Goal: Entertainment & Leisure: Browse casually

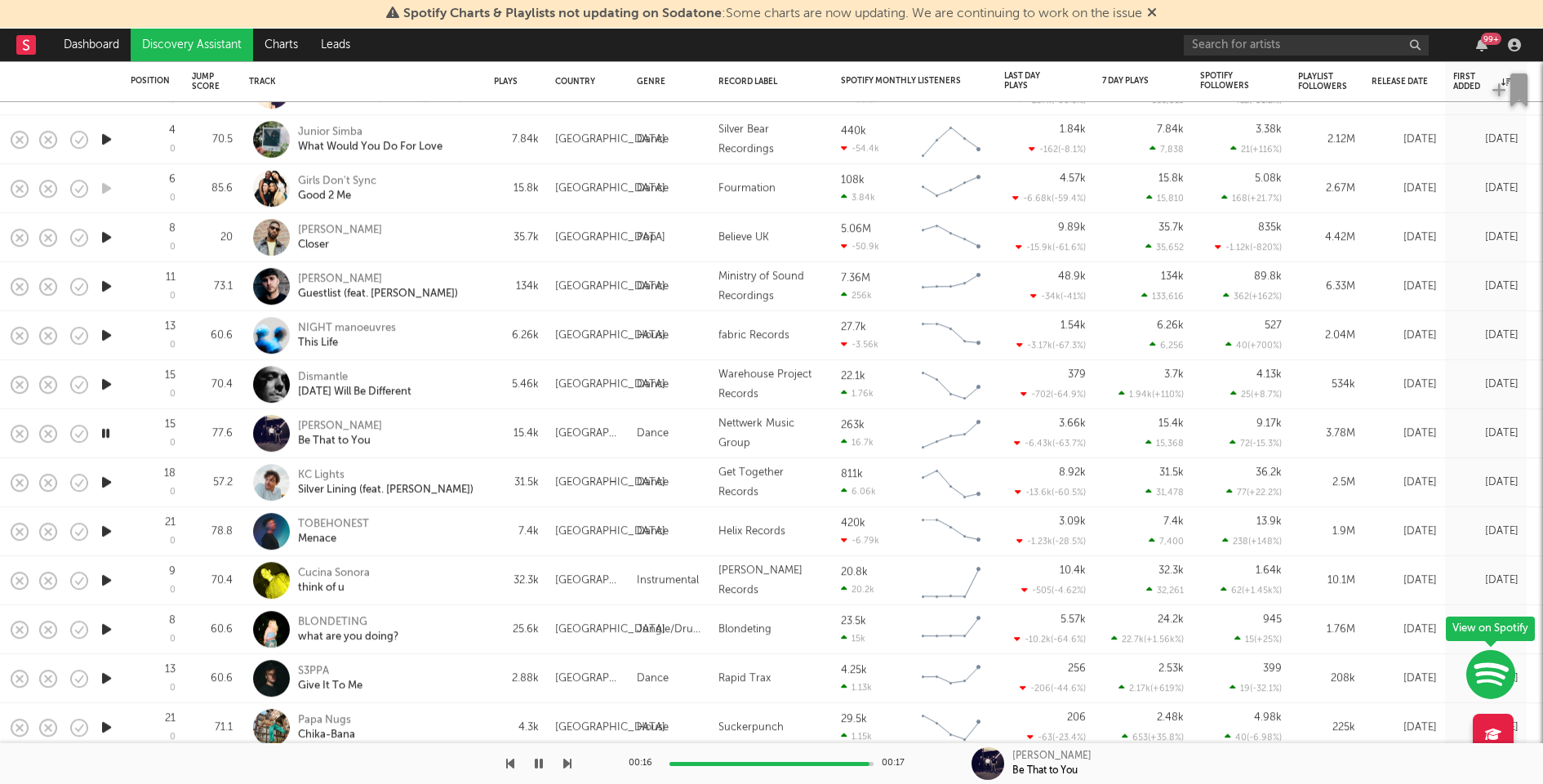
click at [106, 379] on icon "button" at bounding box center [106, 384] width 17 height 21
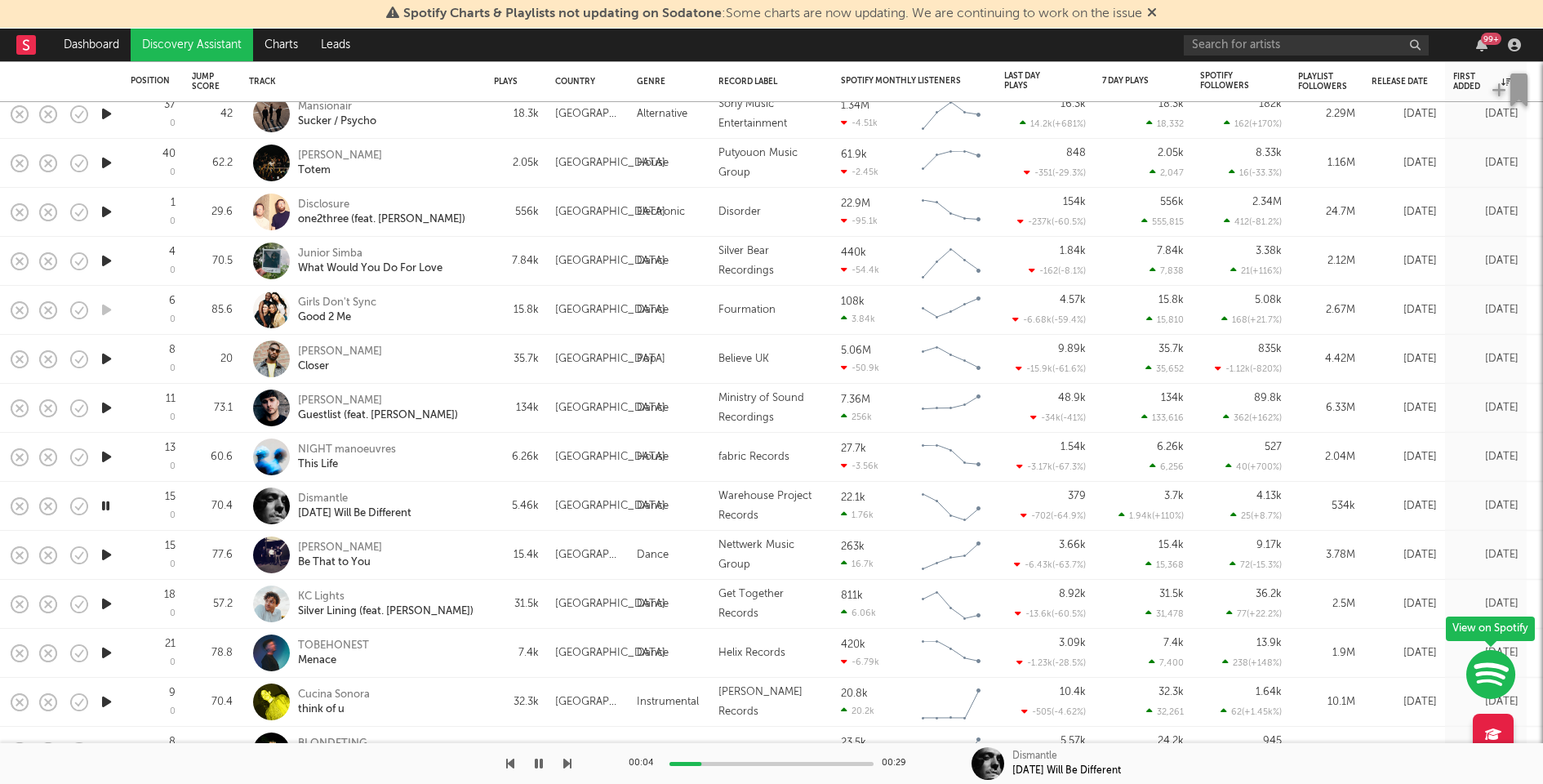
click at [481, 510] on div "Dismantle Tomorrow Will Be Different" at bounding box center [363, 506] width 245 height 49
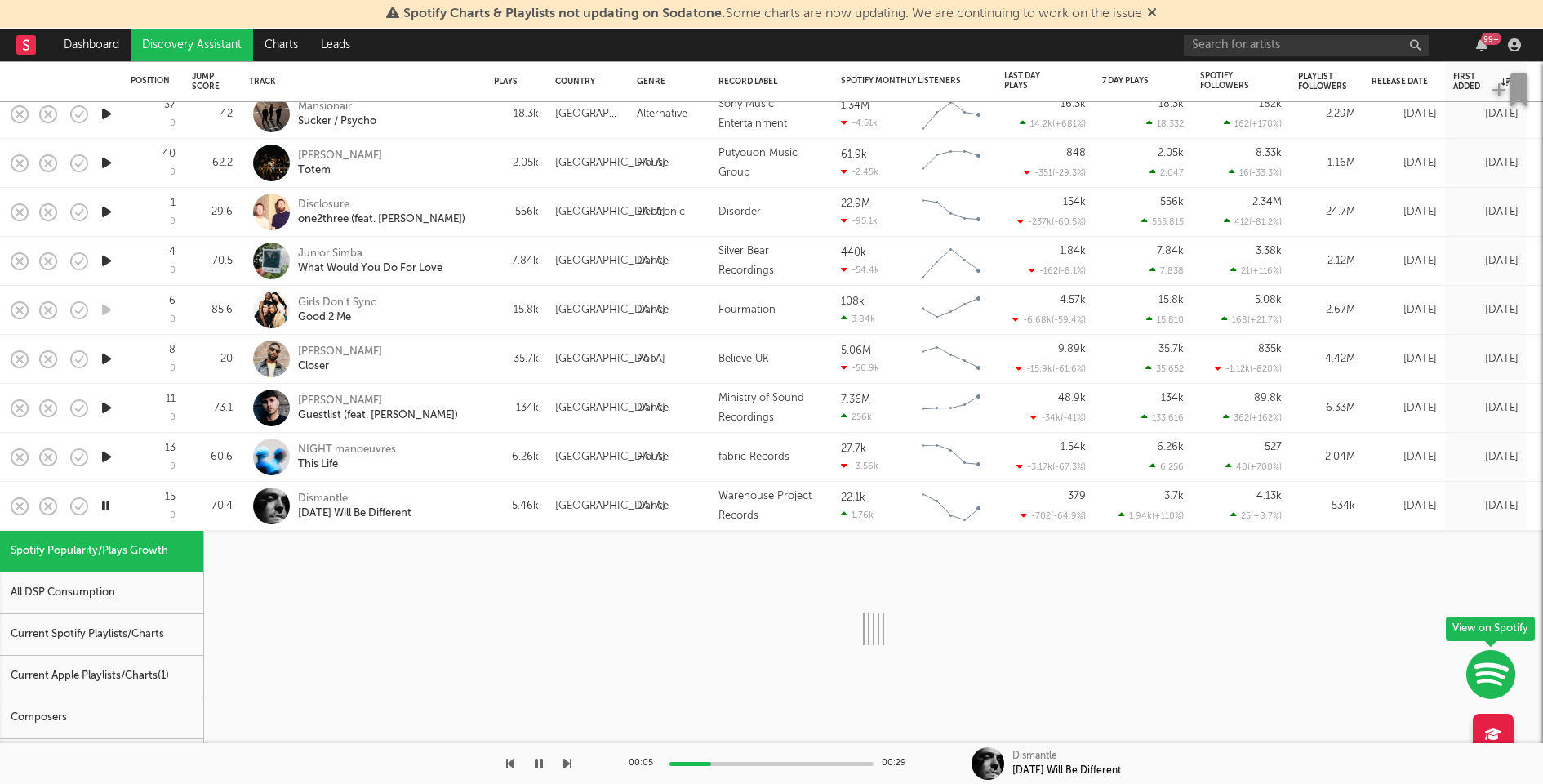
click at [120, 648] on div "Current Spotify Playlists/Charts" at bounding box center [101, 634] width 204 height 41
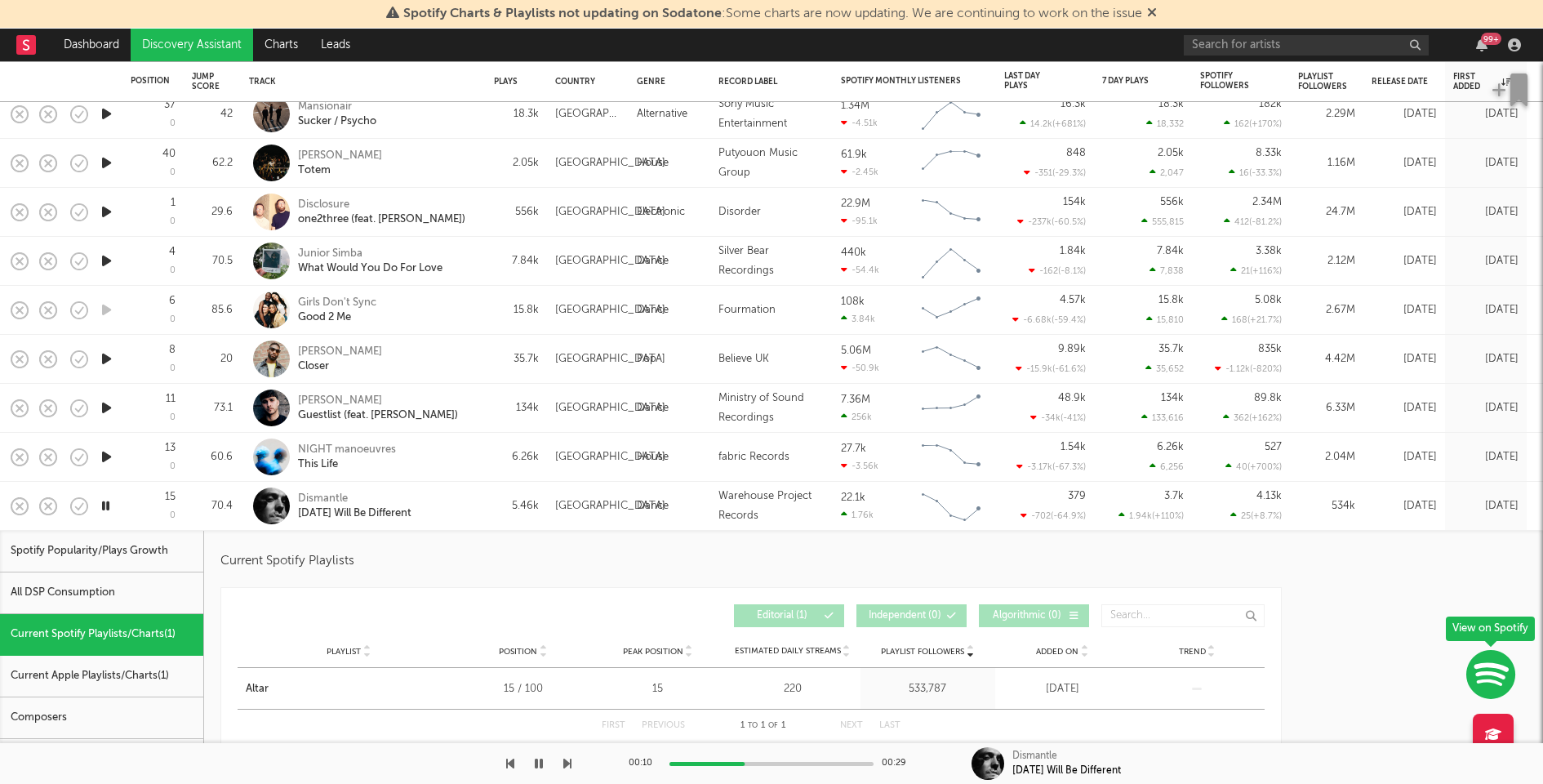
click at [108, 457] on icon "button" at bounding box center [106, 457] width 17 height 21
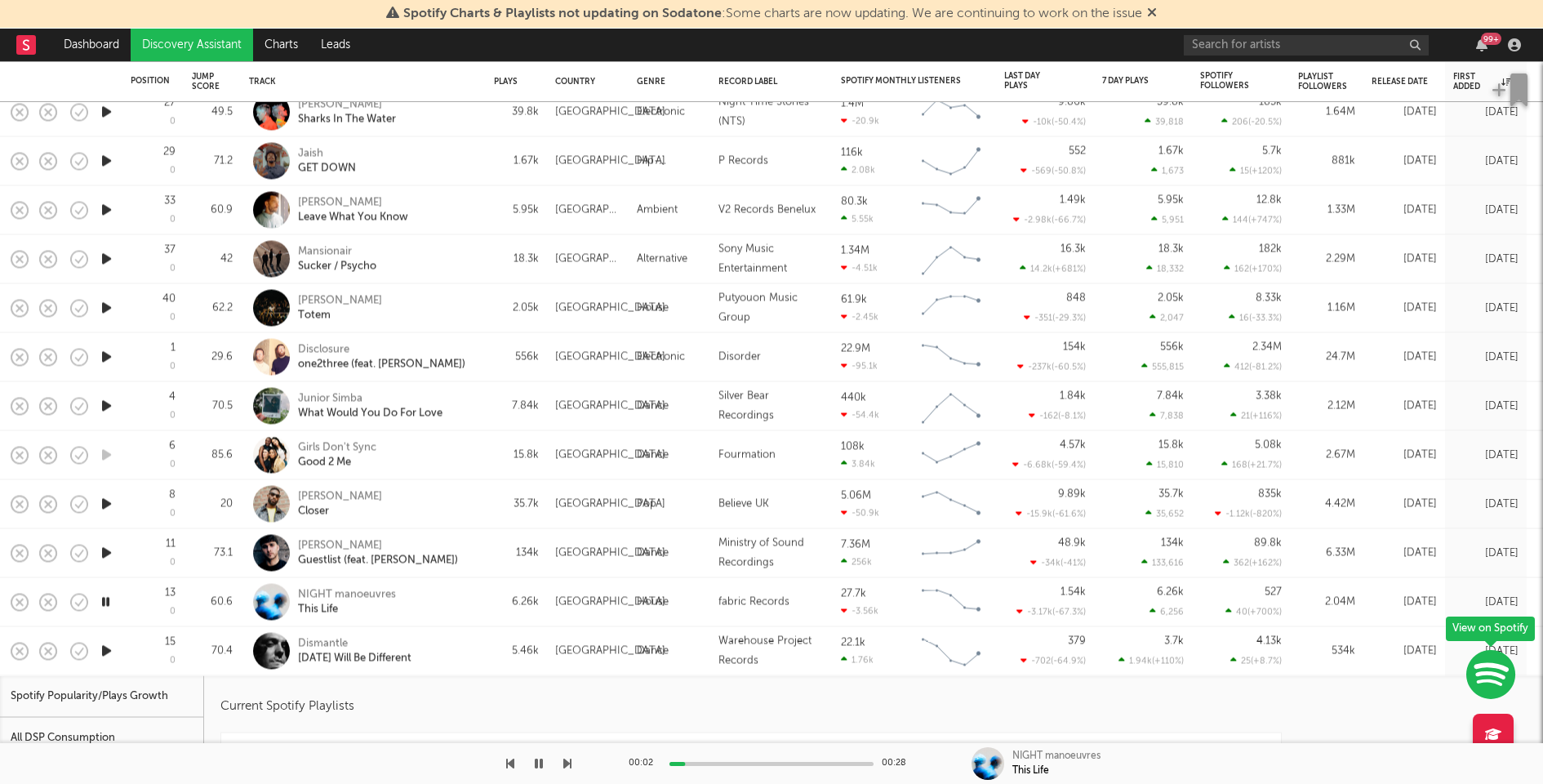
click at [454, 614] on div "NIGHT manoeuvres This Life" at bounding box center [386, 601] width 176 height 30
select select "1w"
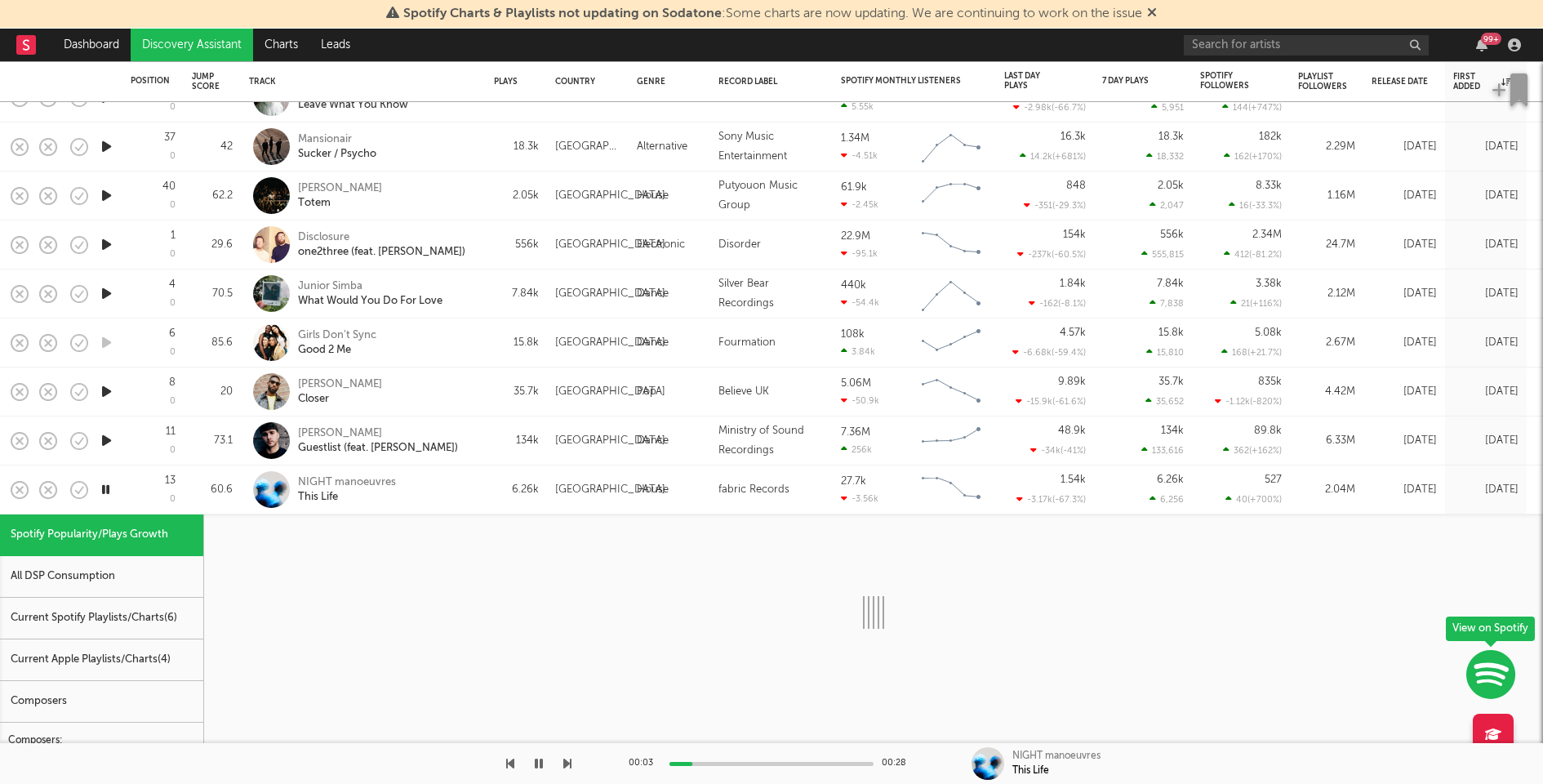
click at [138, 617] on div "Current Spotify Playlists/Charts ( 6 )" at bounding box center [101, 618] width 204 height 41
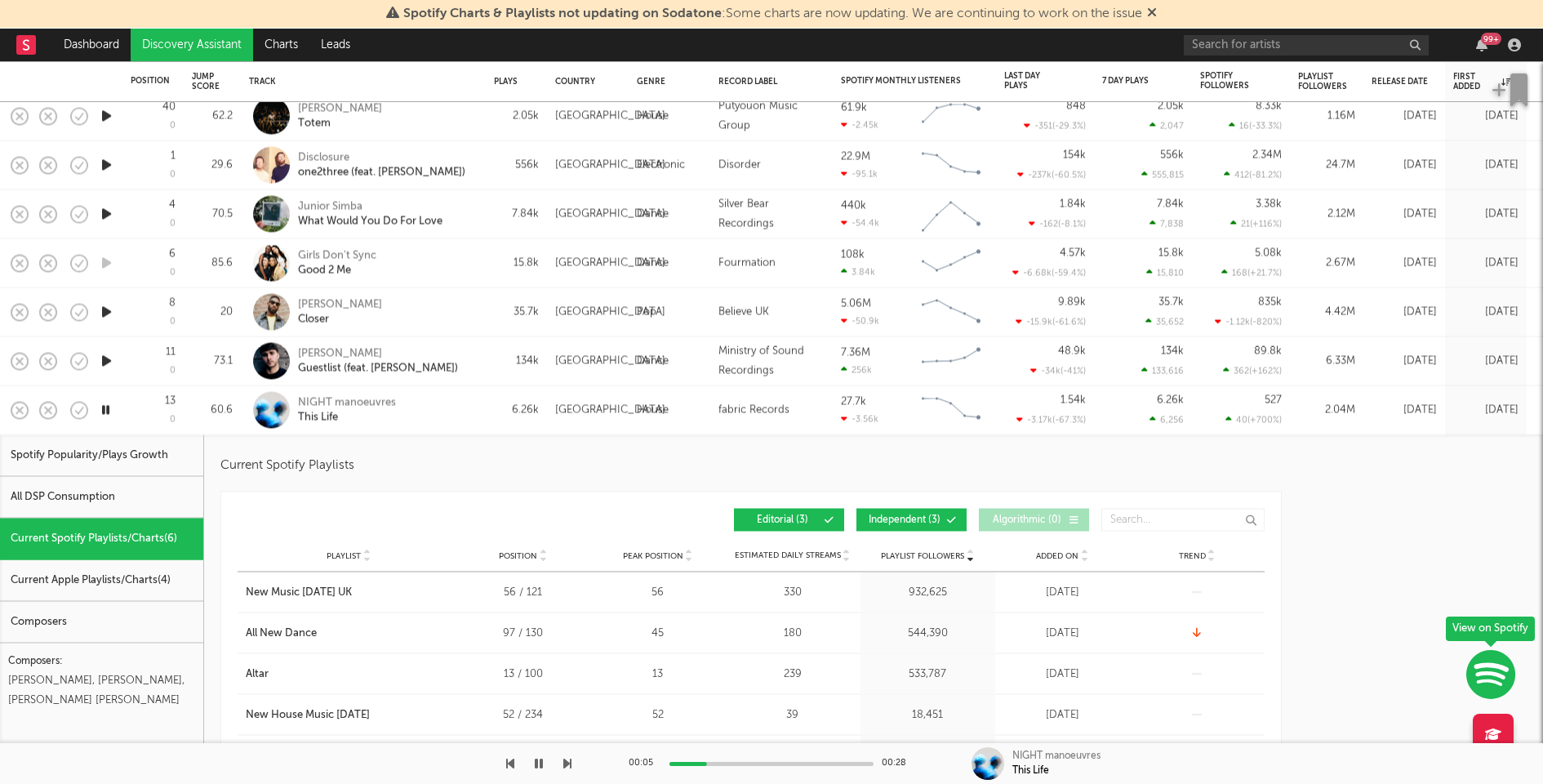
click at [891, 512] on button "Independent ( 3 )" at bounding box center [911, 519] width 110 height 22
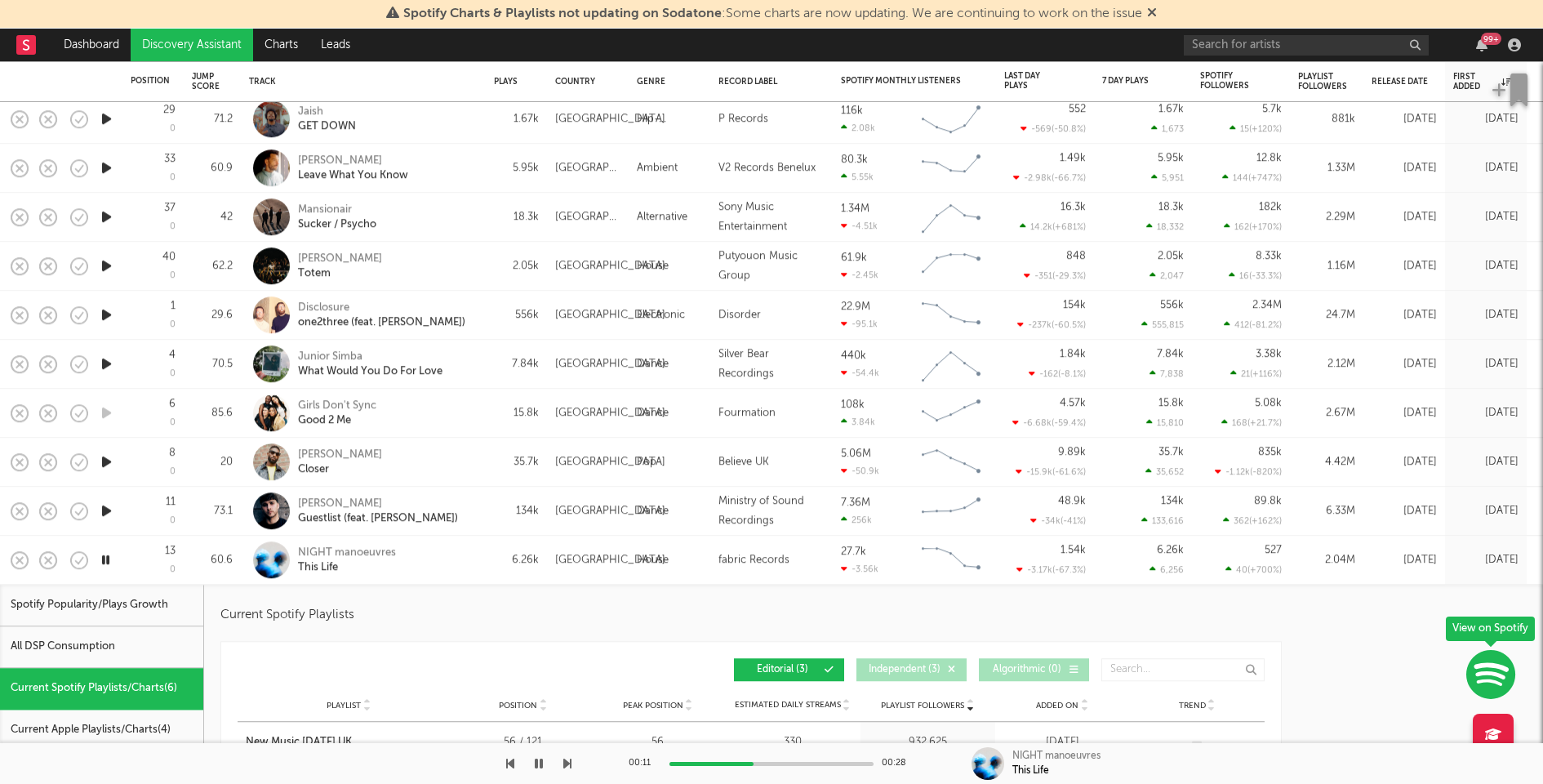
click at [806, 762] on div at bounding box center [772, 763] width 205 height 4
click at [103, 507] on icon "button" at bounding box center [106, 510] width 17 height 21
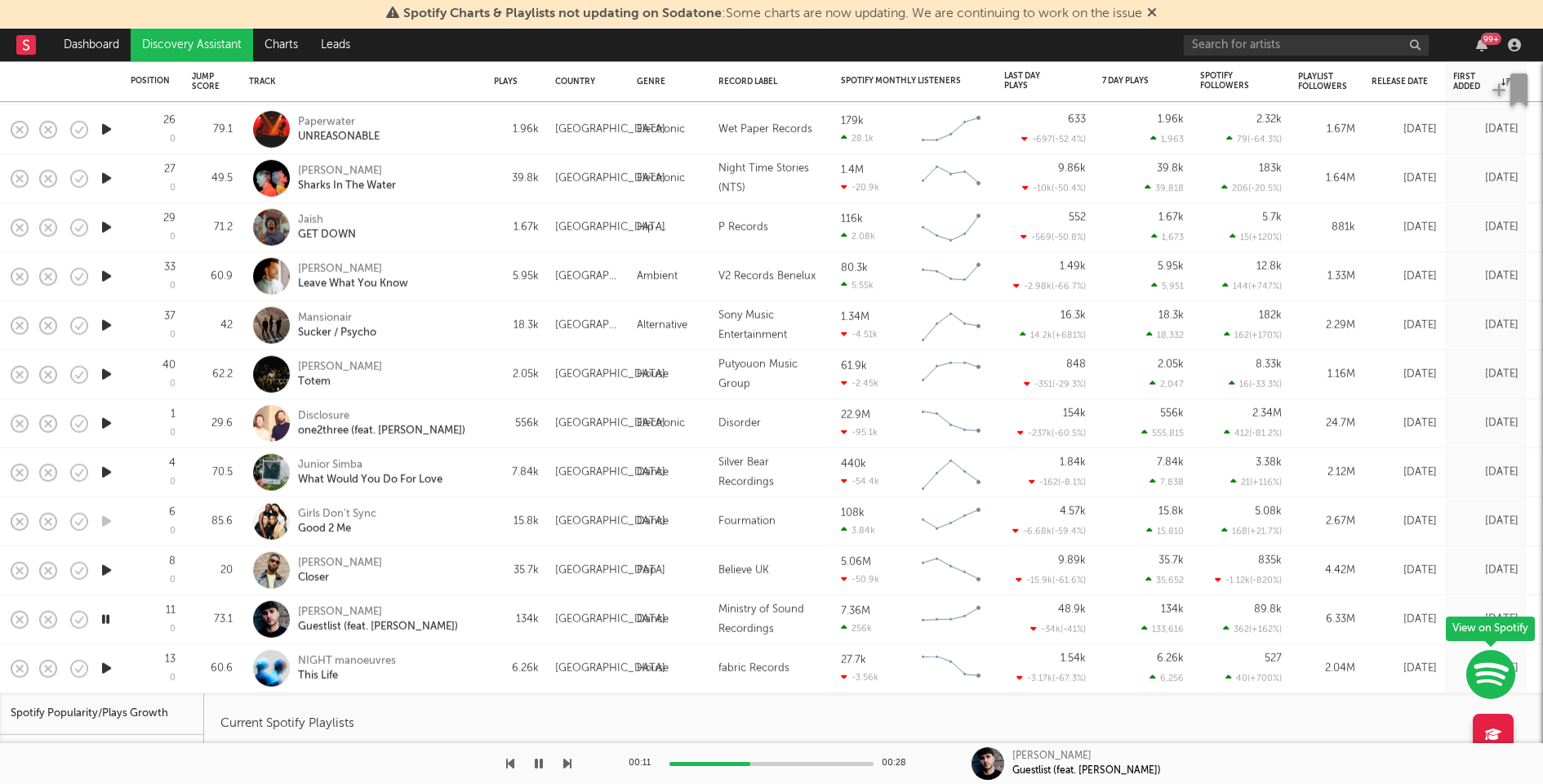
click at [750, 762] on div at bounding box center [772, 763] width 205 height 4
click at [496, 632] on div "134k" at bounding box center [517, 620] width 61 height 49
select select "1w"
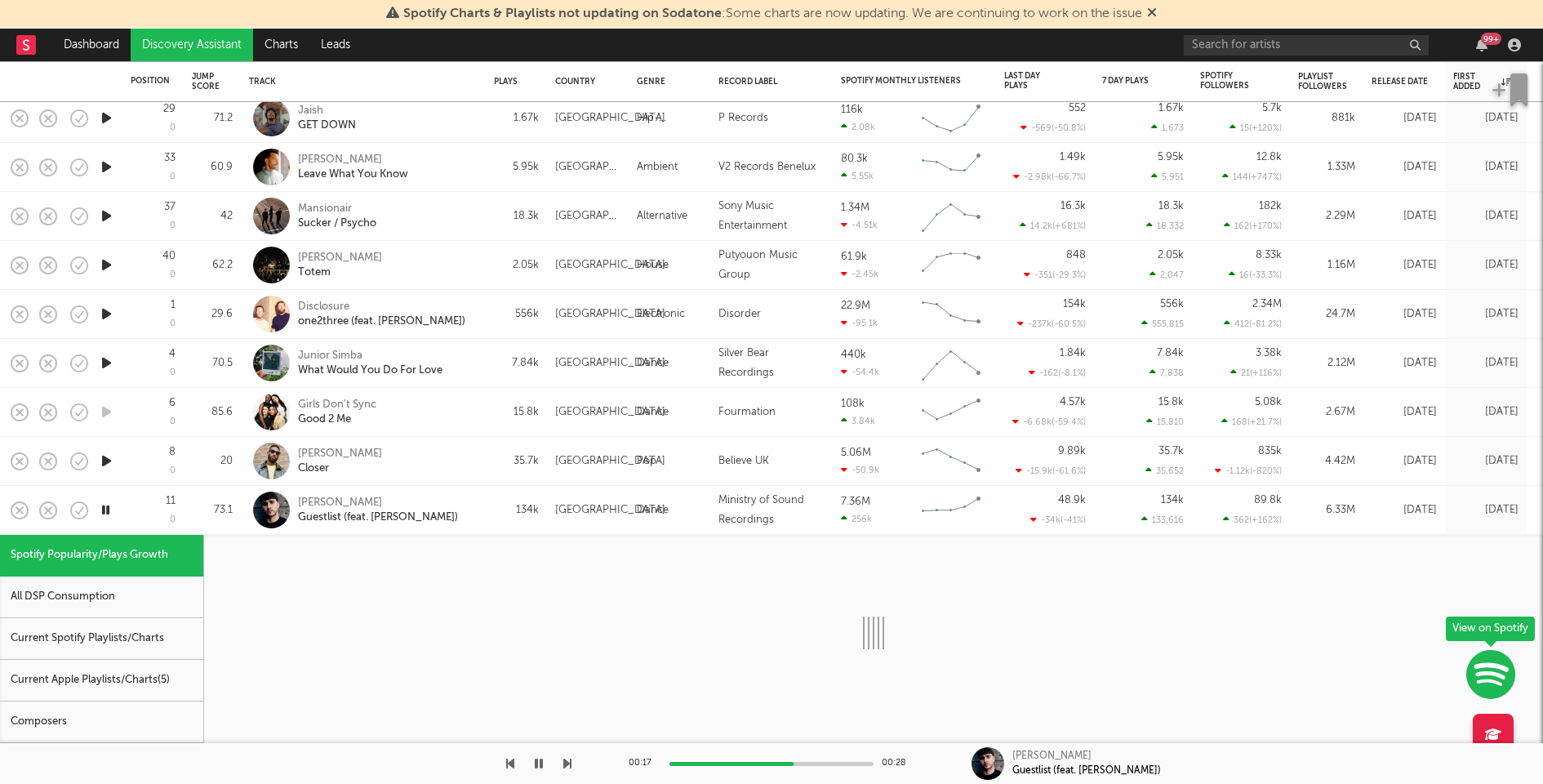
click at [185, 648] on div "Current Spotify Playlists/Charts" at bounding box center [101, 639] width 204 height 41
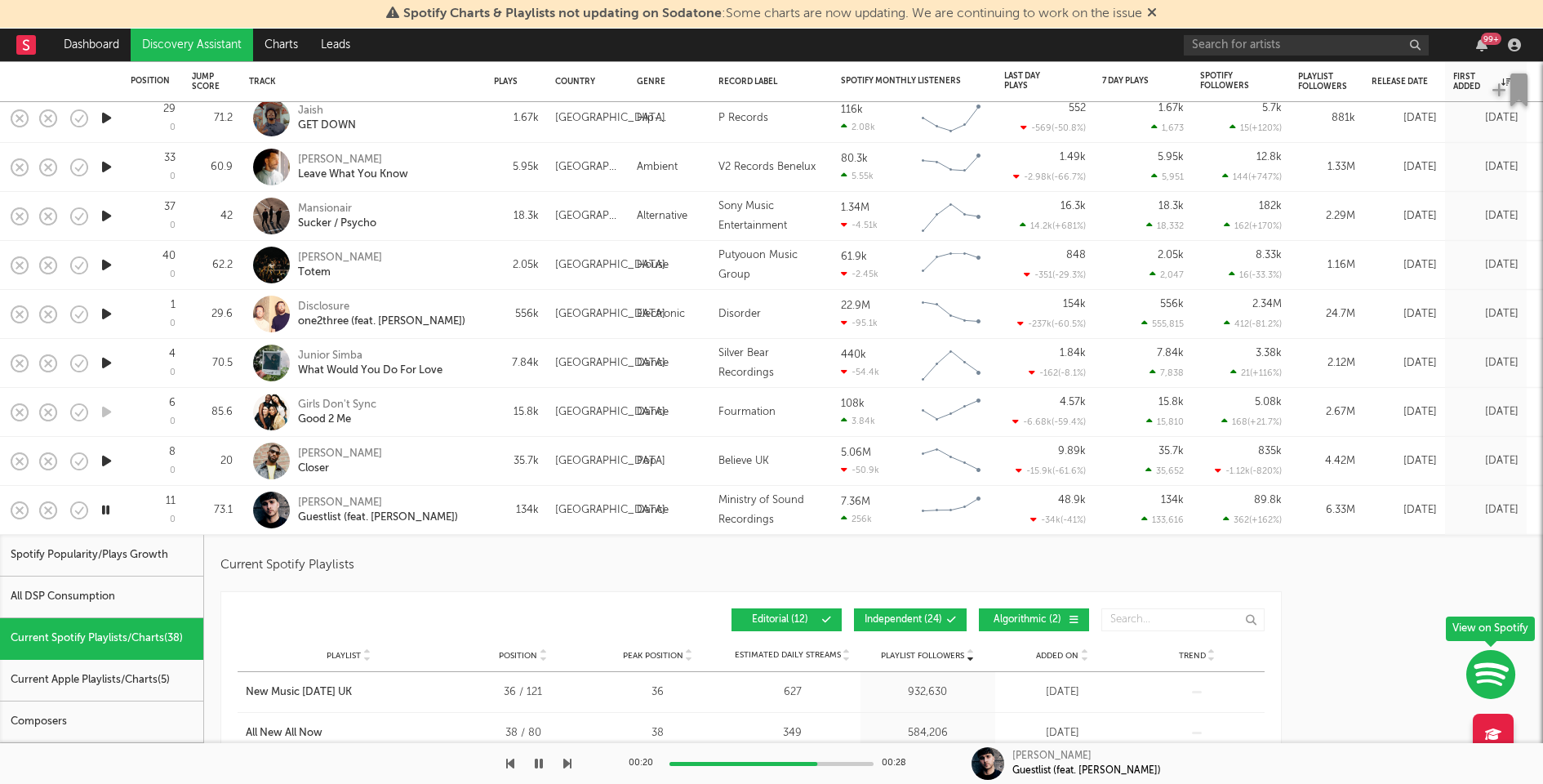
click at [946, 615] on button "Independent ( 24 )" at bounding box center [911, 619] width 113 height 22
click at [1046, 621] on span "Algorithmic ( 2 )" at bounding box center [1027, 619] width 75 height 10
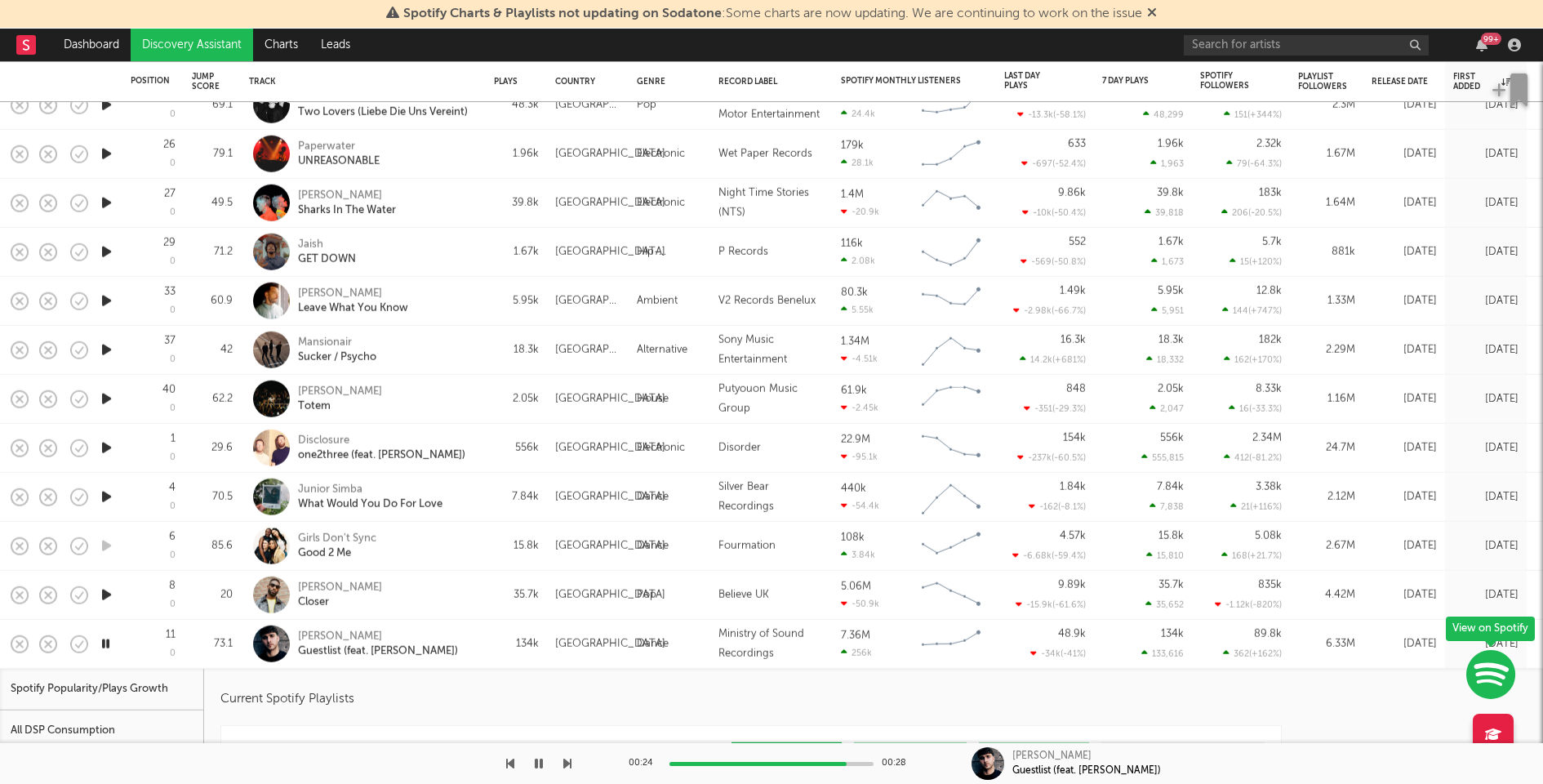
click at [105, 595] on icon "button" at bounding box center [106, 595] width 17 height 21
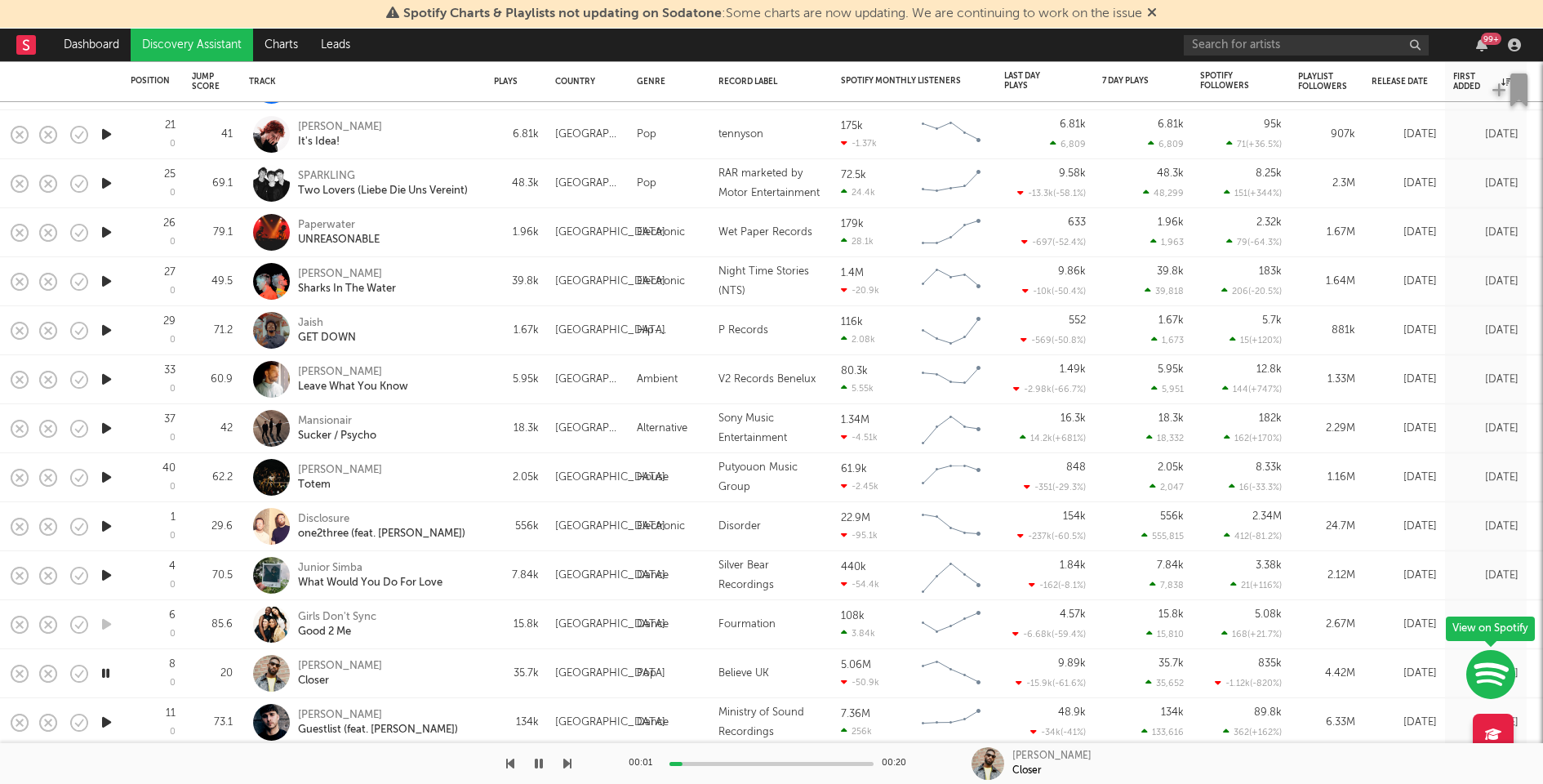
click at [102, 572] on icon "button" at bounding box center [106, 575] width 17 height 21
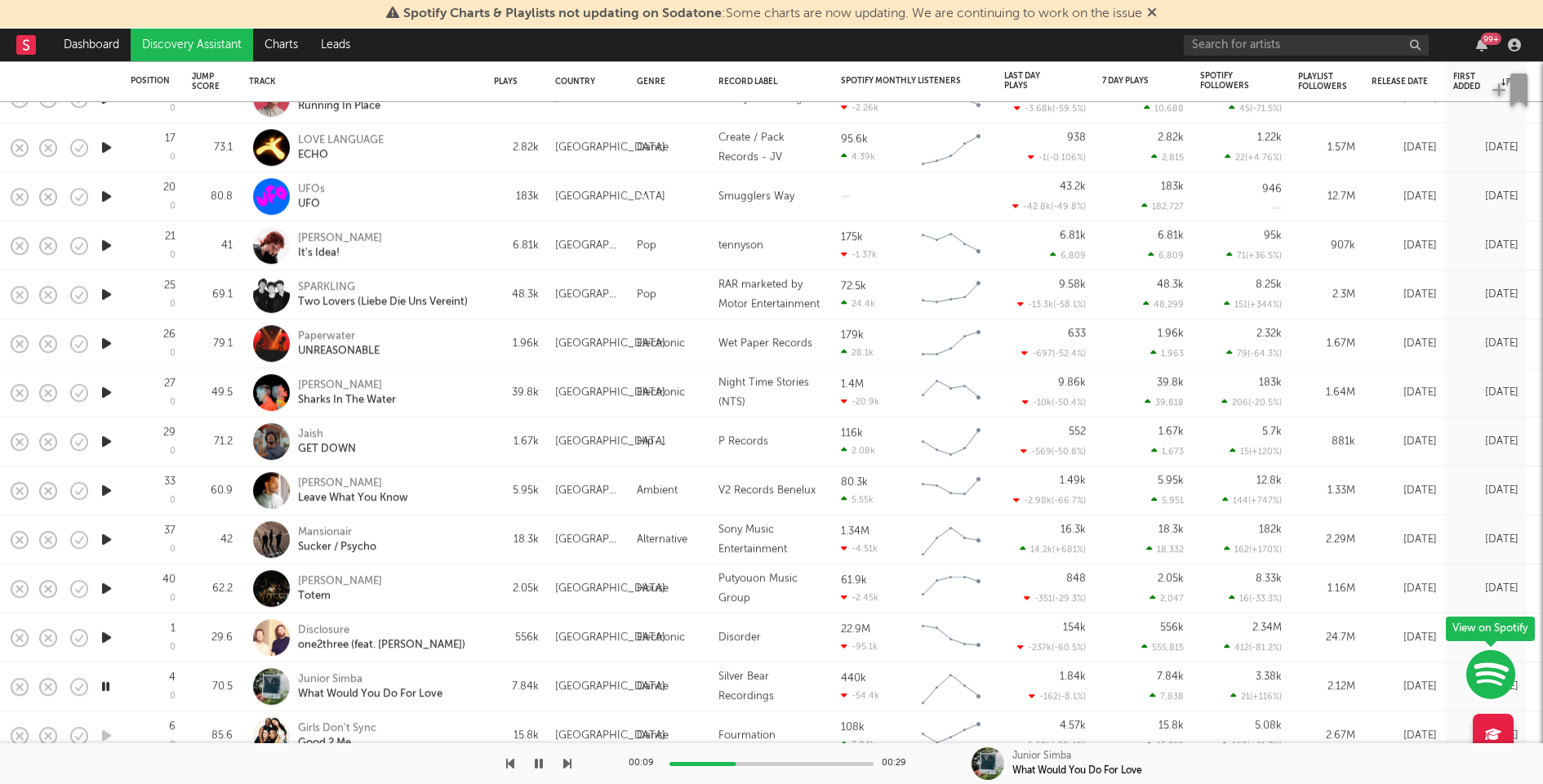
click at [106, 635] on icon "button" at bounding box center [106, 637] width 17 height 21
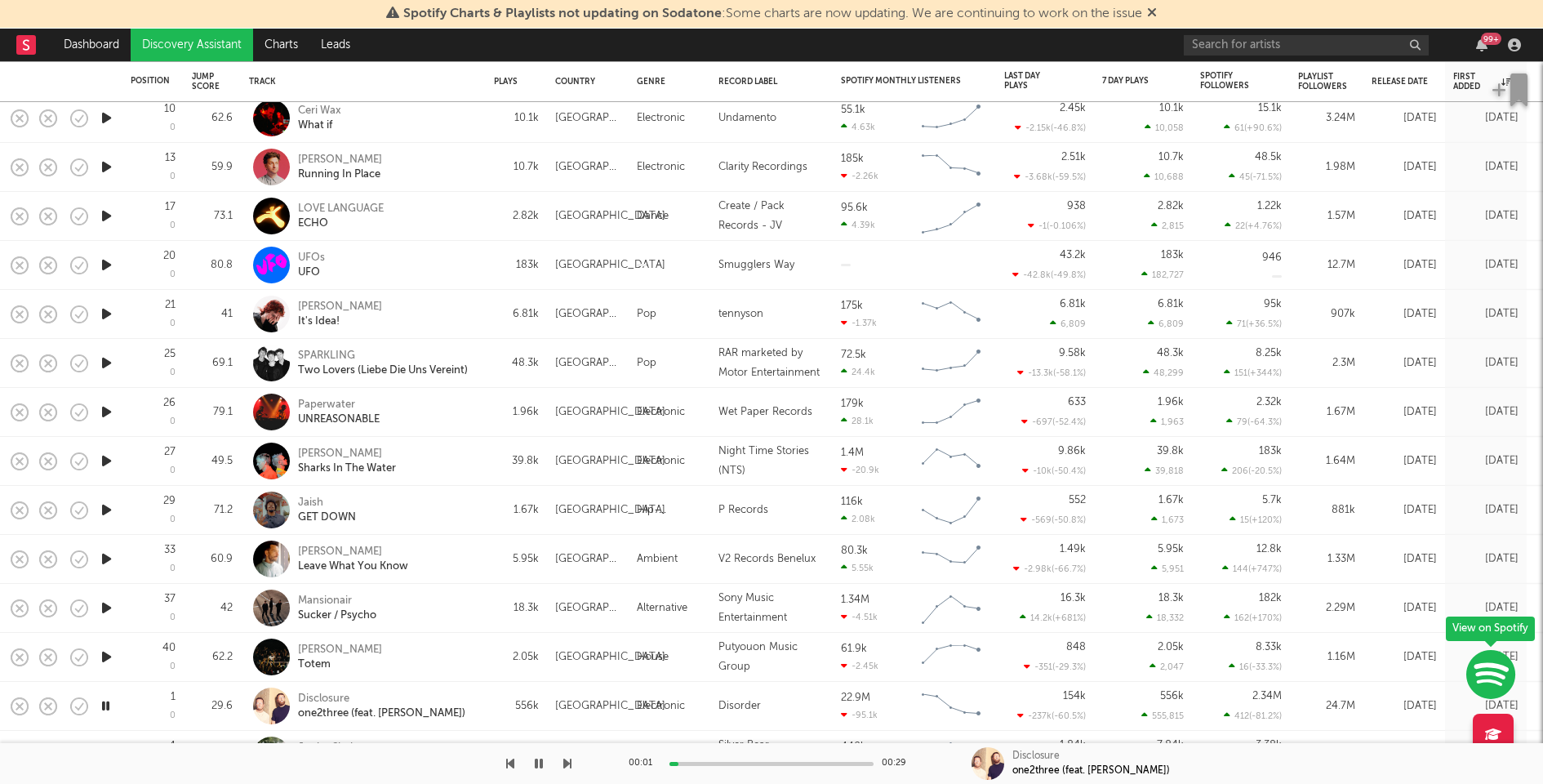
click at [105, 653] on icon "button" at bounding box center [106, 657] width 17 height 21
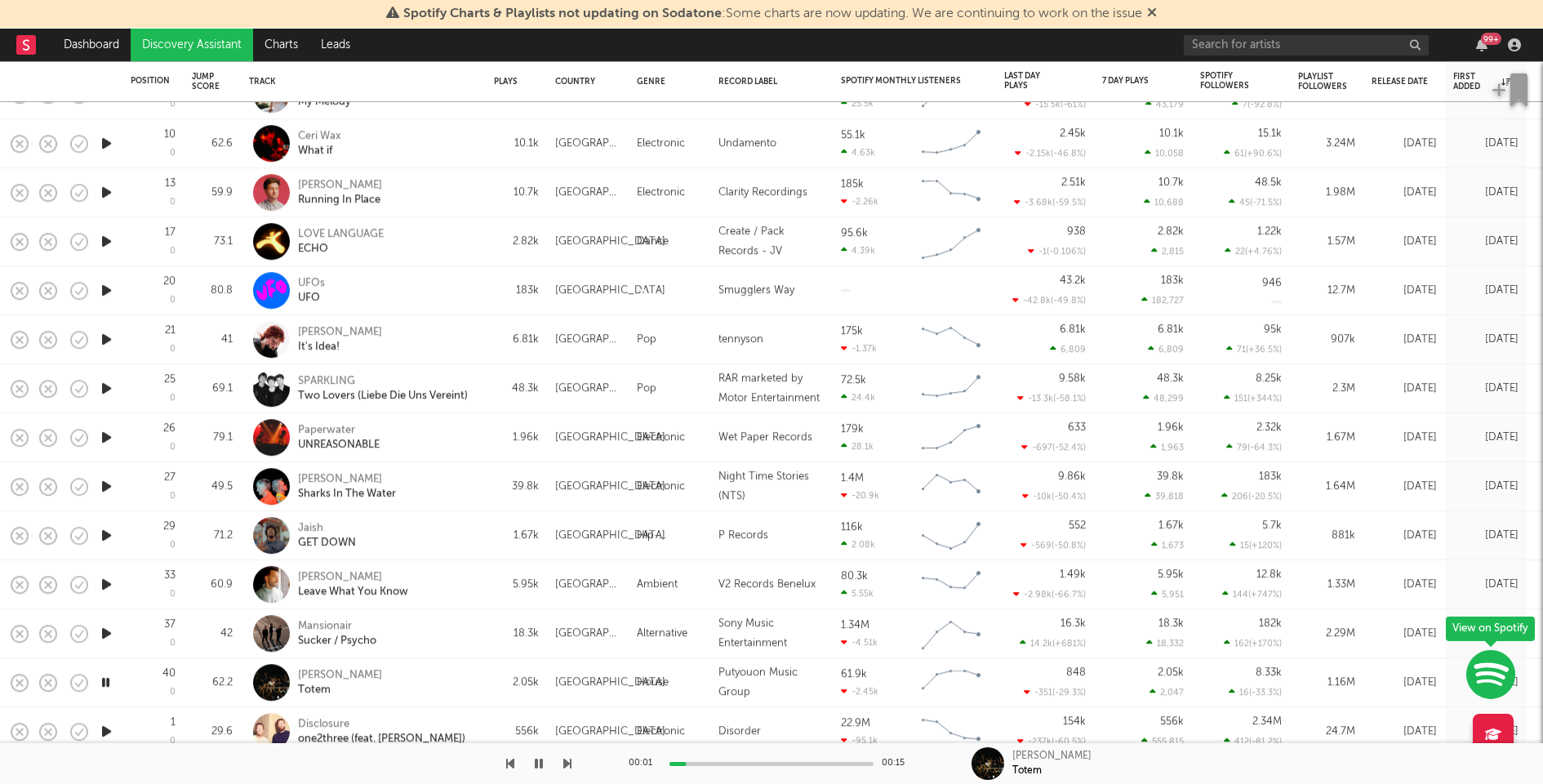
click at [107, 631] on icon "button" at bounding box center [106, 632] width 17 height 21
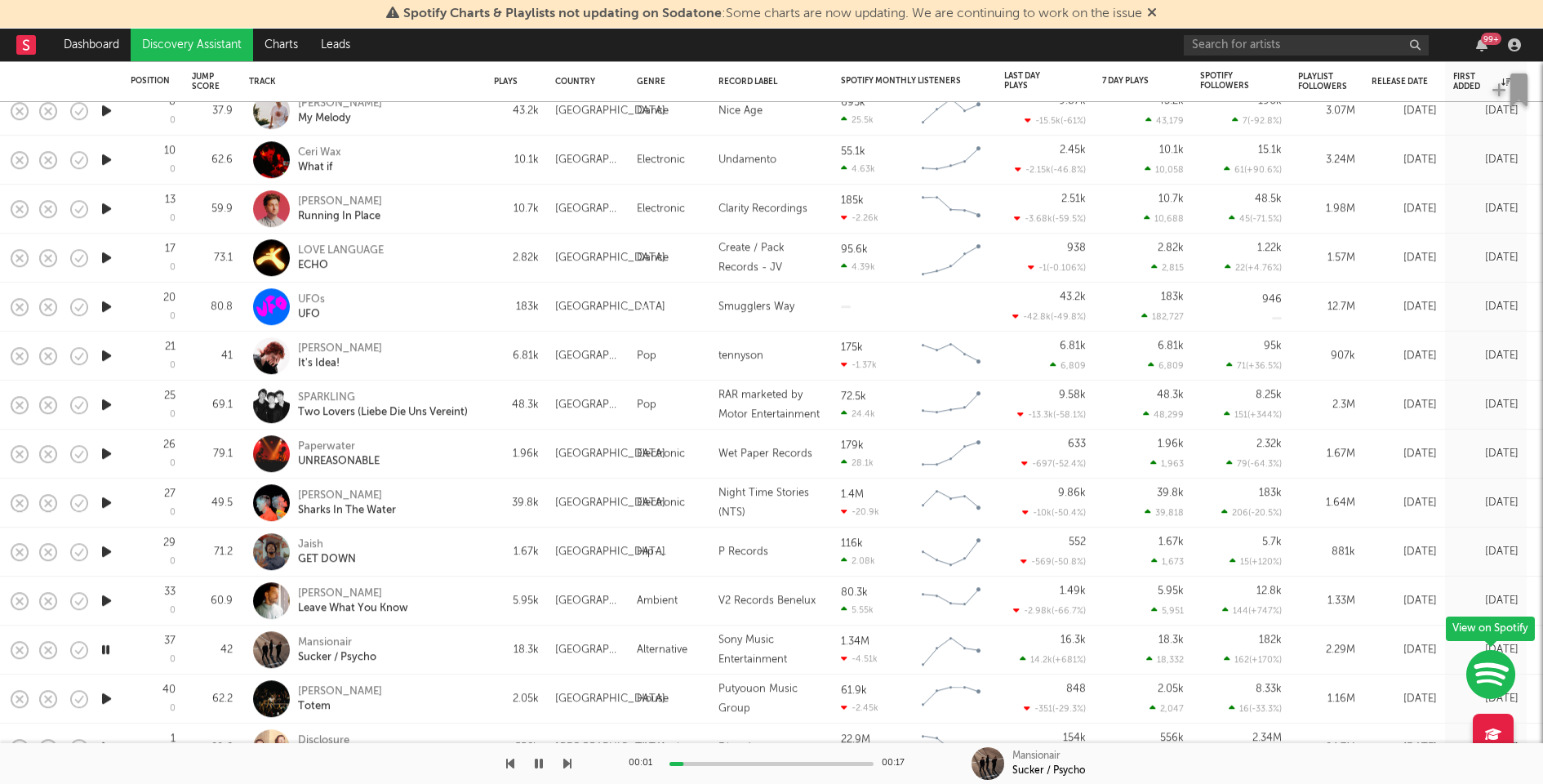
click at [105, 600] on icon "button" at bounding box center [106, 600] width 17 height 21
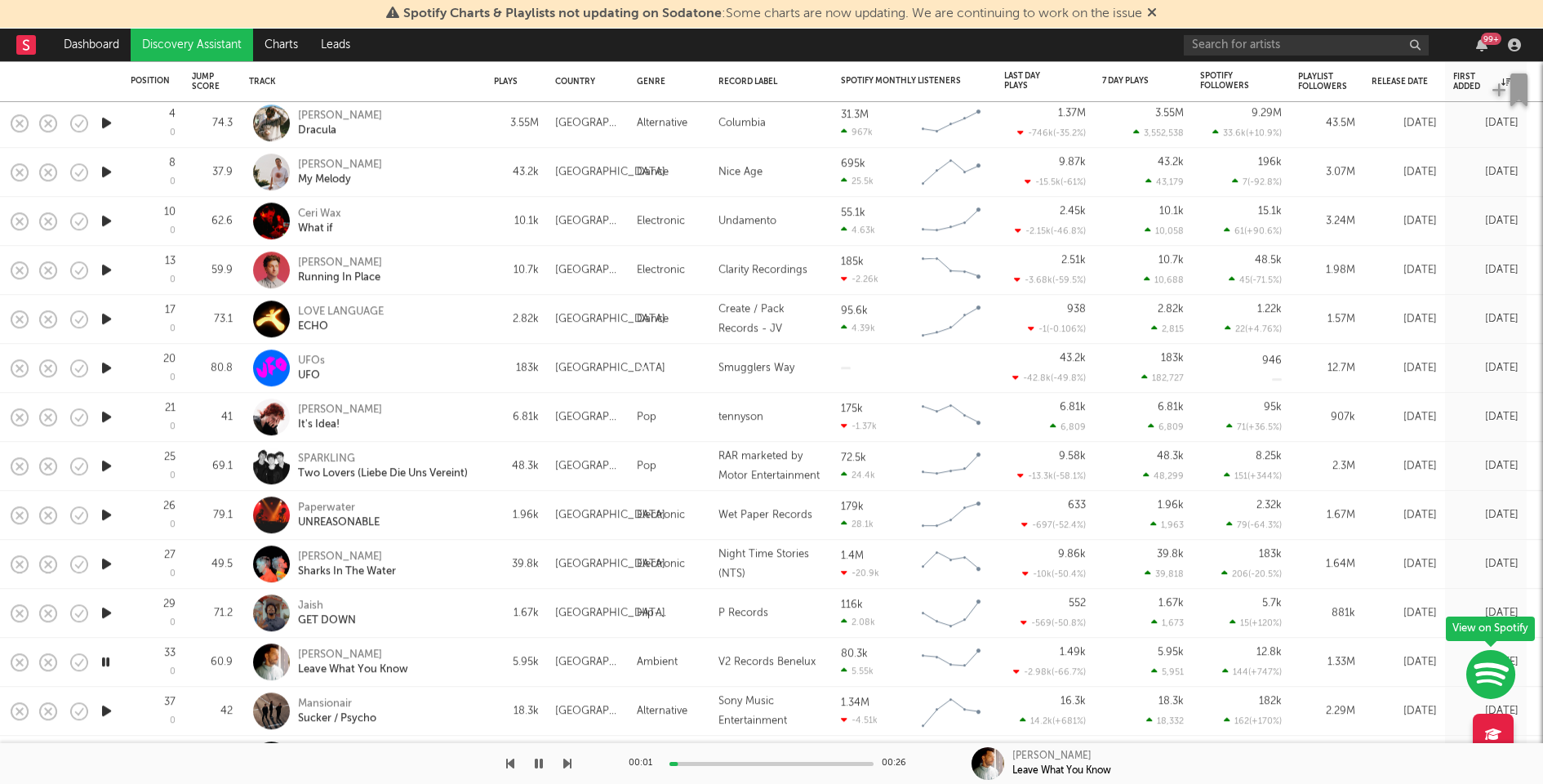
click at [105, 609] on icon "button" at bounding box center [106, 613] width 17 height 21
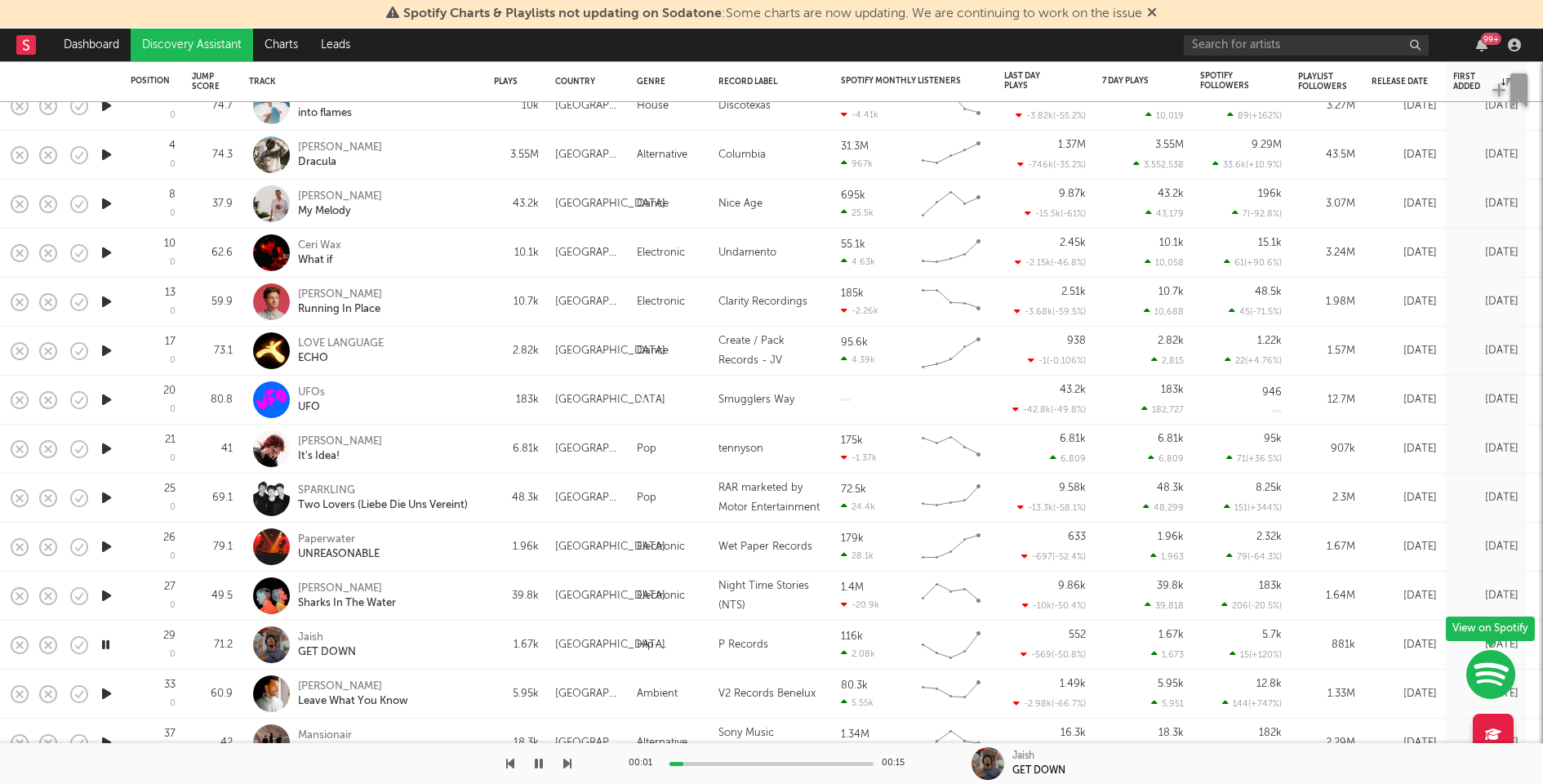
click at [106, 594] on icon "button" at bounding box center [106, 596] width 17 height 21
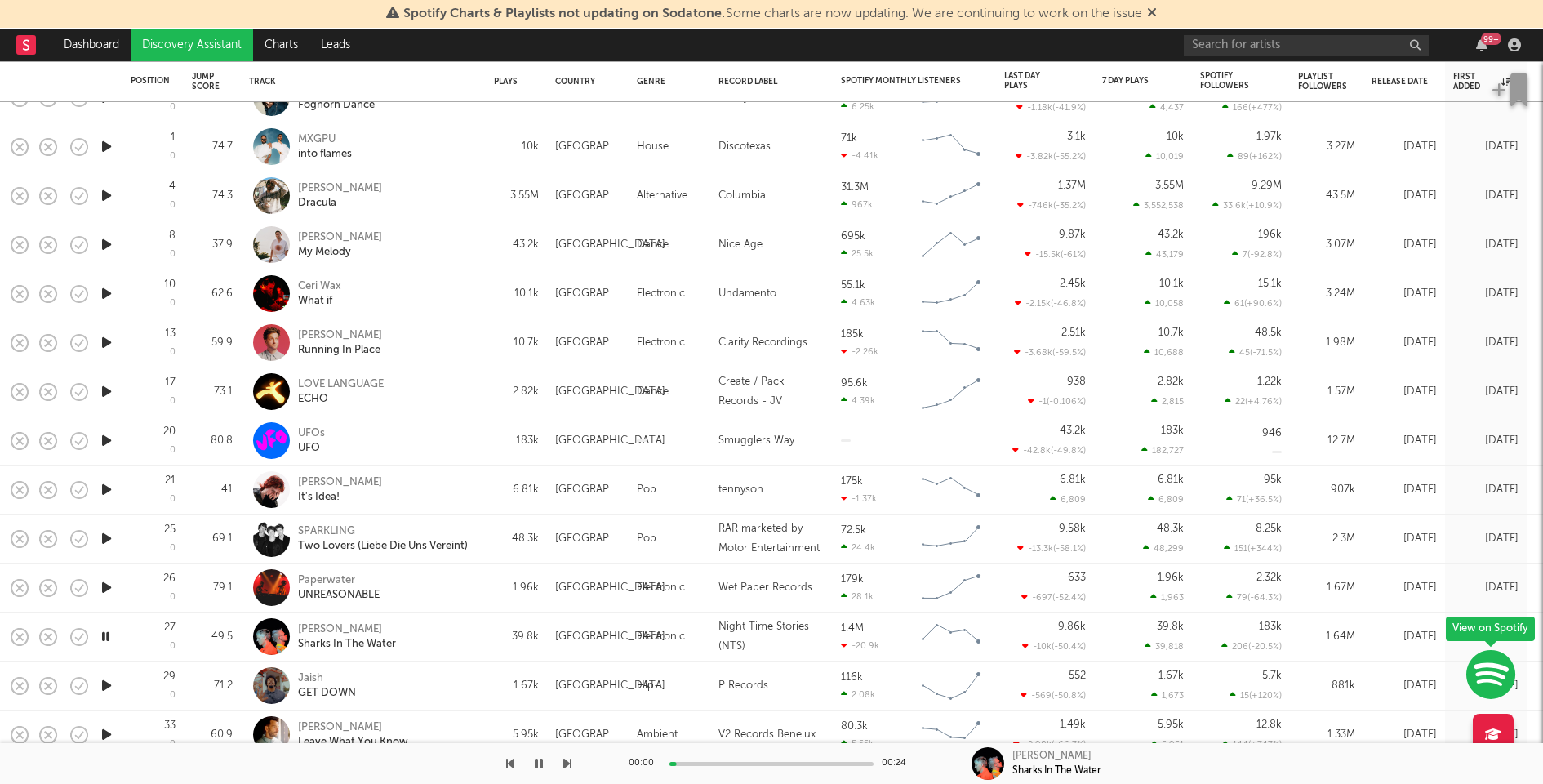
click at [105, 586] on icon "button" at bounding box center [106, 588] width 17 height 21
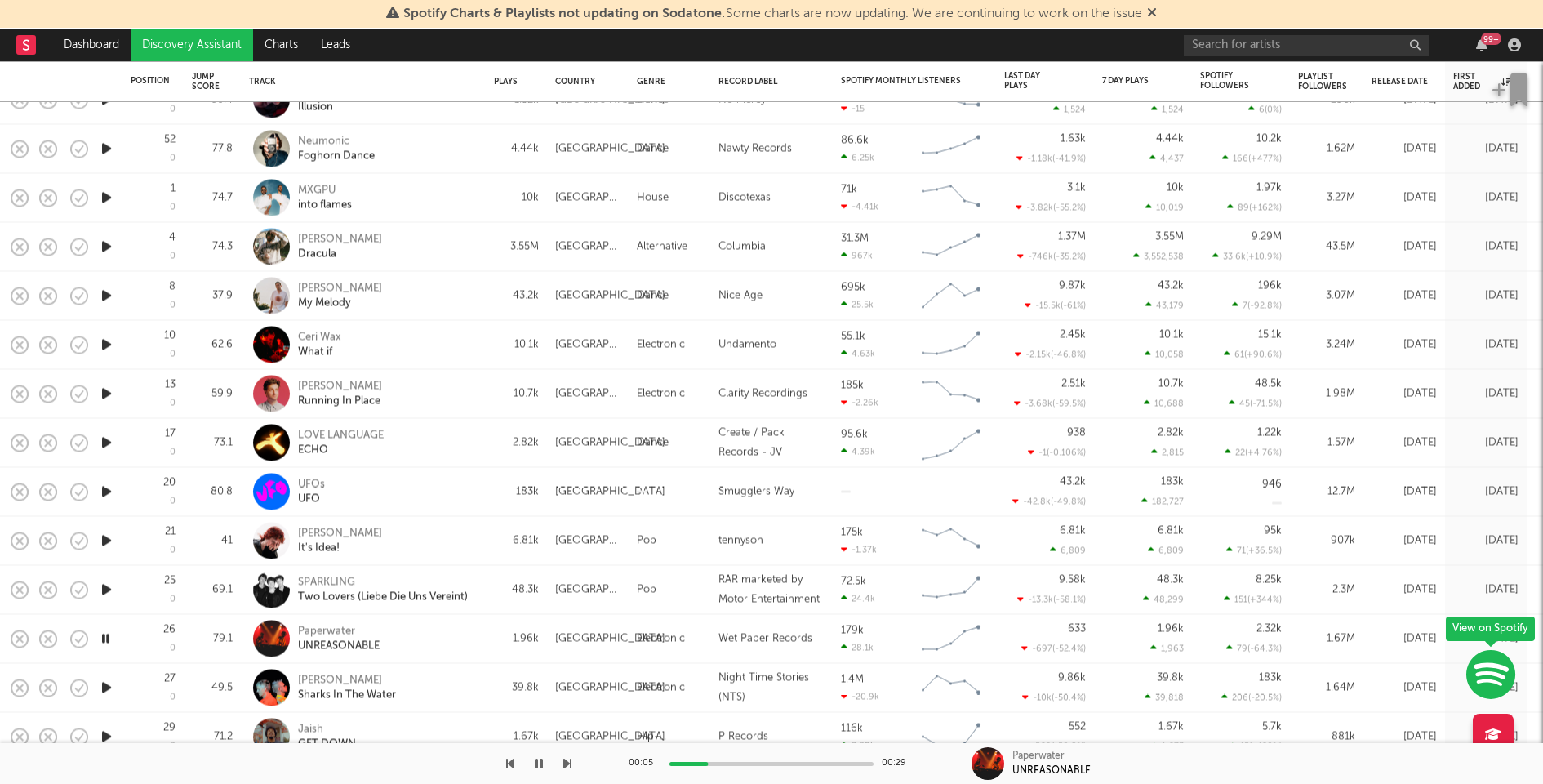
click at [780, 763] on div at bounding box center [772, 763] width 205 height 4
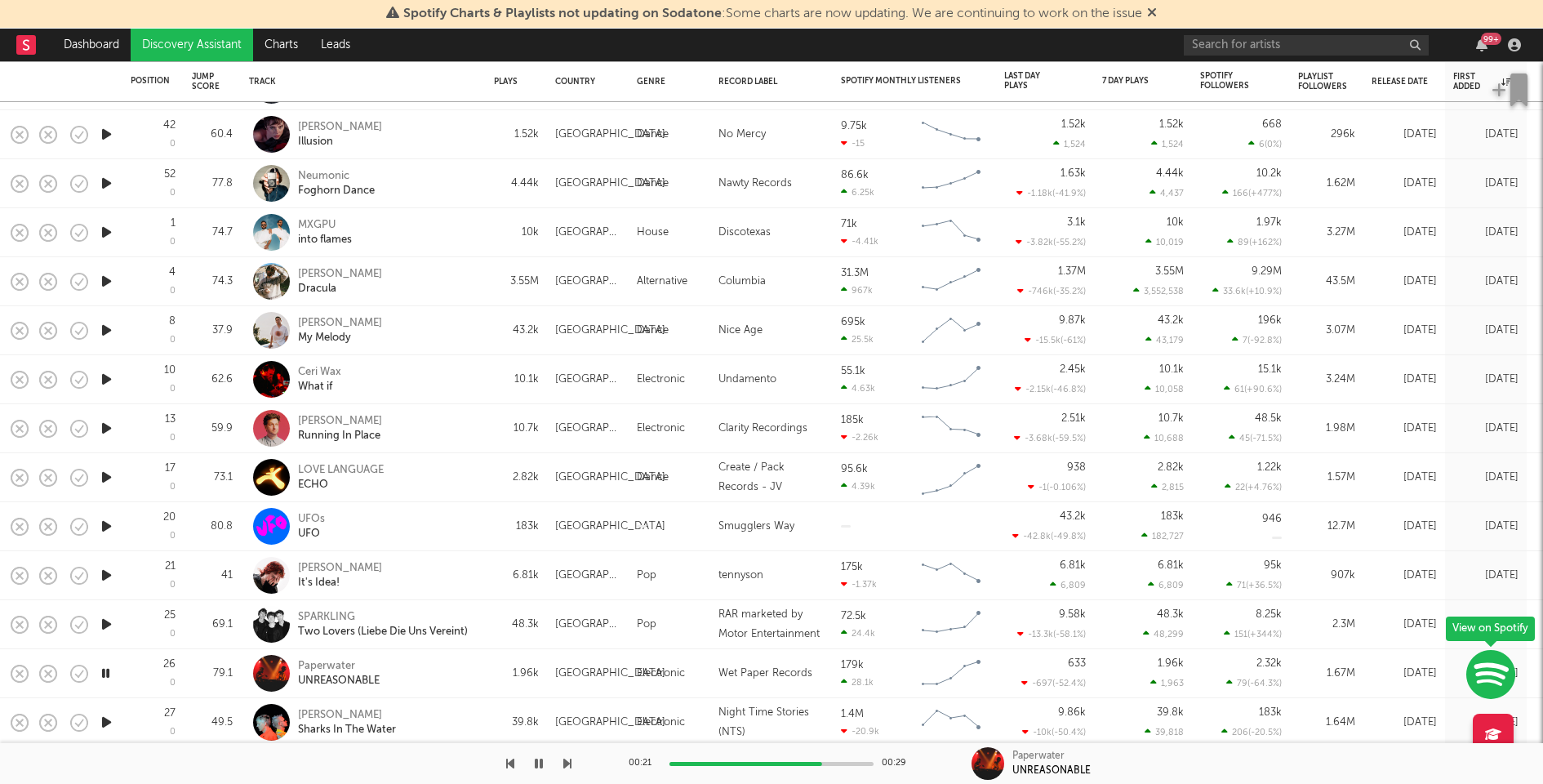
click at [105, 619] on icon "button" at bounding box center [106, 623] width 17 height 21
click at [746, 759] on div "00:01 00:28" at bounding box center [772, 763] width 286 height 41
click at [760, 762] on div at bounding box center [772, 763] width 205 height 4
click at [107, 571] on icon "button" at bounding box center [106, 575] width 17 height 21
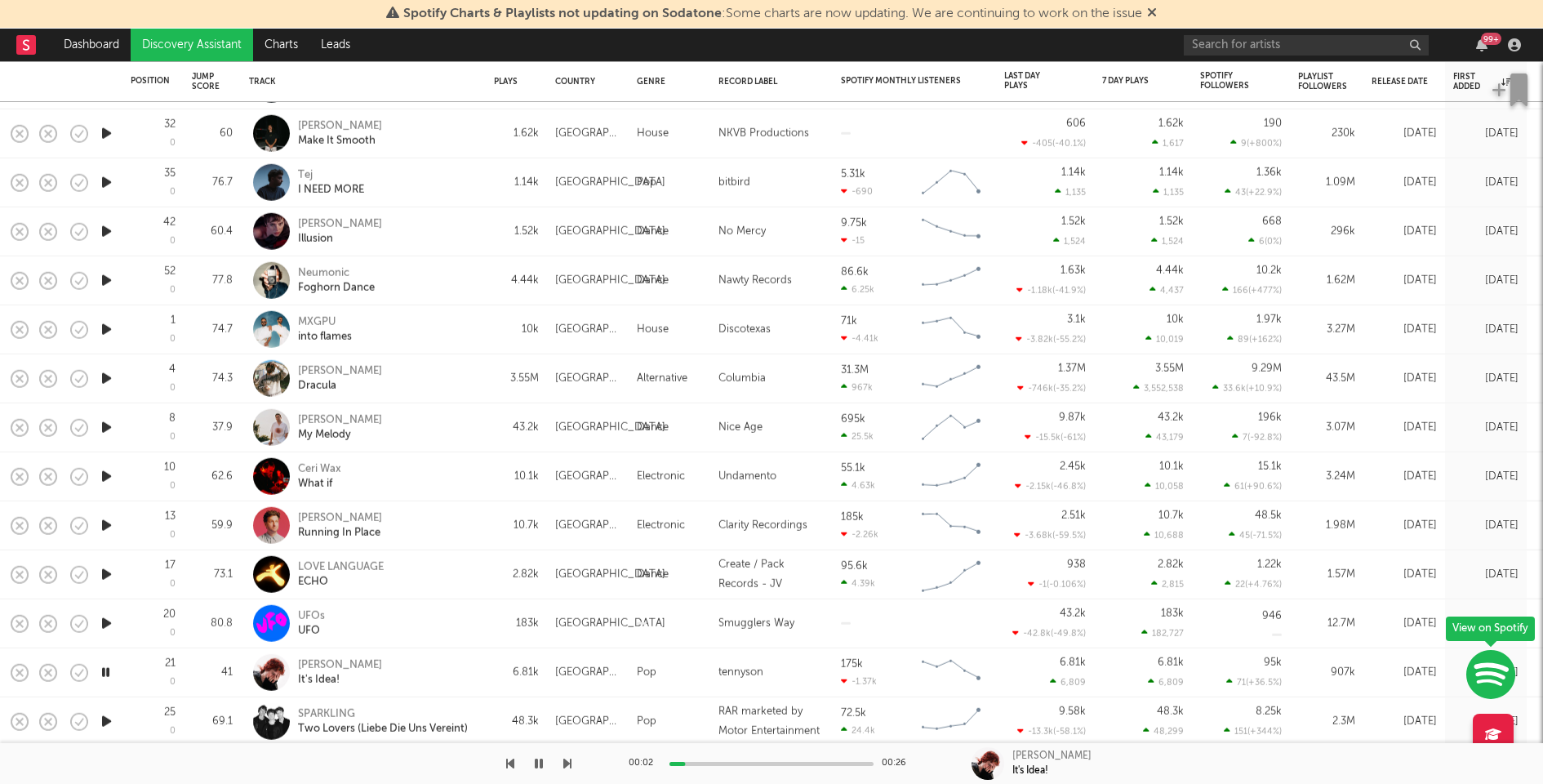
click at [732, 762] on div at bounding box center [772, 763] width 205 height 4
click at [772, 766] on div "00:08 00:26" at bounding box center [772, 763] width 286 height 41
click at [792, 764] on div at bounding box center [772, 763] width 205 height 4
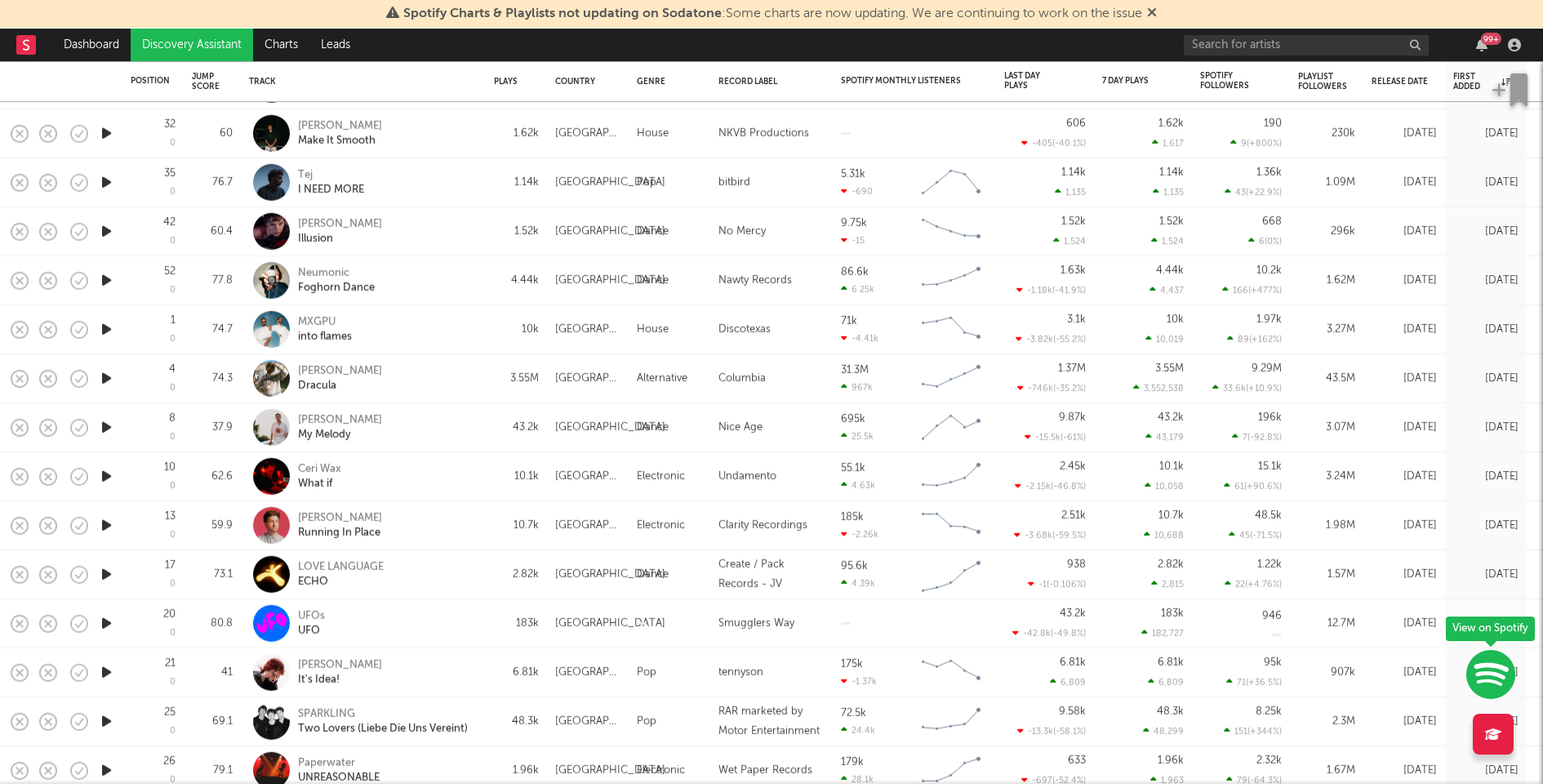
click at [106, 625] on icon "button" at bounding box center [106, 623] width 17 height 21
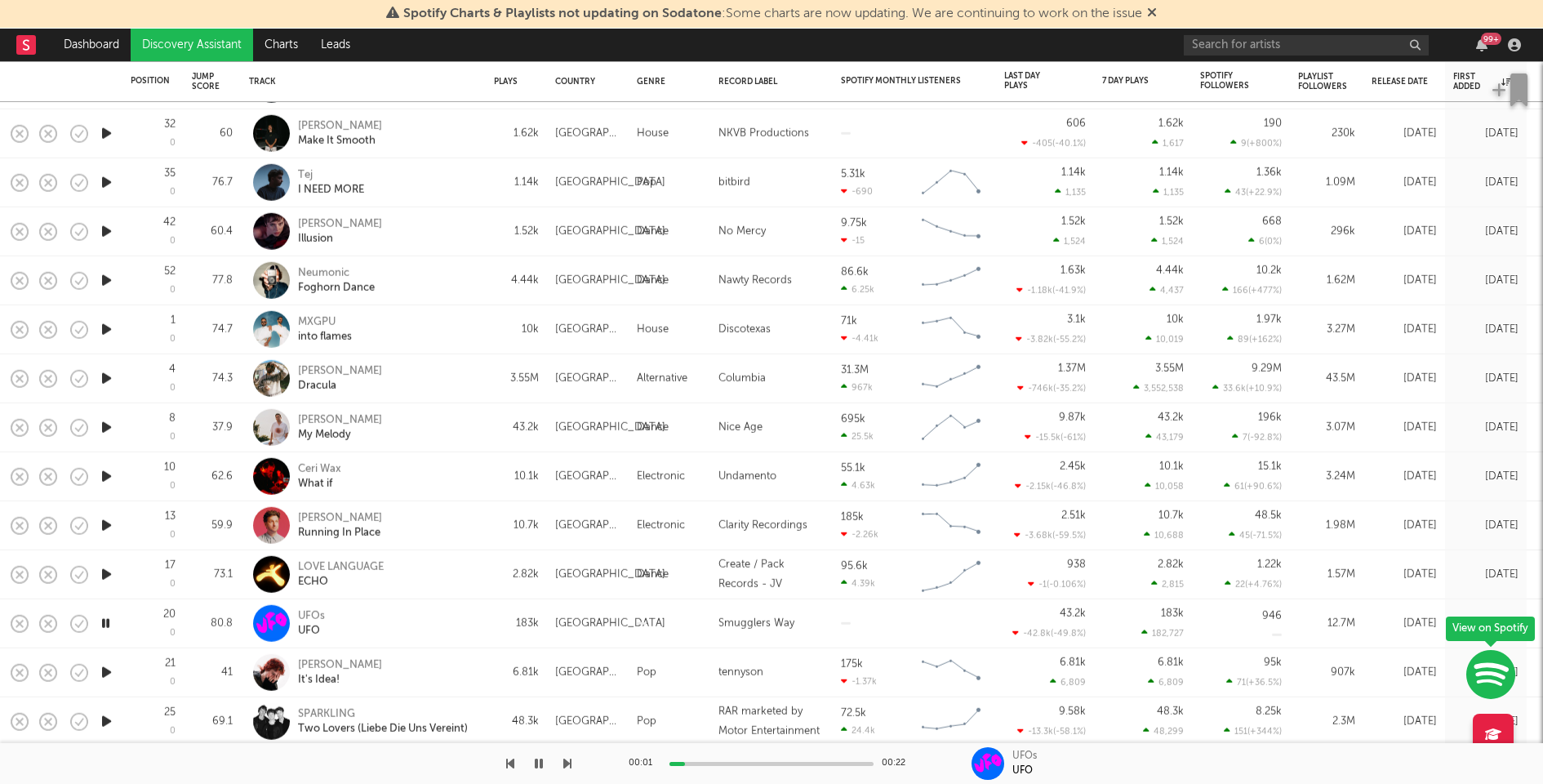
click at [106, 623] on icon "button" at bounding box center [105, 623] width 15 height 21
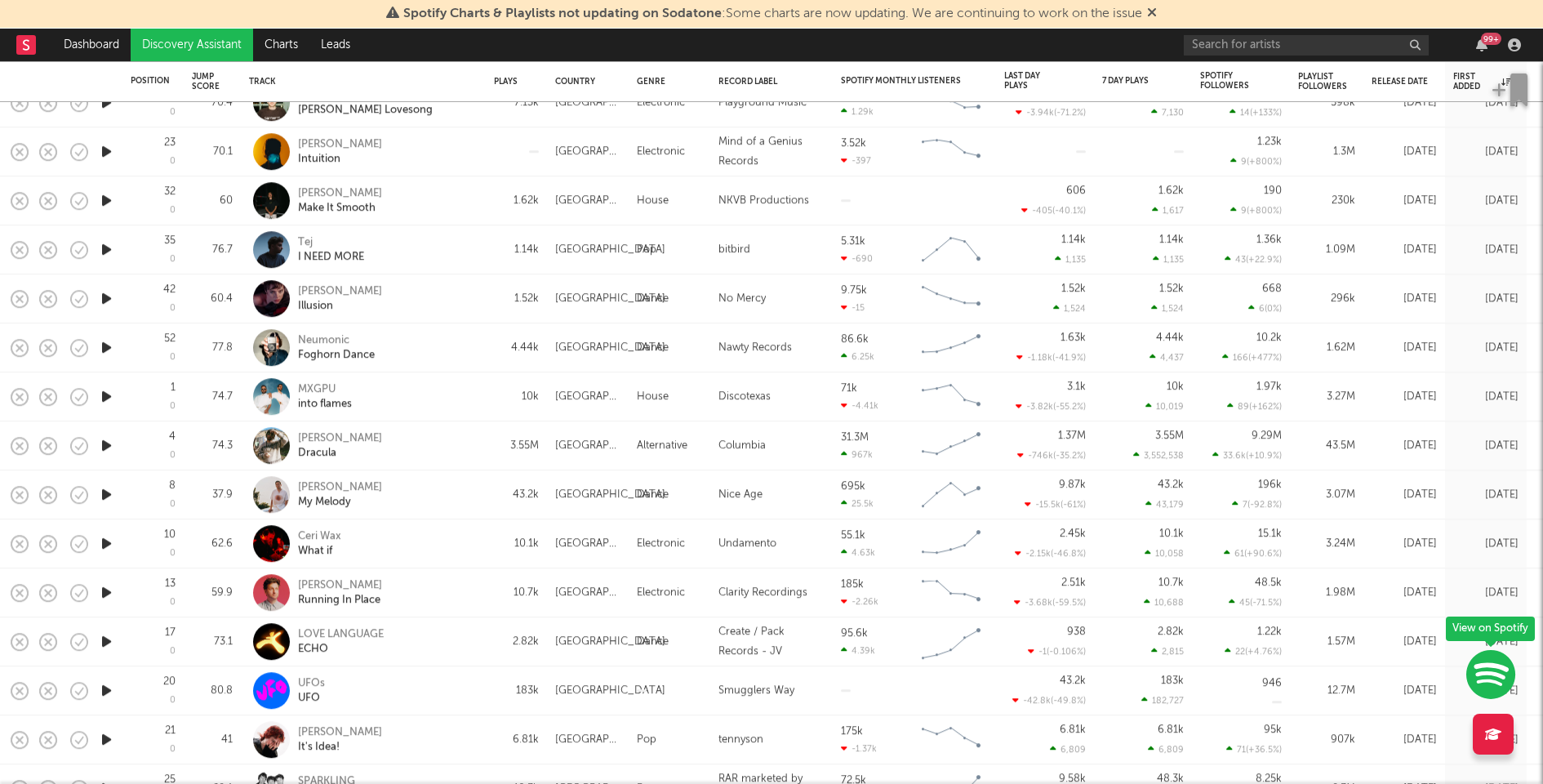
click at [102, 640] on icon "button" at bounding box center [106, 641] width 17 height 21
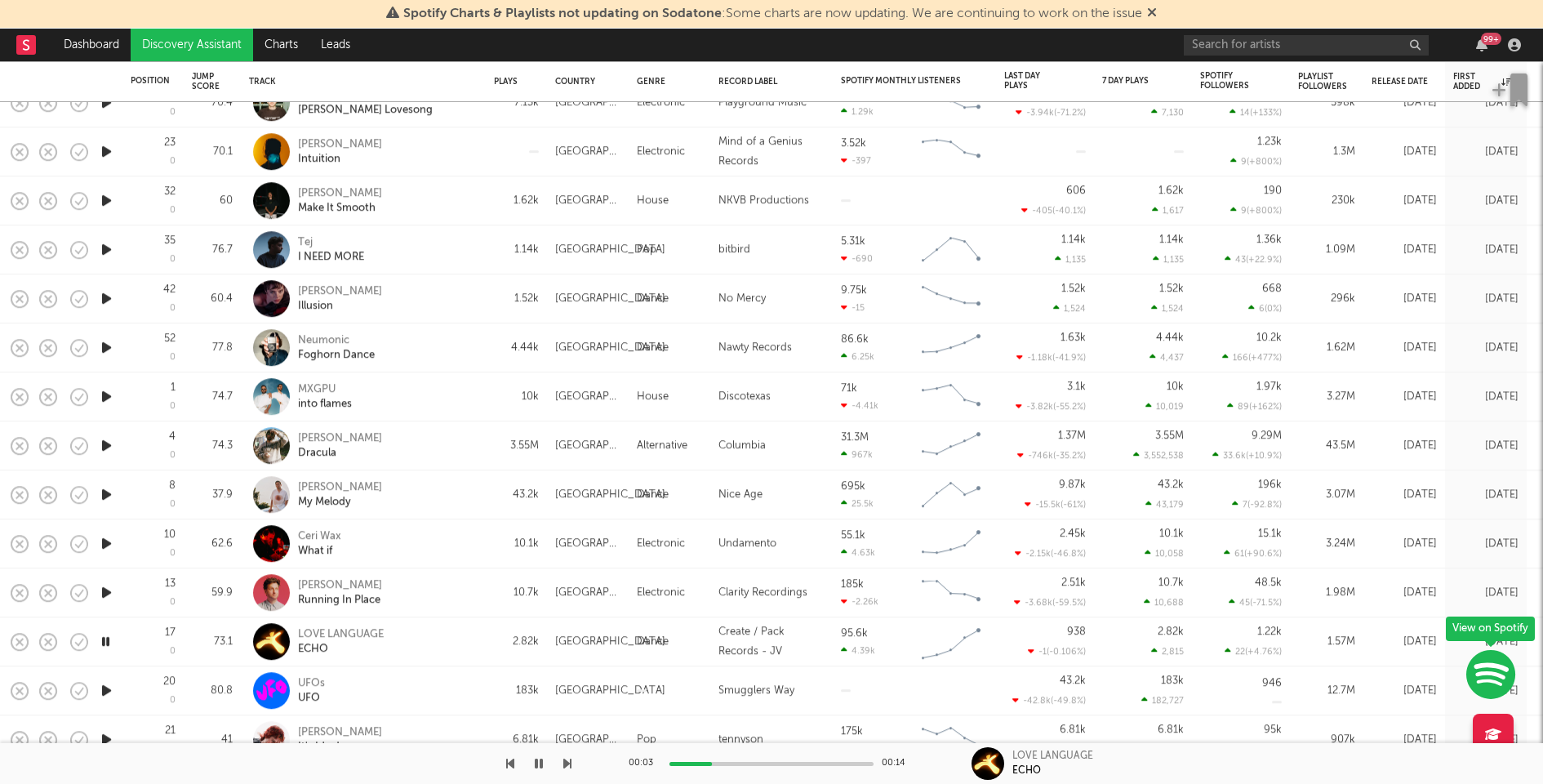
click at [758, 754] on div "00:03 00:14" at bounding box center [772, 763] width 286 height 41
click at [787, 765] on div "00:03 00:14" at bounding box center [772, 763] width 286 height 41
click at [791, 767] on div "00:04 00:14" at bounding box center [772, 763] width 286 height 41
click at [791, 767] on div "00:05 00:14" at bounding box center [772, 763] width 286 height 41
click at [794, 762] on div at bounding box center [772, 763] width 205 height 4
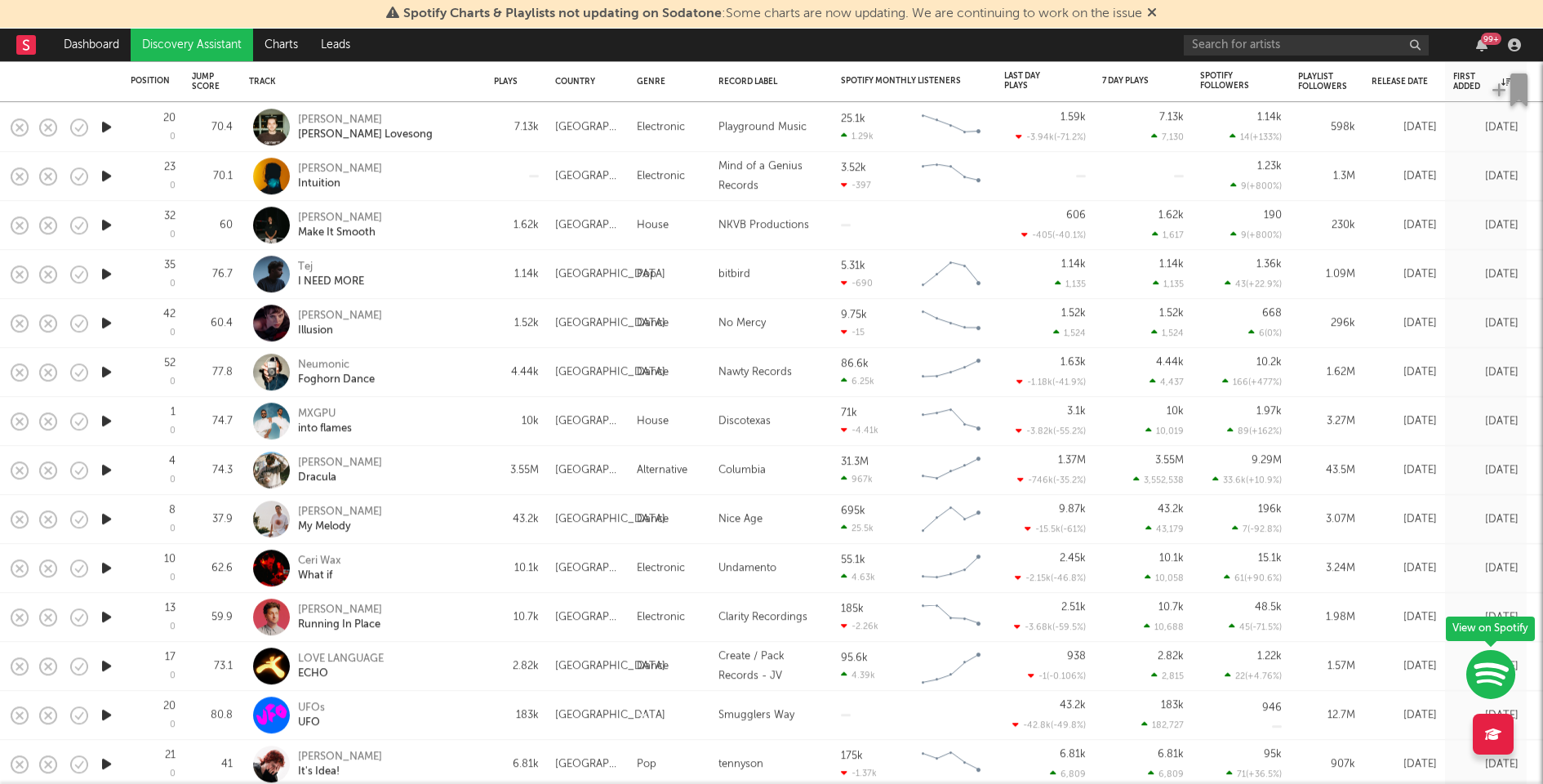
click at [101, 612] on icon "button" at bounding box center [106, 616] width 17 height 21
click at [101, 613] on icon "button" at bounding box center [105, 616] width 15 height 21
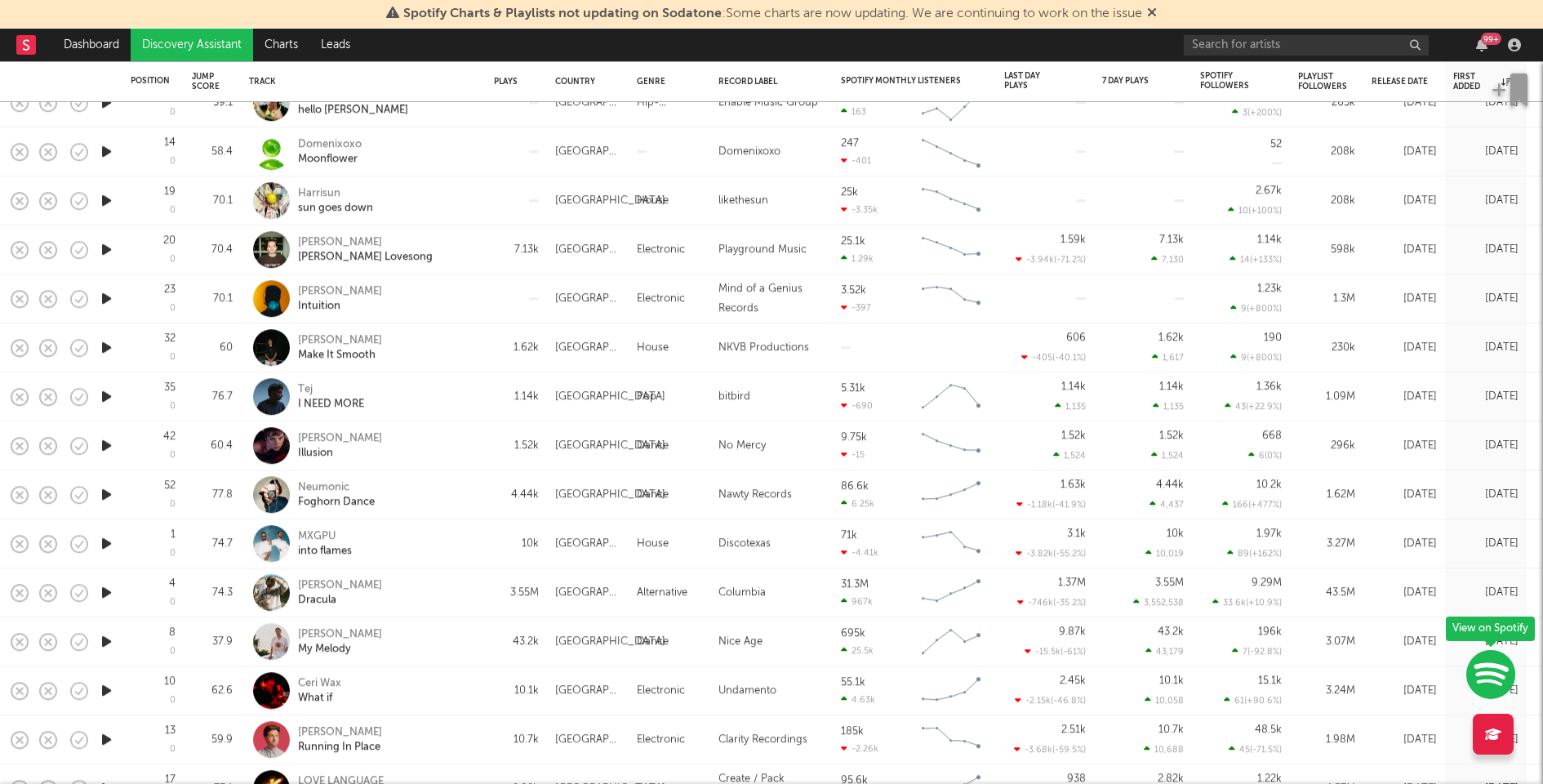
click at [111, 696] on icon "button" at bounding box center [106, 690] width 17 height 21
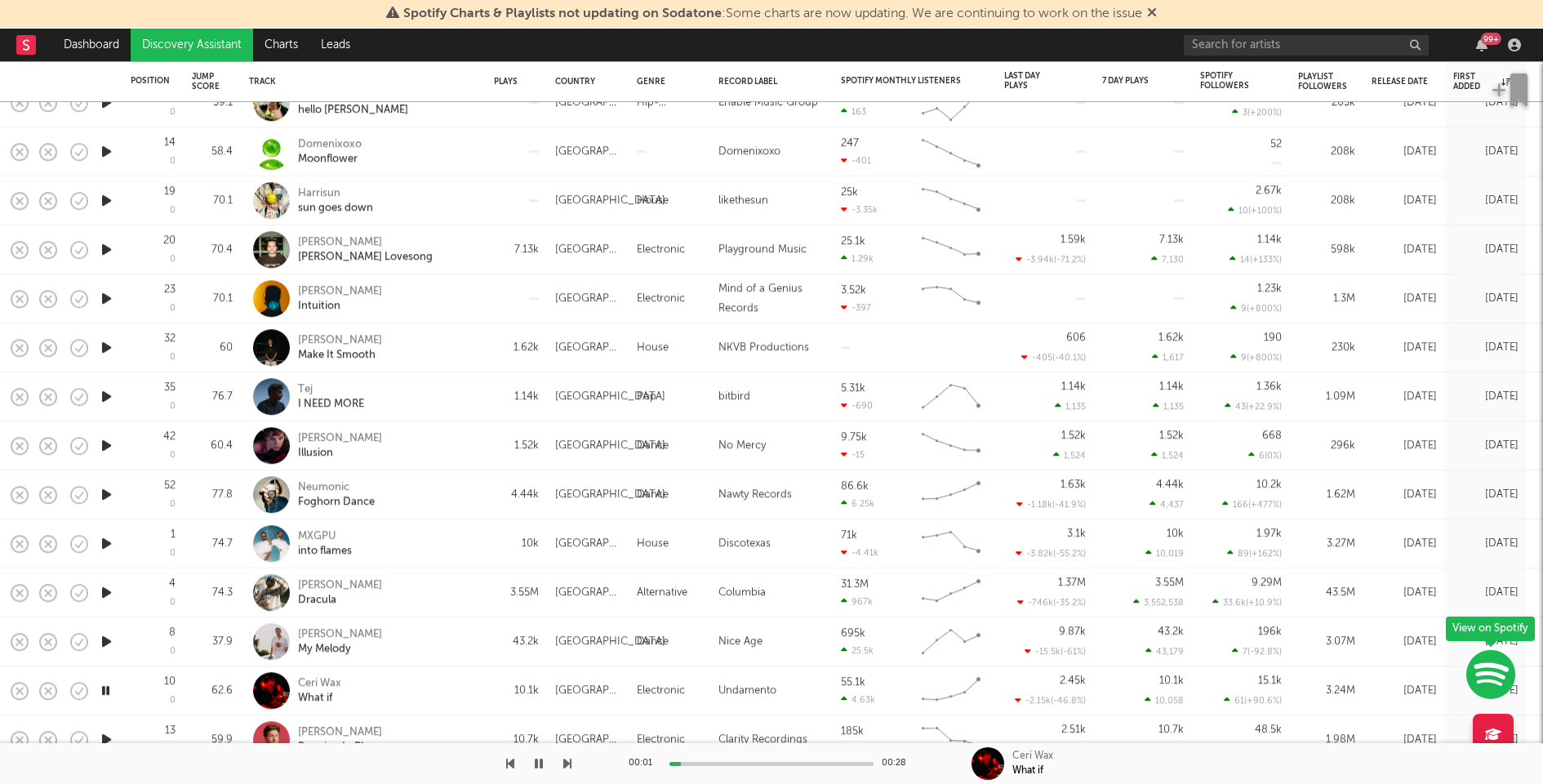
click at [754, 765] on div "00:01 00:28" at bounding box center [772, 763] width 286 height 41
click at [754, 764] on div at bounding box center [772, 763] width 205 height 4
click at [105, 690] on icon "button" at bounding box center [105, 690] width 15 height 21
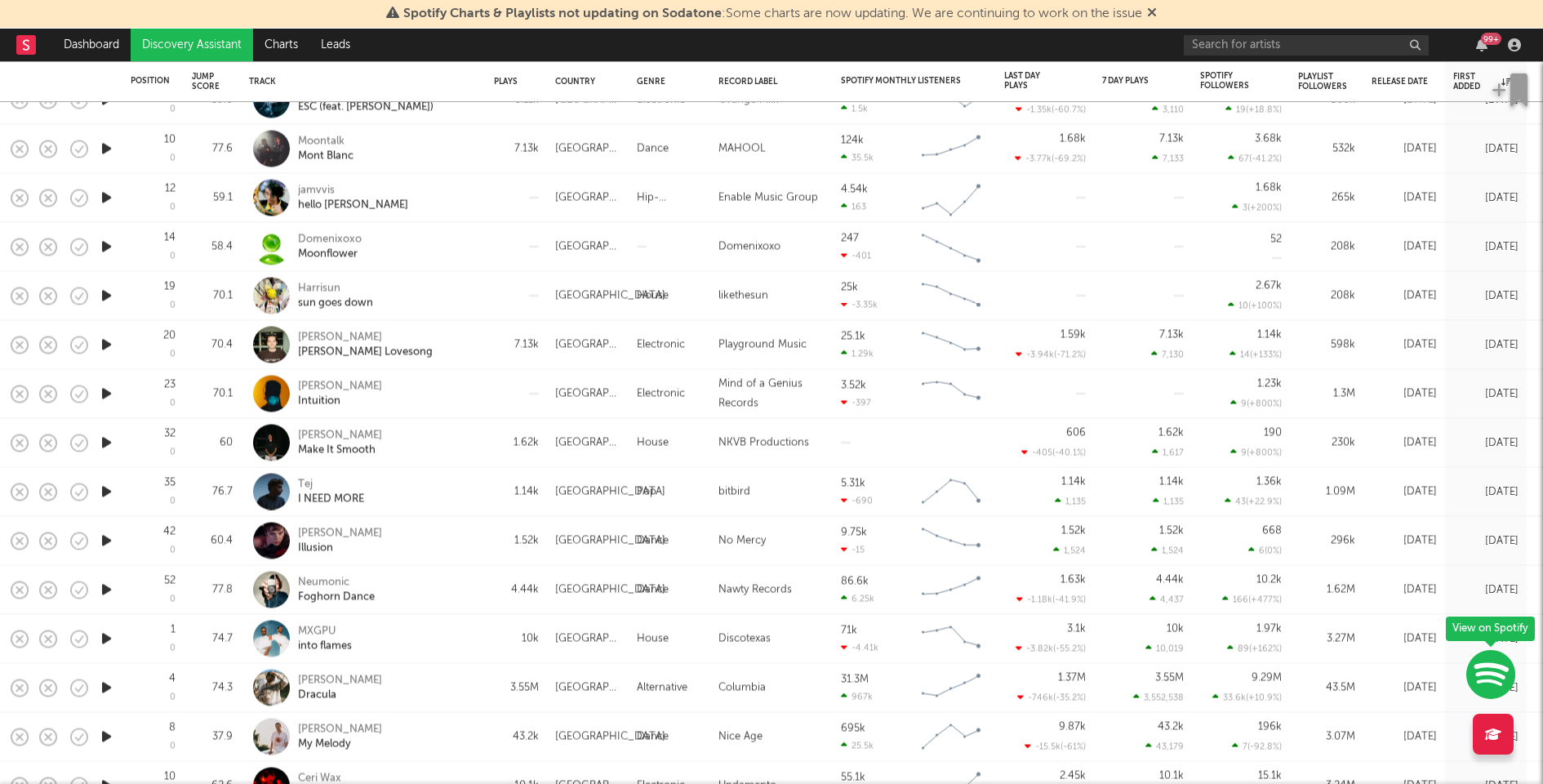
click at [109, 735] on icon "button" at bounding box center [106, 736] width 17 height 21
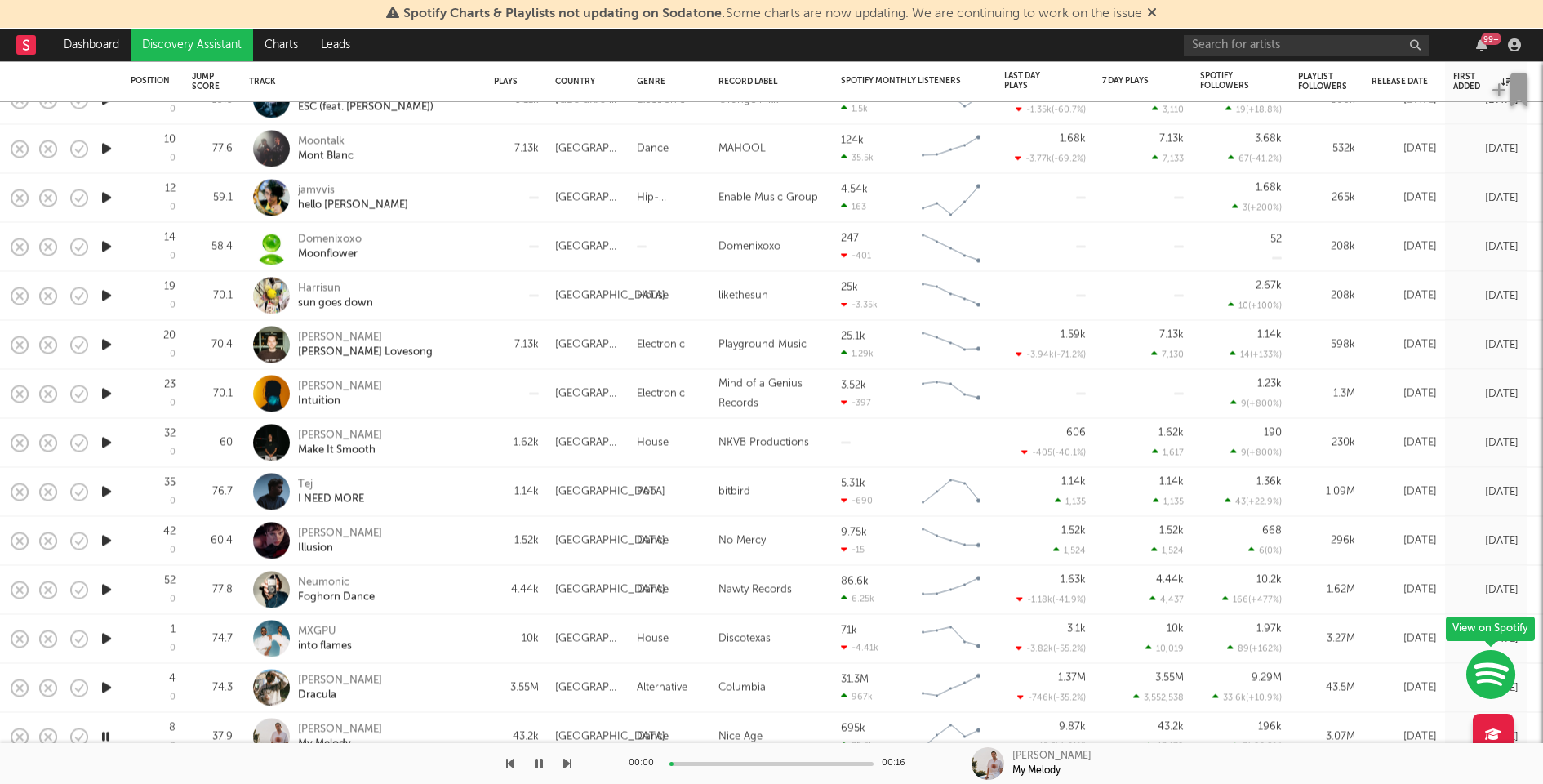
click at [109, 735] on icon "button" at bounding box center [105, 736] width 15 height 21
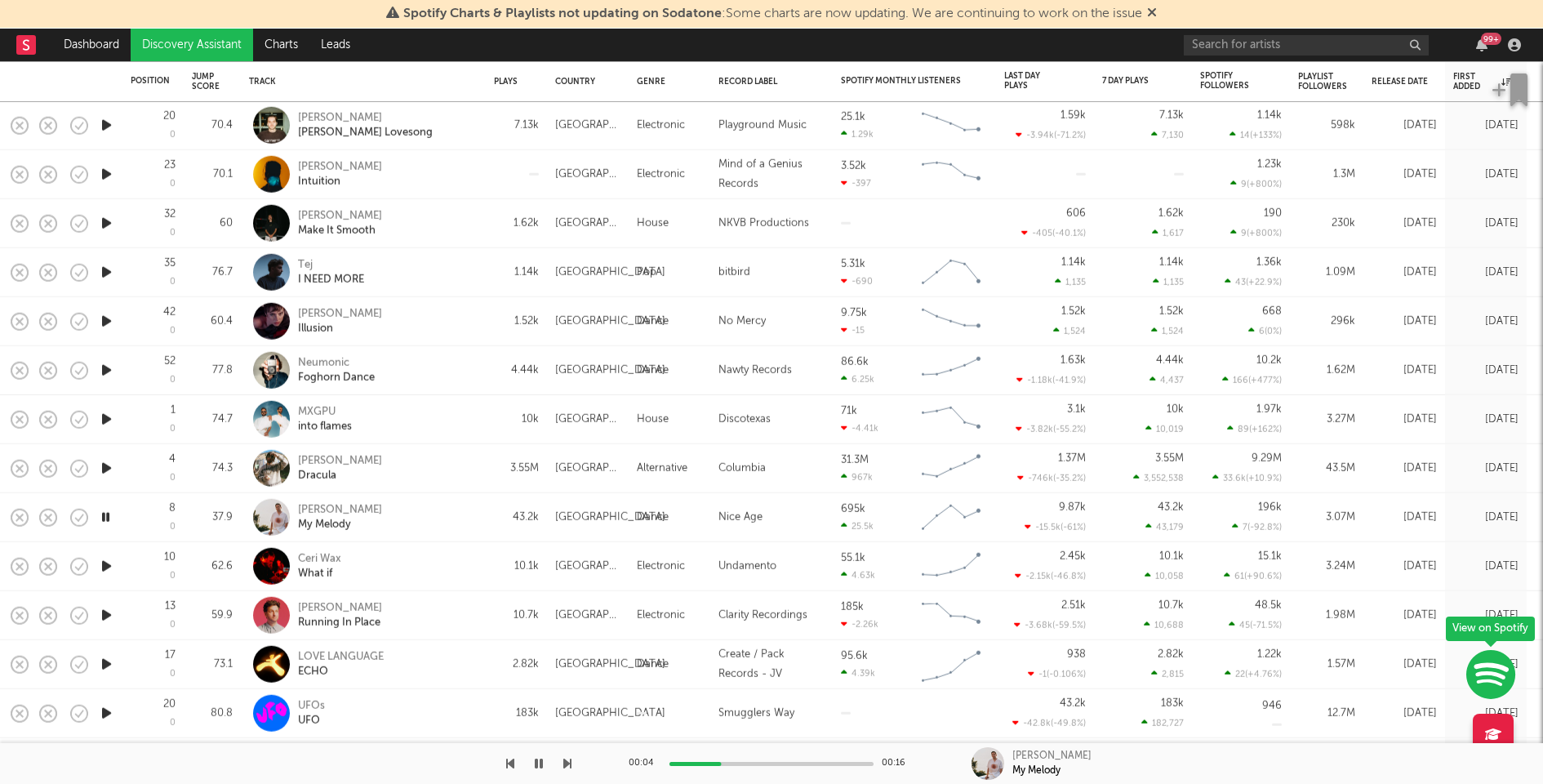
click at [103, 469] on icon "button" at bounding box center [106, 468] width 17 height 21
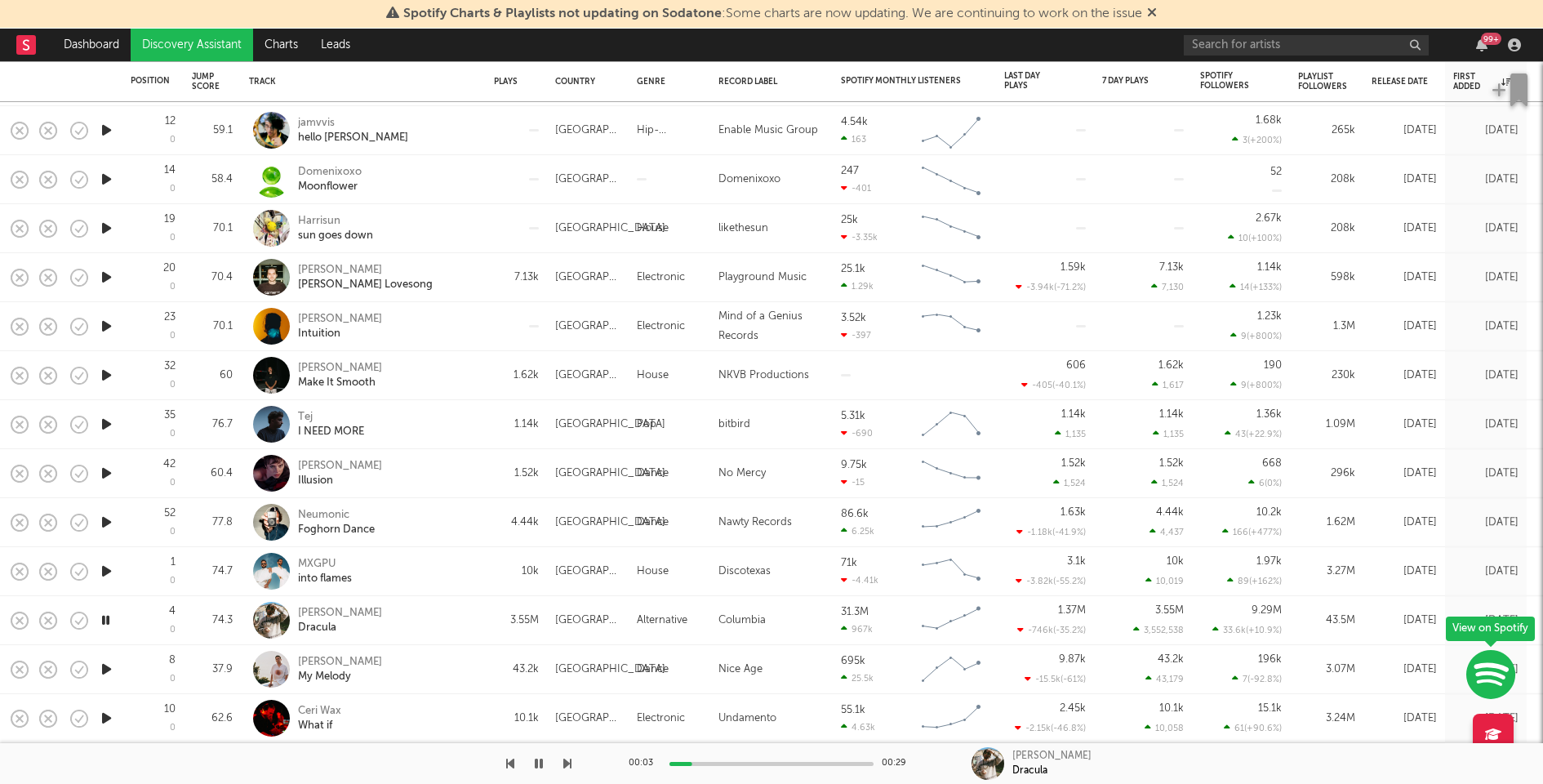
click at [106, 567] on icon "button" at bounding box center [106, 571] width 17 height 21
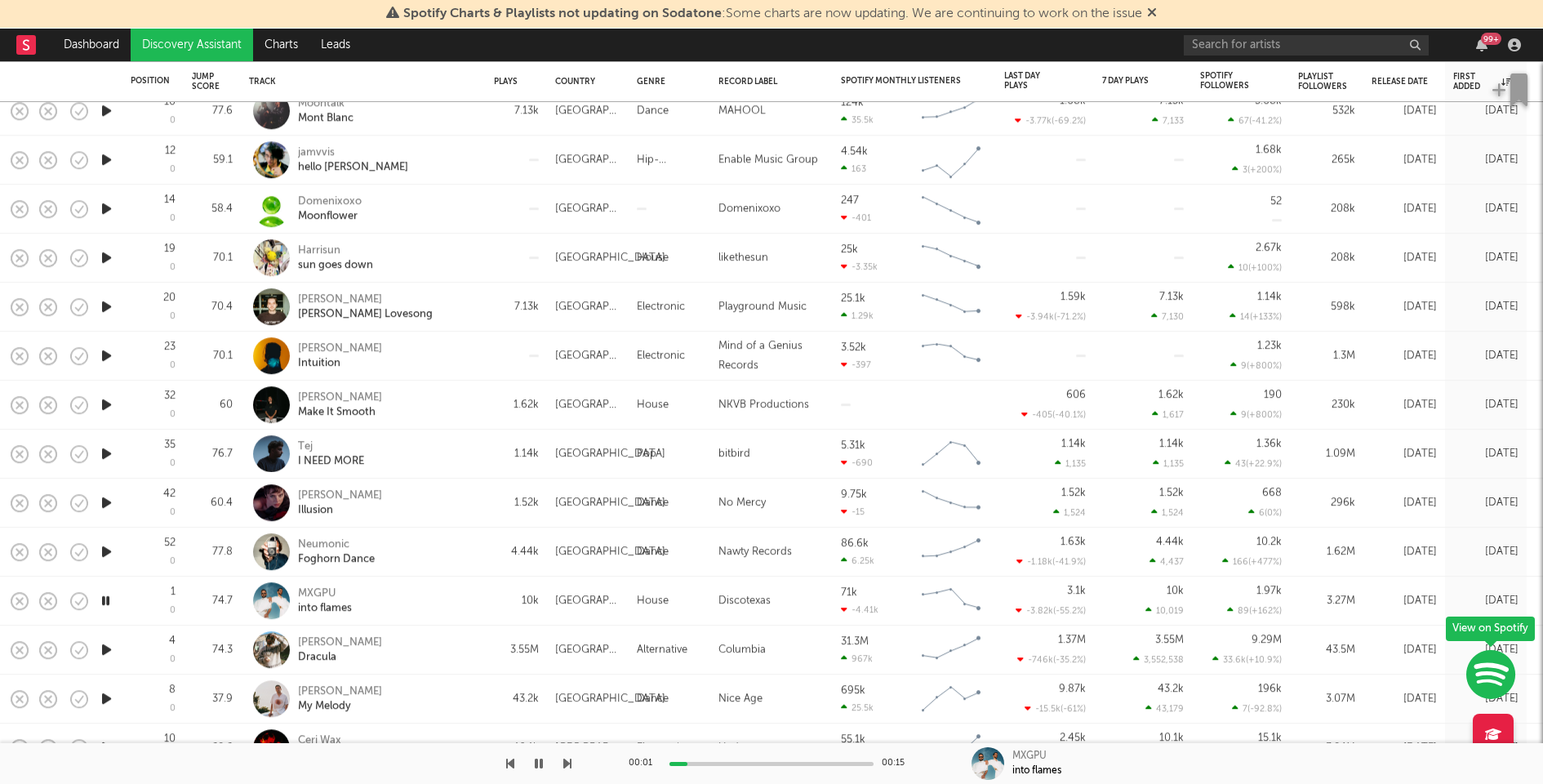
click at [424, 657] on div "Tame Impala Dracula" at bounding box center [386, 649] width 176 height 30
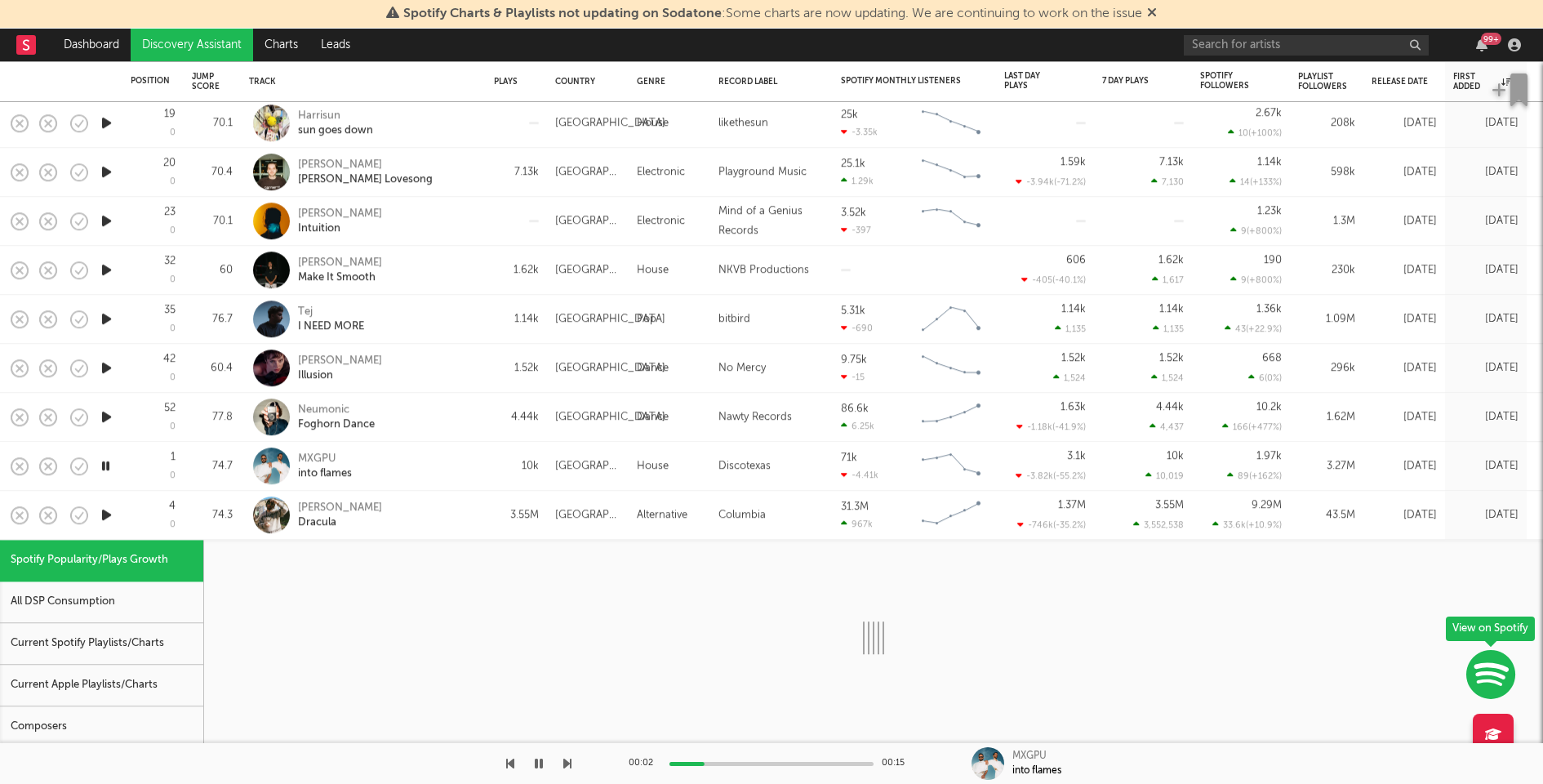
click at [87, 654] on div "Current Spotify Playlists/Charts" at bounding box center [101, 643] width 204 height 41
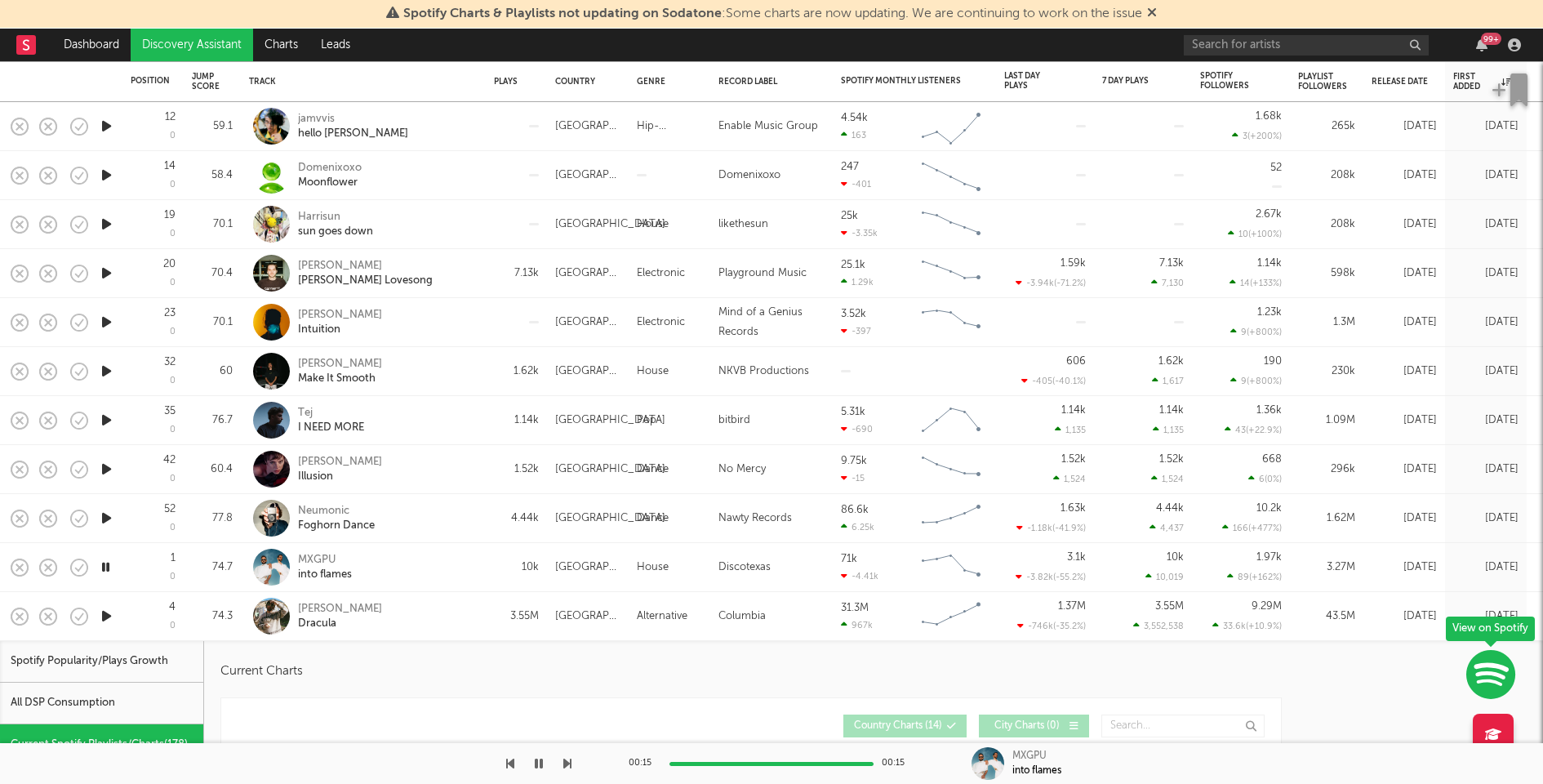
click at [110, 514] on icon "button" at bounding box center [106, 518] width 17 height 21
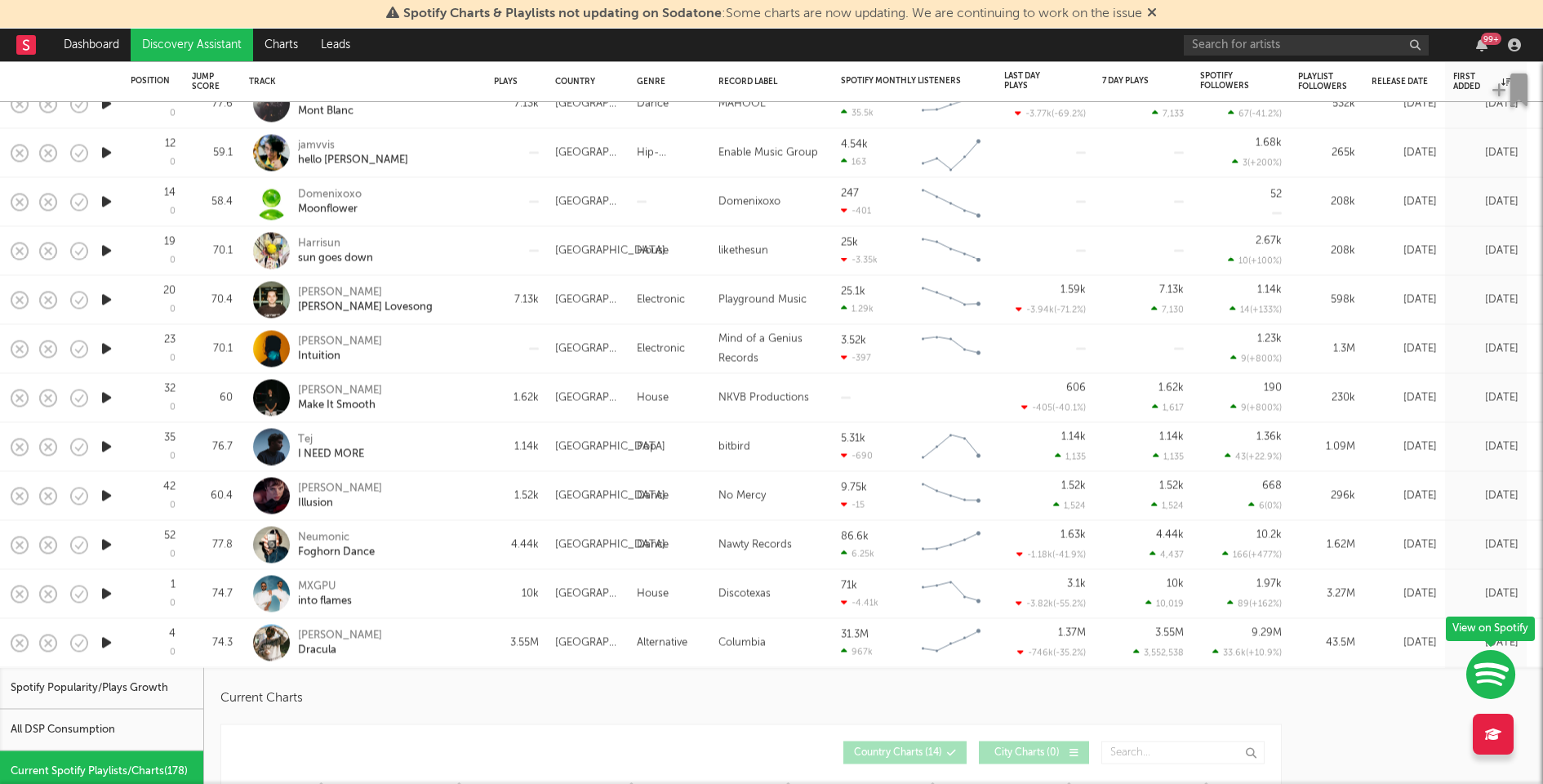
click at [428, 590] on div "MXGPU into flames" at bounding box center [386, 593] width 176 height 30
select select "1w"
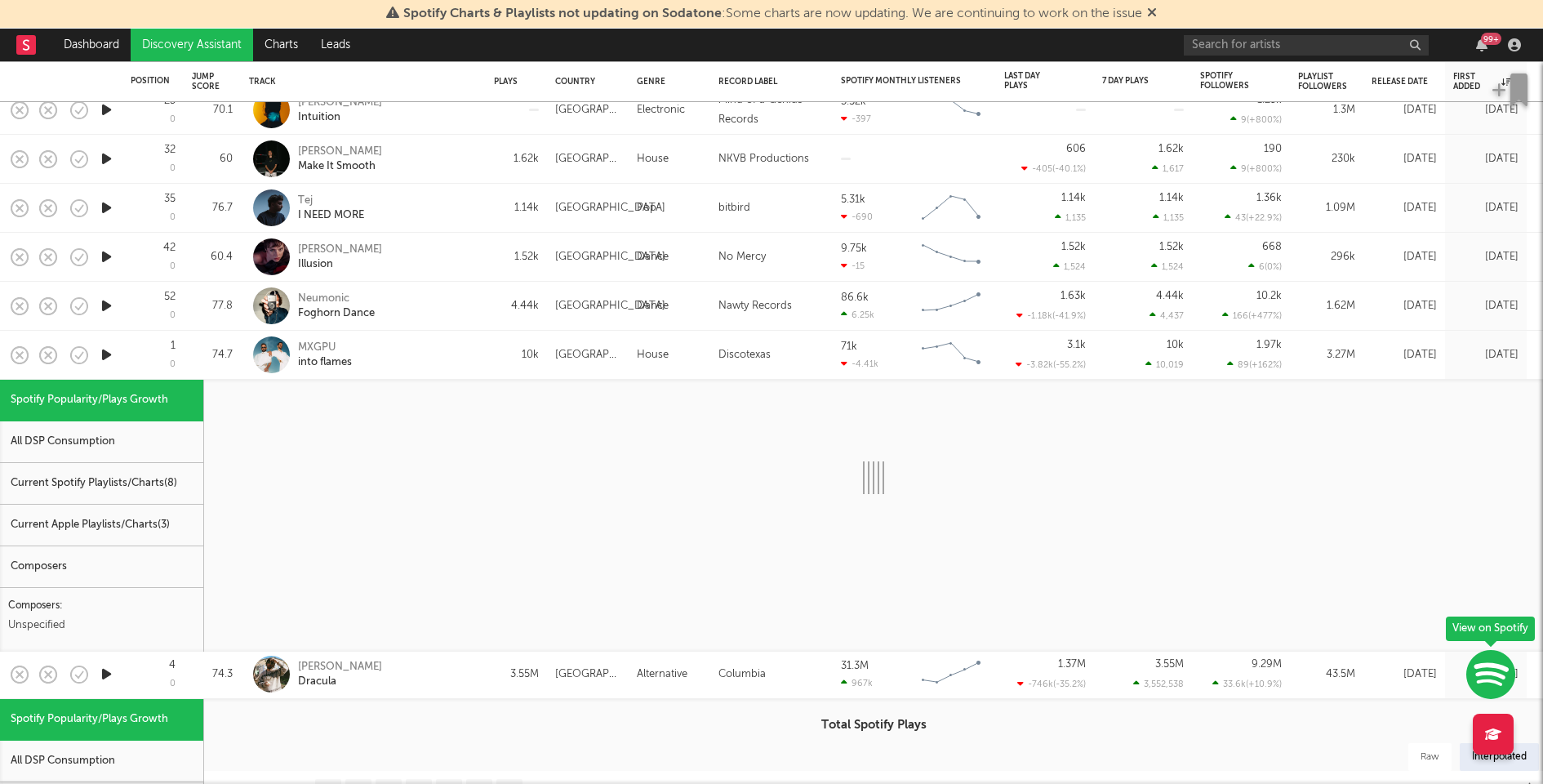
select select "1w"
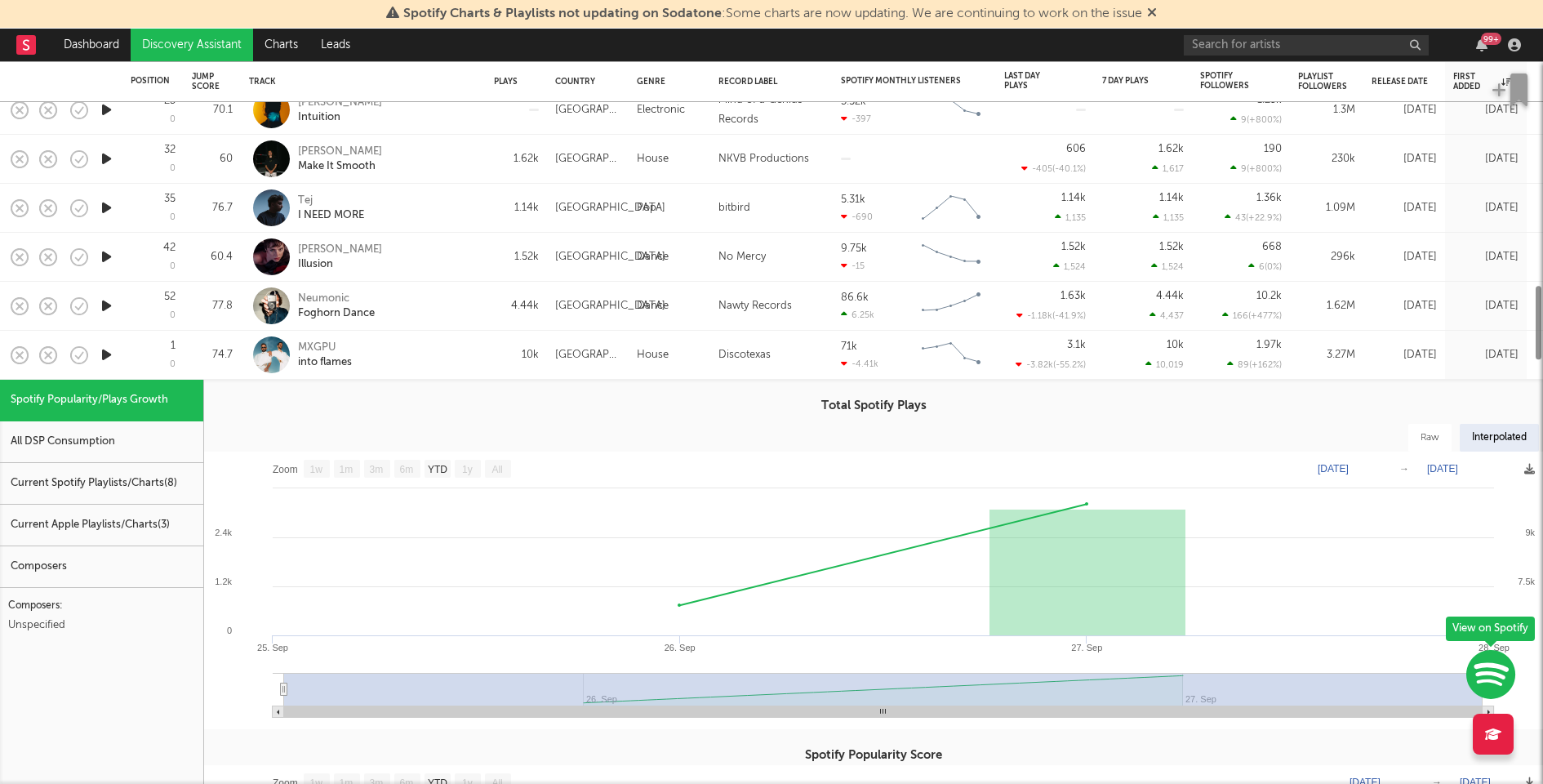
click at [150, 483] on div "Current Spotify Playlists/Charts ( 8 )" at bounding box center [101, 483] width 204 height 41
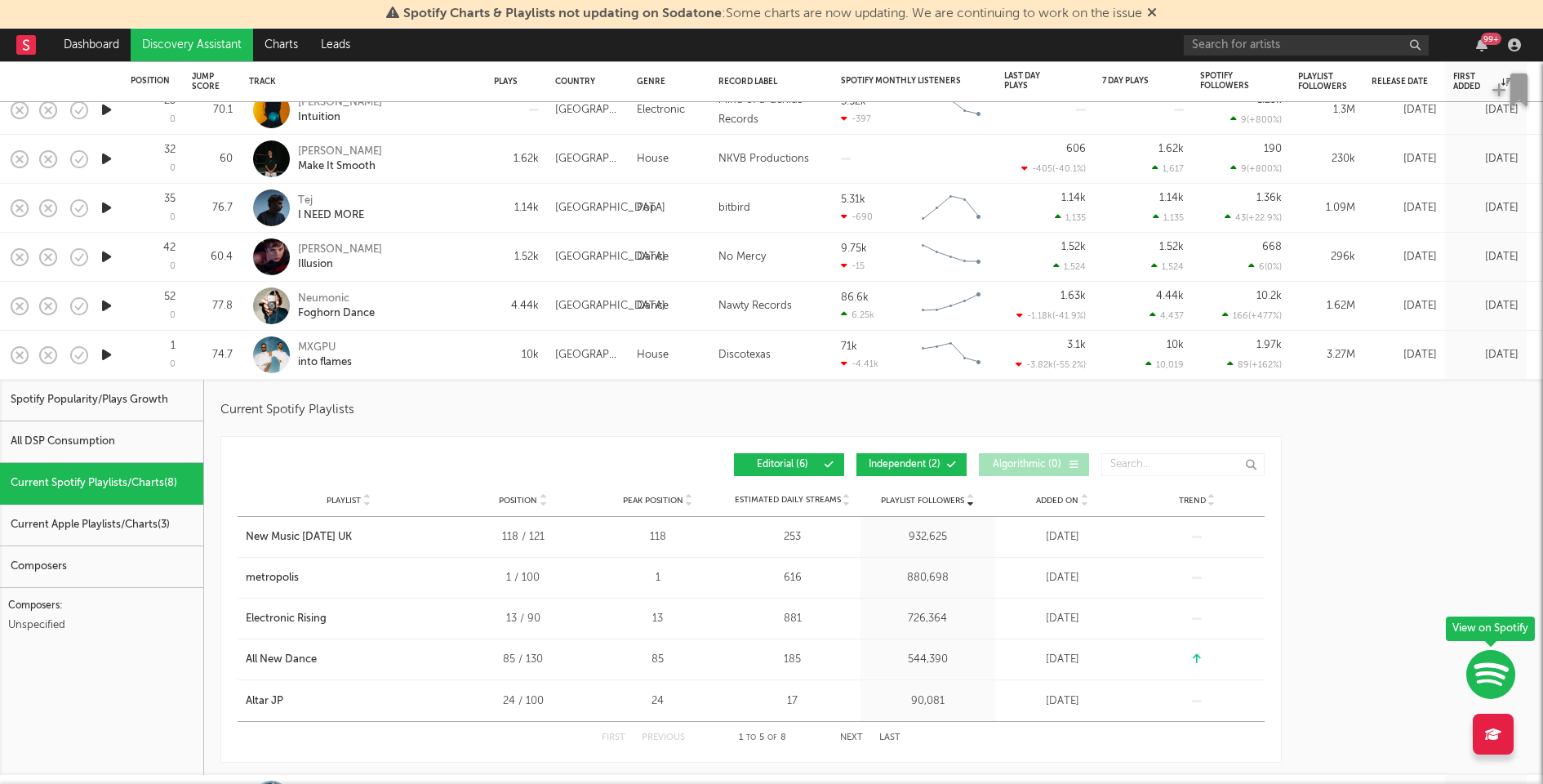
click at [111, 304] on icon "button" at bounding box center [106, 305] width 17 height 21
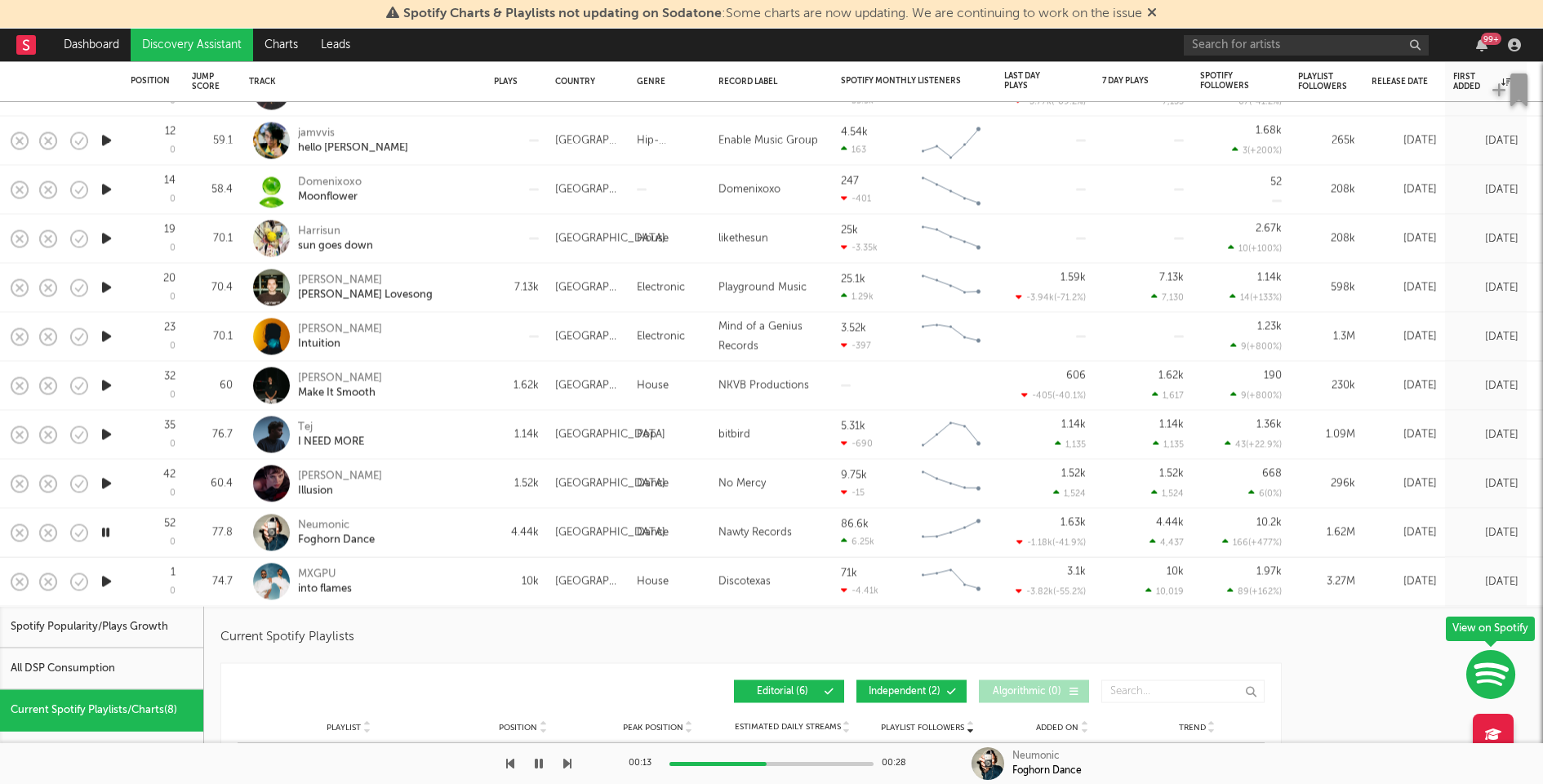
click at [106, 483] on icon "button" at bounding box center [106, 483] width 17 height 21
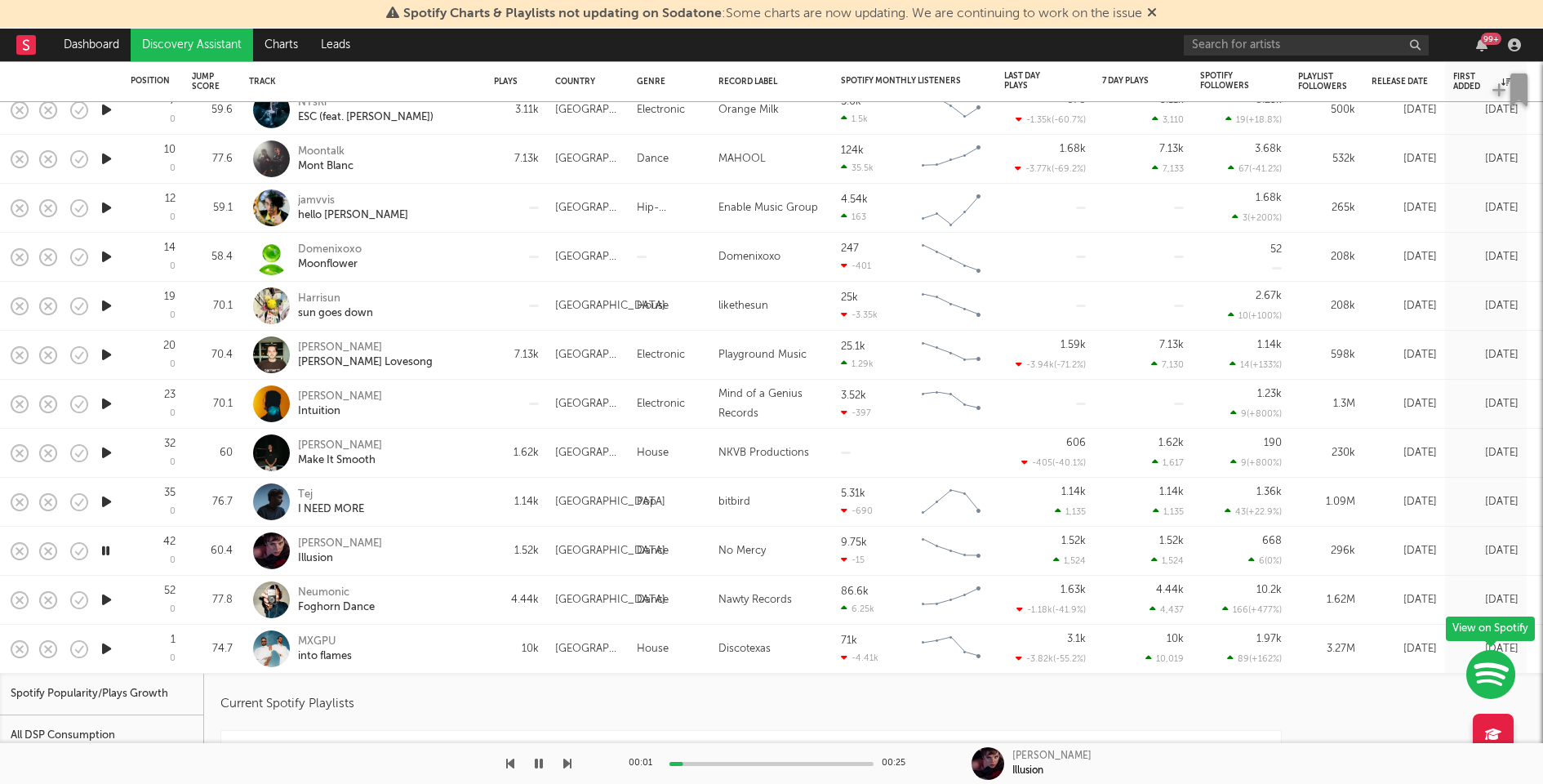
click at [424, 598] on div "Neumonic Foghorn Dance" at bounding box center [386, 600] width 176 height 30
select select "1w"
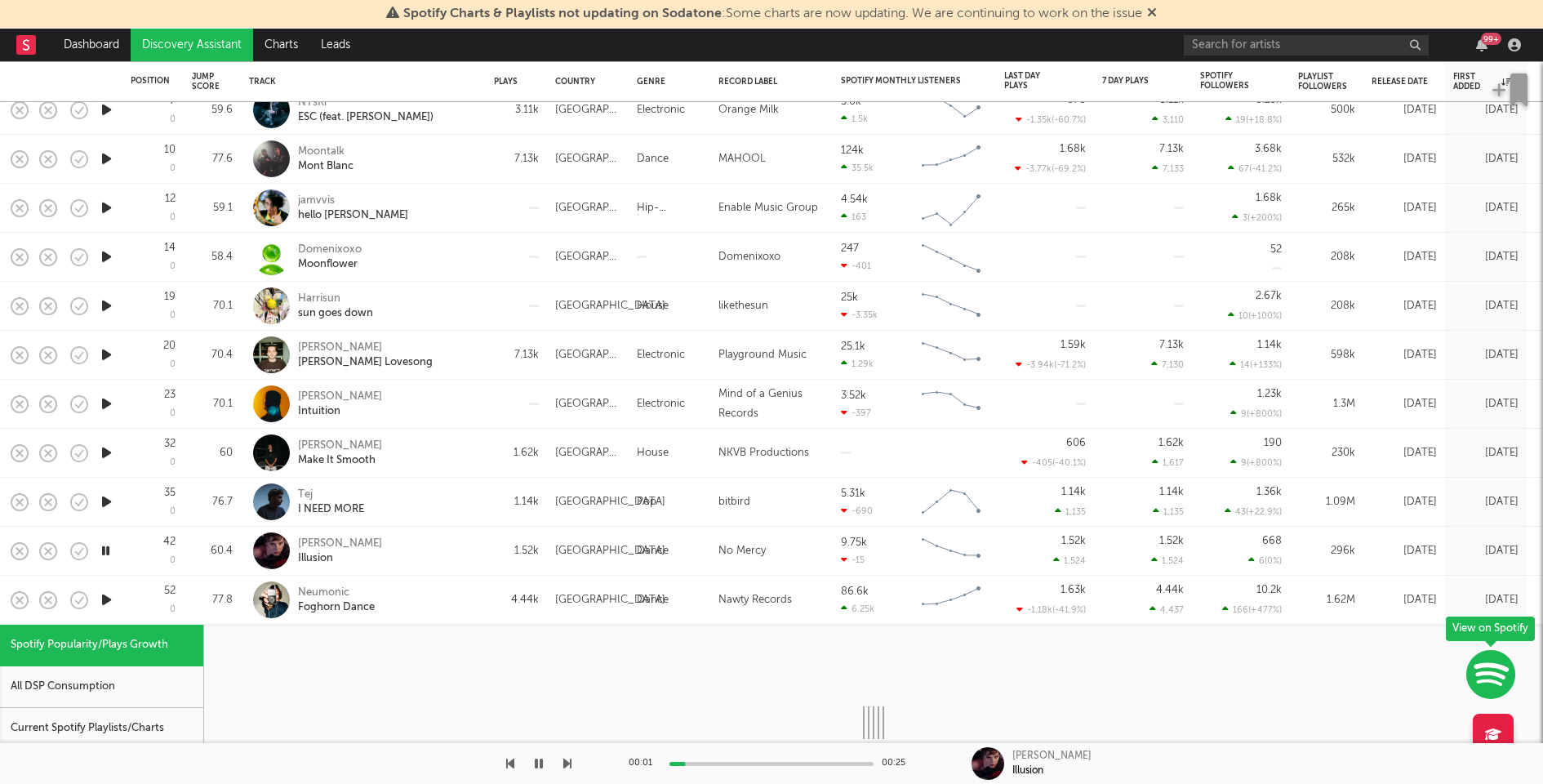
select select "1w"
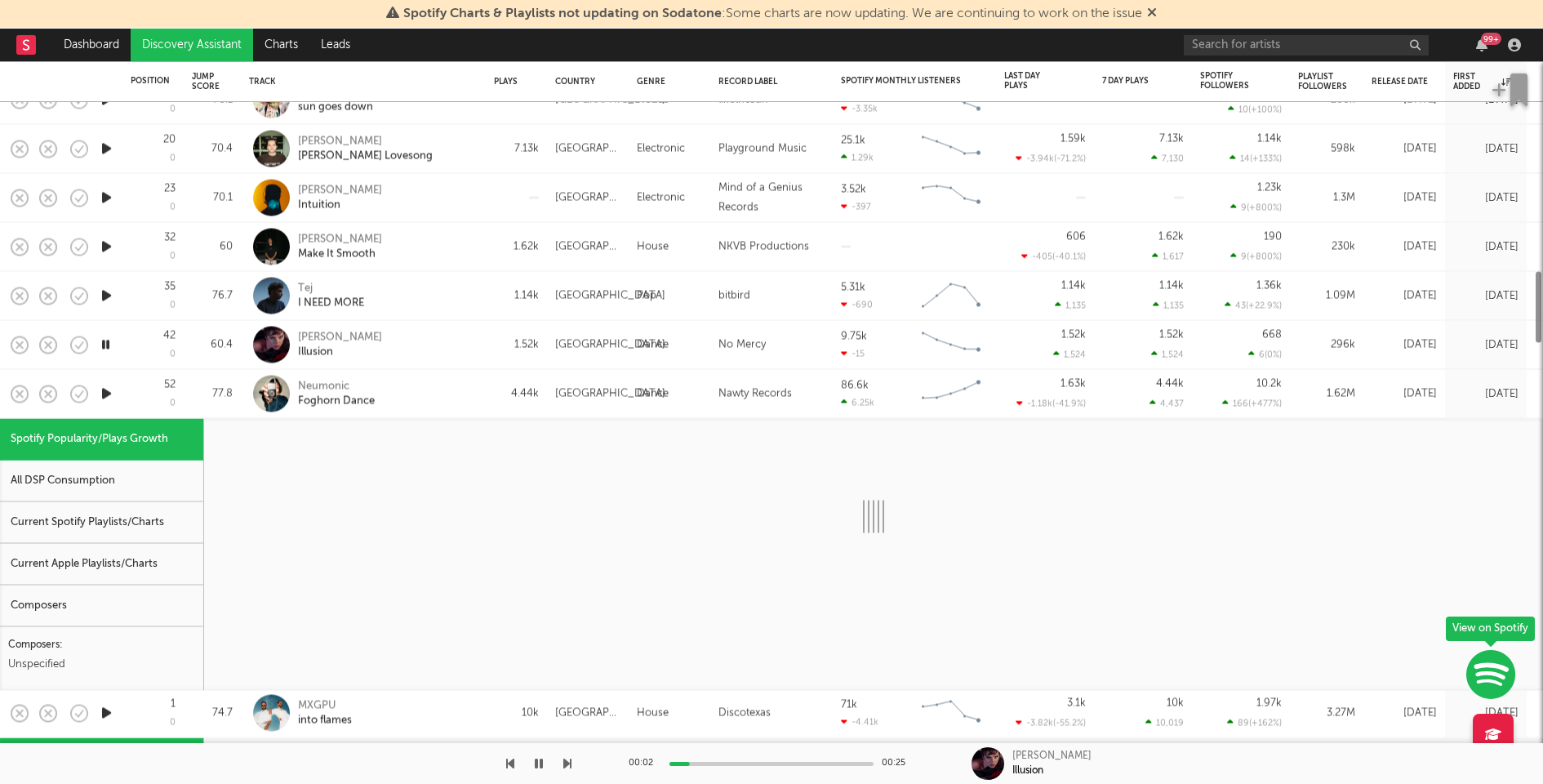
click at [147, 518] on div "Current Spotify Playlists/Charts" at bounding box center [101, 523] width 204 height 41
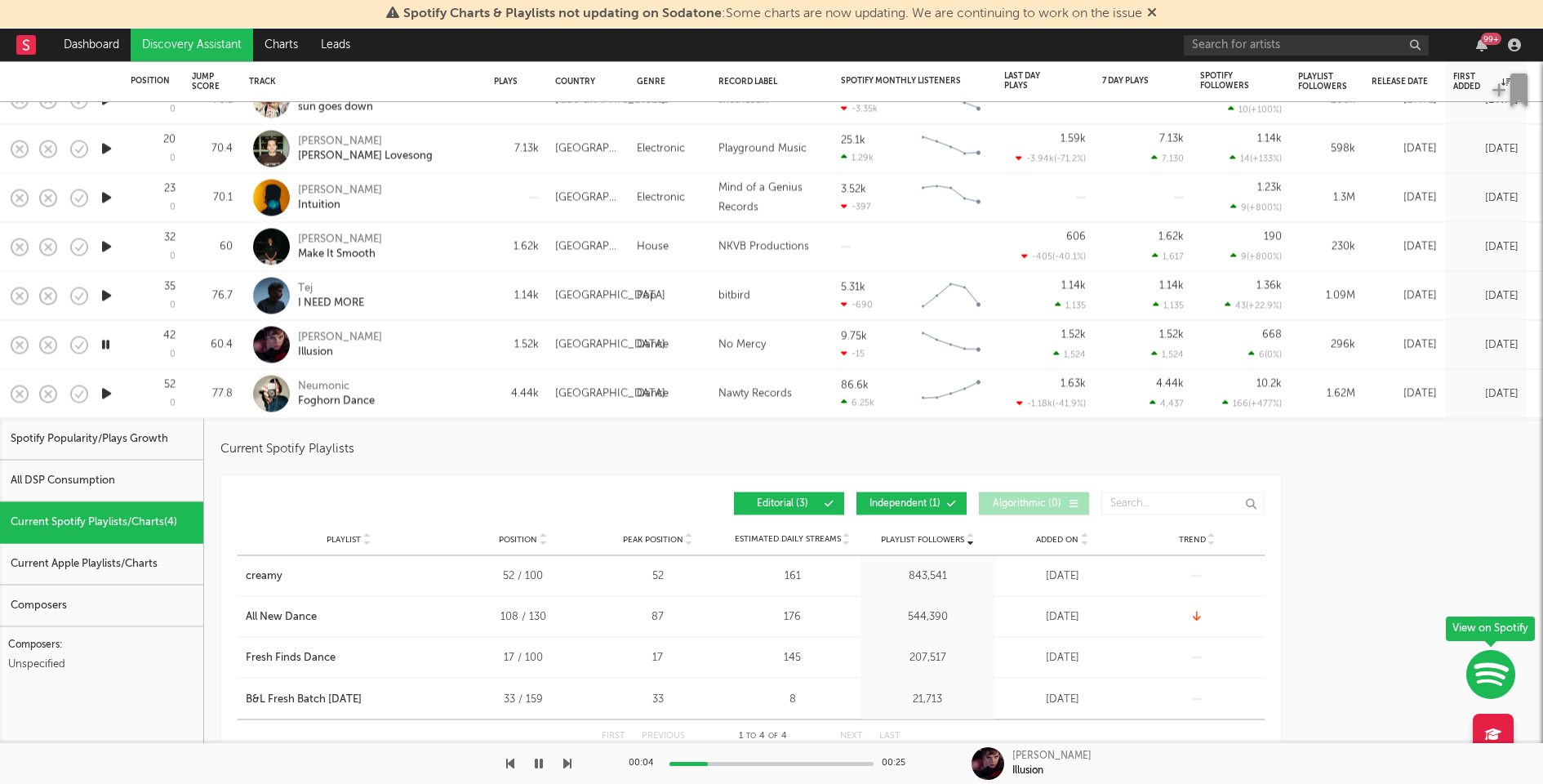
click at [106, 299] on icon "button" at bounding box center [106, 296] width 17 height 21
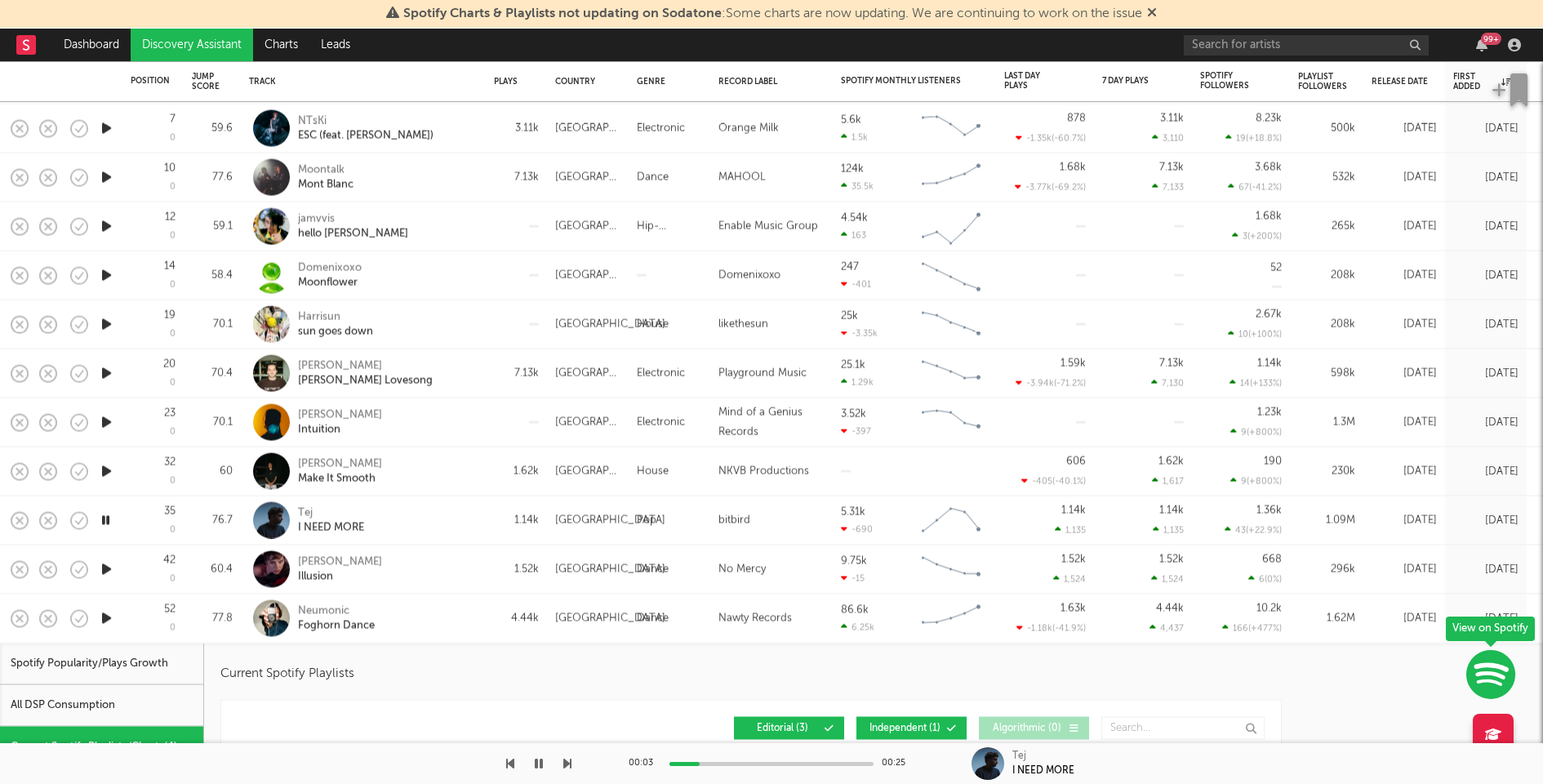
click at [105, 471] on icon "button" at bounding box center [106, 471] width 17 height 21
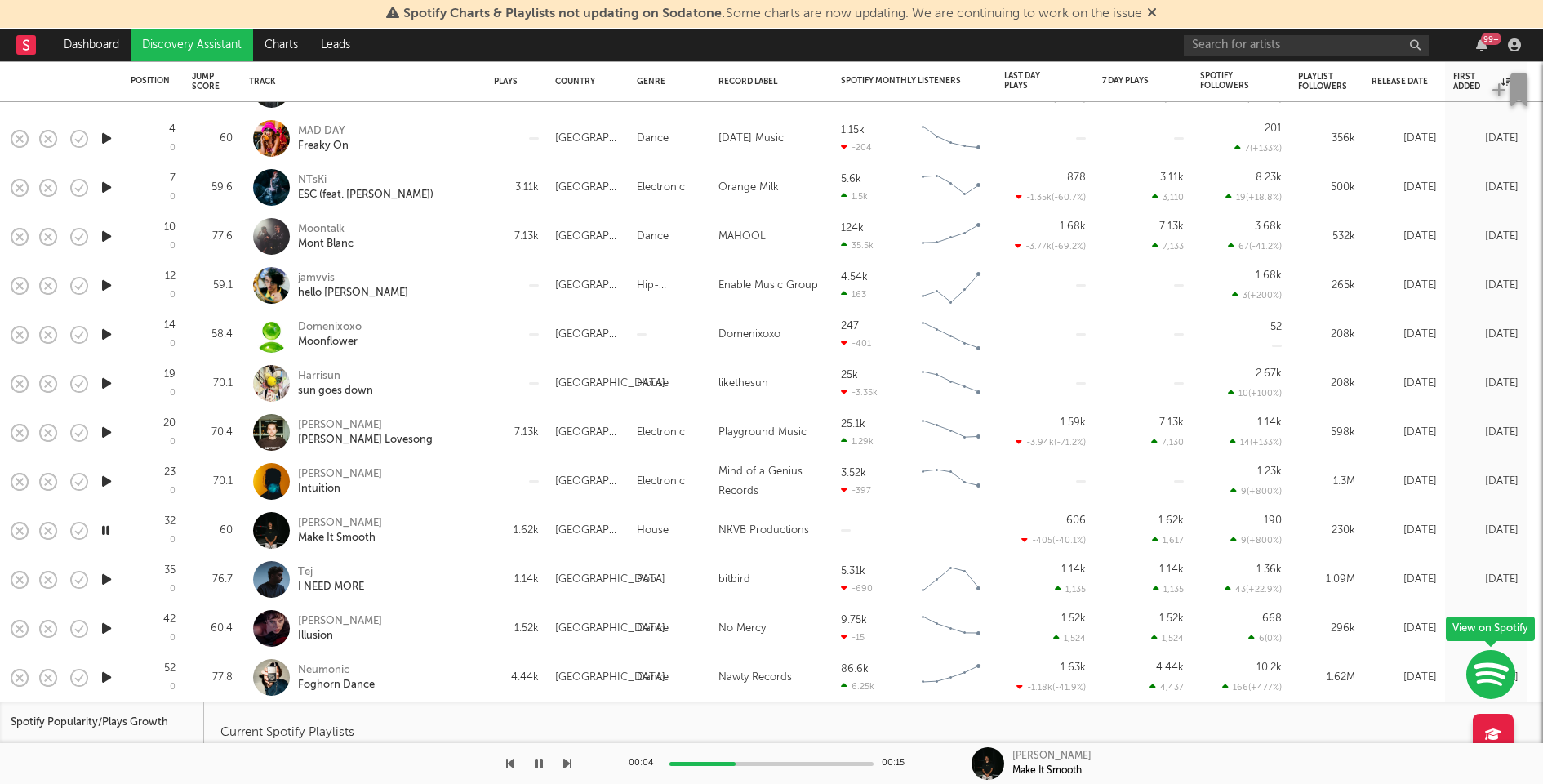
click at [105, 477] on icon "button" at bounding box center [106, 481] width 17 height 21
click at [104, 433] on icon "button" at bounding box center [106, 432] width 17 height 21
click at [768, 762] on div at bounding box center [772, 763] width 205 height 4
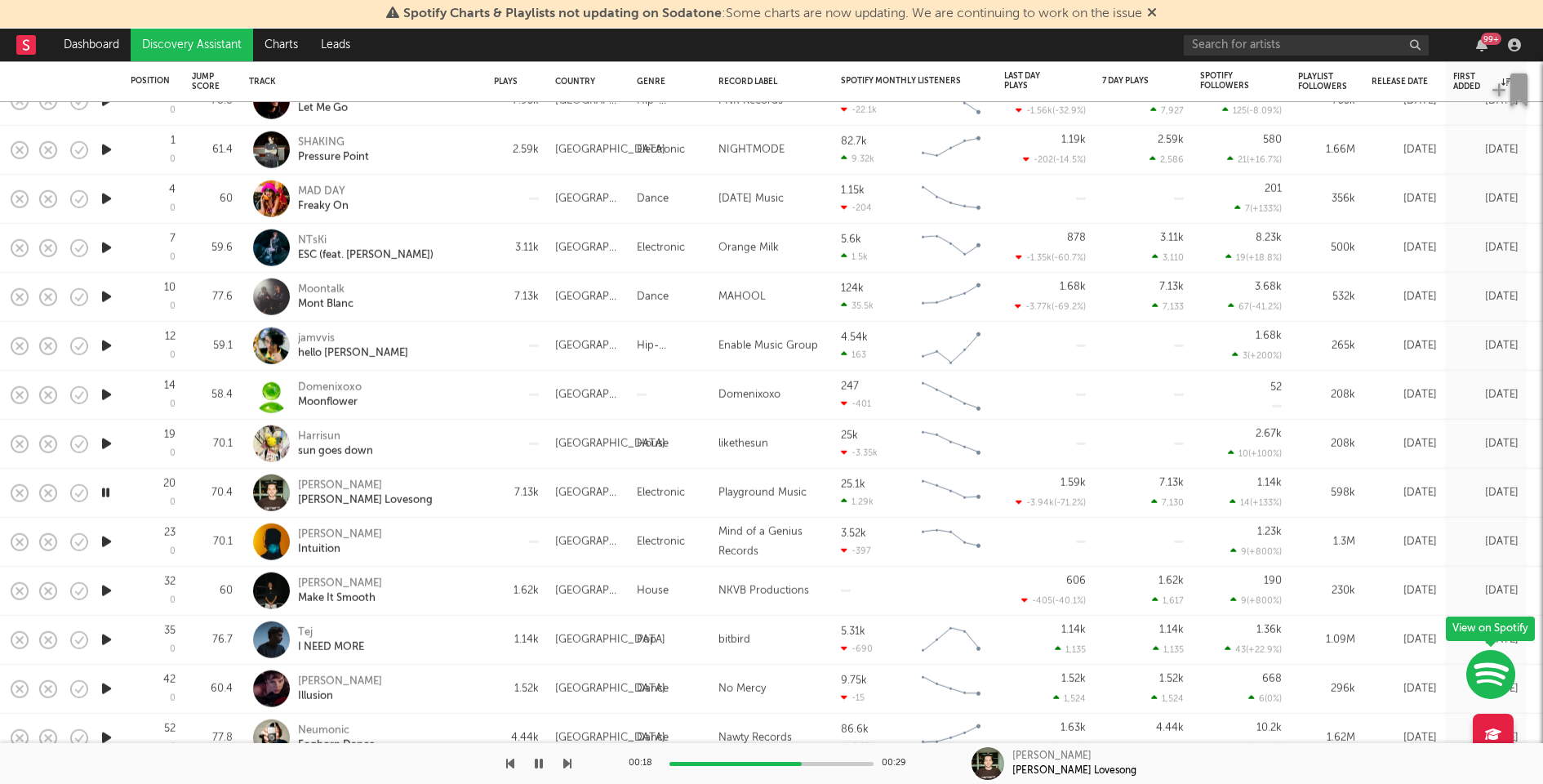
click at [105, 445] on icon "button" at bounding box center [106, 443] width 17 height 21
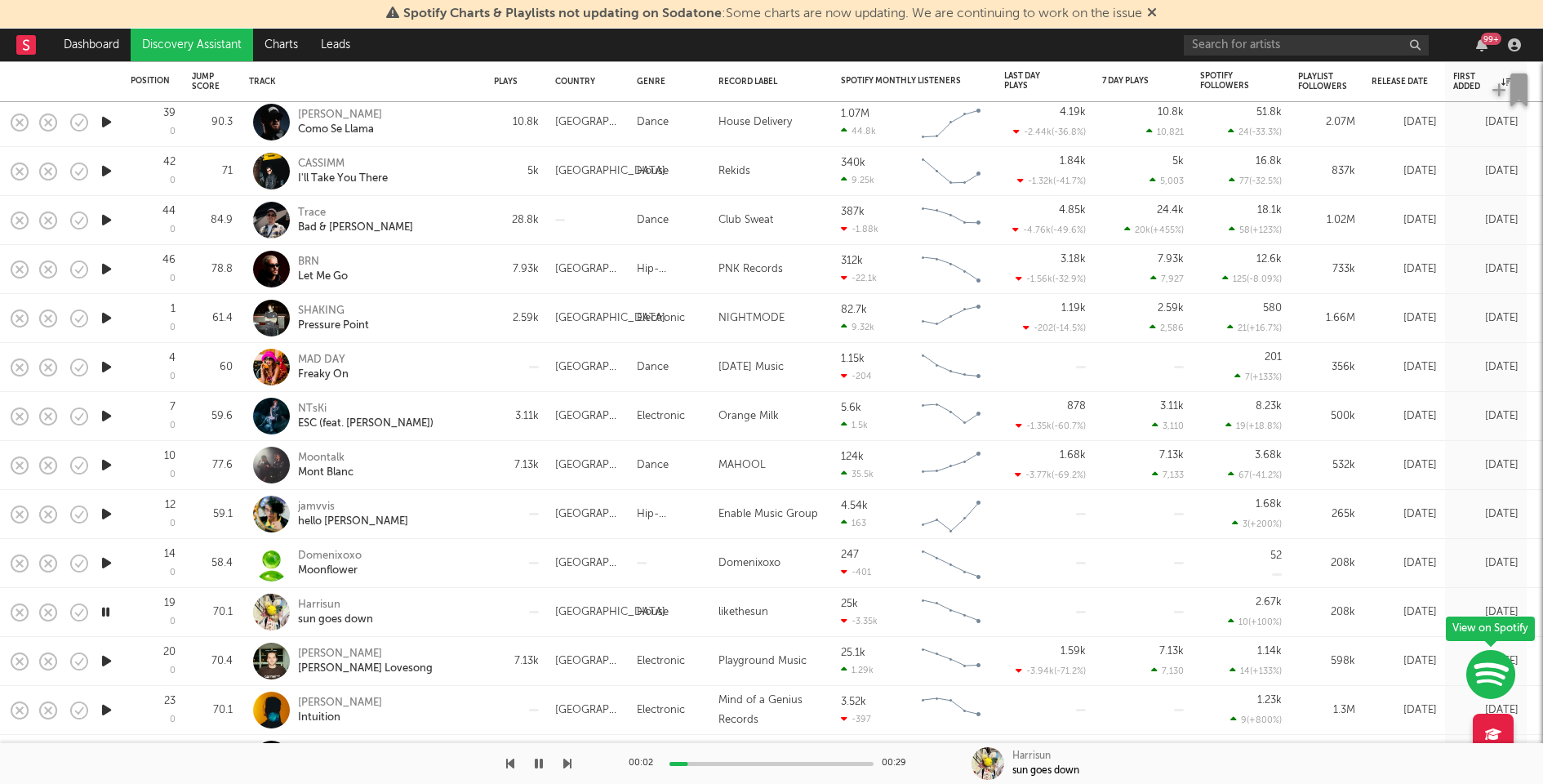
click at [744, 762] on div at bounding box center [772, 763] width 205 height 4
click at [796, 762] on div at bounding box center [772, 763] width 205 height 4
click at [109, 562] on icon "button" at bounding box center [106, 562] width 17 height 21
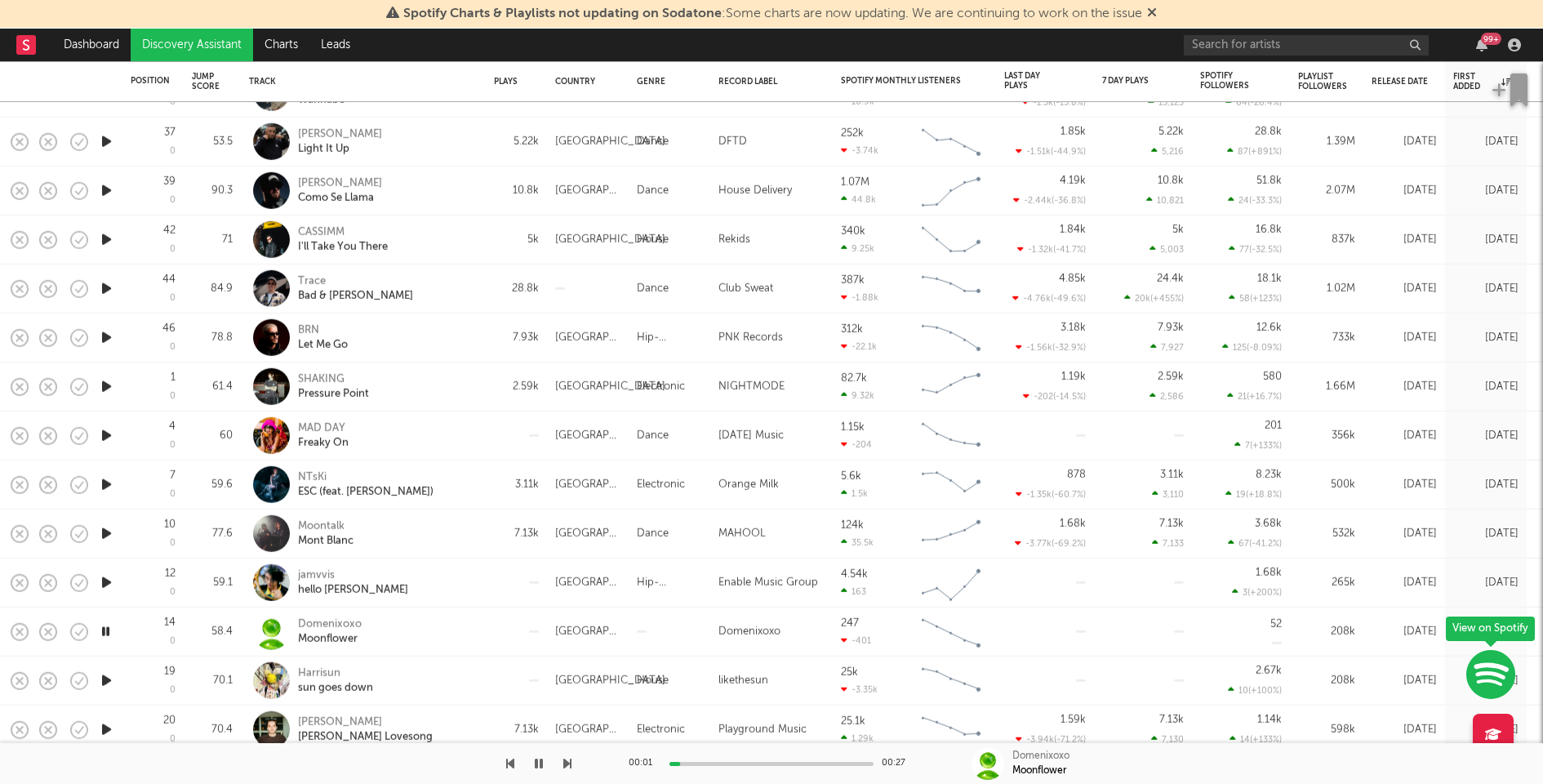
click at [758, 763] on div at bounding box center [772, 763] width 205 height 4
click at [107, 579] on icon "button" at bounding box center [106, 582] width 17 height 21
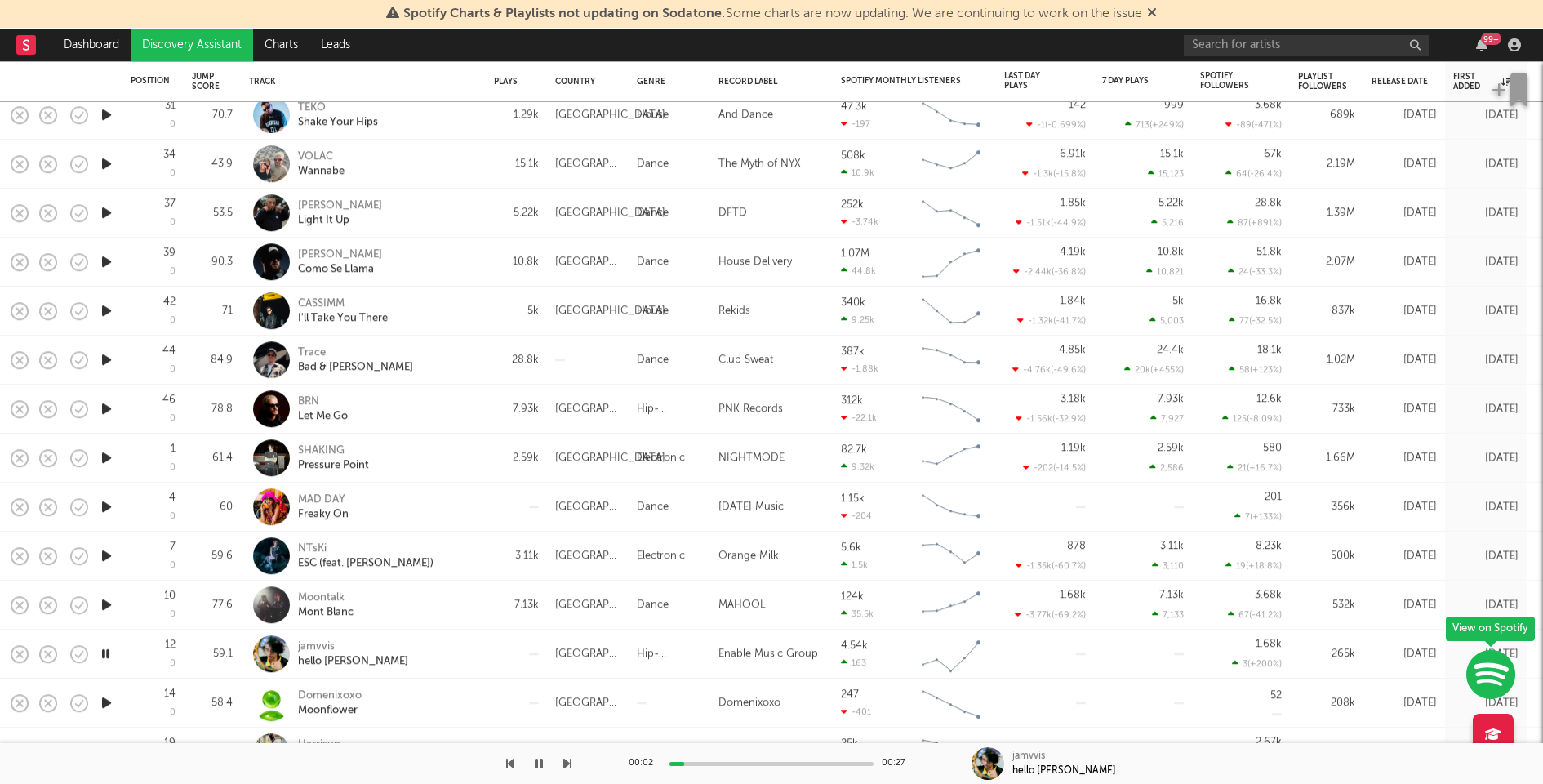
click at [107, 603] on icon "button" at bounding box center [106, 605] width 17 height 21
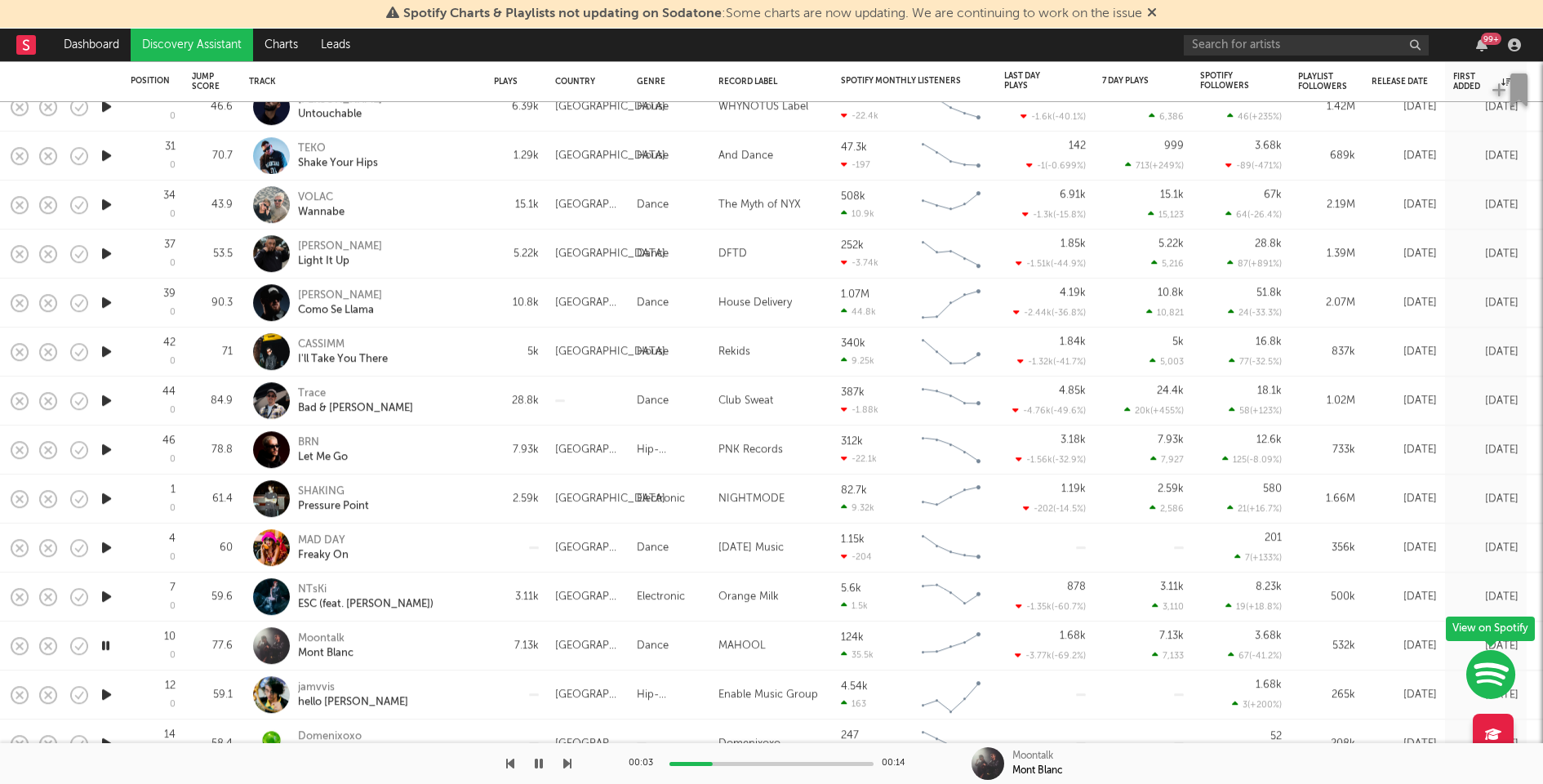
click at [108, 596] on icon "button" at bounding box center [106, 597] width 17 height 21
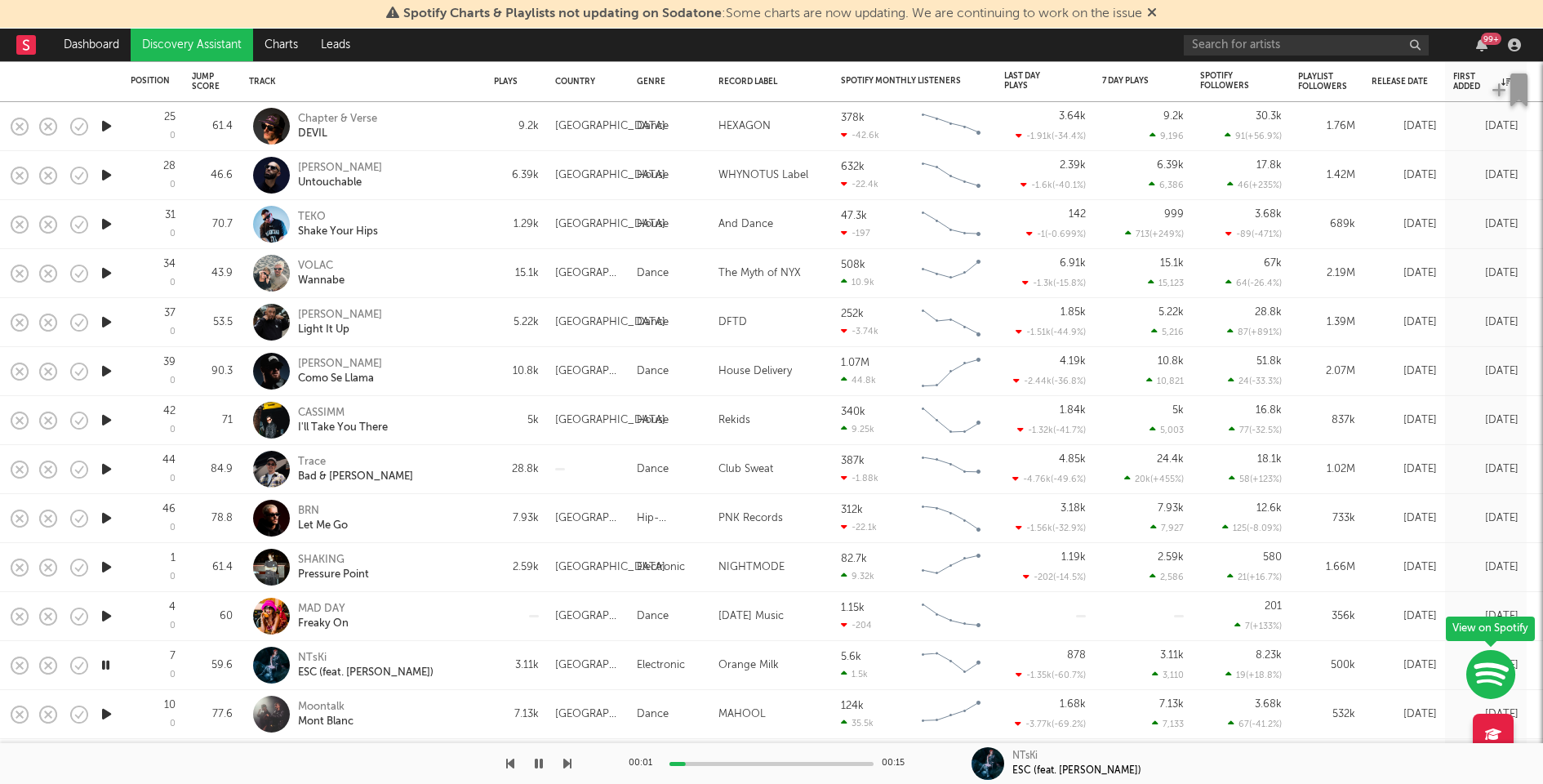
click at [107, 611] on icon "button" at bounding box center [106, 615] width 17 height 21
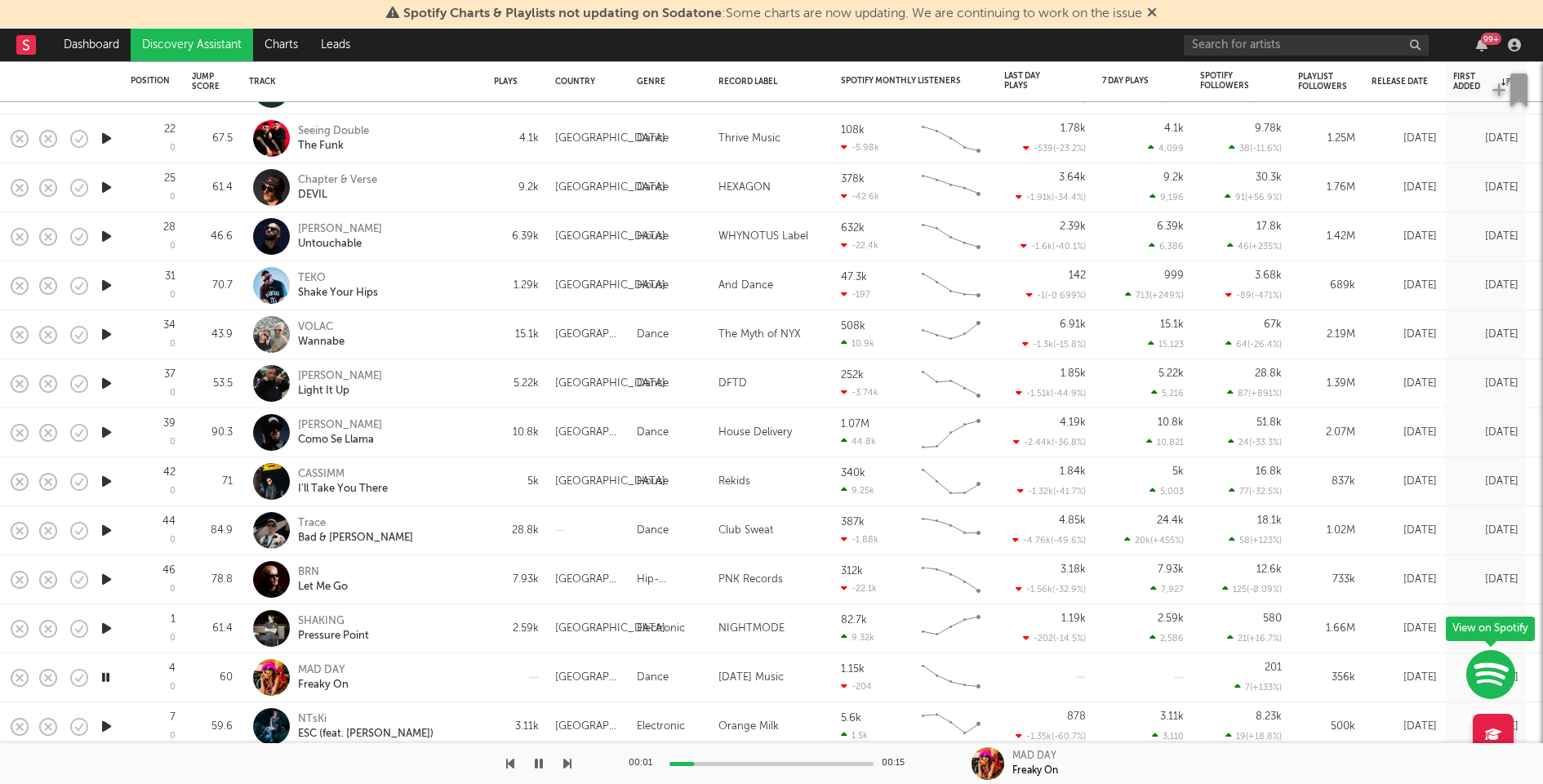
click at [109, 629] on icon "button" at bounding box center [106, 628] width 17 height 21
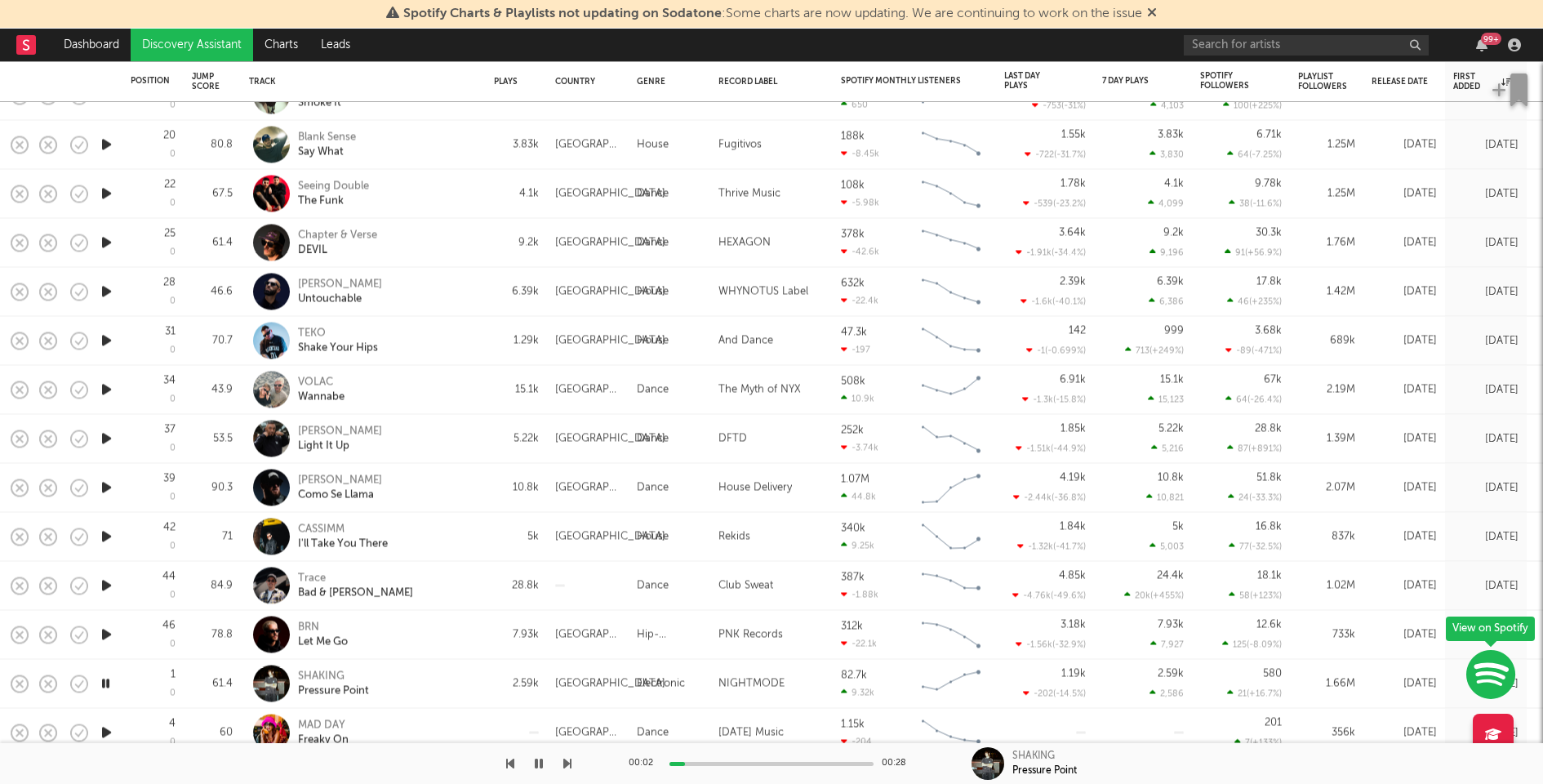
click at [108, 632] on icon "button" at bounding box center [106, 634] width 17 height 21
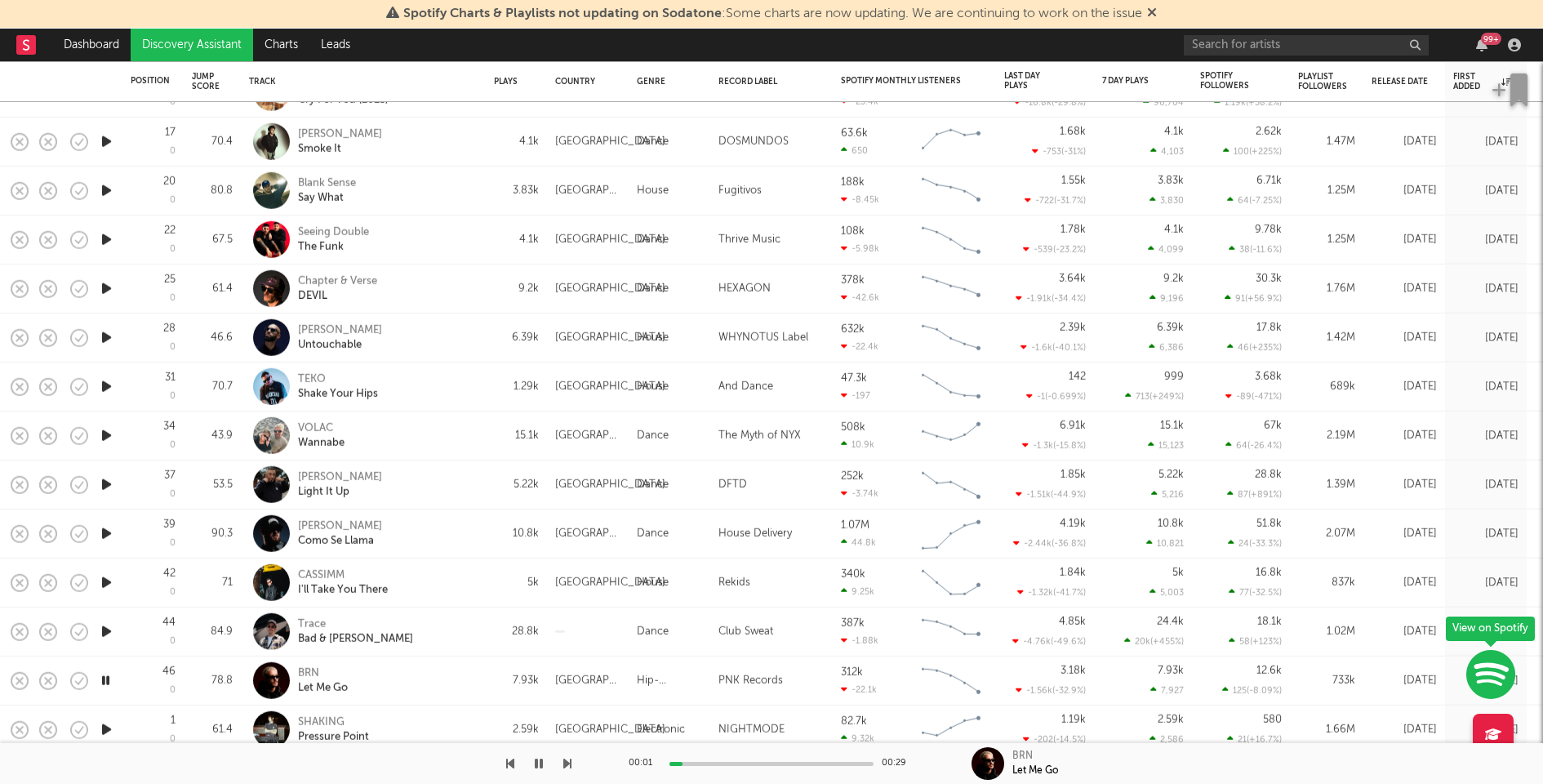
click at [108, 631] on icon "button" at bounding box center [106, 632] width 17 height 21
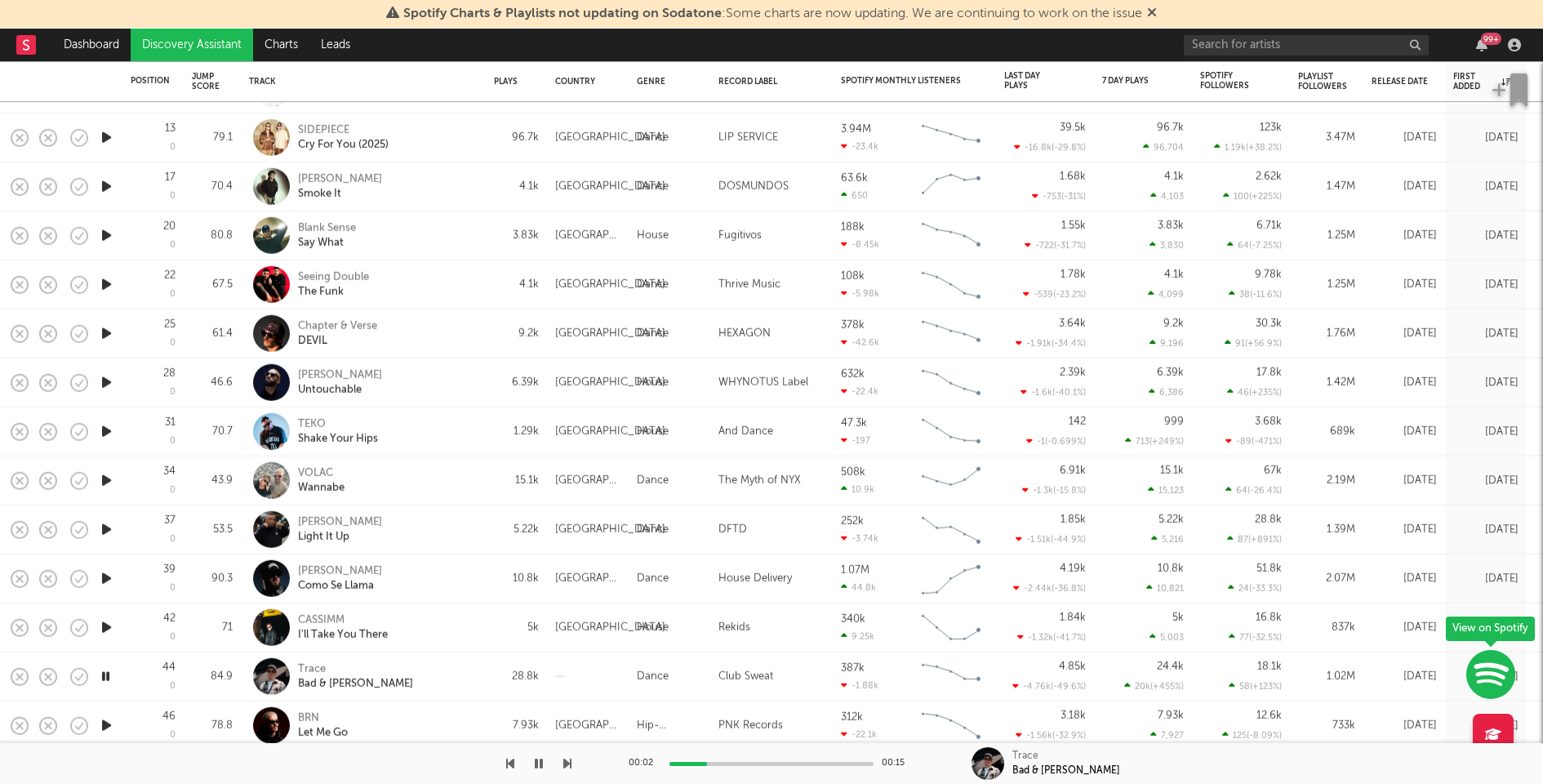
click at [803, 763] on div at bounding box center [772, 763] width 205 height 4
click at [102, 627] on icon "button" at bounding box center [106, 627] width 17 height 21
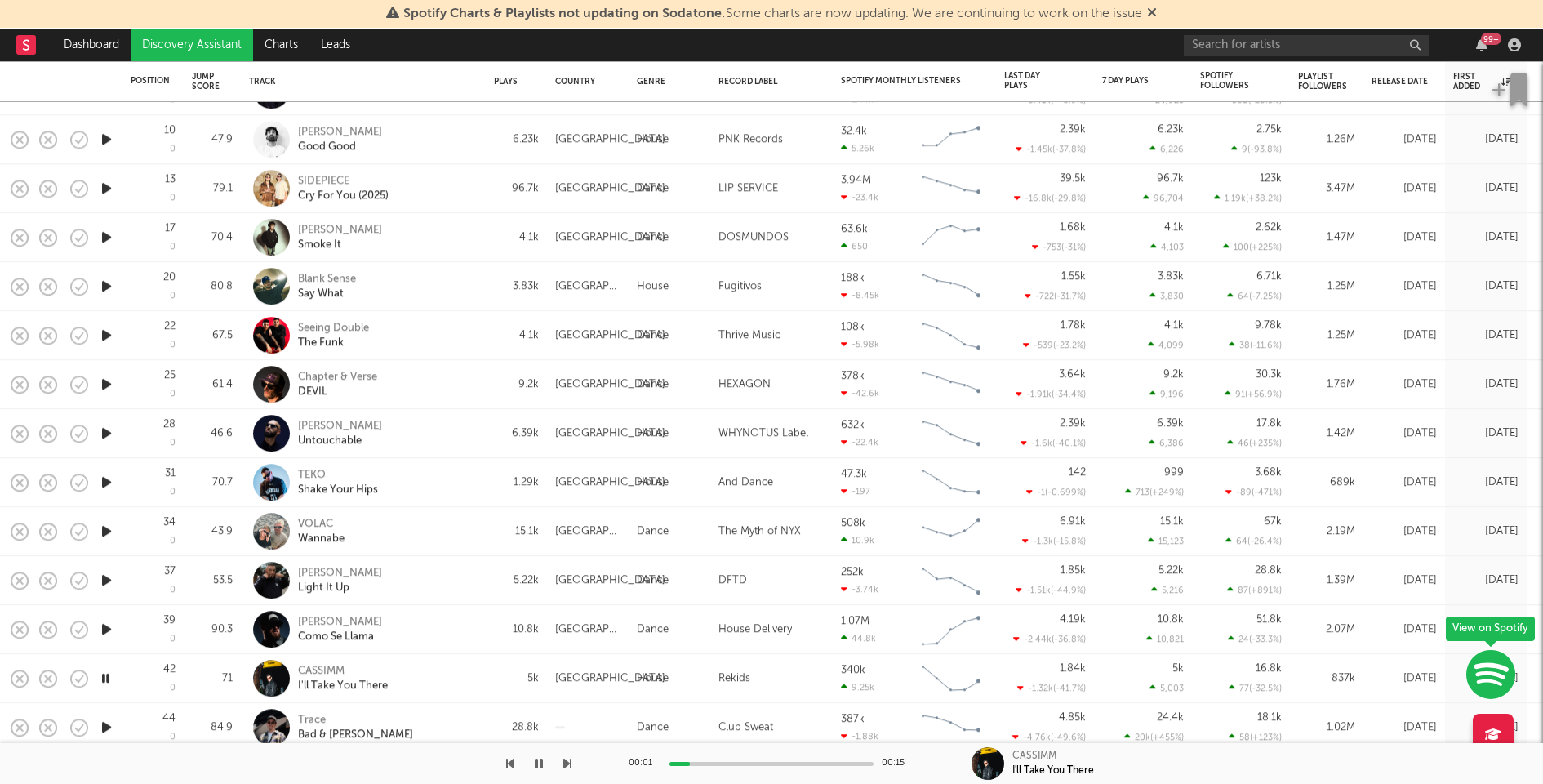
click at [107, 626] on icon "button" at bounding box center [106, 629] width 17 height 21
click at [107, 579] on icon "button" at bounding box center [106, 579] width 17 height 21
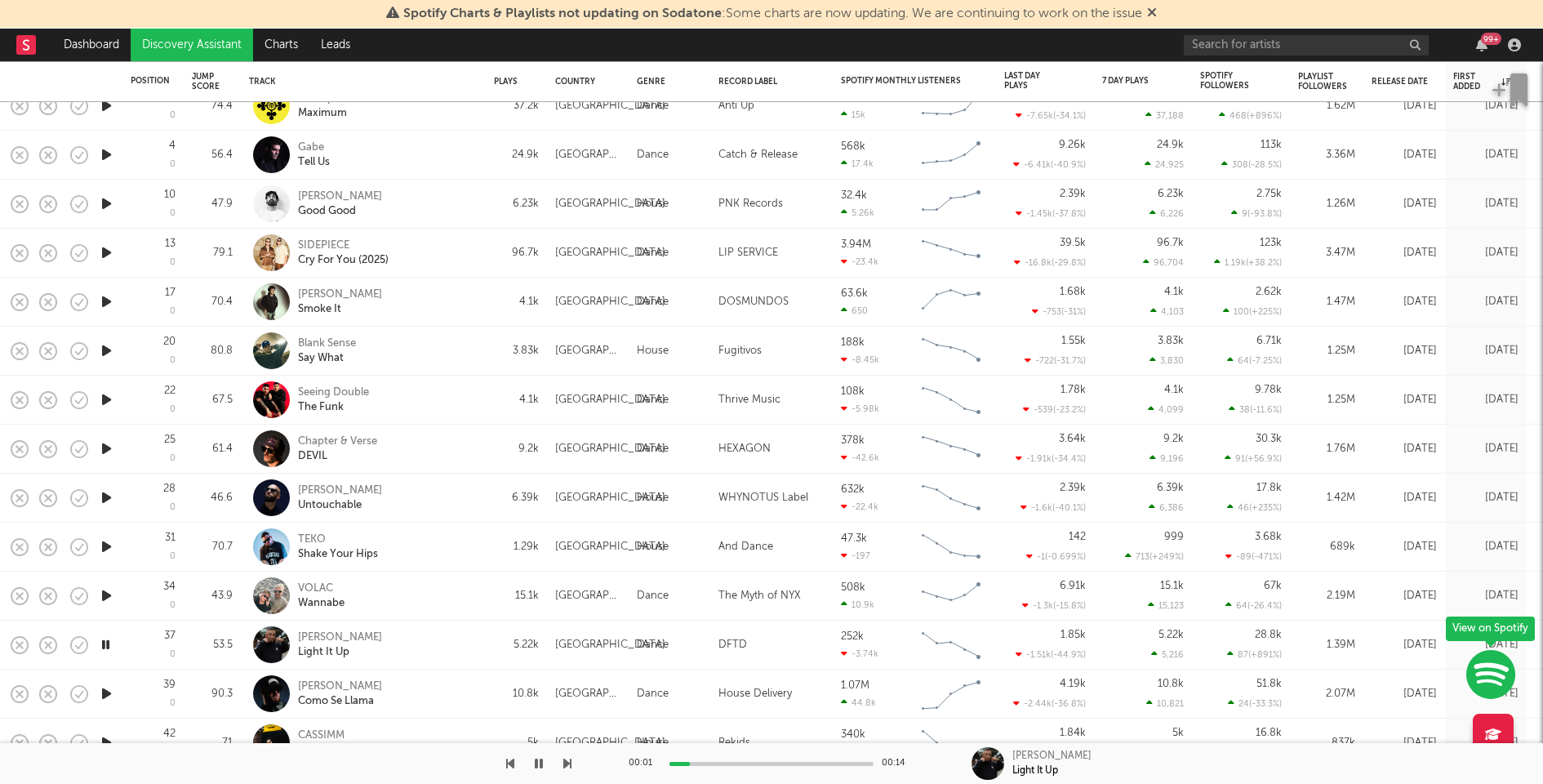
click at [107, 592] on icon "button" at bounding box center [106, 596] width 17 height 21
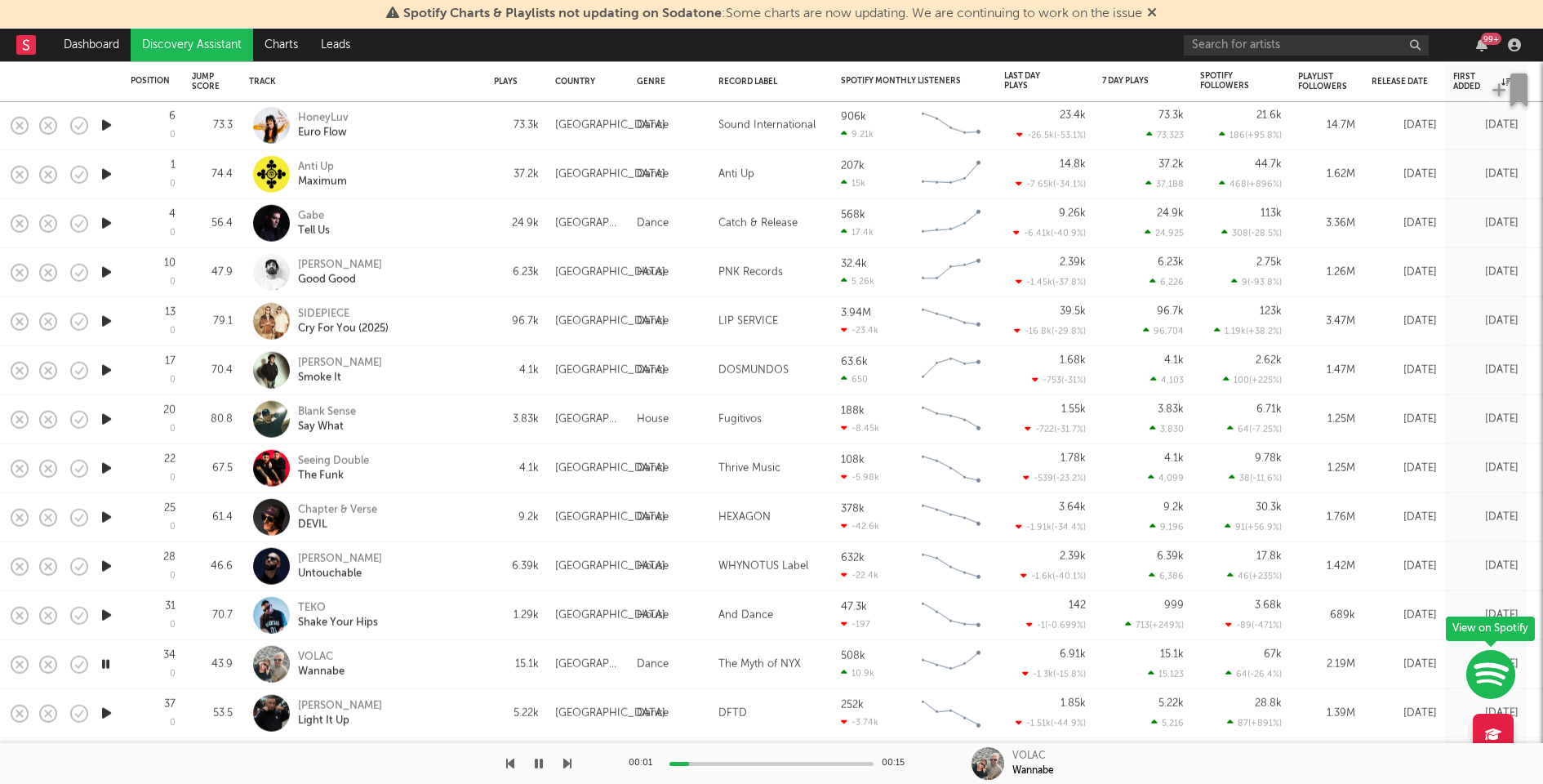
click at [108, 614] on icon "button" at bounding box center [106, 614] width 17 height 21
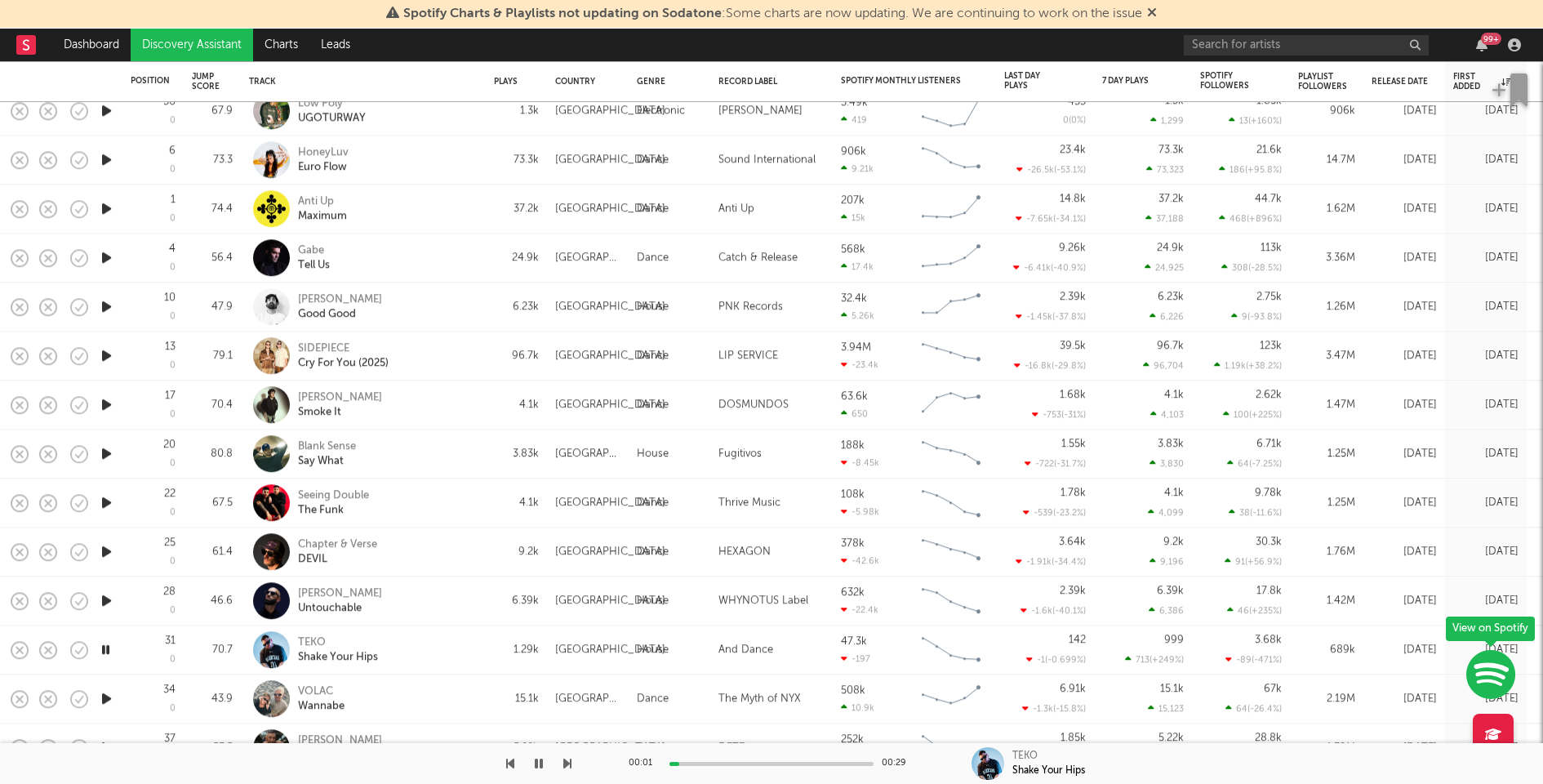
click at [108, 596] on icon "button" at bounding box center [106, 600] width 17 height 21
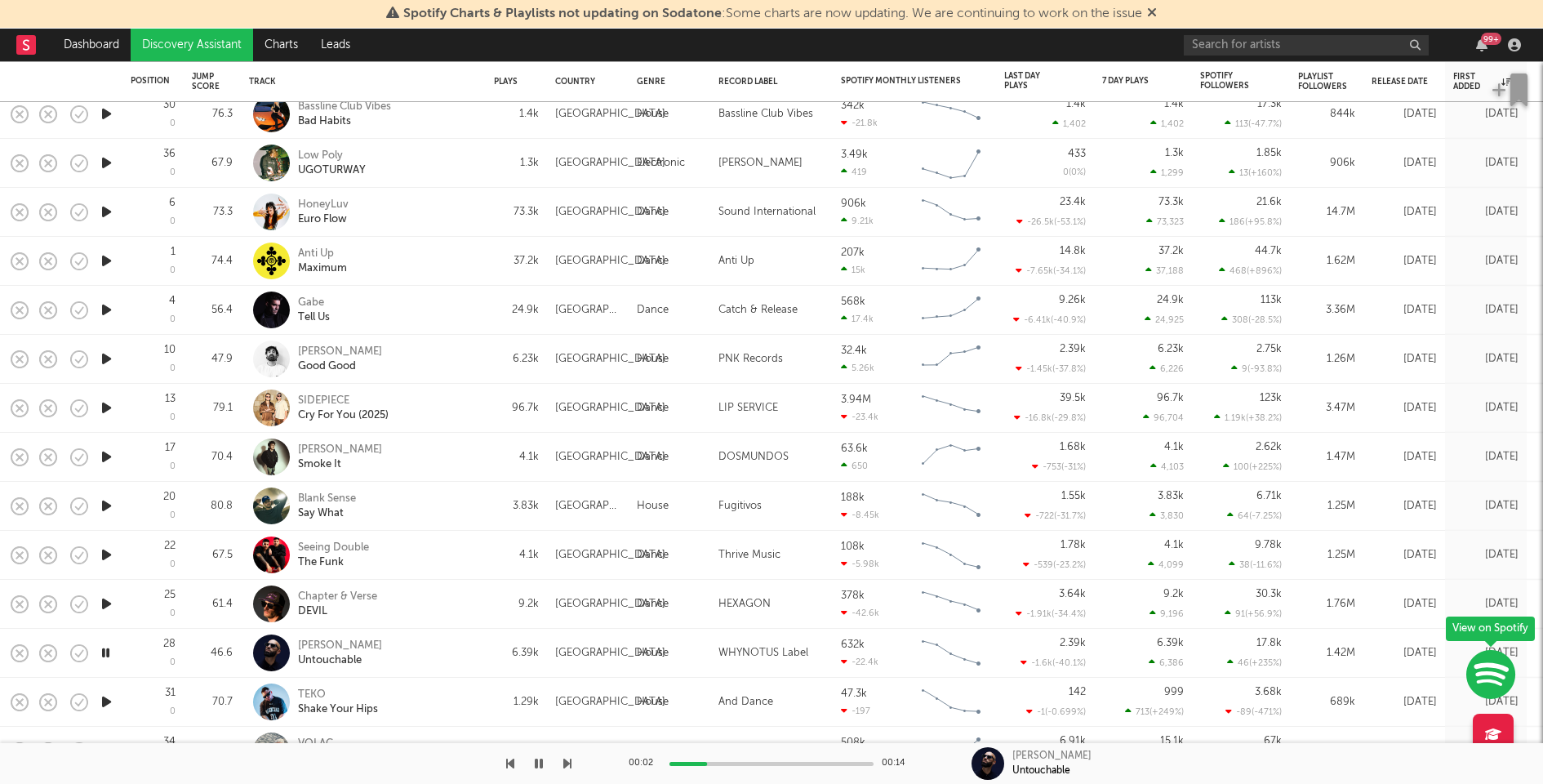
click at [107, 601] on icon "button" at bounding box center [106, 604] width 17 height 21
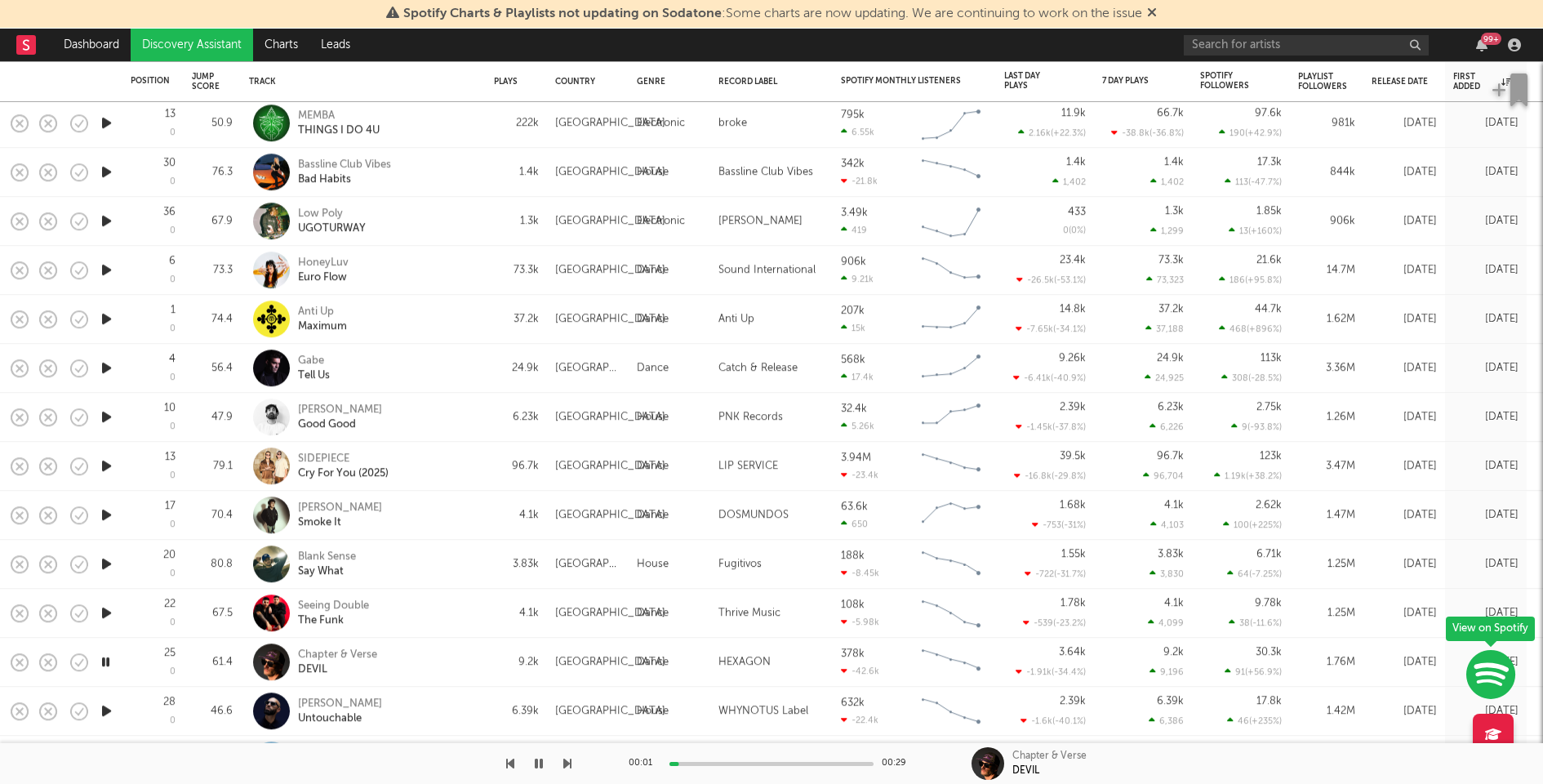
click at [106, 614] on icon "button" at bounding box center [106, 613] width 17 height 21
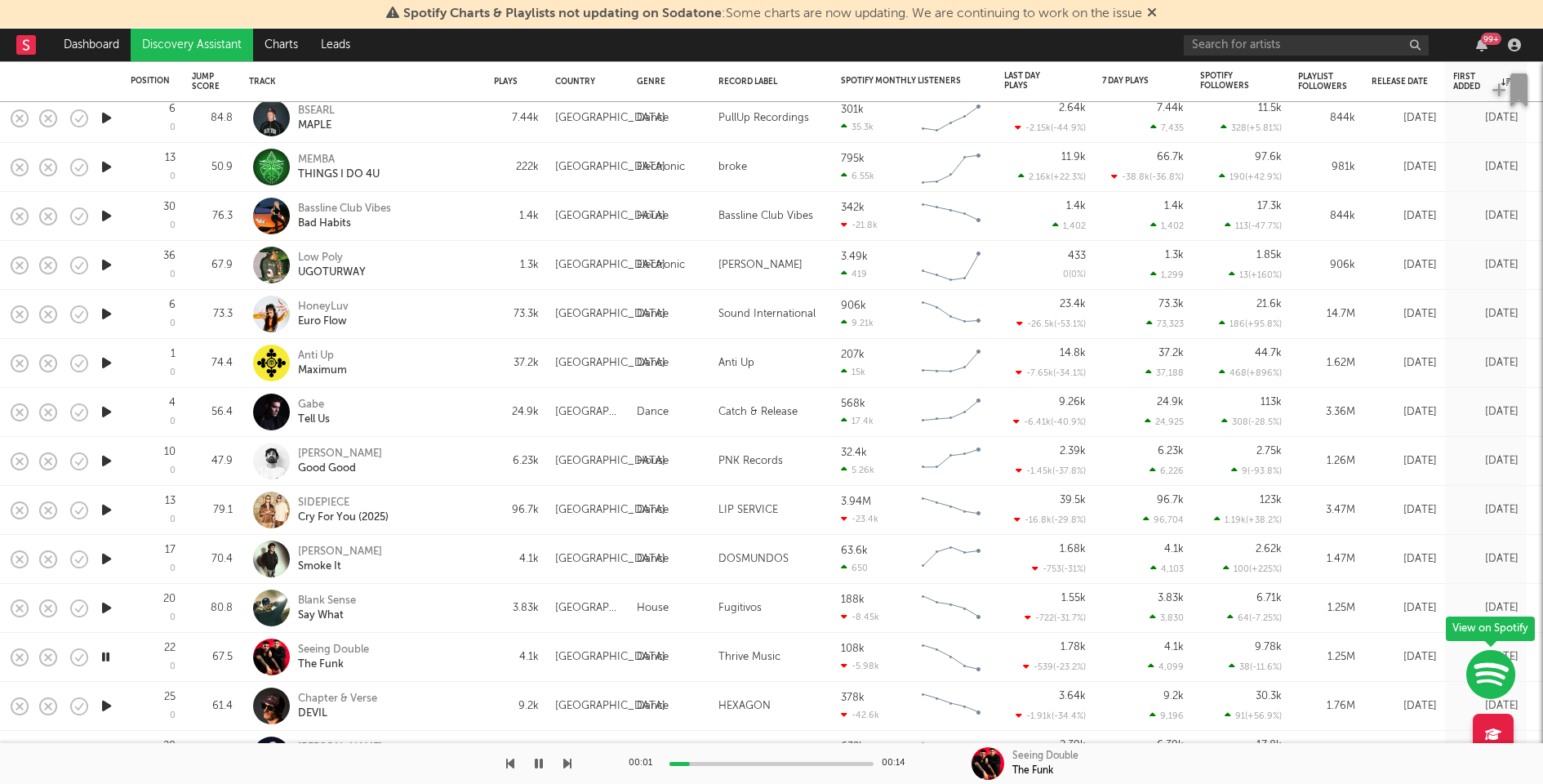
click at [104, 611] on icon "button" at bounding box center [106, 607] width 17 height 21
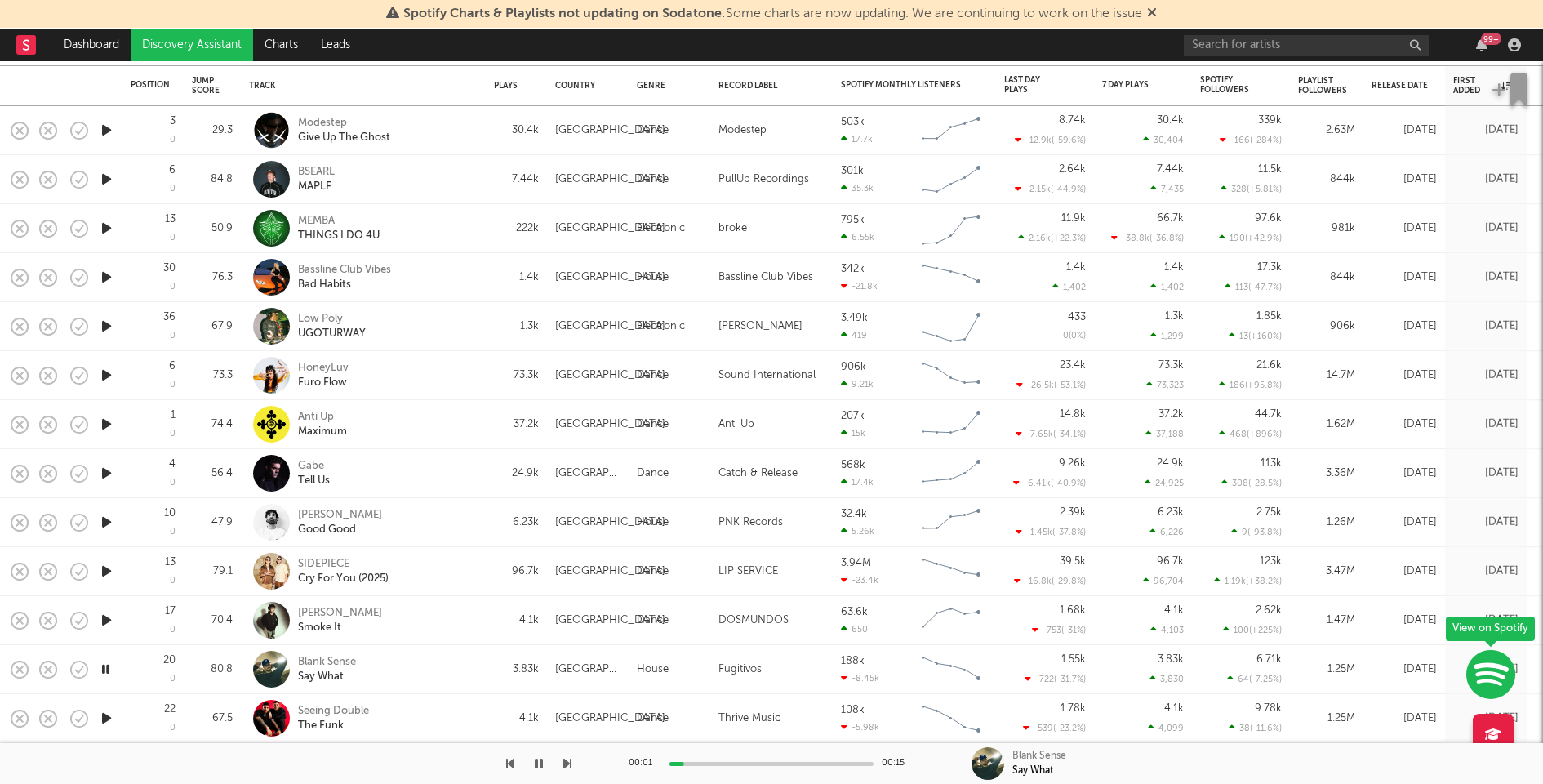
click at [106, 617] on icon "button" at bounding box center [106, 620] width 17 height 21
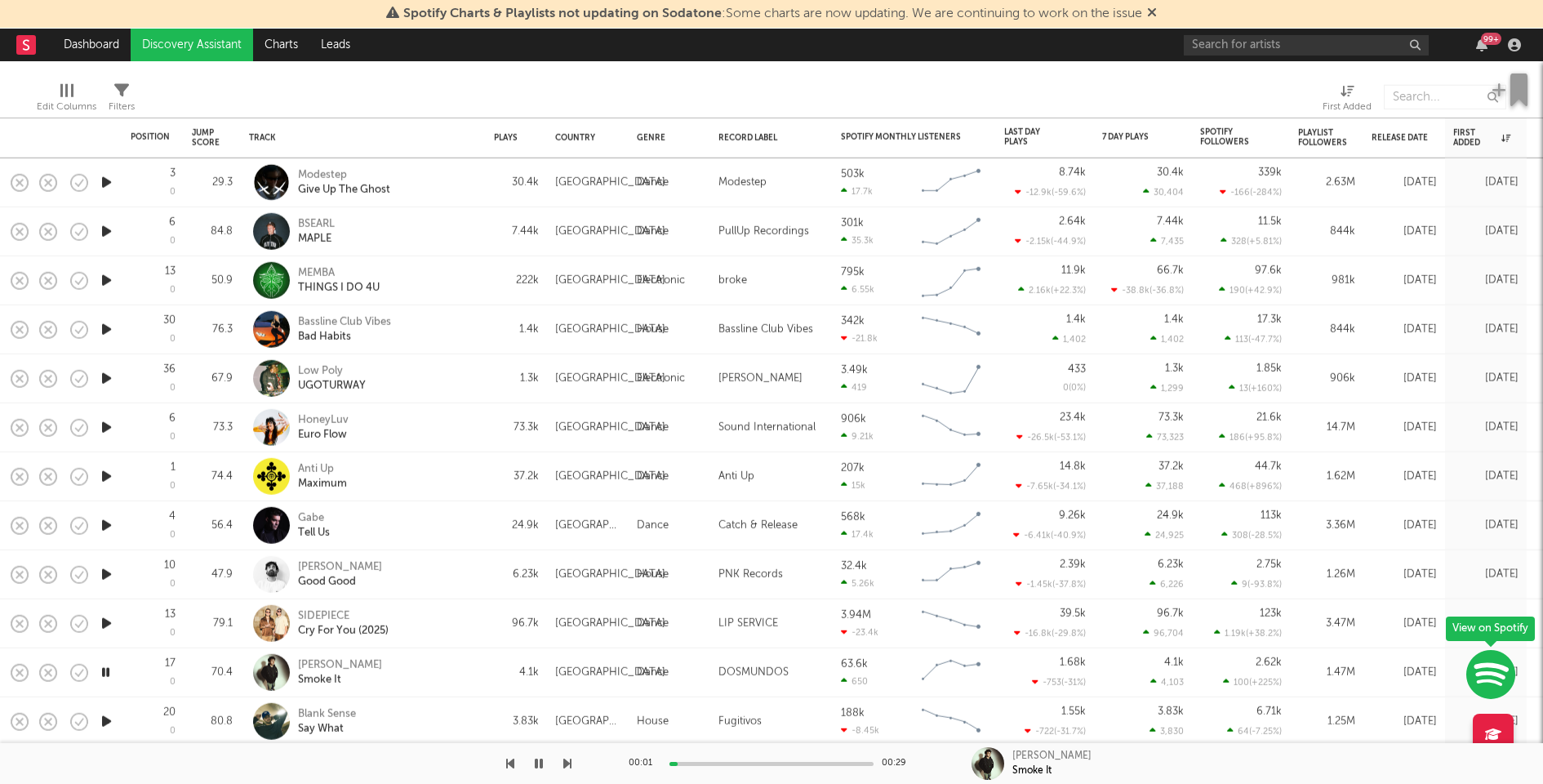
click at [102, 626] on icon "button" at bounding box center [106, 623] width 17 height 21
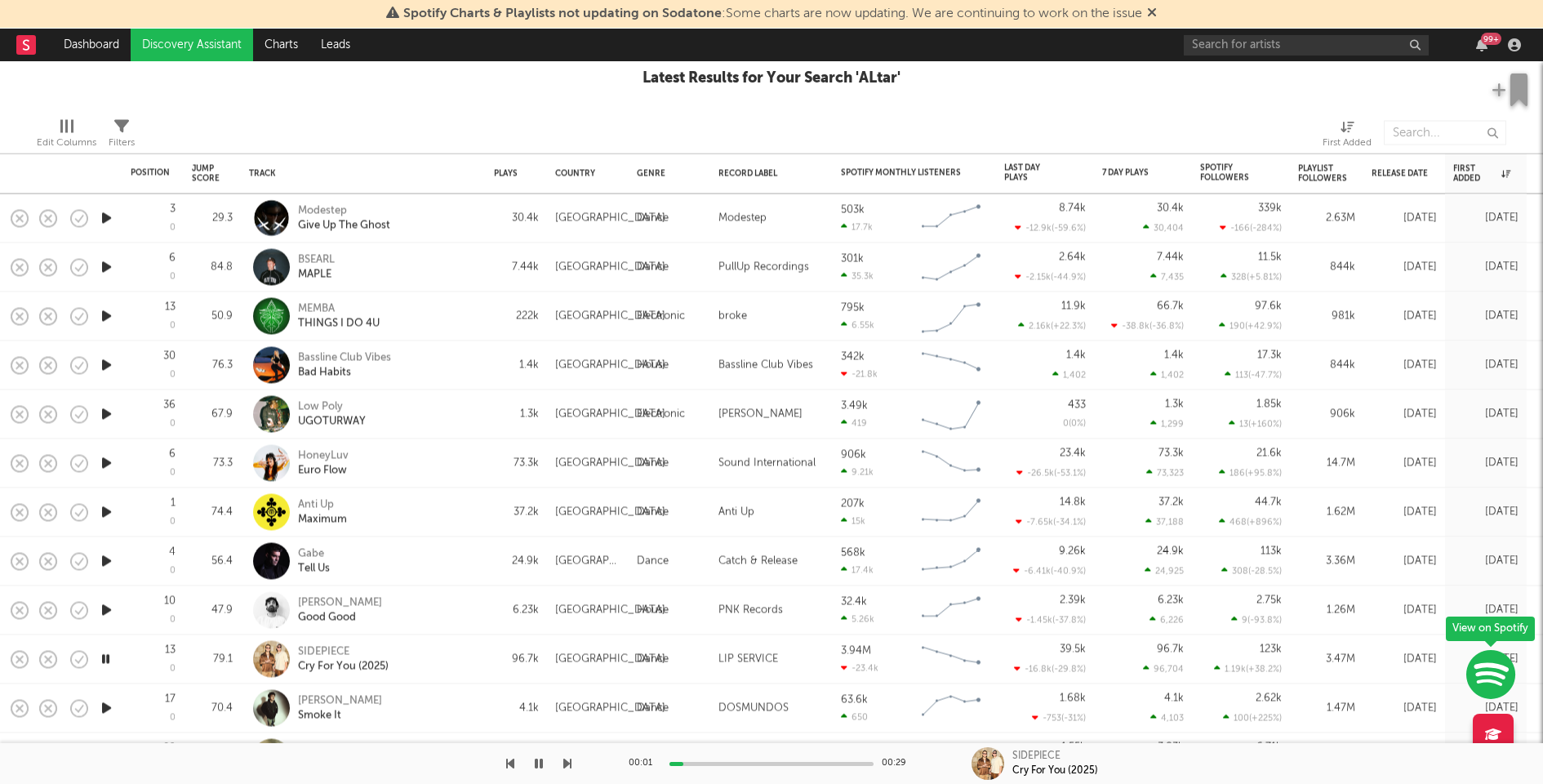
click at [107, 609] on icon "button" at bounding box center [106, 610] width 17 height 21
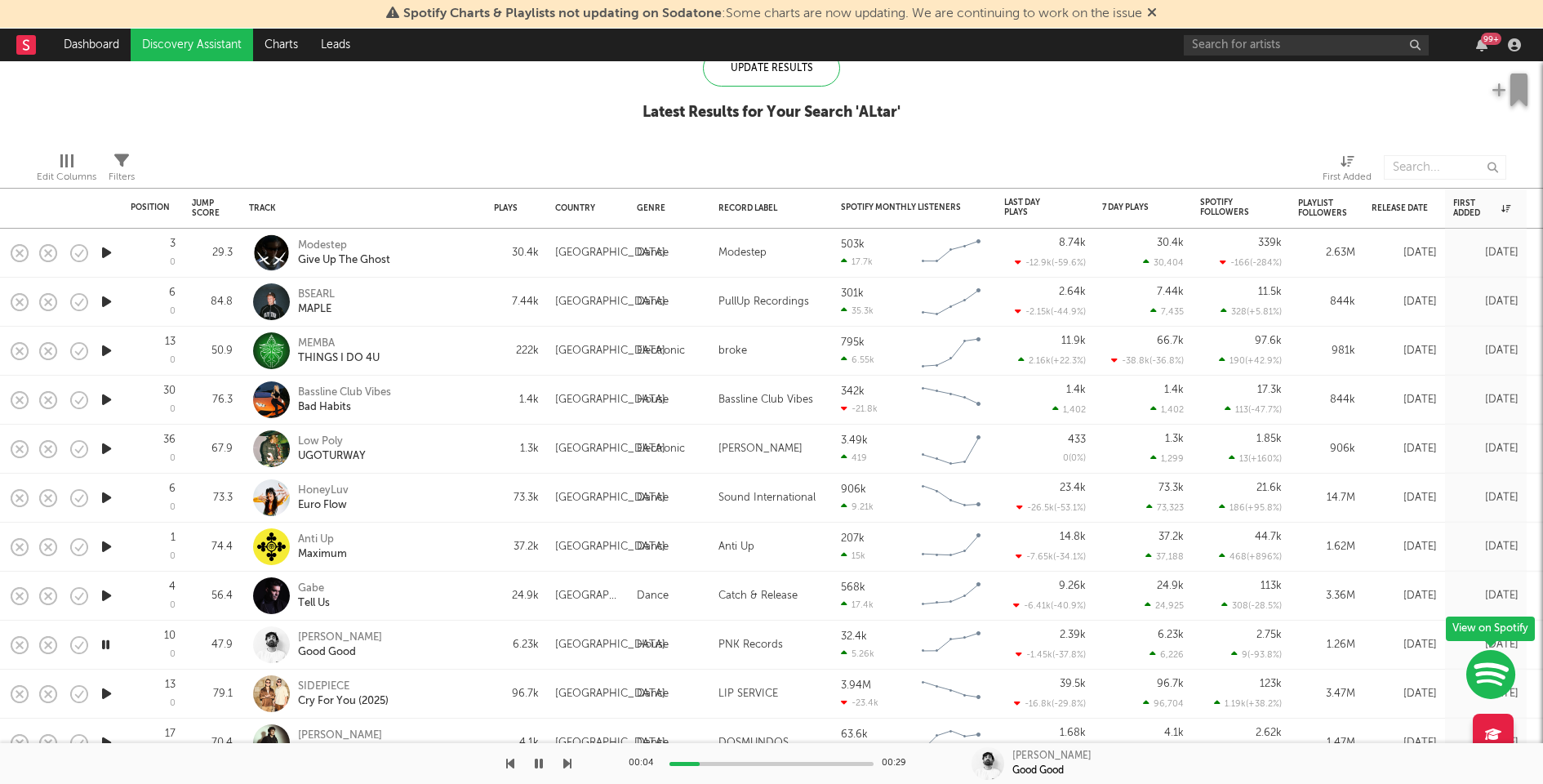
click at [111, 592] on icon "button" at bounding box center [106, 596] width 17 height 21
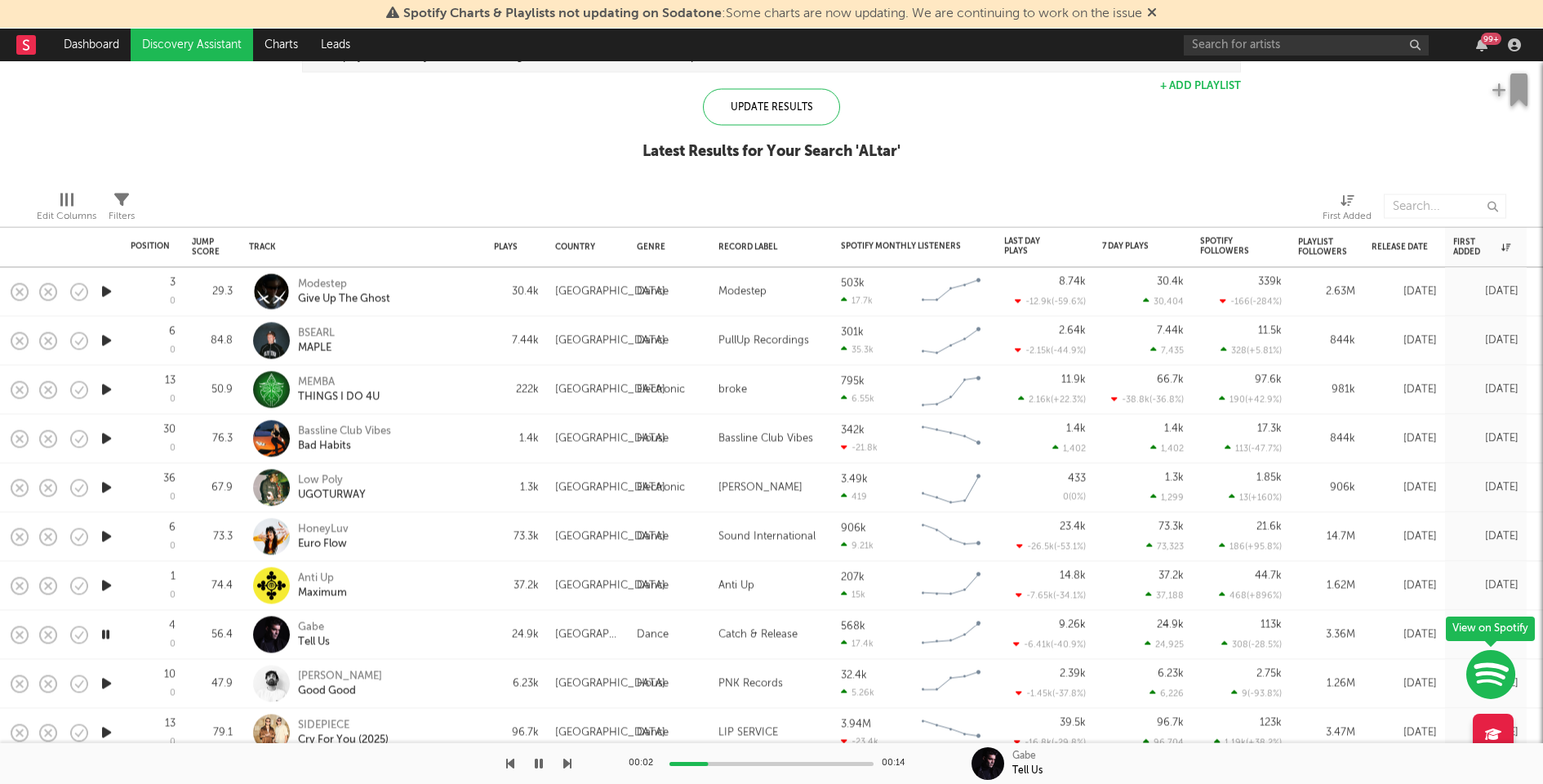
click at [386, 628] on div "Gabe Tell Us" at bounding box center [386, 634] width 176 height 30
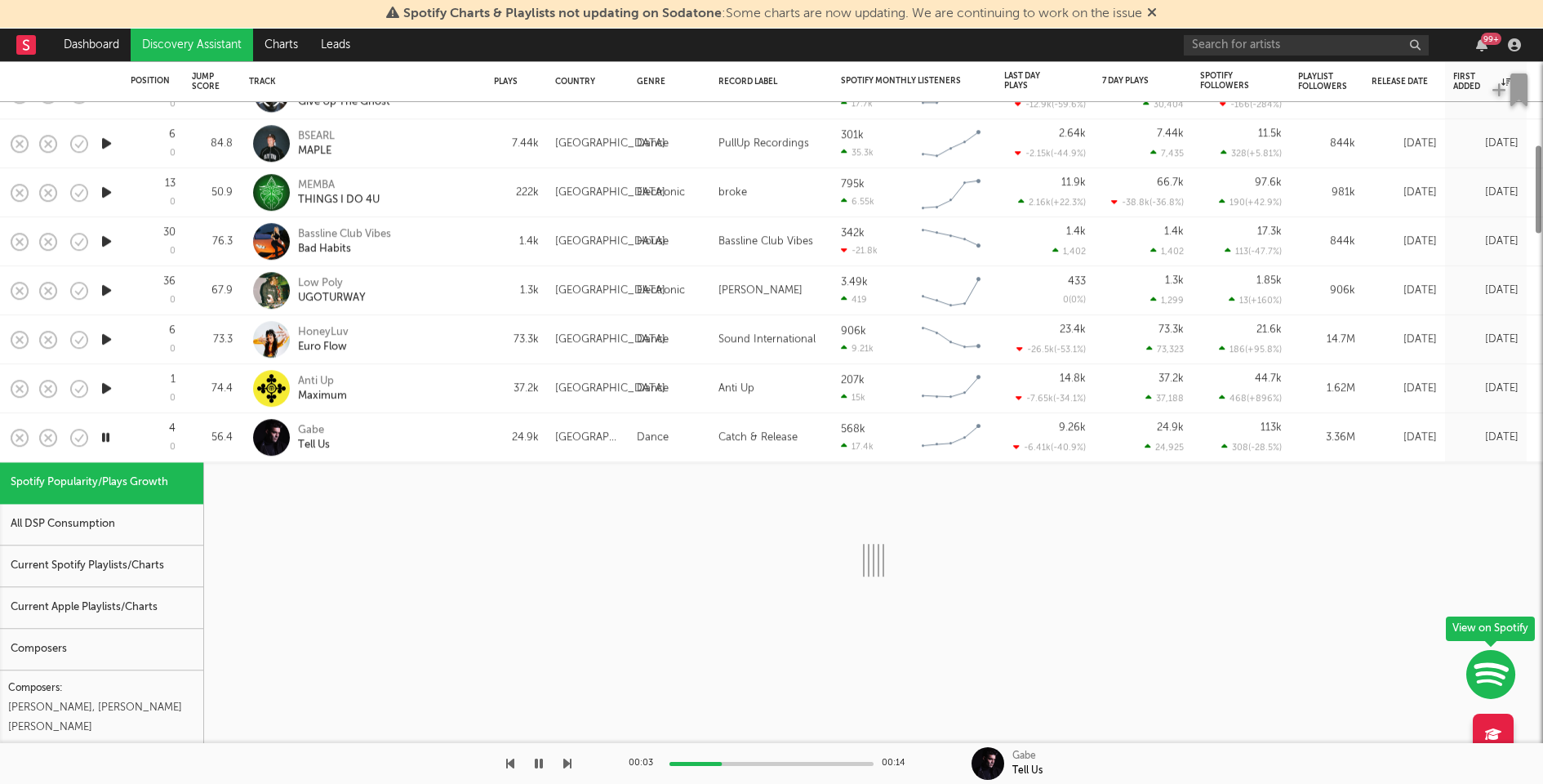
click at [153, 574] on div "Current Spotify Playlists/Charts" at bounding box center [101, 566] width 204 height 41
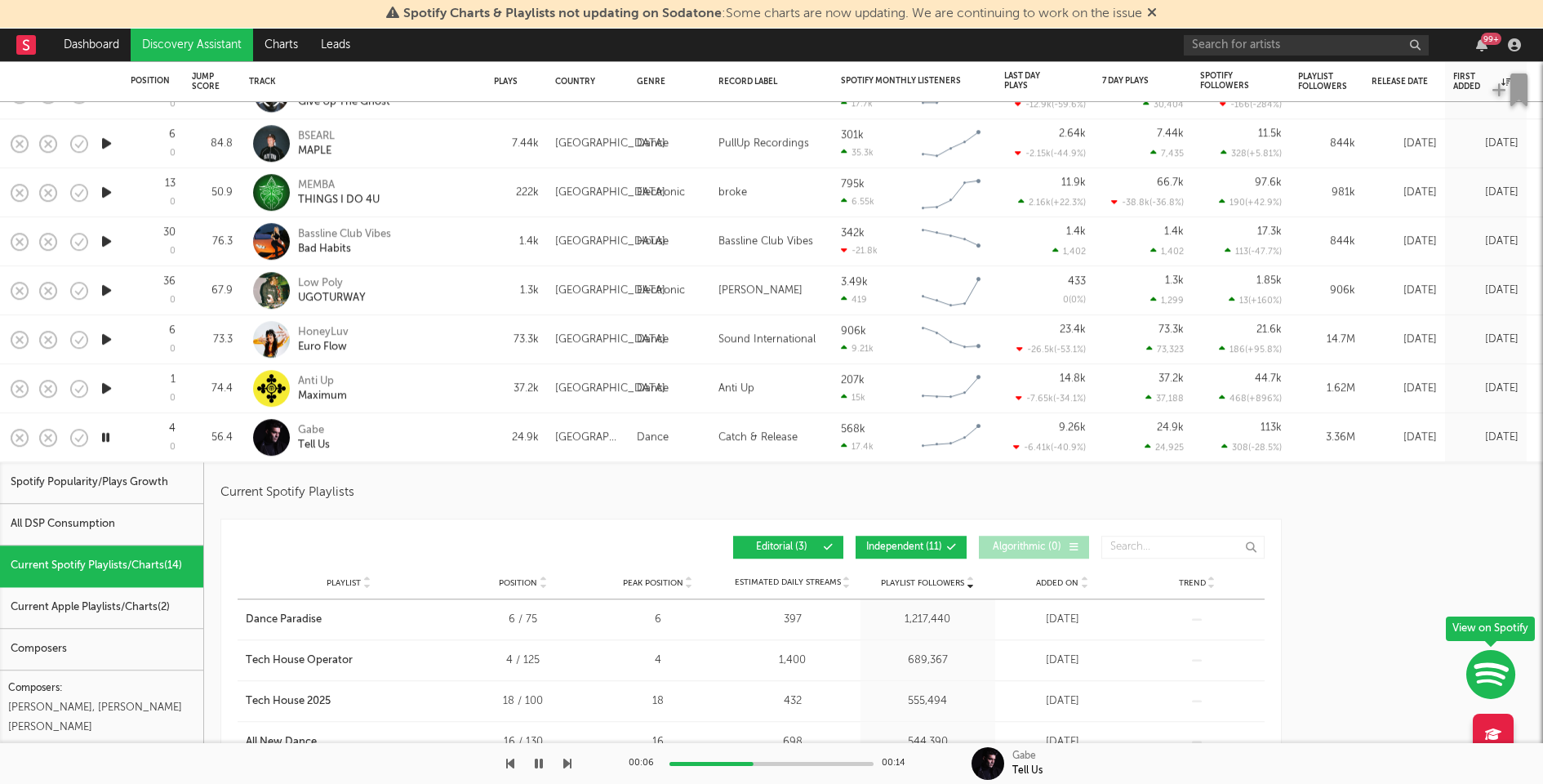
click at [911, 539] on button "Independent ( 11 )" at bounding box center [911, 547] width 111 height 22
click at [108, 385] on icon "button" at bounding box center [106, 388] width 17 height 21
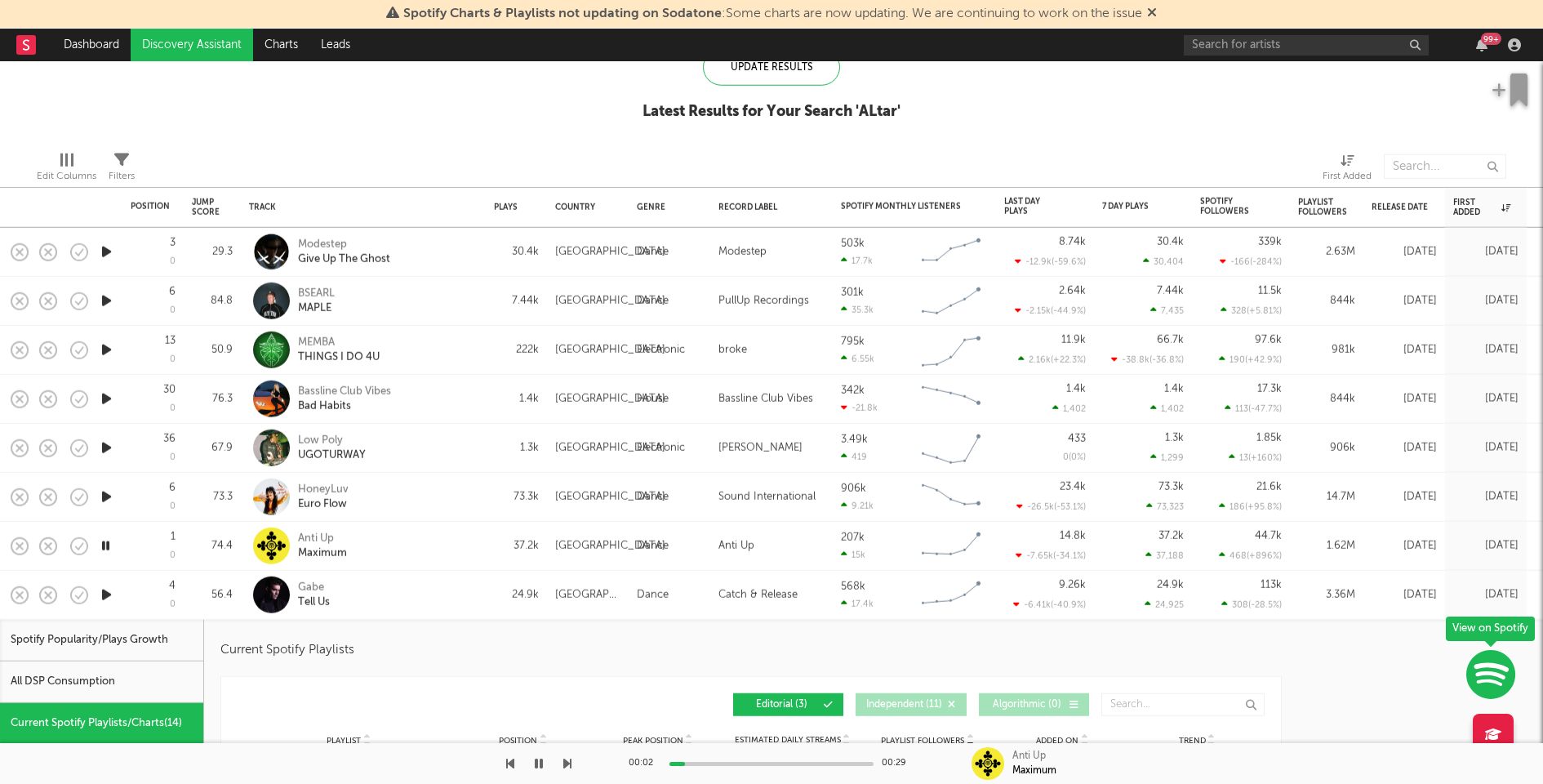
click at [789, 766] on div "00:02 00:29" at bounding box center [772, 763] width 286 height 41
click at [778, 763] on div at bounding box center [772, 763] width 205 height 4
click at [107, 492] on icon "button" at bounding box center [106, 496] width 17 height 21
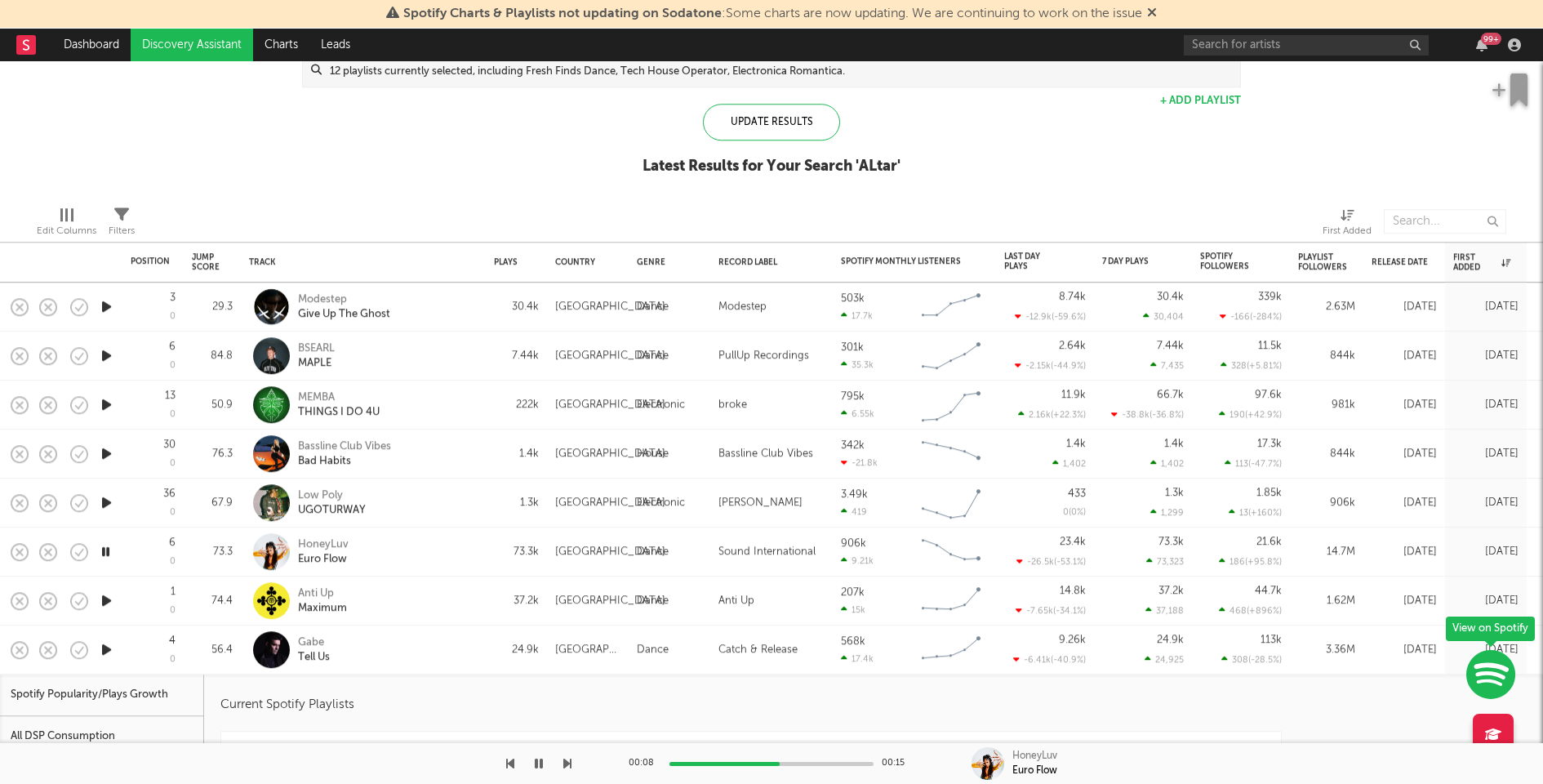
click at [107, 495] on icon "button" at bounding box center [106, 502] width 17 height 21
click at [108, 448] on icon "button" at bounding box center [106, 453] width 17 height 21
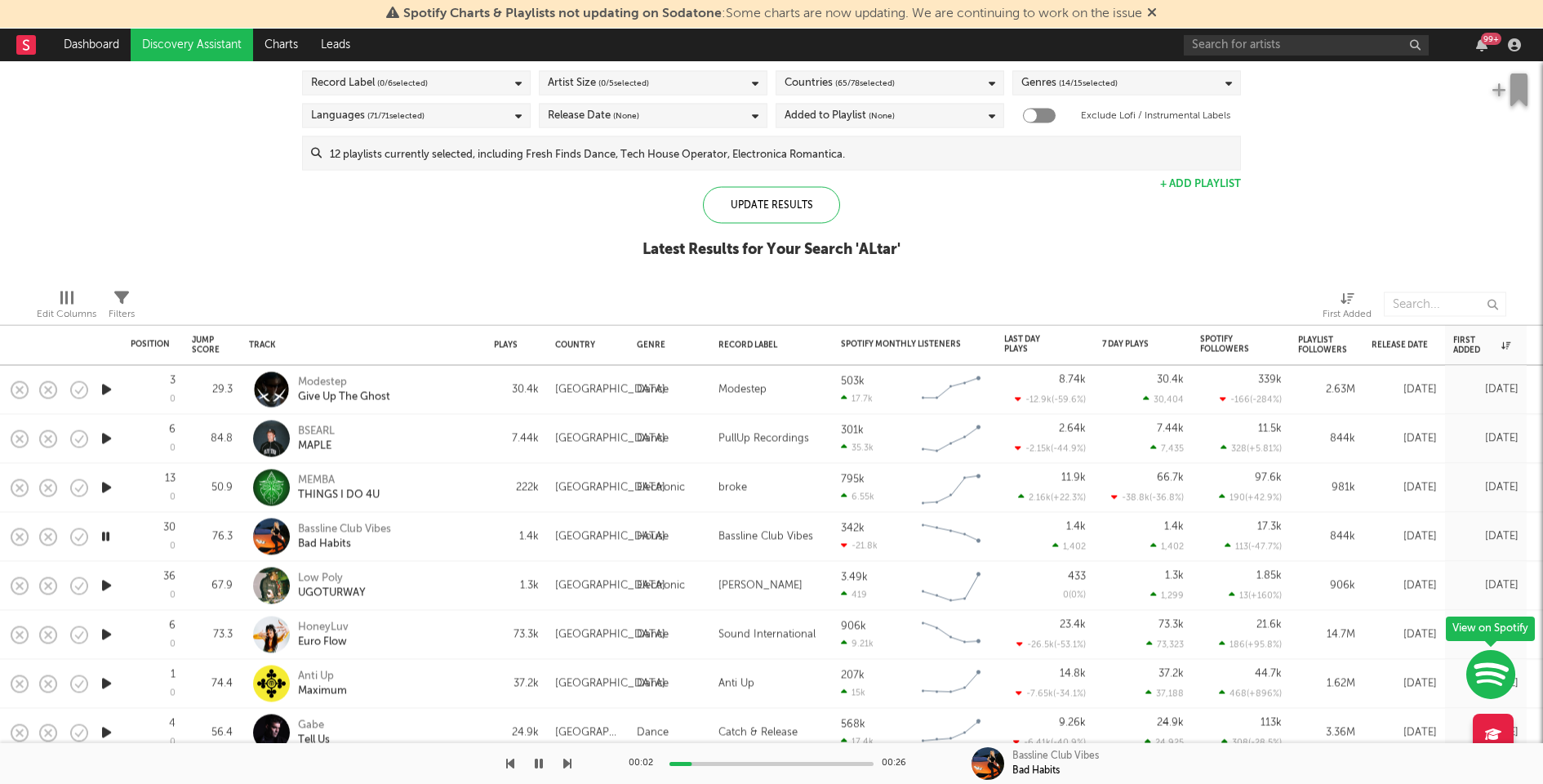
click at [106, 487] on icon "button" at bounding box center [106, 487] width 17 height 21
click at [753, 762] on div at bounding box center [772, 763] width 205 height 4
click at [105, 438] on icon "button" at bounding box center [106, 439] width 17 height 21
click at [107, 385] on icon "button" at bounding box center [106, 389] width 17 height 21
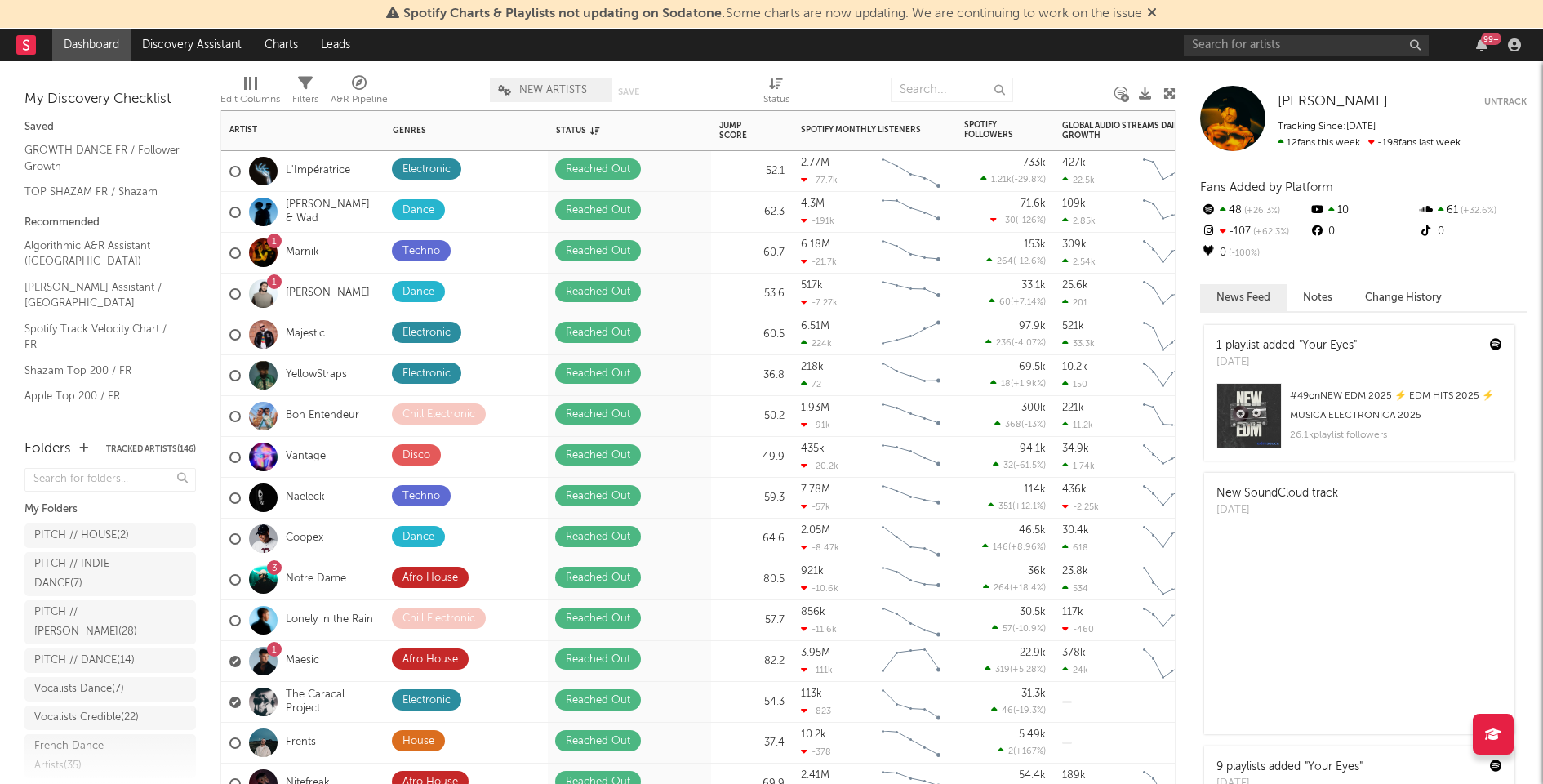
click at [362, 572] on div "3 Notre Dame" at bounding box center [303, 579] width 163 height 41
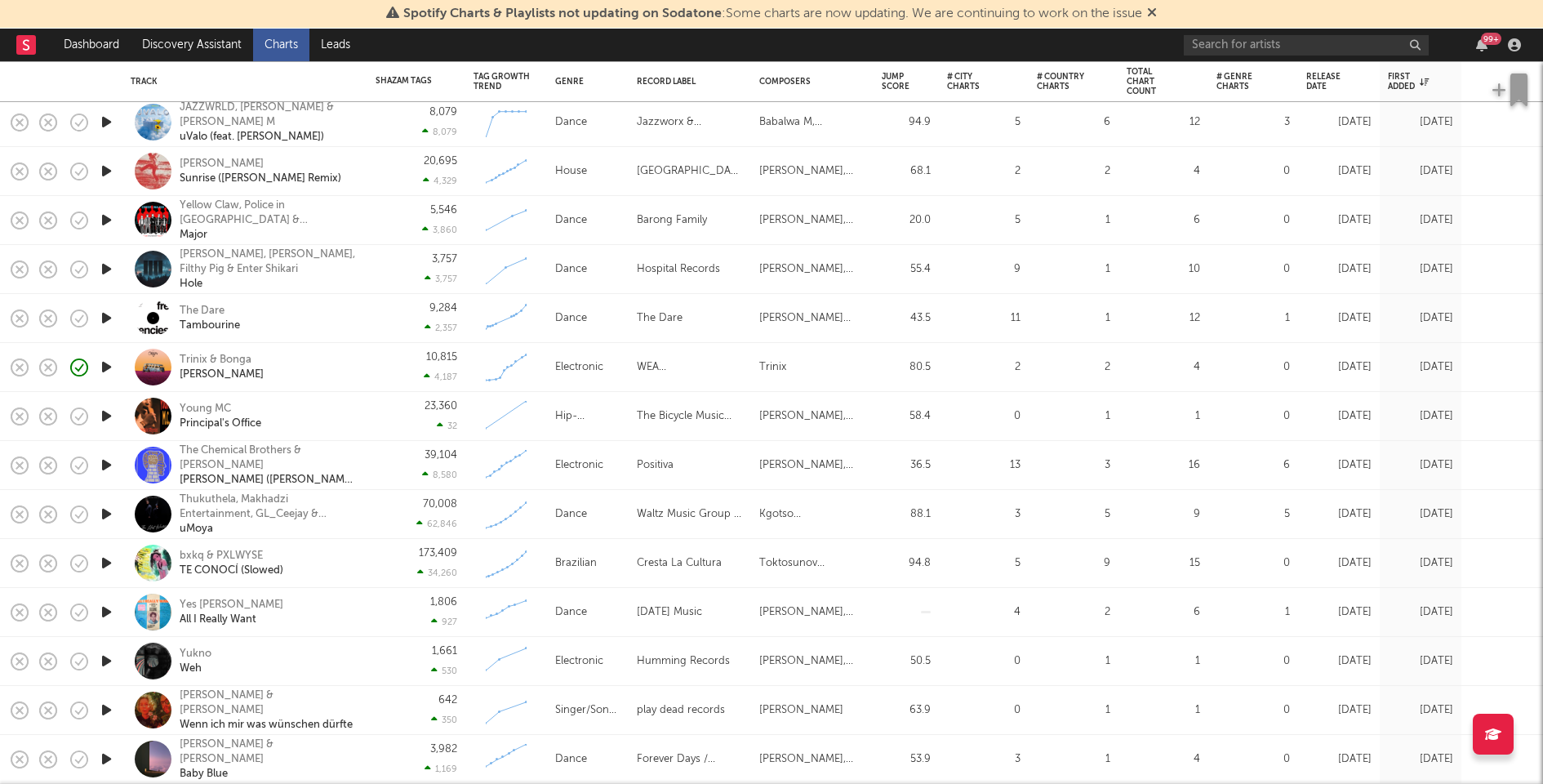
click at [353, 353] on div "Trinix & Bonga Mona" at bounding box center [267, 367] width 176 height 30
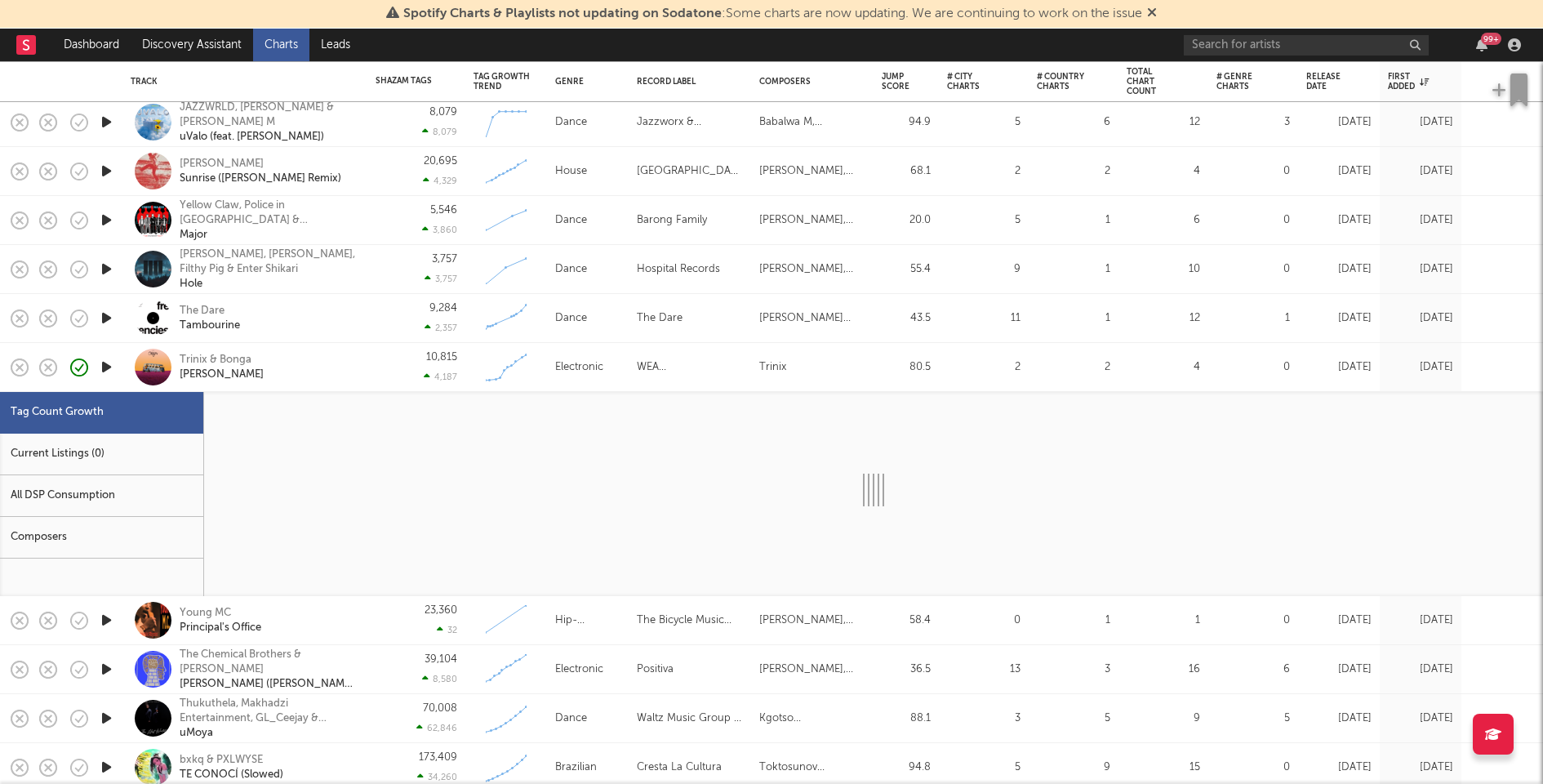
click at [108, 459] on div "Current Listings (0)" at bounding box center [101, 454] width 204 height 41
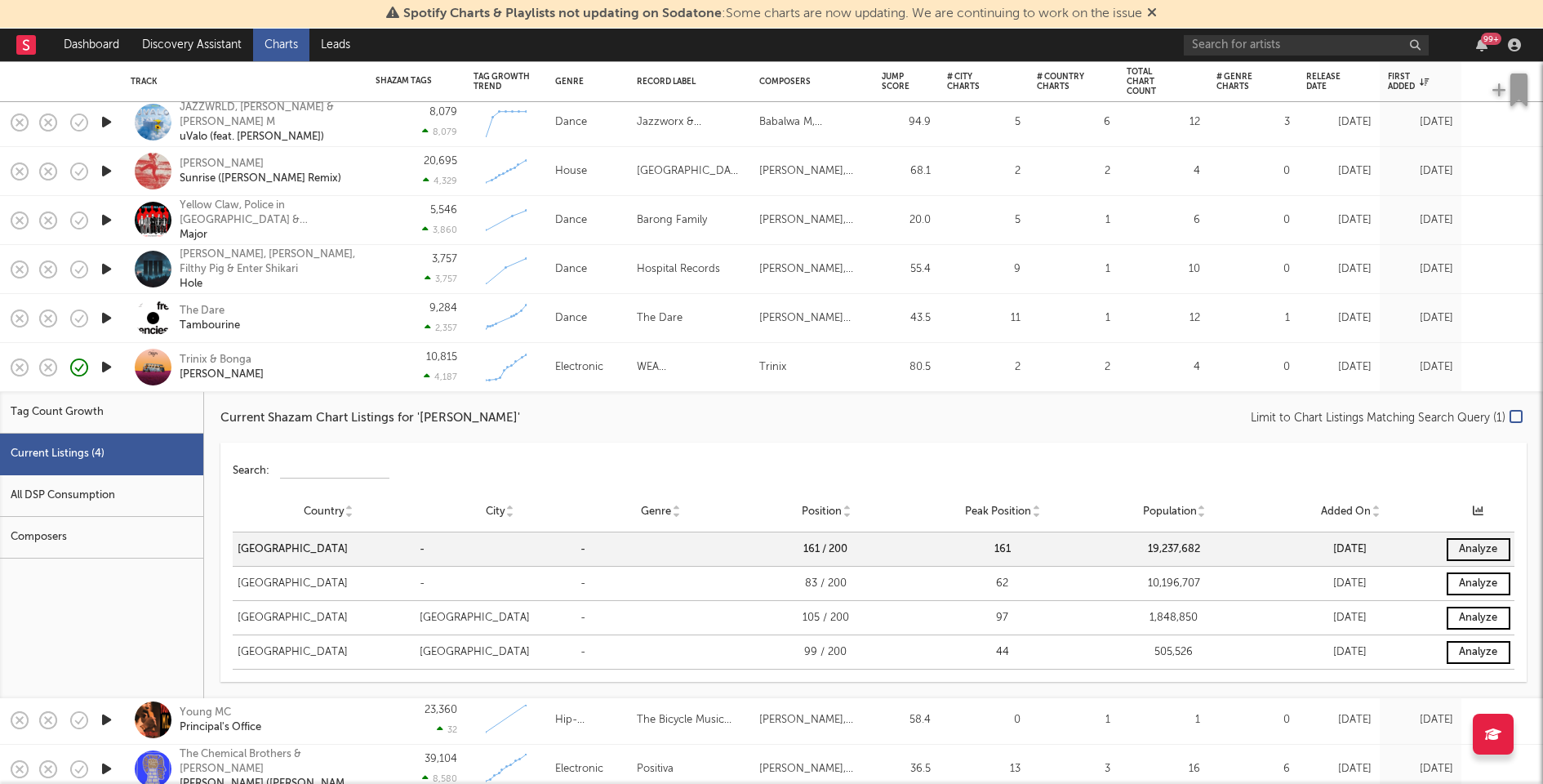
click at [300, 370] on div "Trinix & Bonga Mona" at bounding box center [267, 367] width 176 height 30
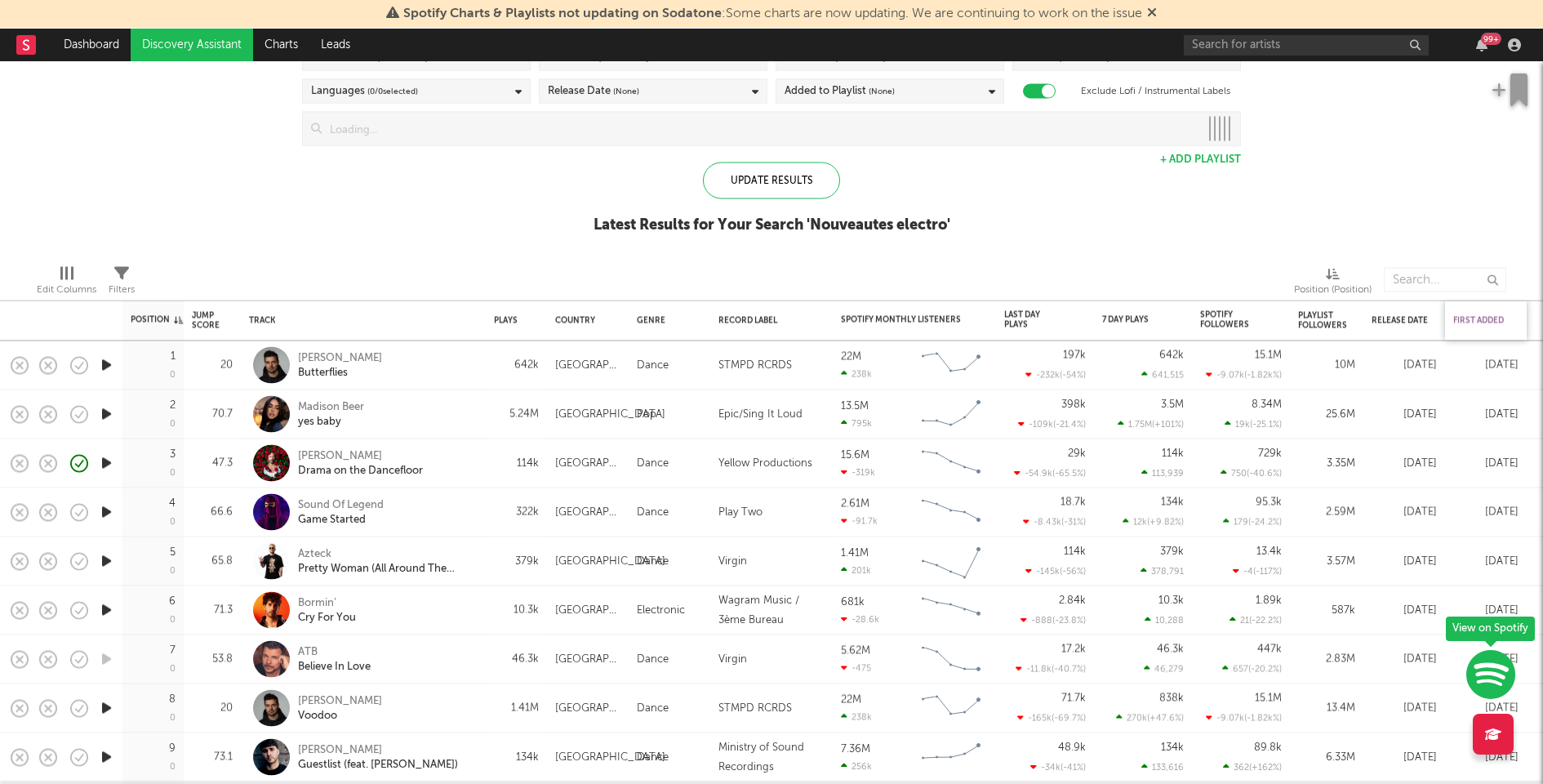
click at [1480, 323] on div "First Added" at bounding box center [1482, 320] width 57 height 10
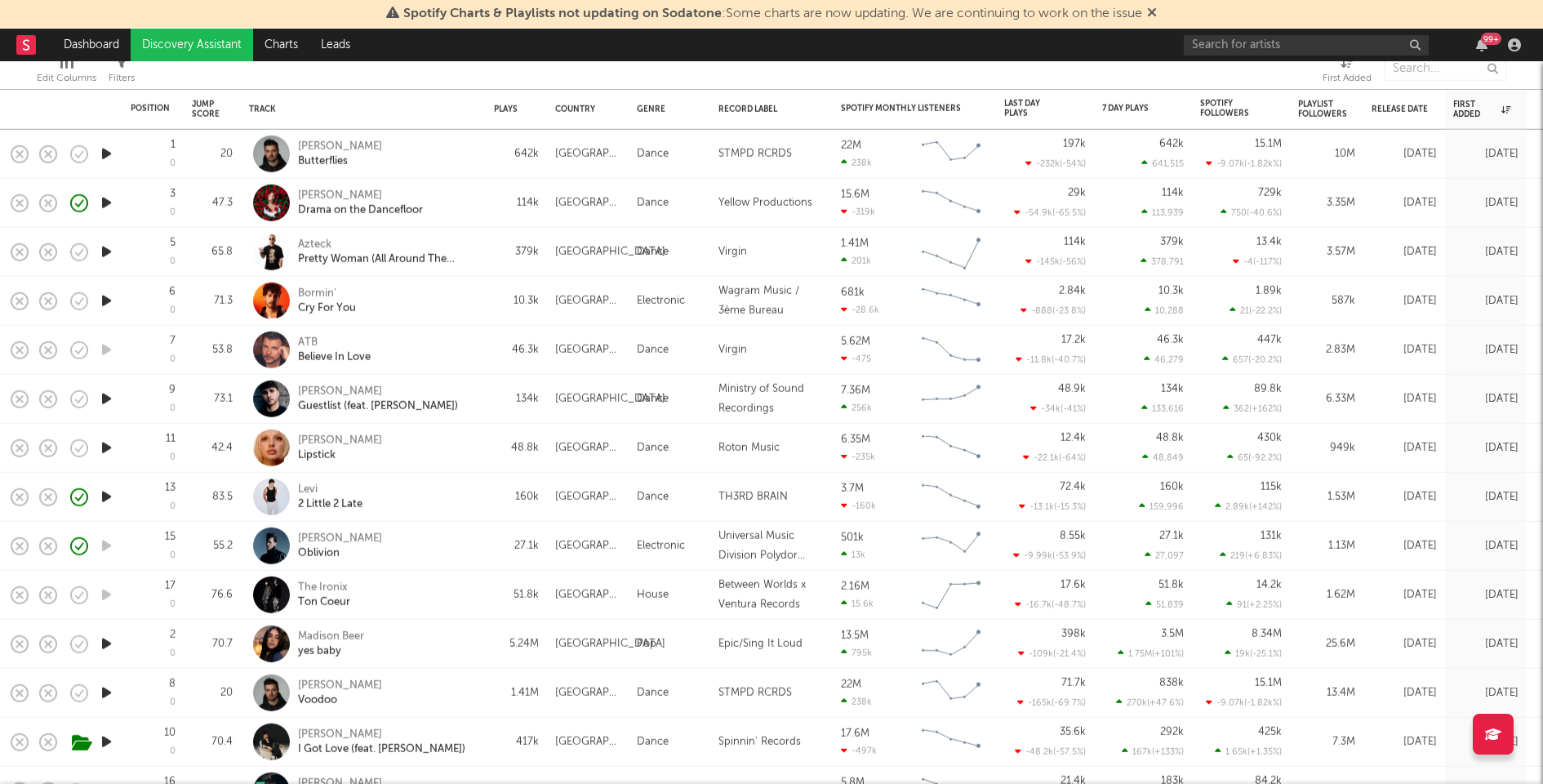
click at [102, 494] on icon "button" at bounding box center [106, 496] width 17 height 21
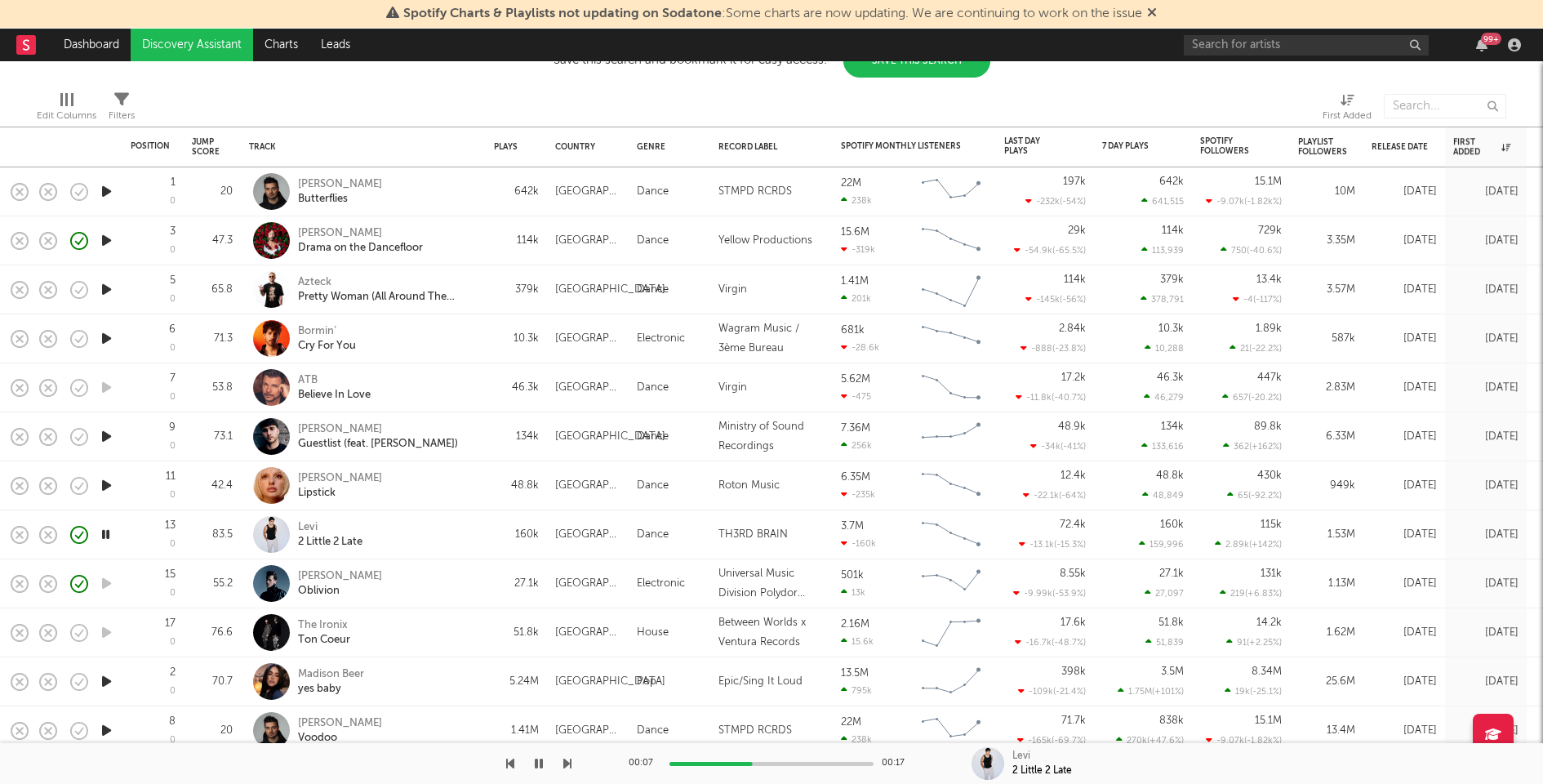
click at [460, 533] on div "Levi 2 Little 2 Late" at bounding box center [386, 535] width 176 height 30
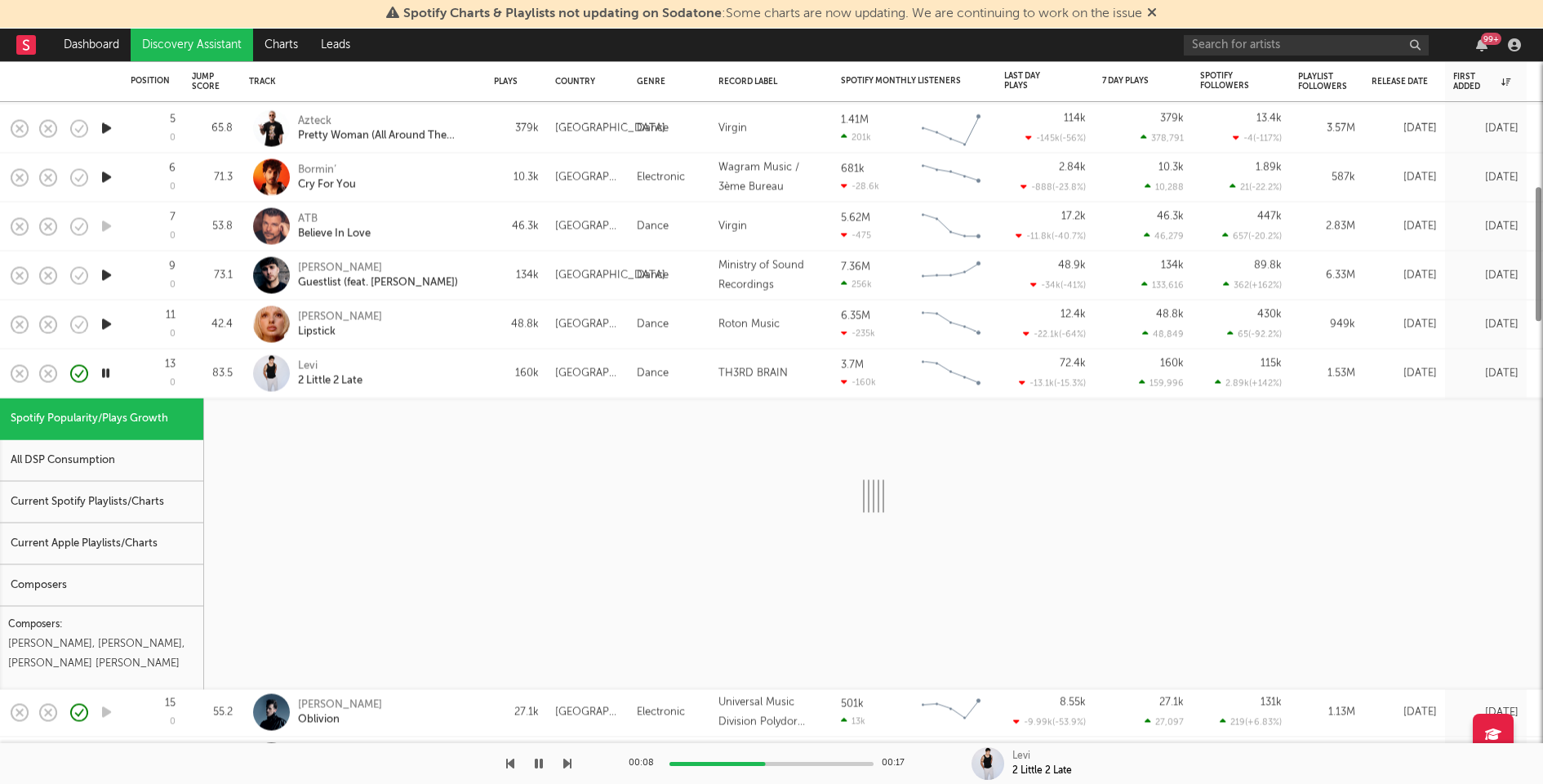
click at [144, 486] on div "Current Spotify Playlists/Charts" at bounding box center [101, 502] width 204 height 41
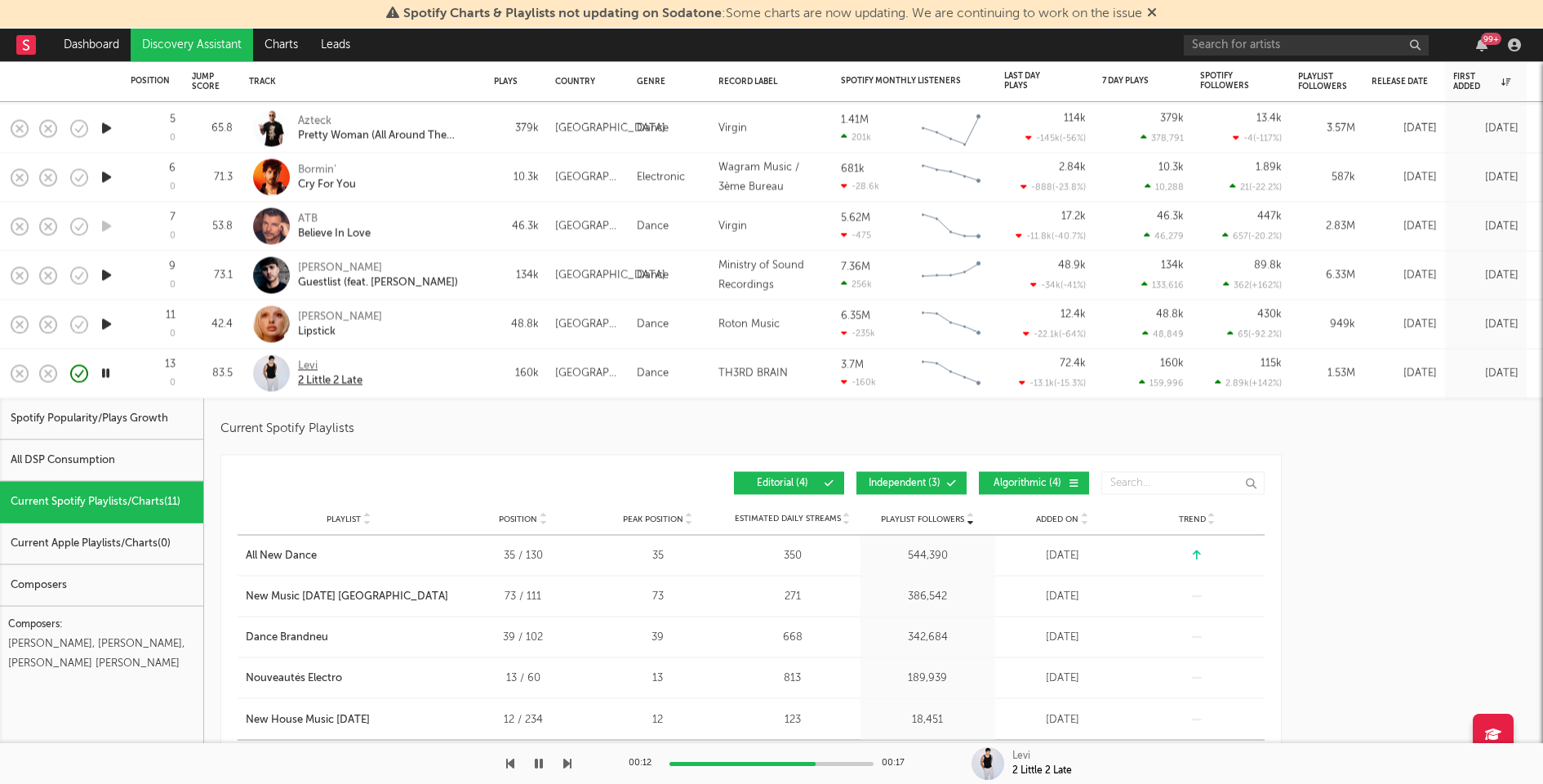
click at [311, 365] on div "Levi" at bounding box center [330, 366] width 65 height 14
click at [430, 385] on div "Levi 2 Little 2 Late" at bounding box center [386, 373] width 176 height 30
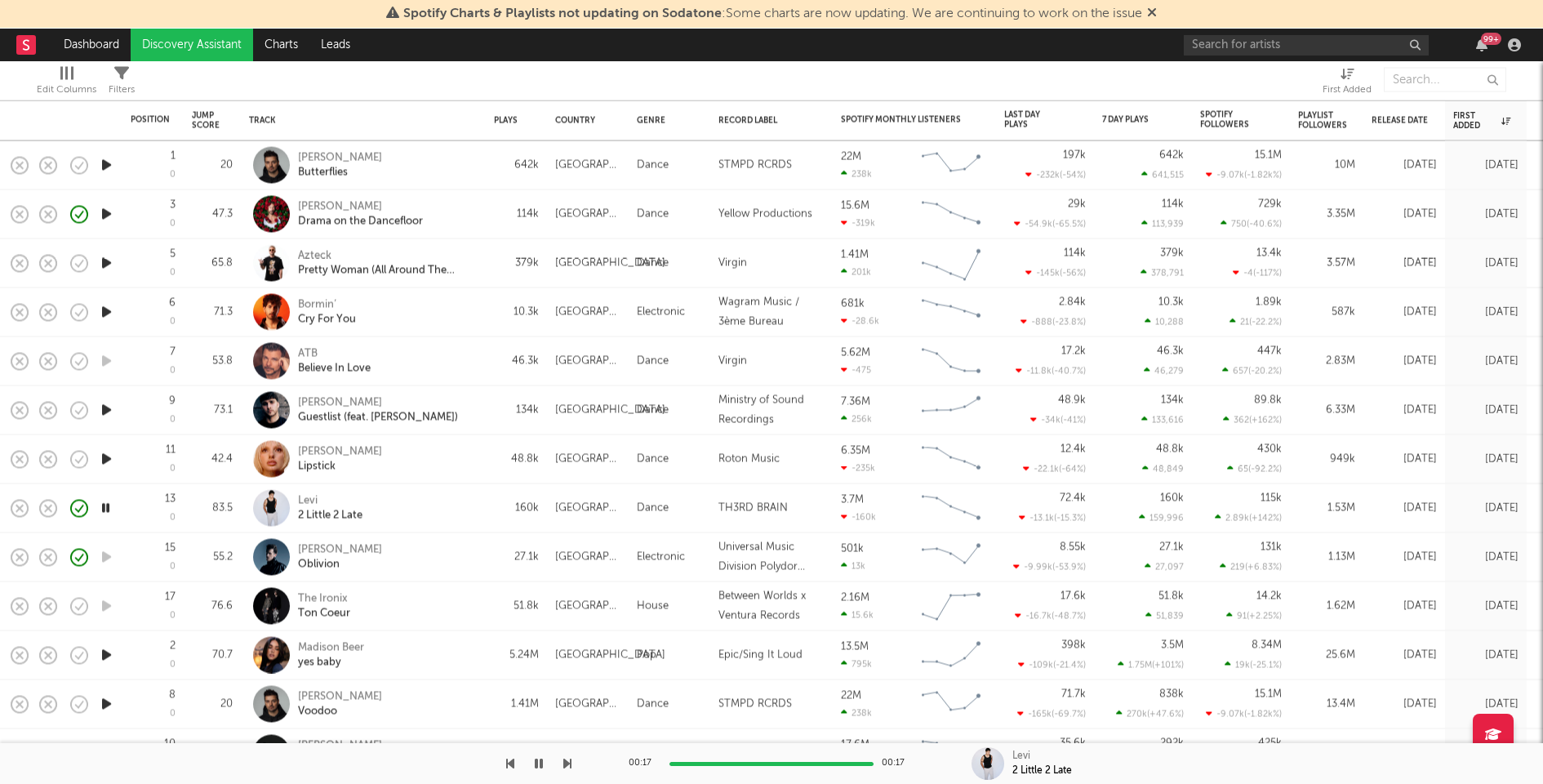
click at [100, 412] on icon "button" at bounding box center [106, 410] width 17 height 21
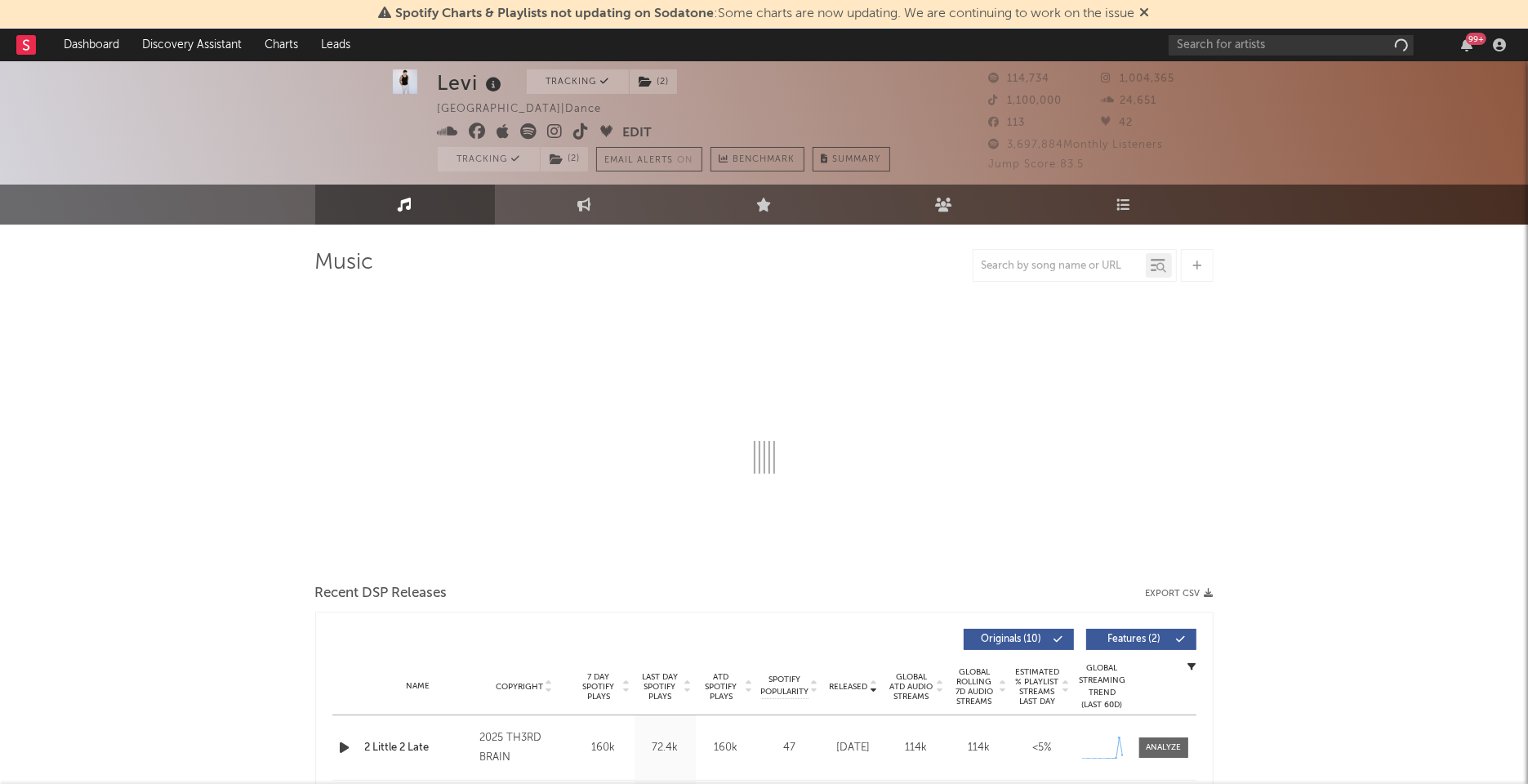
select select "6m"
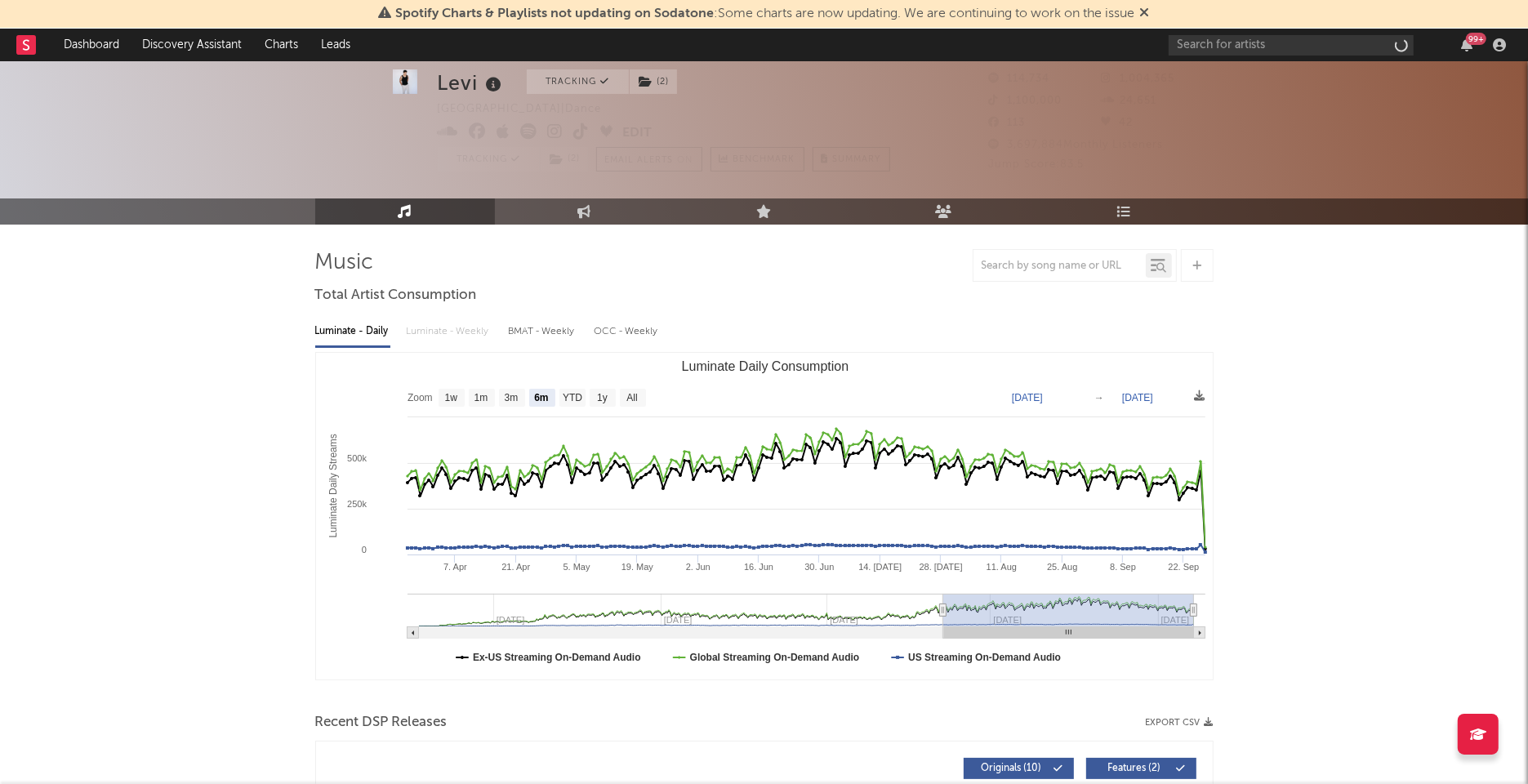
scroll to position [267, 0]
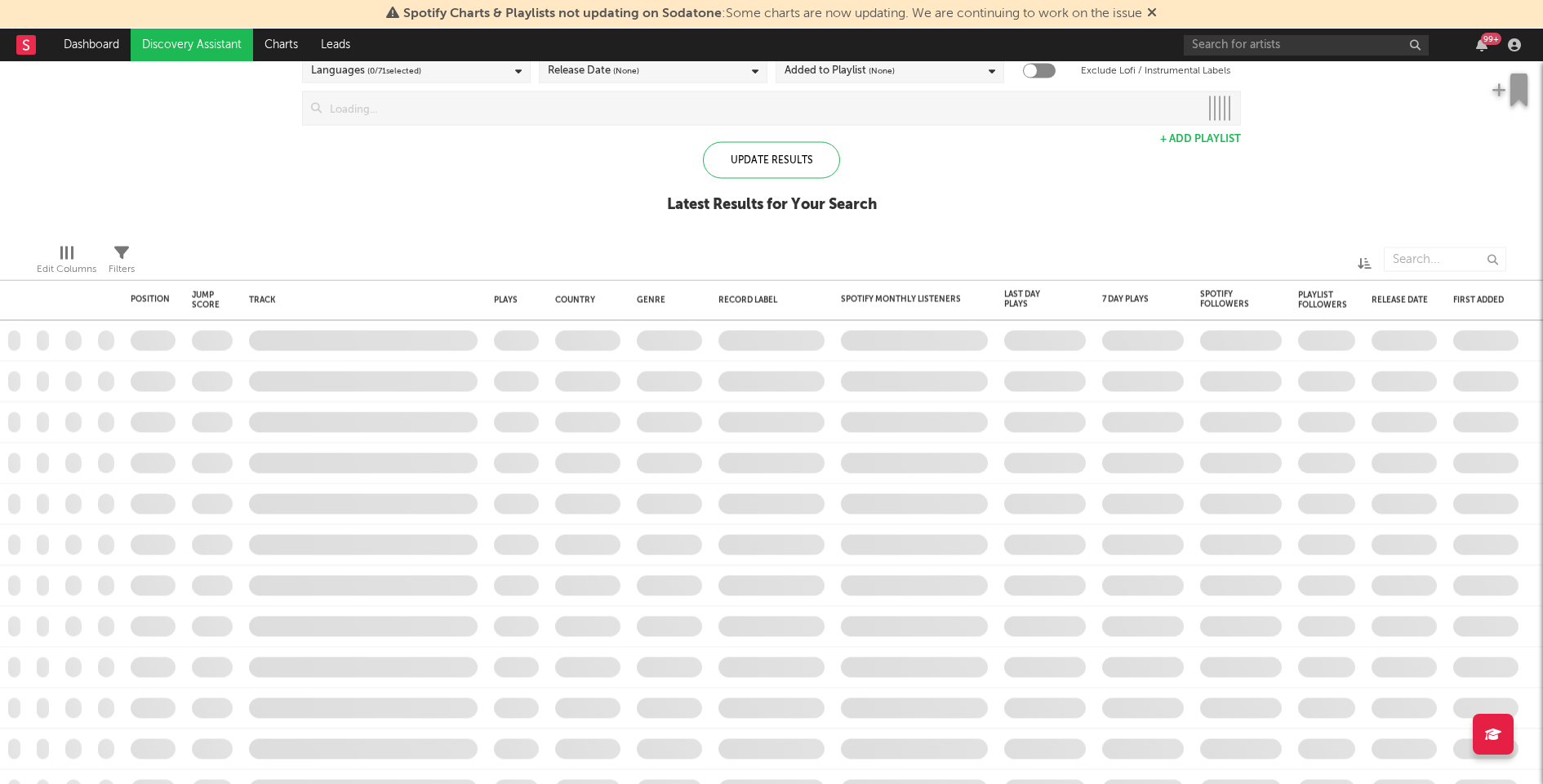
checkbox input "true"
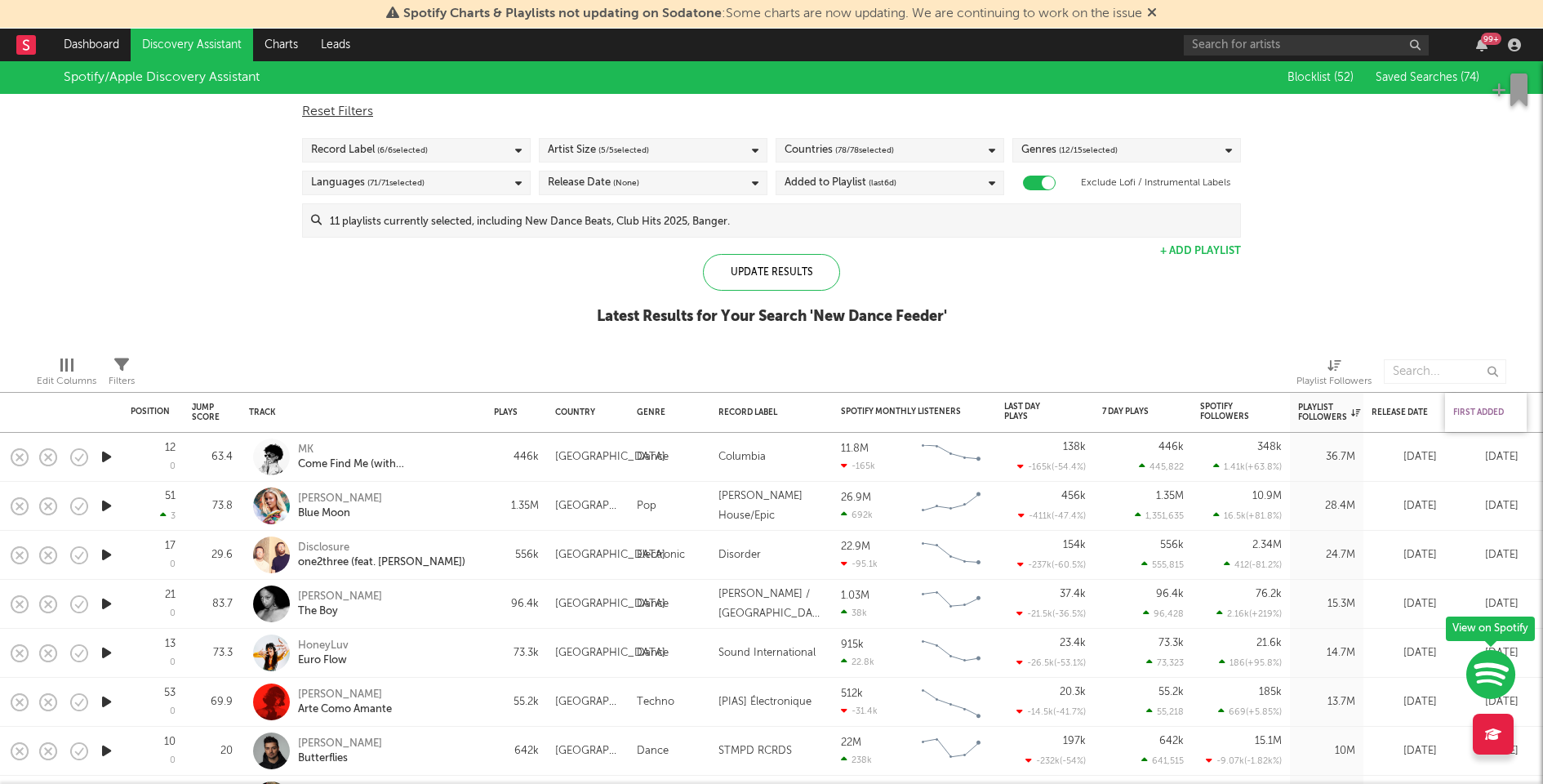
click at [1469, 414] on div "First Added" at bounding box center [1482, 412] width 57 height 10
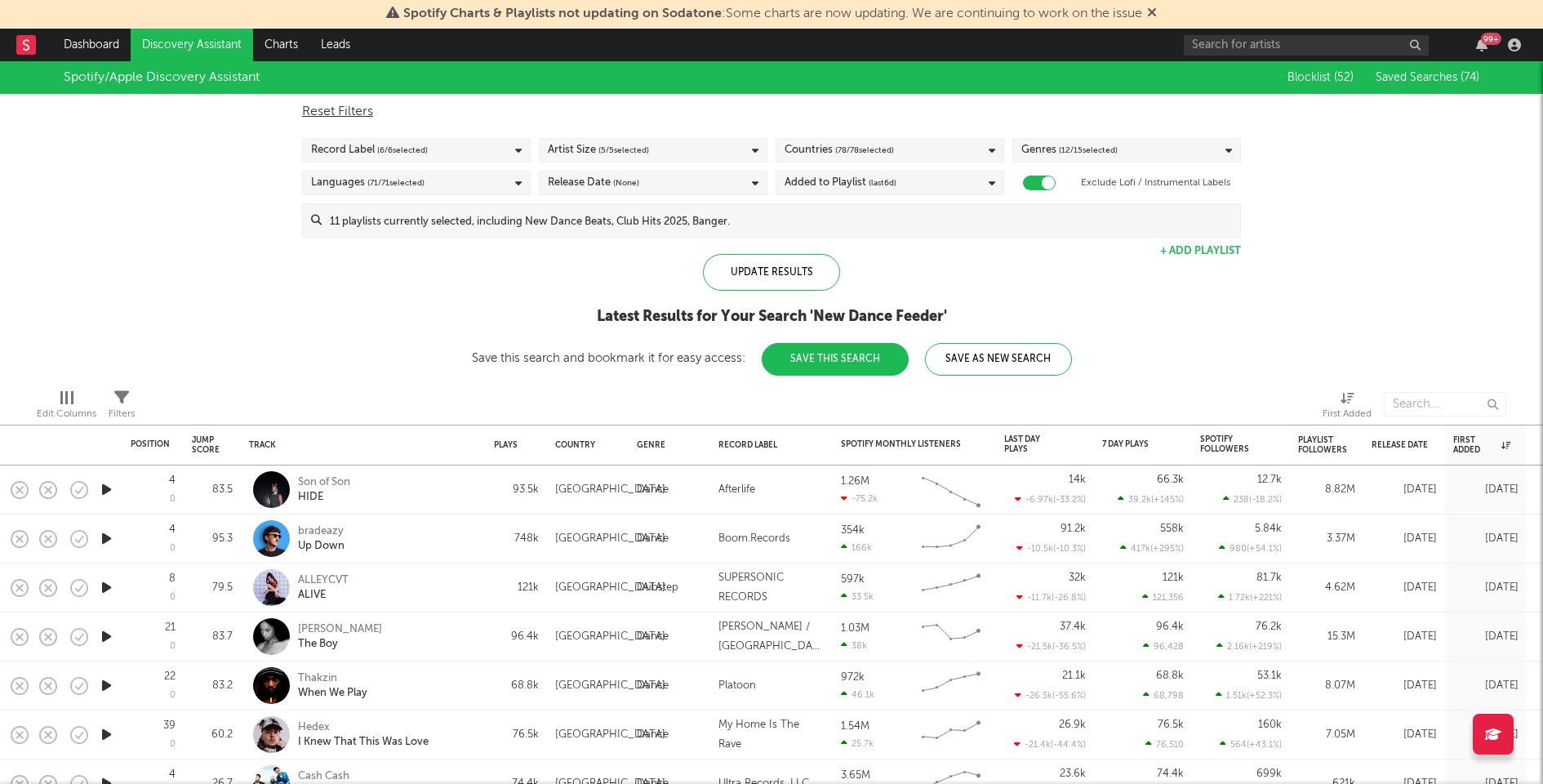
click at [106, 485] on icon "button" at bounding box center [106, 489] width 17 height 21
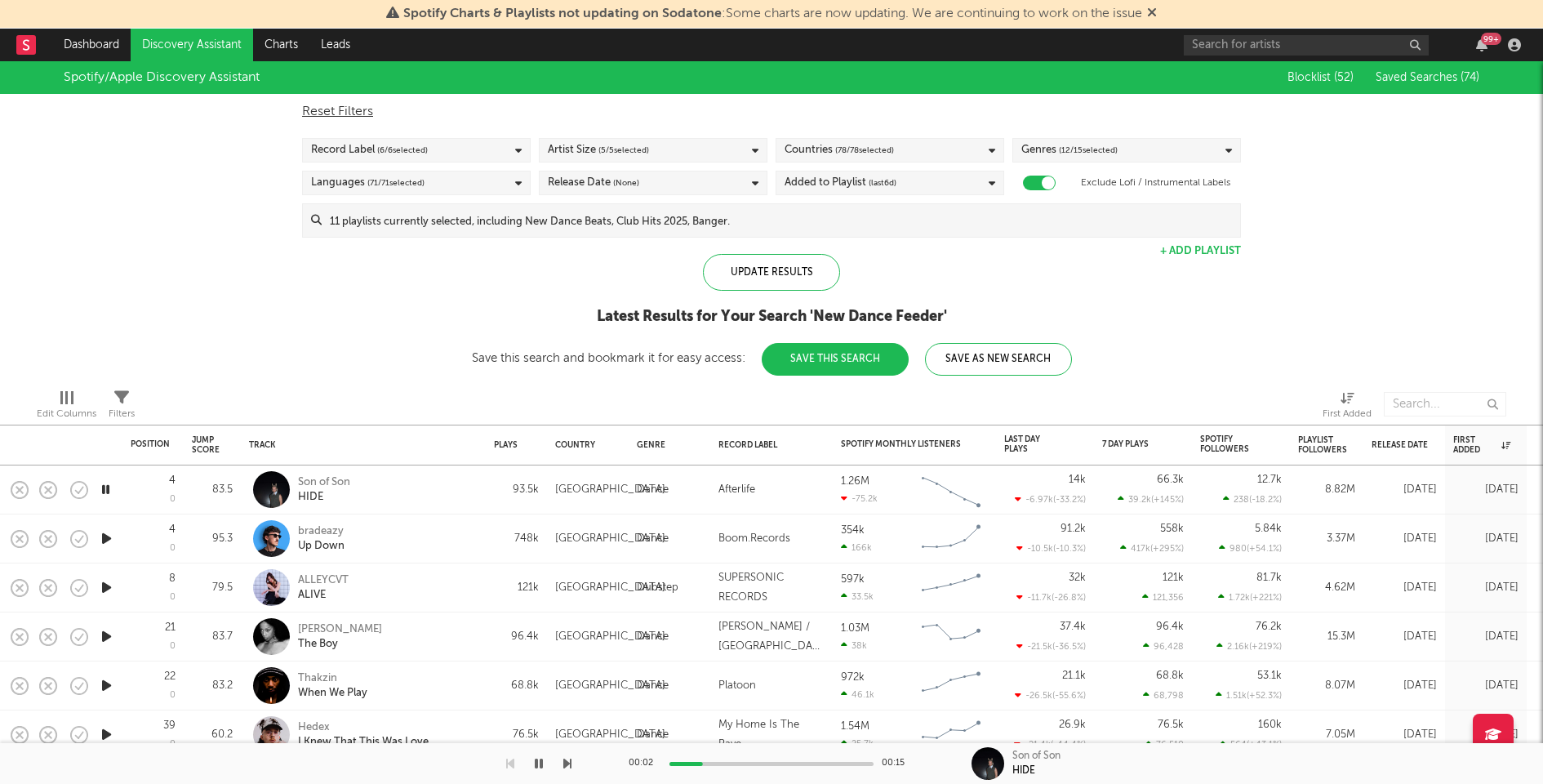
click at [106, 485] on icon "button" at bounding box center [105, 489] width 15 height 21
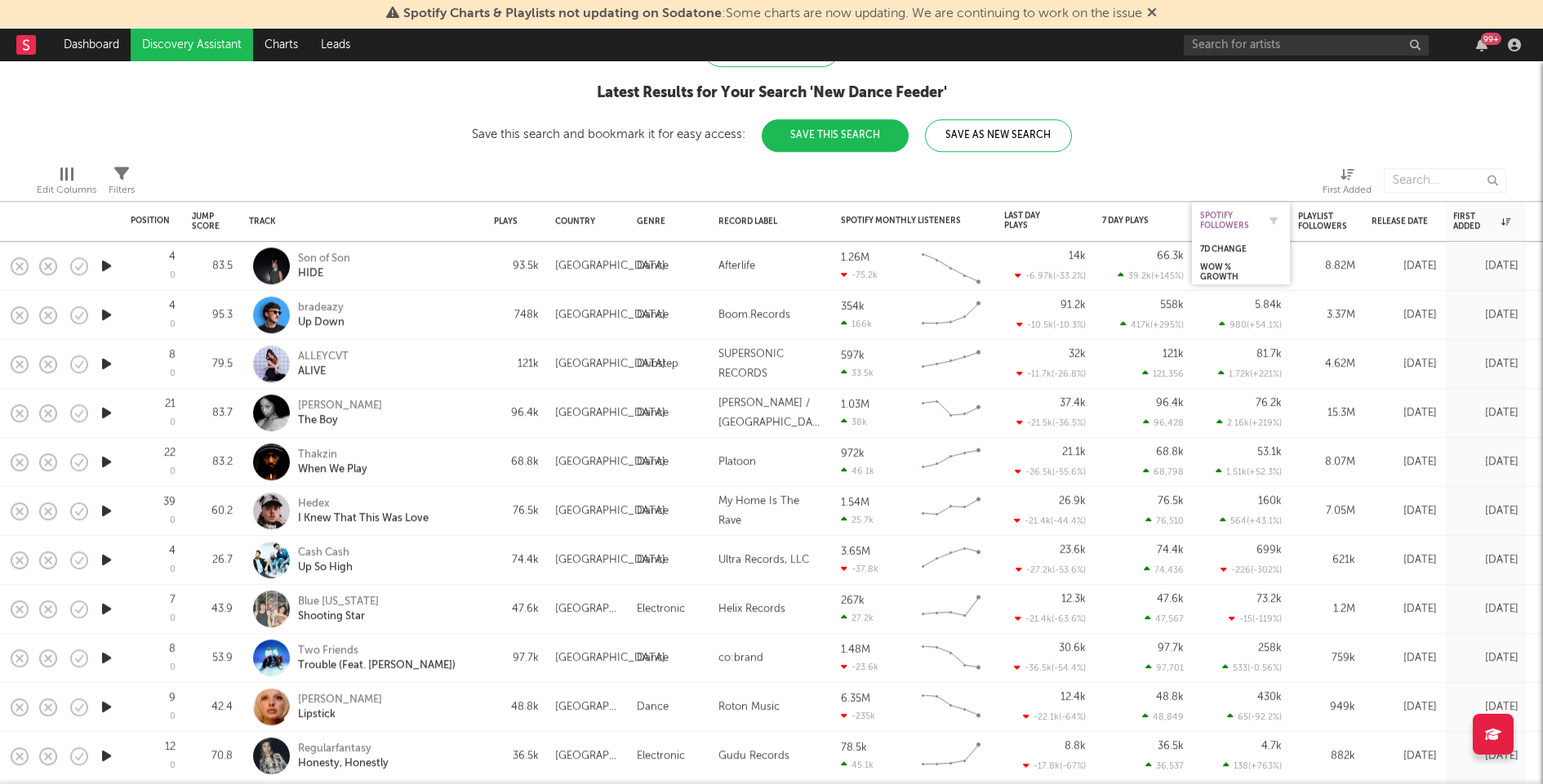
click at [1232, 220] on div "Spotify Followers" at bounding box center [1229, 221] width 57 height 20
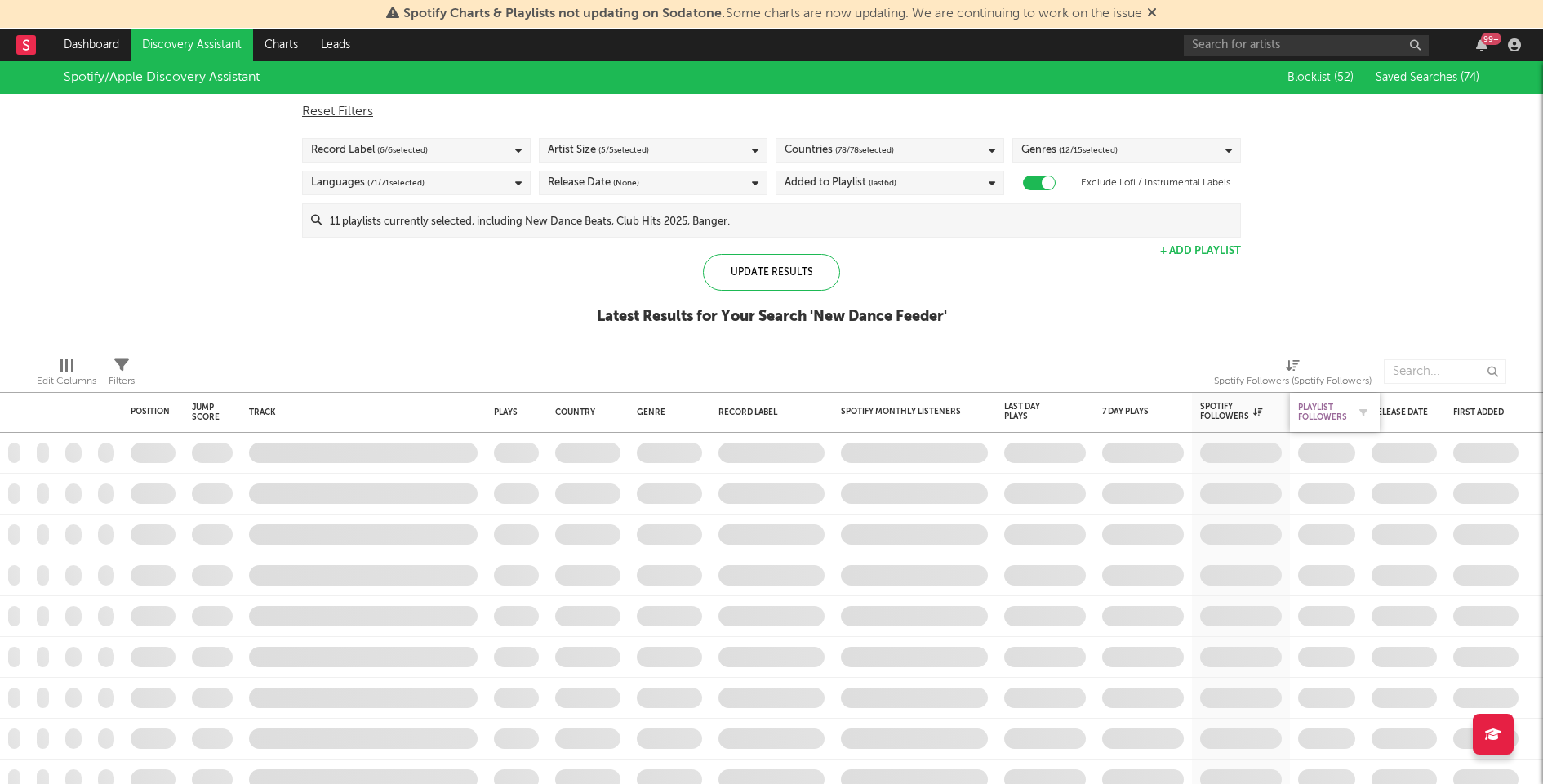
click at [1316, 406] on div "Playlist Followers" at bounding box center [1322, 413] width 49 height 20
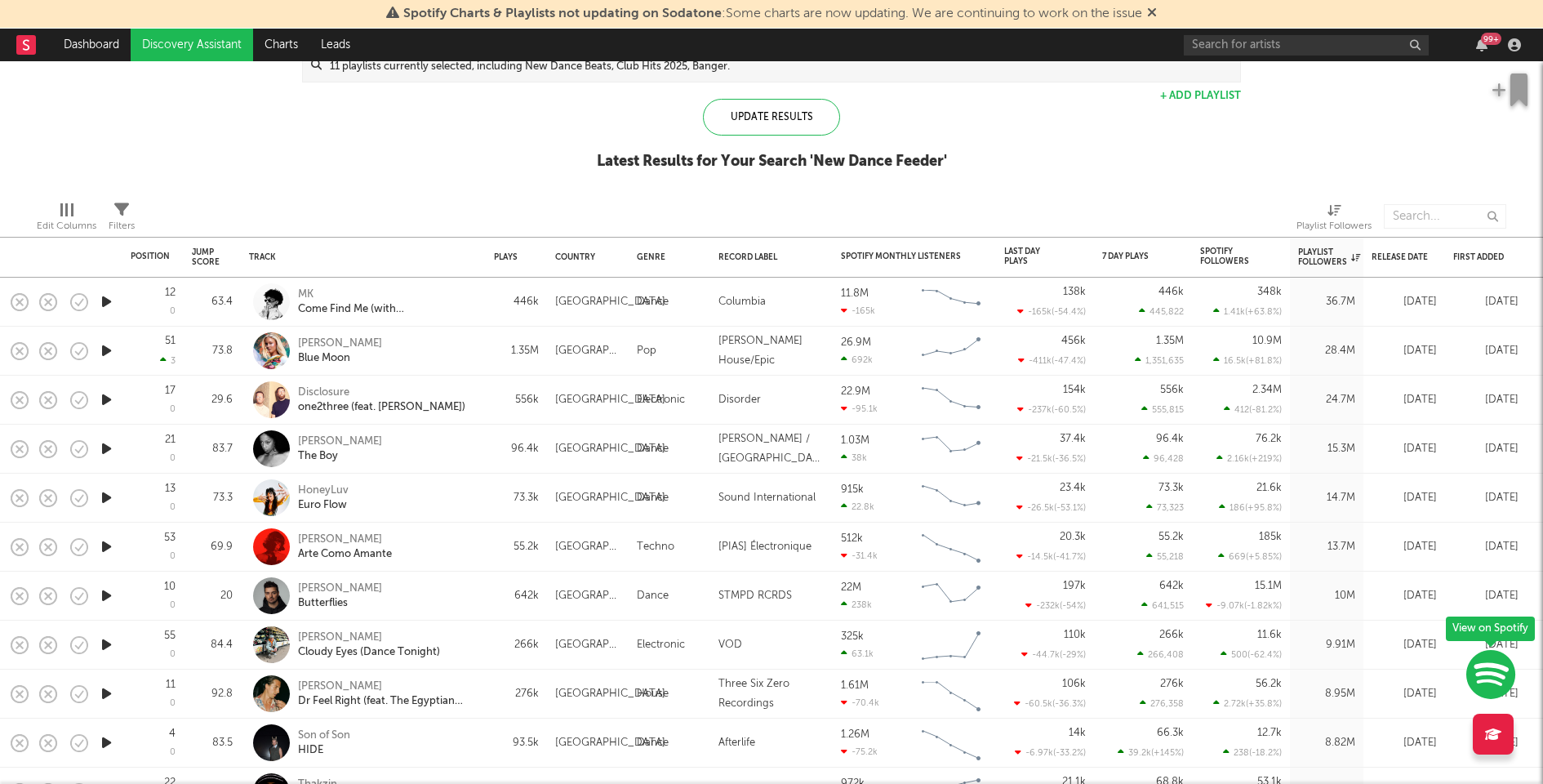
click at [107, 350] on icon "button" at bounding box center [106, 351] width 17 height 21
click at [747, 763] on div at bounding box center [772, 763] width 205 height 4
click at [687, 762] on div at bounding box center [586, 763] width 205 height 4
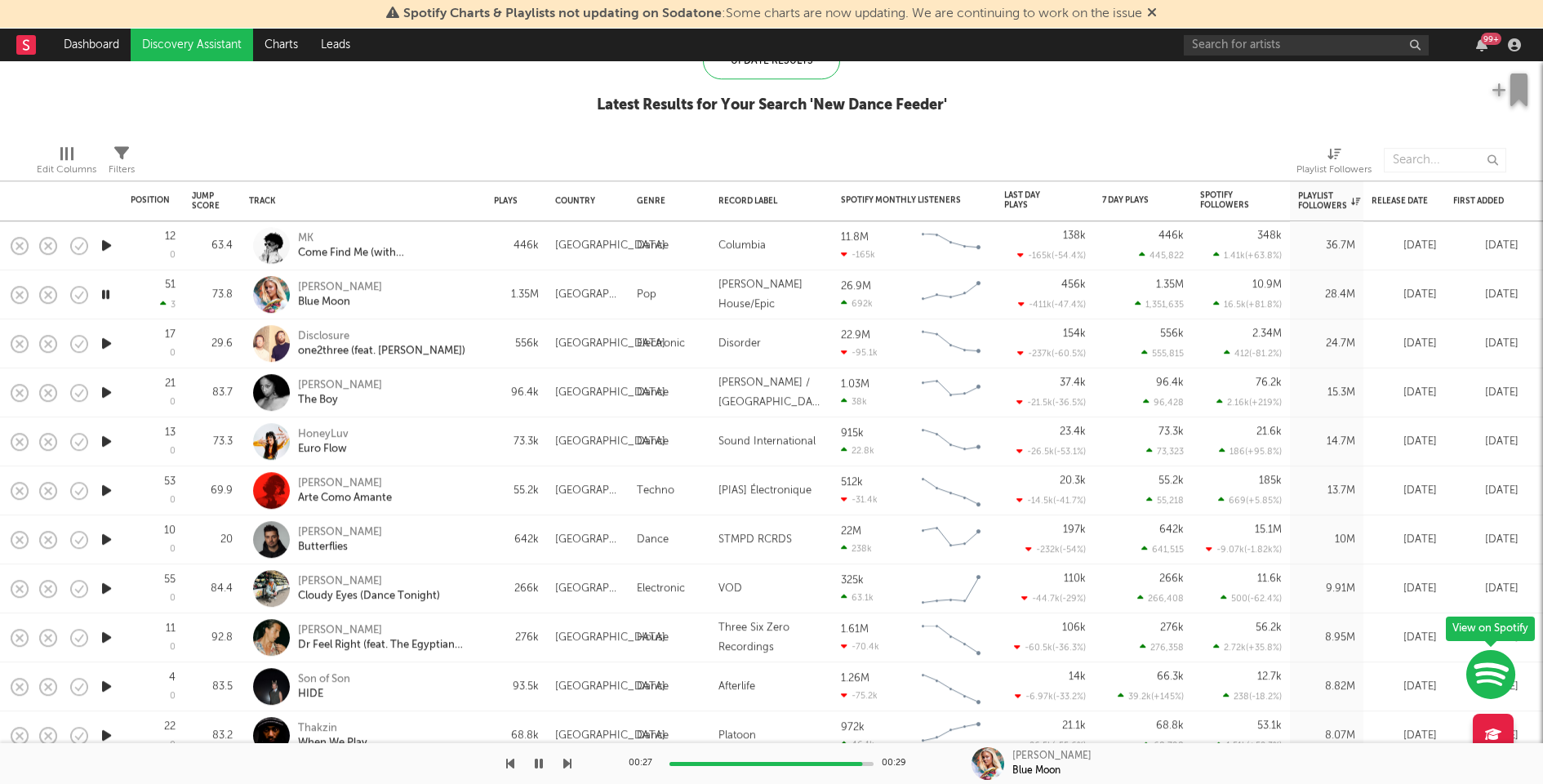
click at [111, 344] on icon "button" at bounding box center [106, 343] width 17 height 21
click at [107, 394] on icon "button" at bounding box center [106, 392] width 17 height 21
click at [105, 391] on icon "button" at bounding box center [105, 392] width 15 height 21
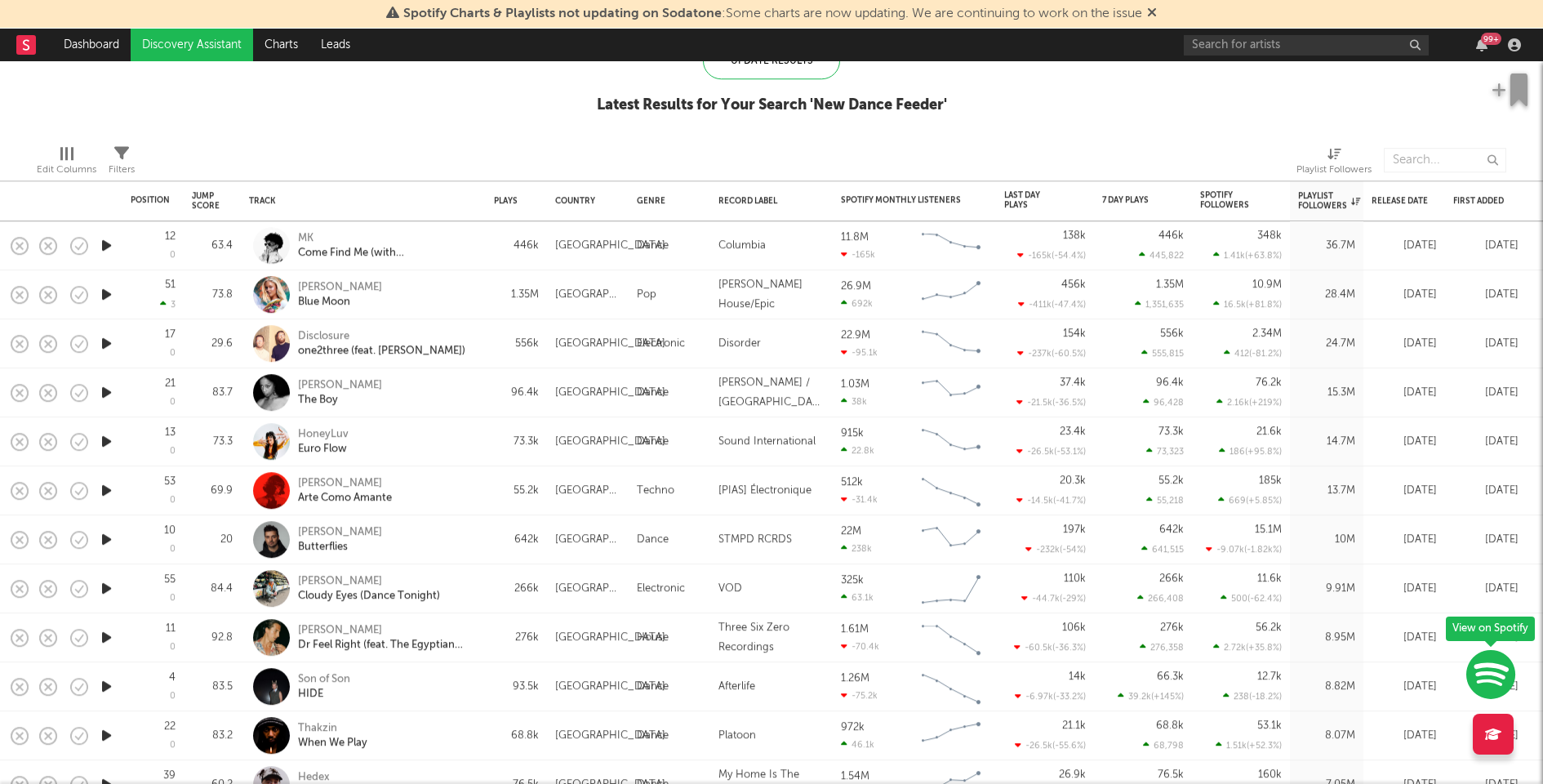
click at [473, 404] on div "Rochelle Jordan The Boy" at bounding box center [386, 392] width 176 height 30
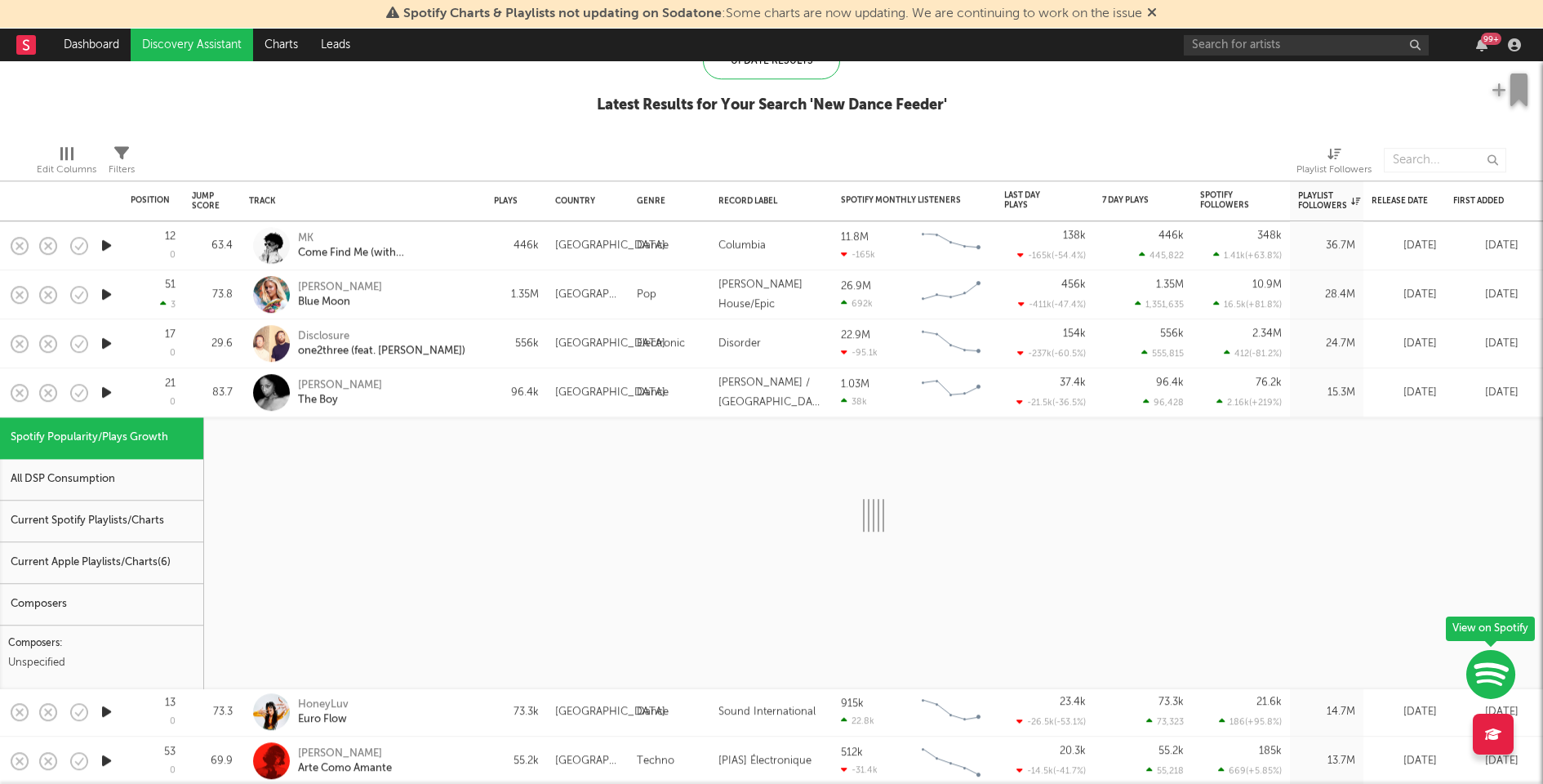
click at [156, 532] on div "Current Spotify Playlists/Charts" at bounding box center [101, 521] width 204 height 41
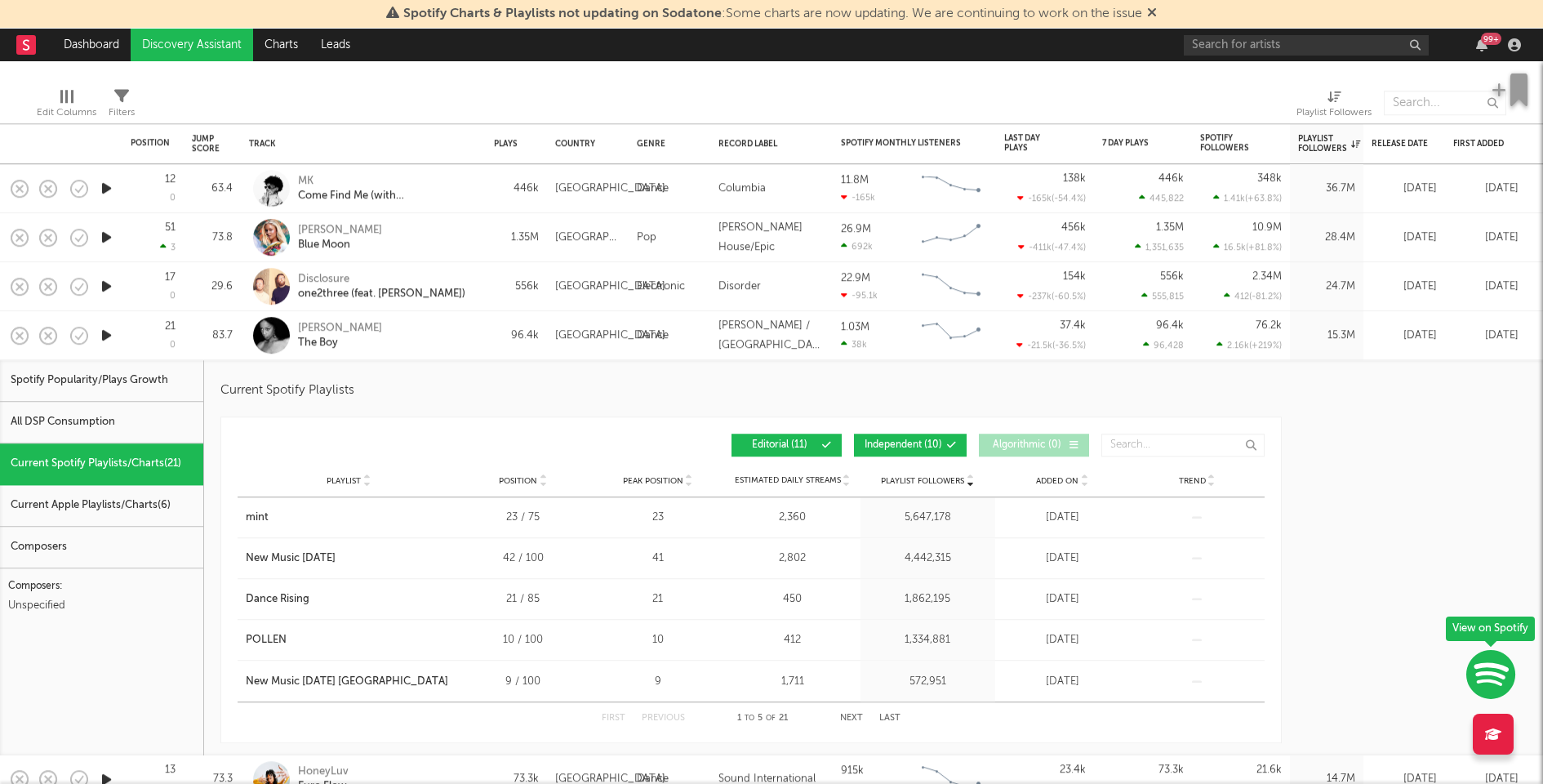
click at [462, 351] on div "Rochelle Jordan The Boy" at bounding box center [363, 335] width 229 height 48
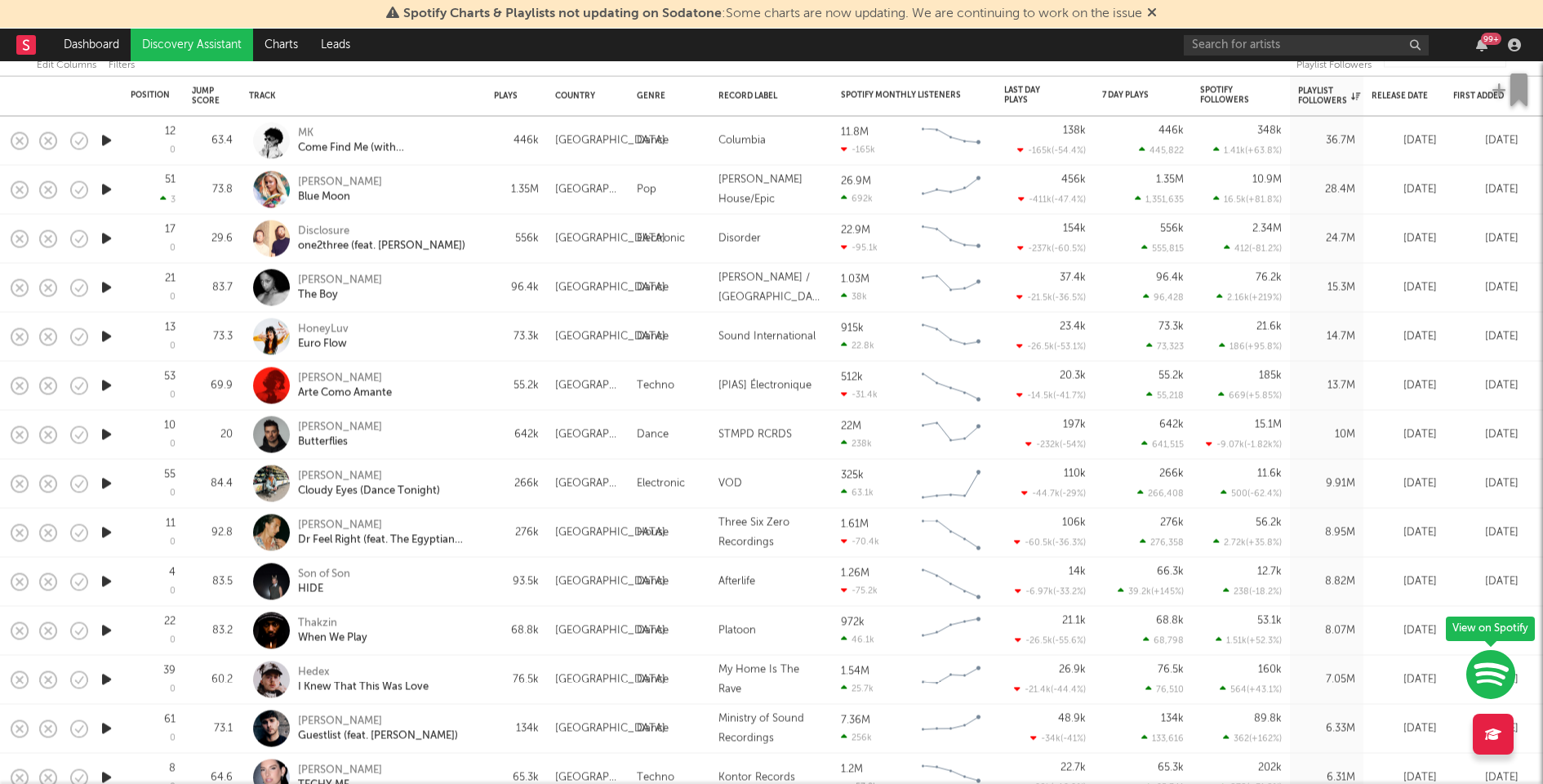
click at [111, 241] on icon "button" at bounding box center [106, 239] width 17 height 21
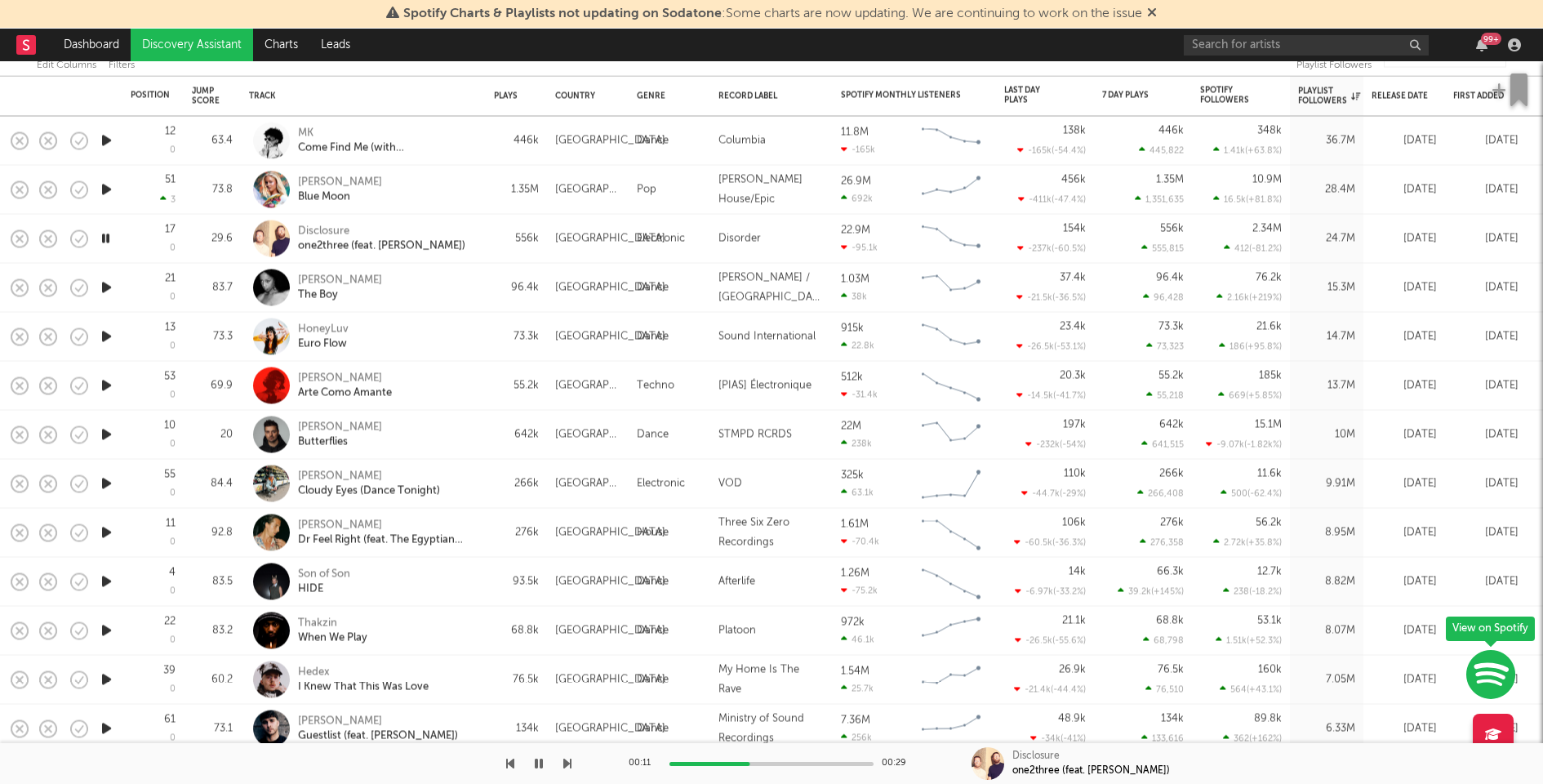
click at [791, 762] on div at bounding box center [772, 763] width 205 height 4
click at [105, 289] on icon "button" at bounding box center [106, 287] width 17 height 21
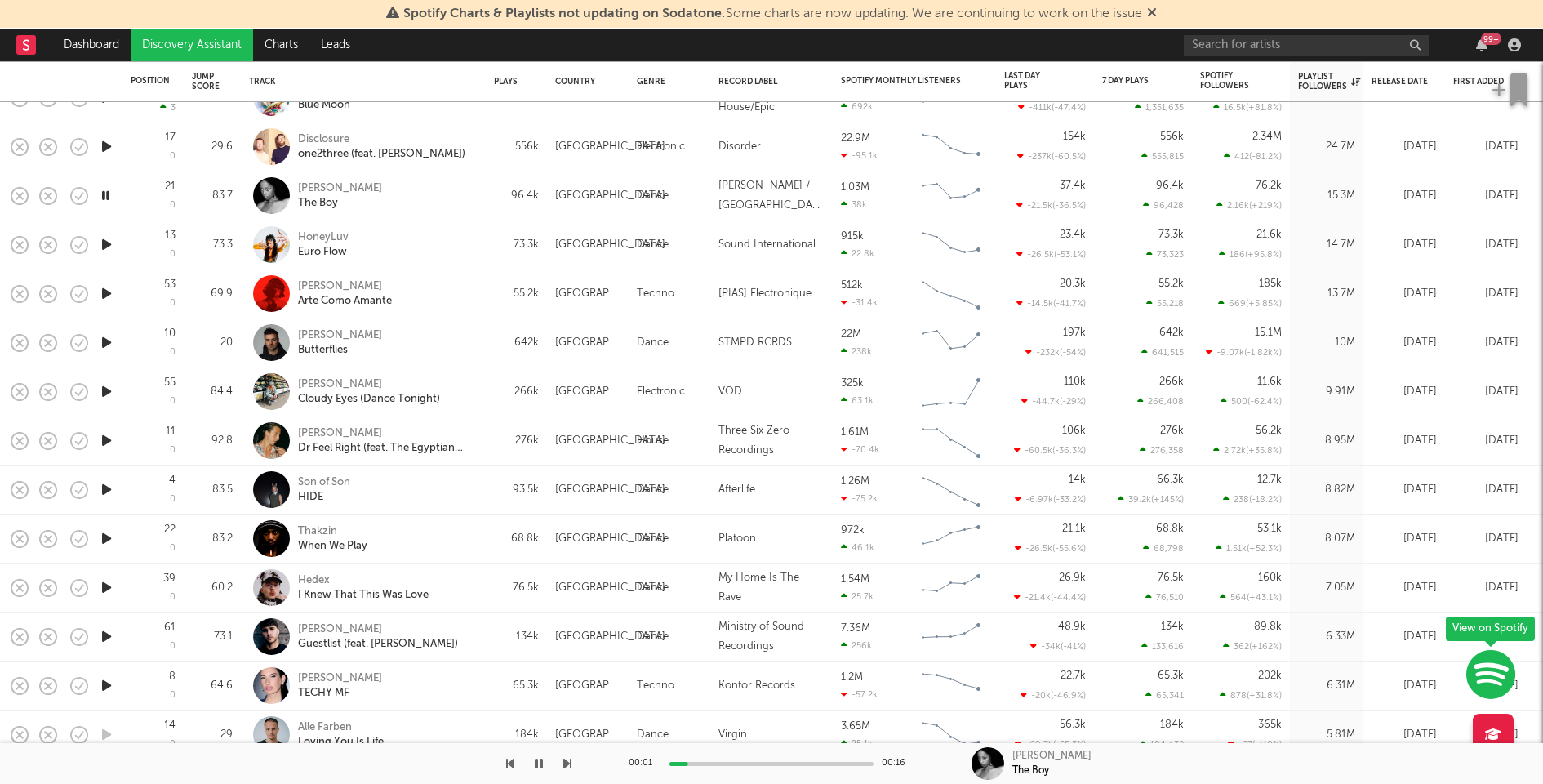
click at [105, 295] on icon "button" at bounding box center [106, 293] width 17 height 21
click at [108, 390] on icon "button" at bounding box center [106, 391] width 17 height 21
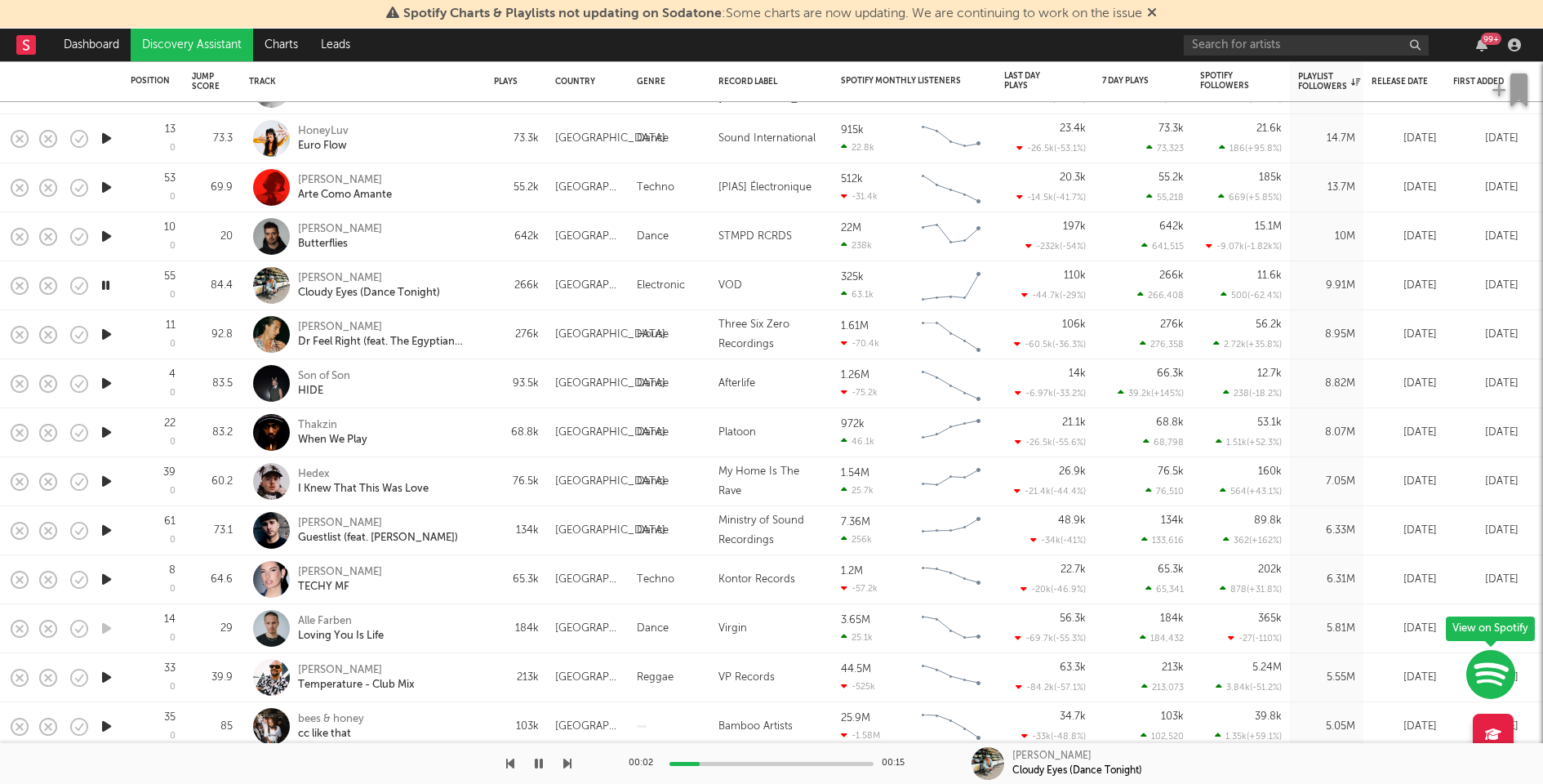
click at [103, 335] on icon "button" at bounding box center [106, 334] width 17 height 21
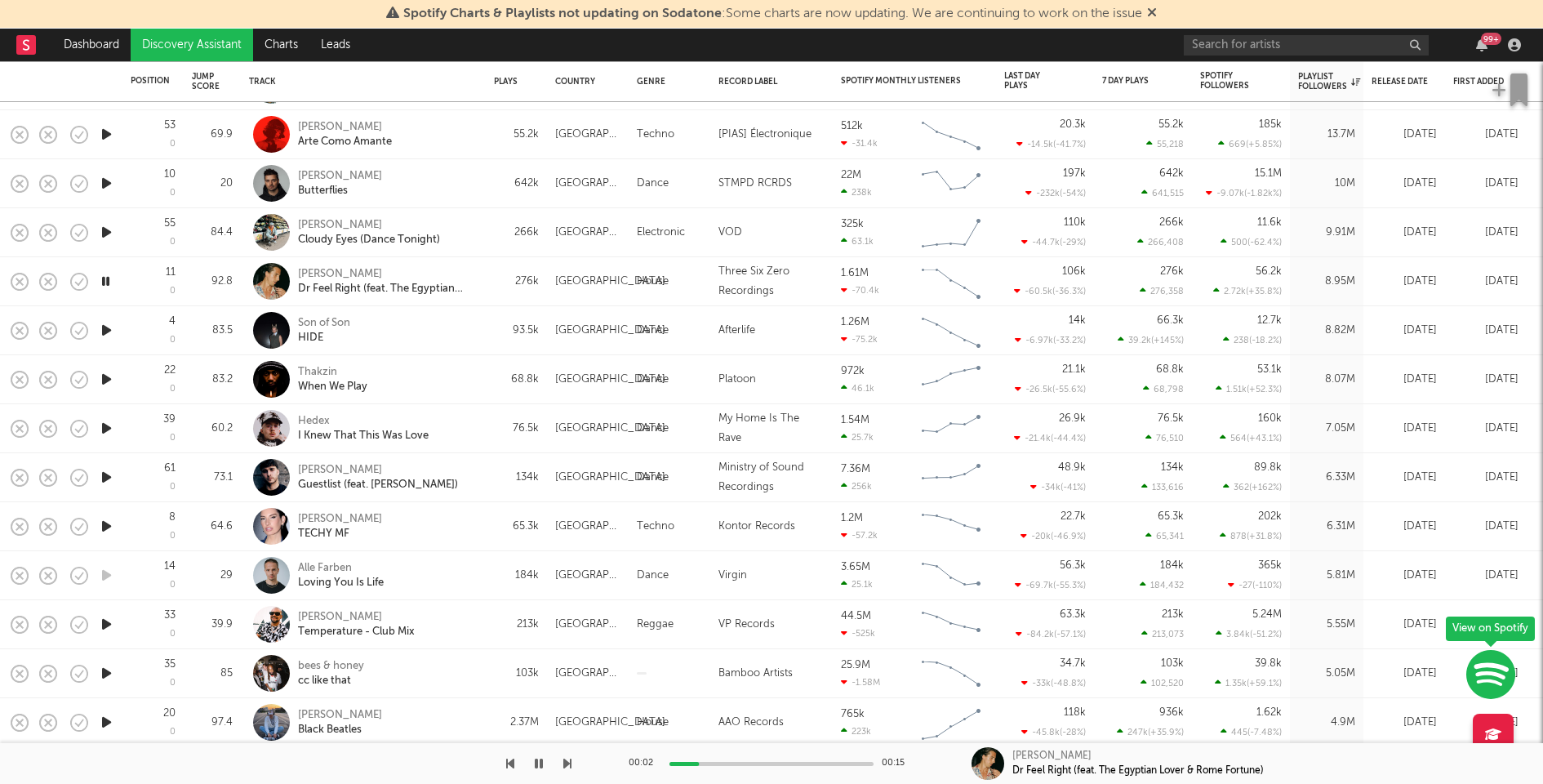
click at [100, 378] on icon "button" at bounding box center [106, 379] width 17 height 21
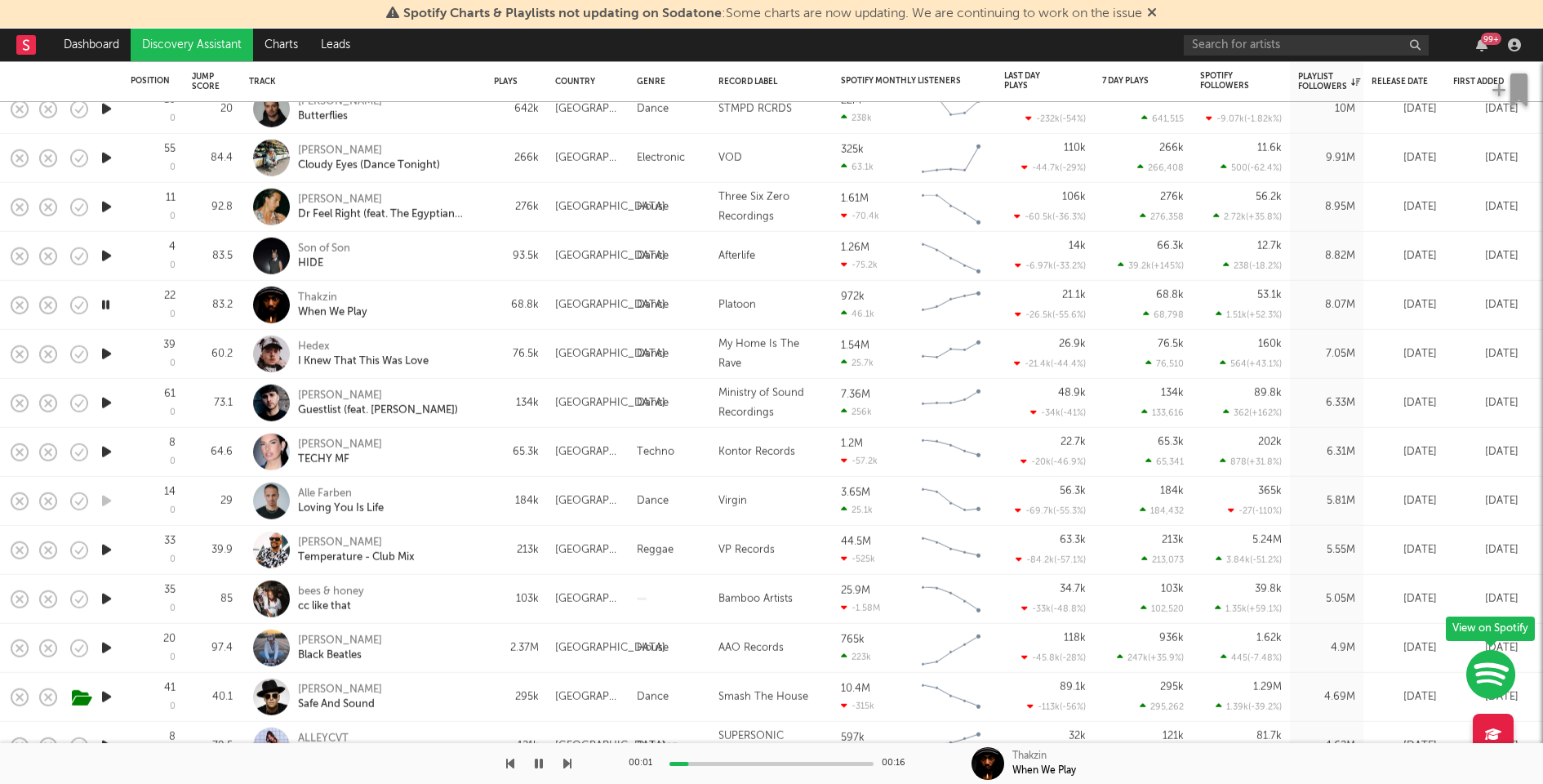
click at [105, 351] on icon "button" at bounding box center [106, 353] width 17 height 21
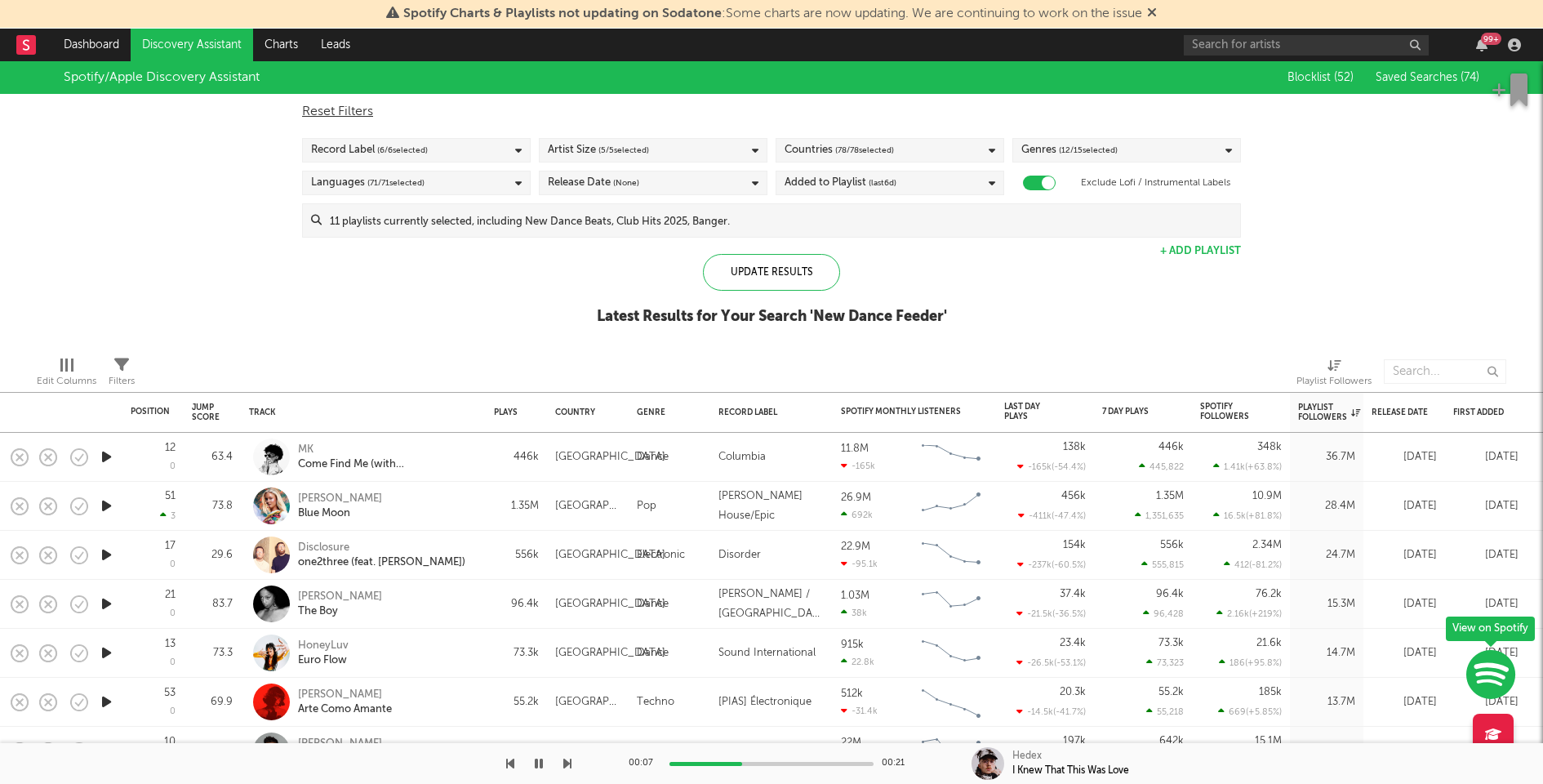
click at [463, 210] on input at bounding box center [781, 221] width 919 height 32
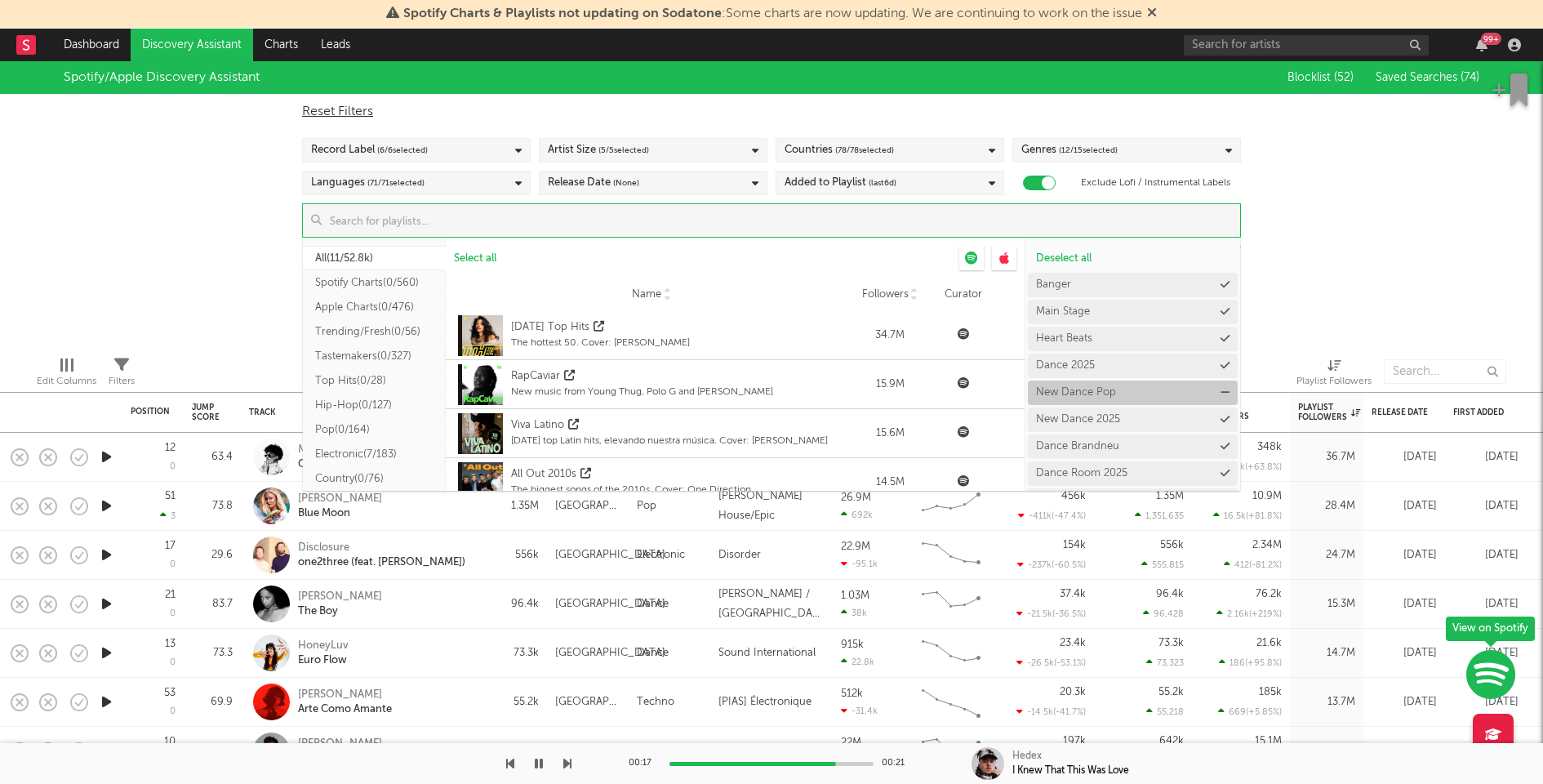
scroll to position [77, 0]
click at [1094, 395] on div "New Dance 2025" at bounding box center [1078, 396] width 84 height 11
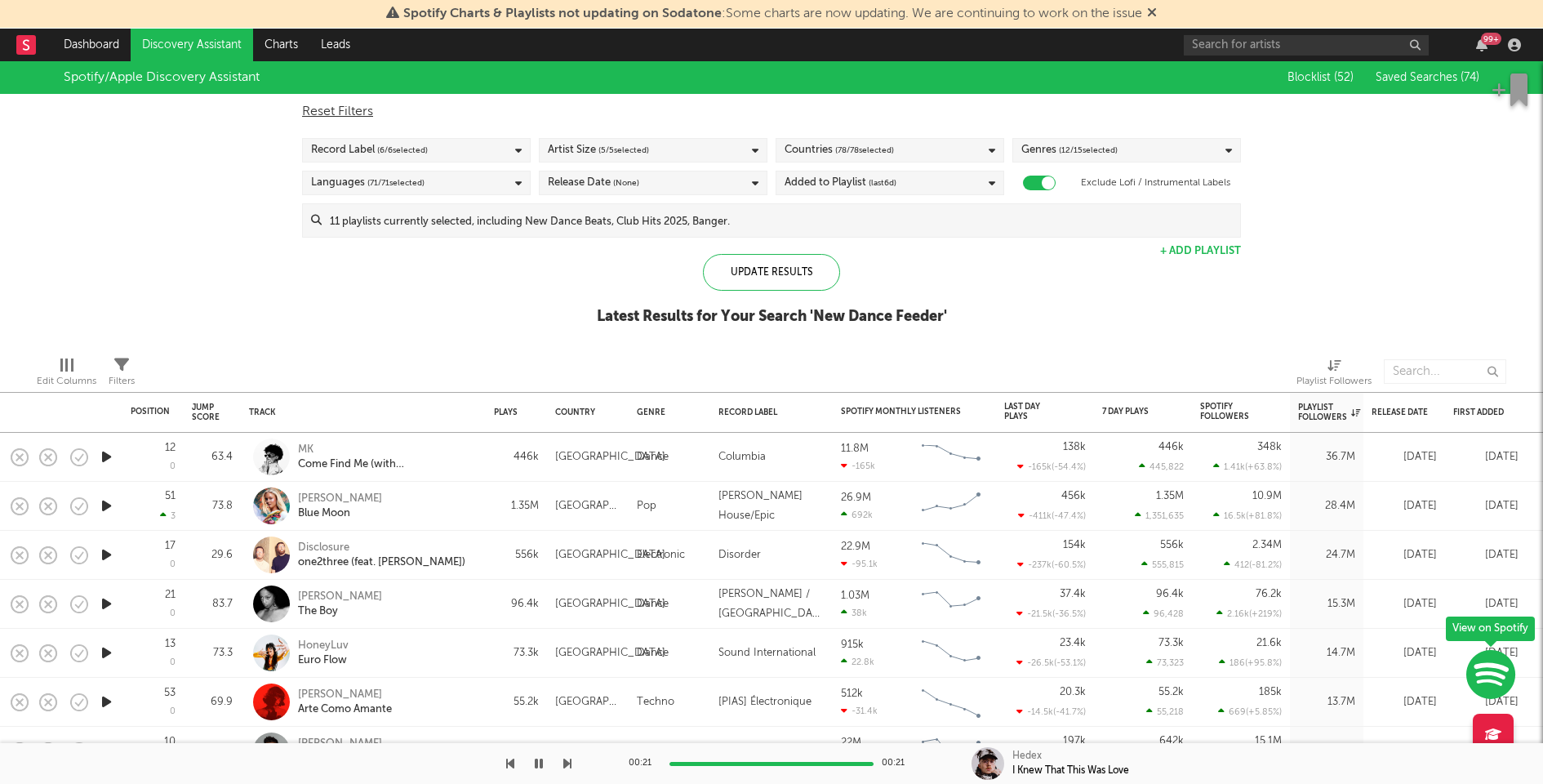
click at [1388, 240] on div "Spotify/Apple Discovery Assistant Blocklist ( 52 ) Saved Searches ( 74 ) Reset …" at bounding box center [772, 202] width 1543 height 282
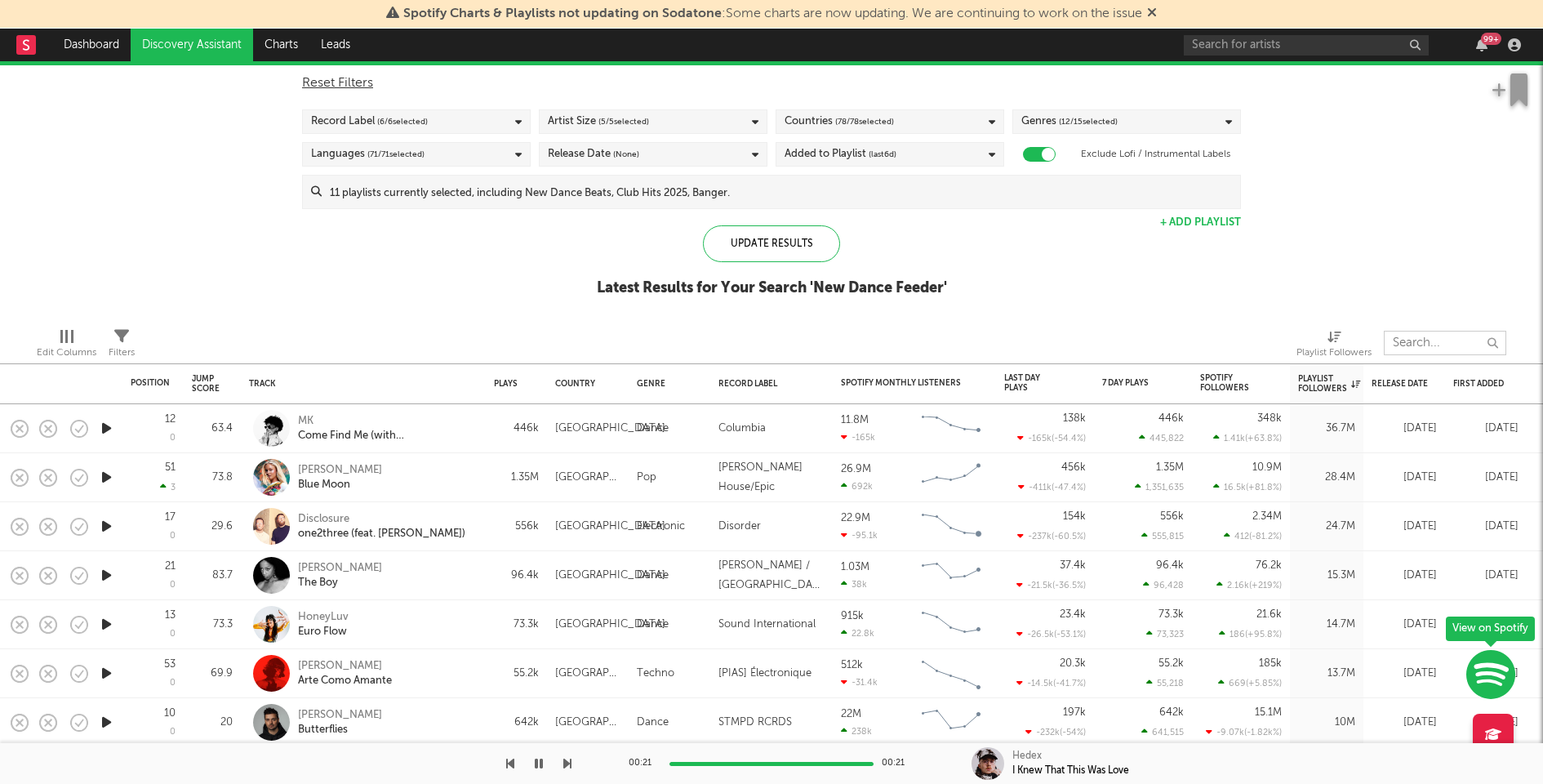
click at [1425, 345] on input "text" at bounding box center [1445, 343] width 123 height 24
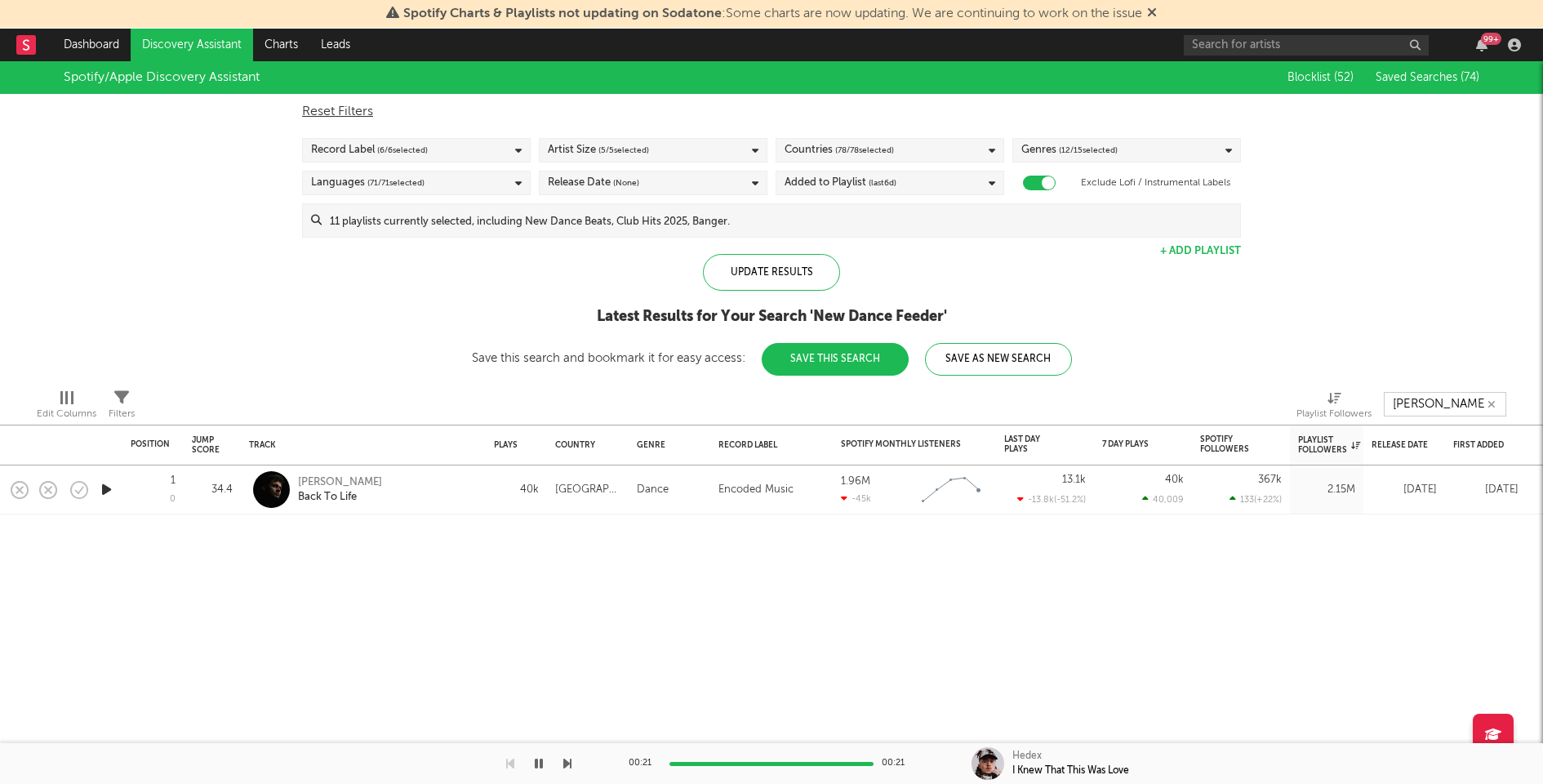
click at [112, 481] on icon "button" at bounding box center [106, 489] width 17 height 21
type input "mike wi"
click at [728, 762] on div at bounding box center [772, 763] width 205 height 4
click at [754, 763] on div at bounding box center [772, 763] width 205 height 4
click at [803, 762] on div at bounding box center [772, 763] width 205 height 4
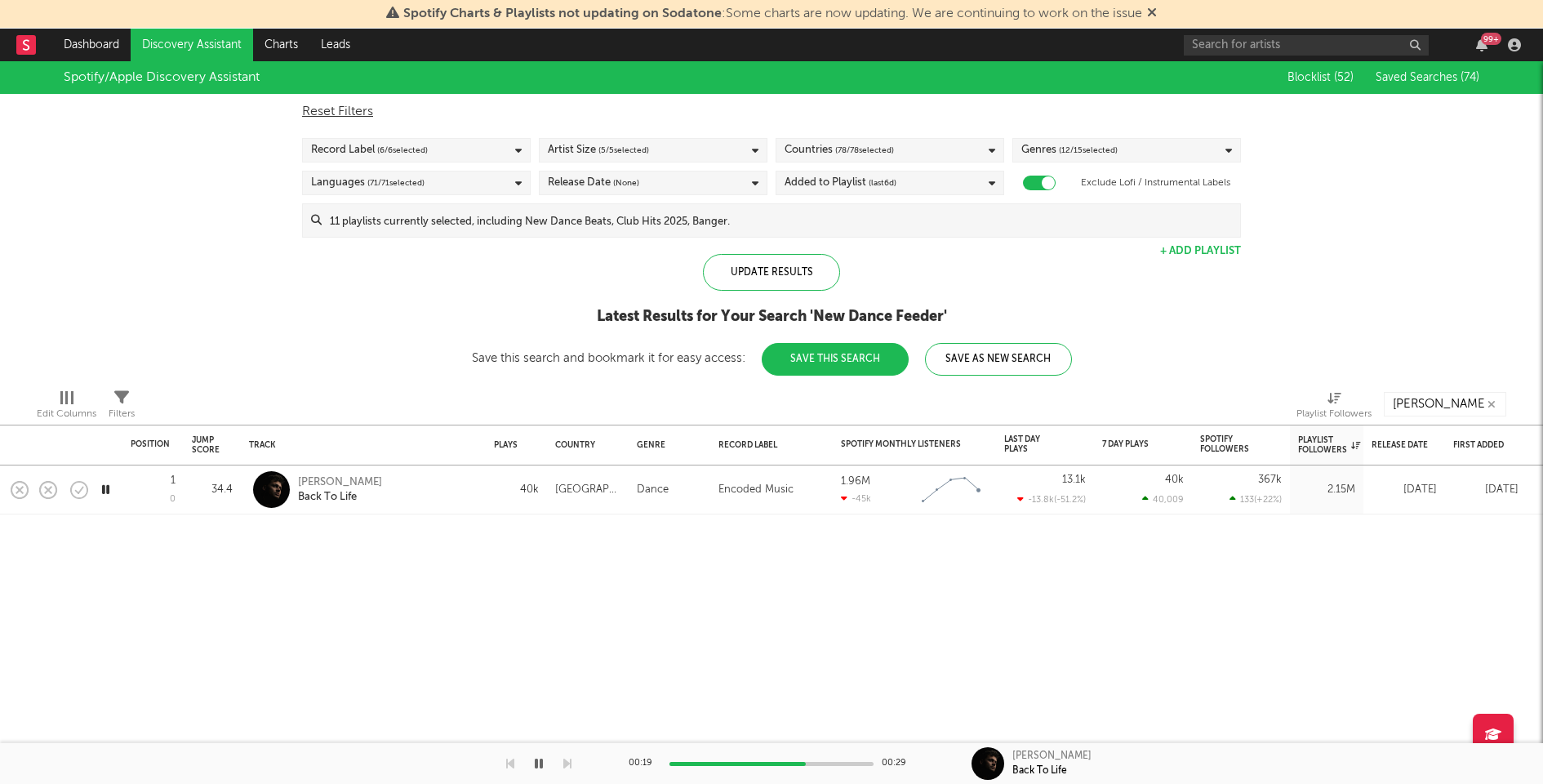
click at [839, 762] on div at bounding box center [772, 763] width 205 height 4
click at [1495, 402] on button "button" at bounding box center [1492, 404] width 13 height 15
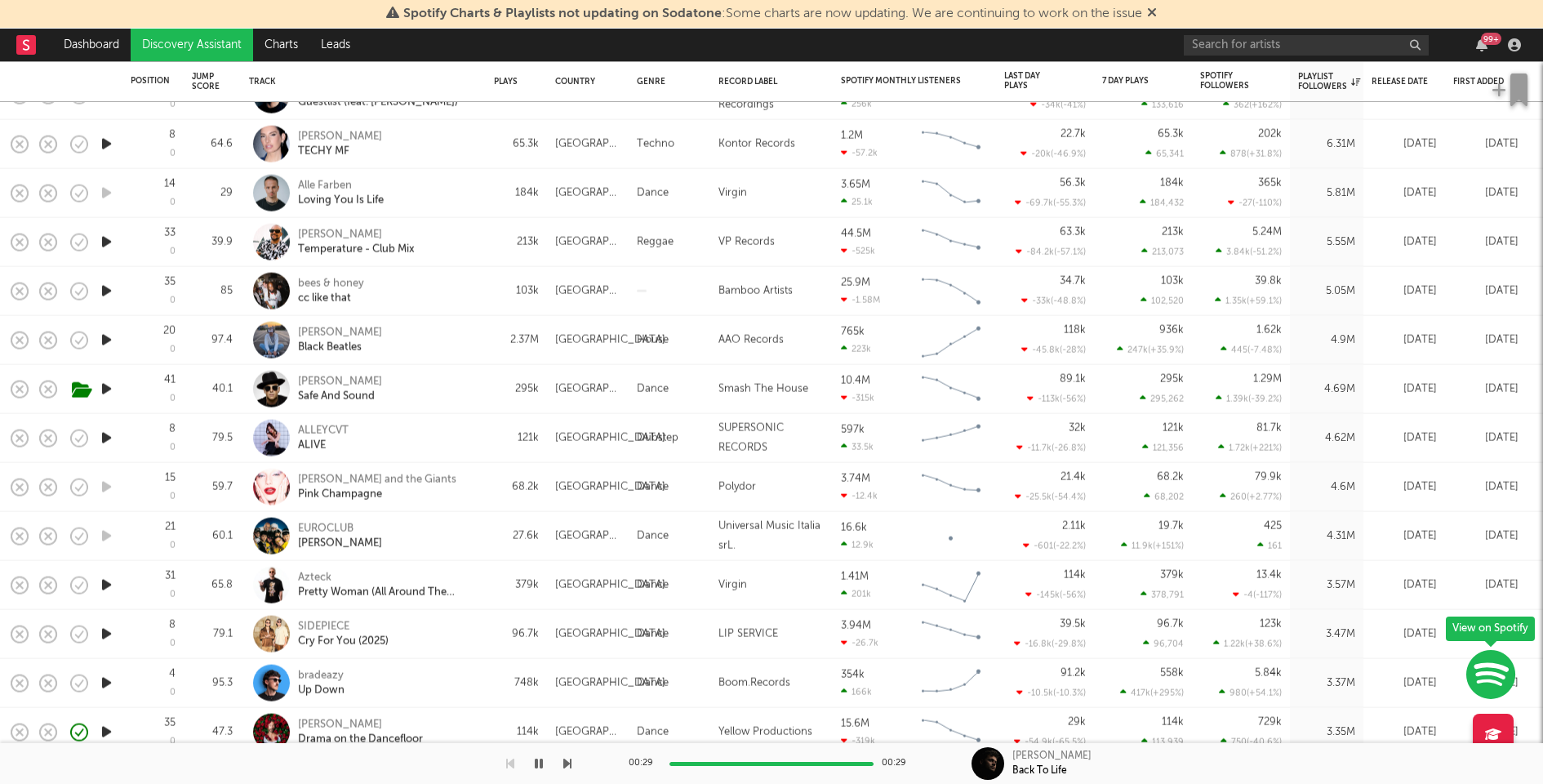
click at [113, 290] on icon "button" at bounding box center [106, 291] width 17 height 21
click at [105, 335] on icon "button" at bounding box center [106, 340] width 17 height 21
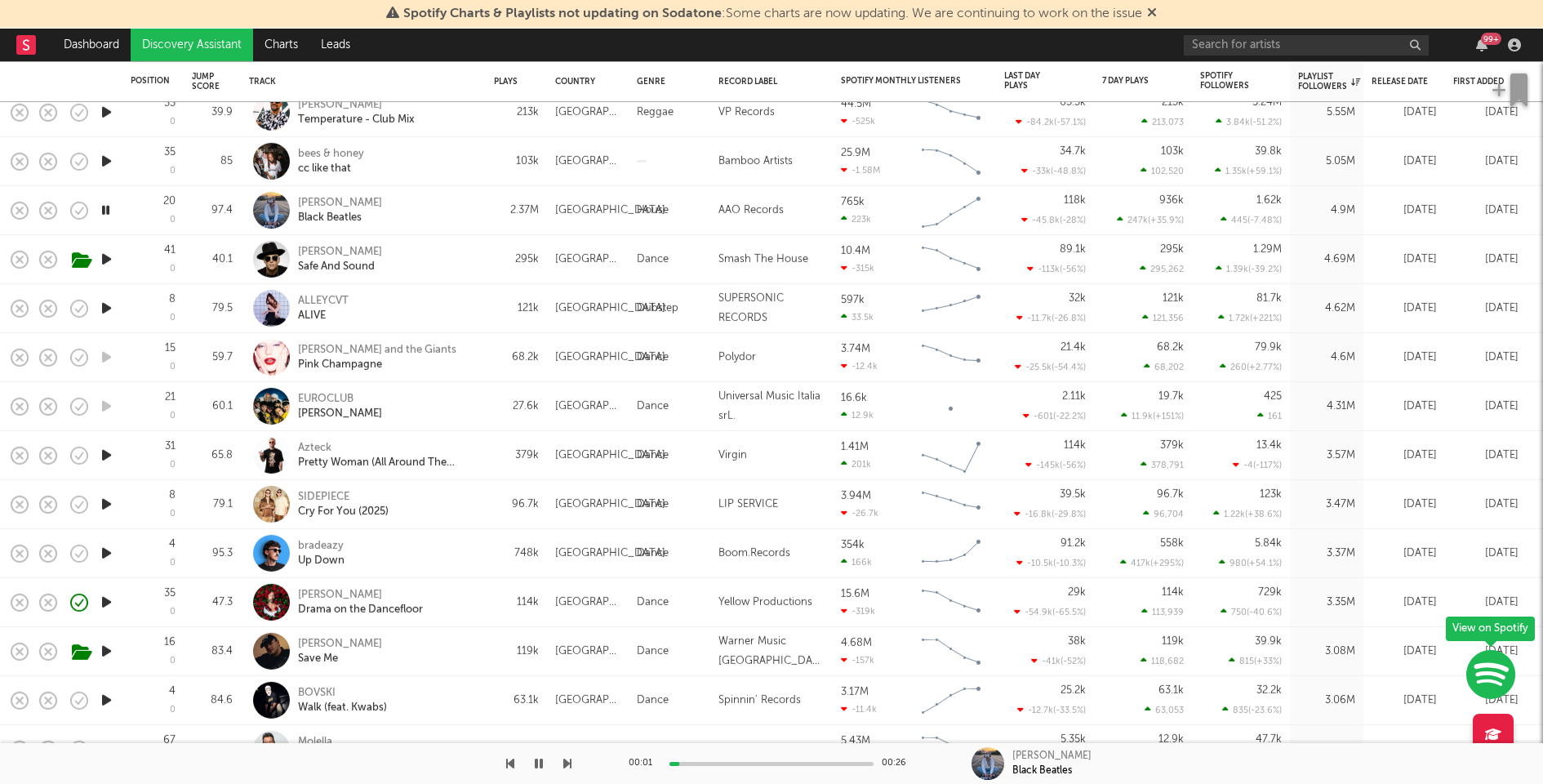
click at [106, 262] on icon "button" at bounding box center [106, 259] width 17 height 21
click at [108, 310] on icon "button" at bounding box center [106, 308] width 17 height 21
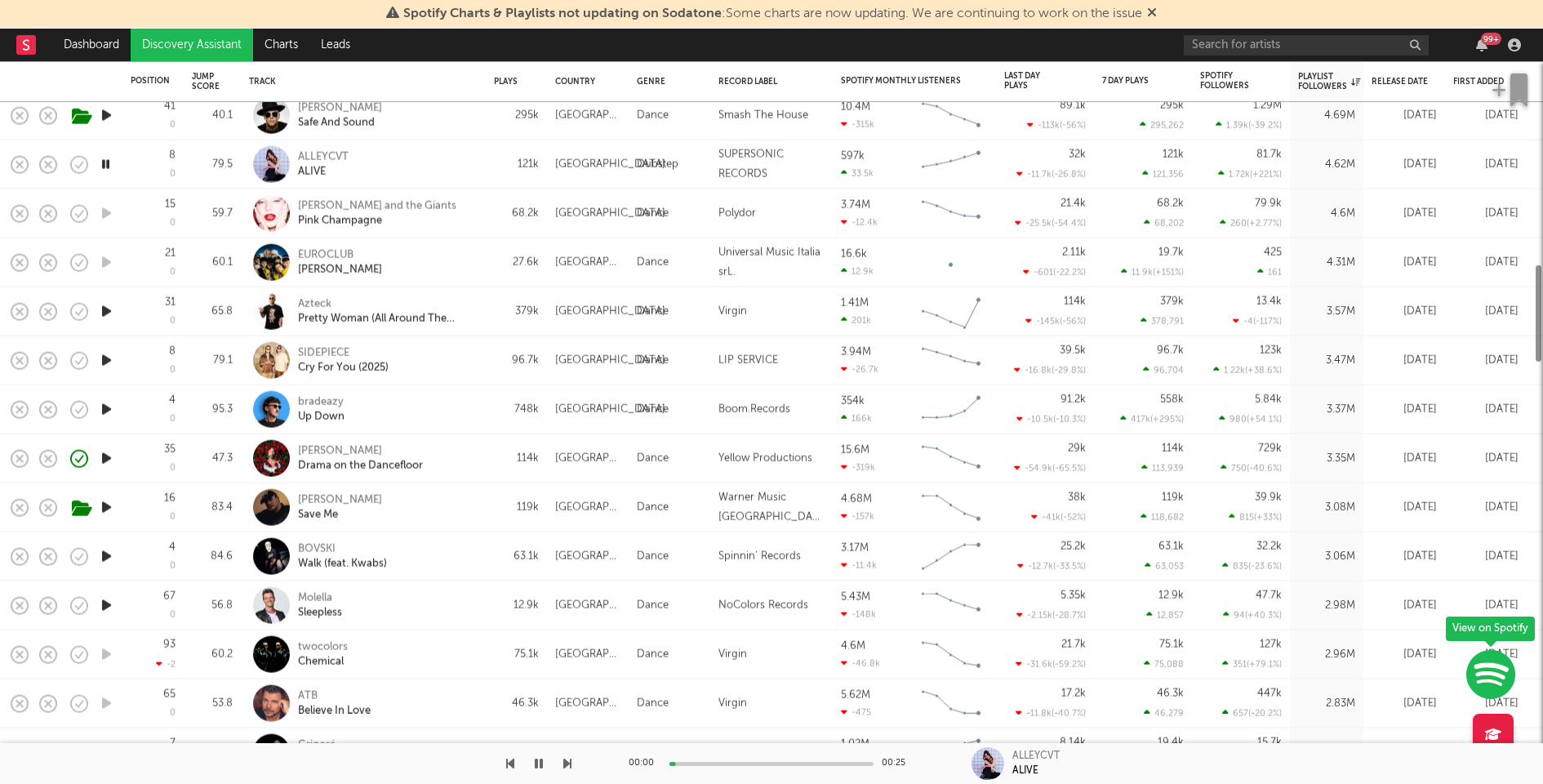
click at [103, 308] on icon "button" at bounding box center [106, 311] width 17 height 21
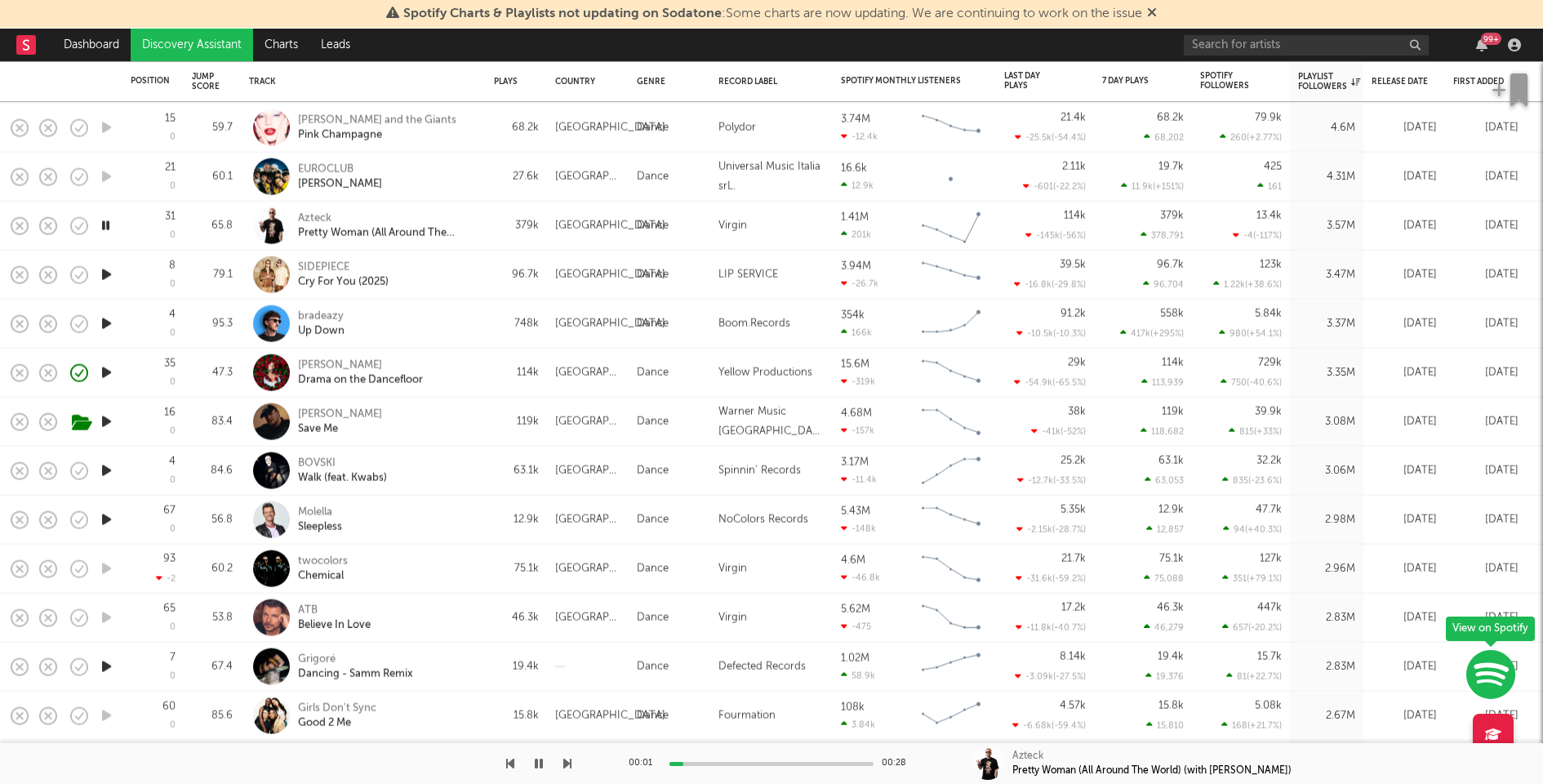
click at [105, 271] on icon "button" at bounding box center [106, 274] width 17 height 21
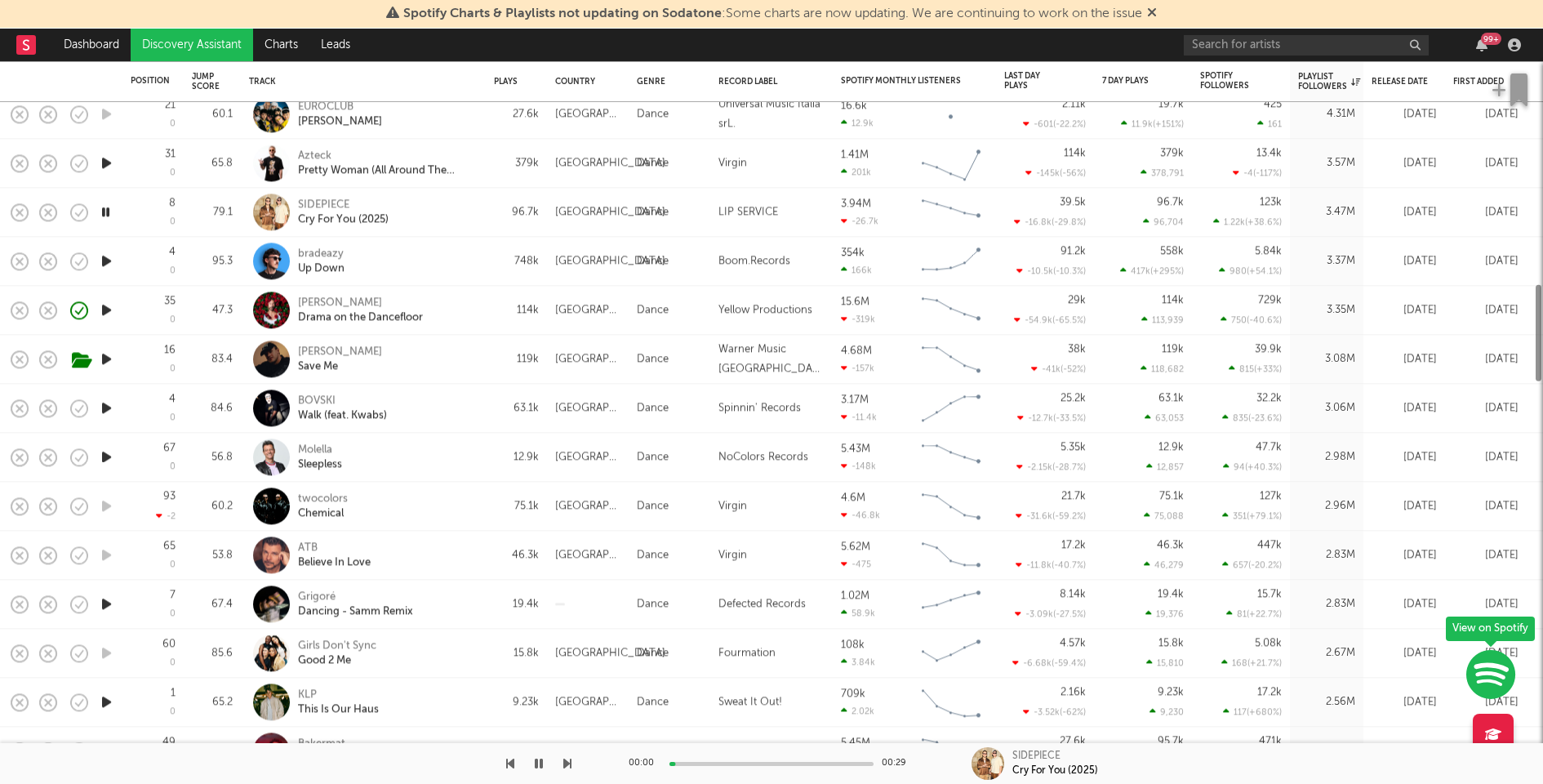
click at [105, 266] on icon "button" at bounding box center [106, 260] width 17 height 21
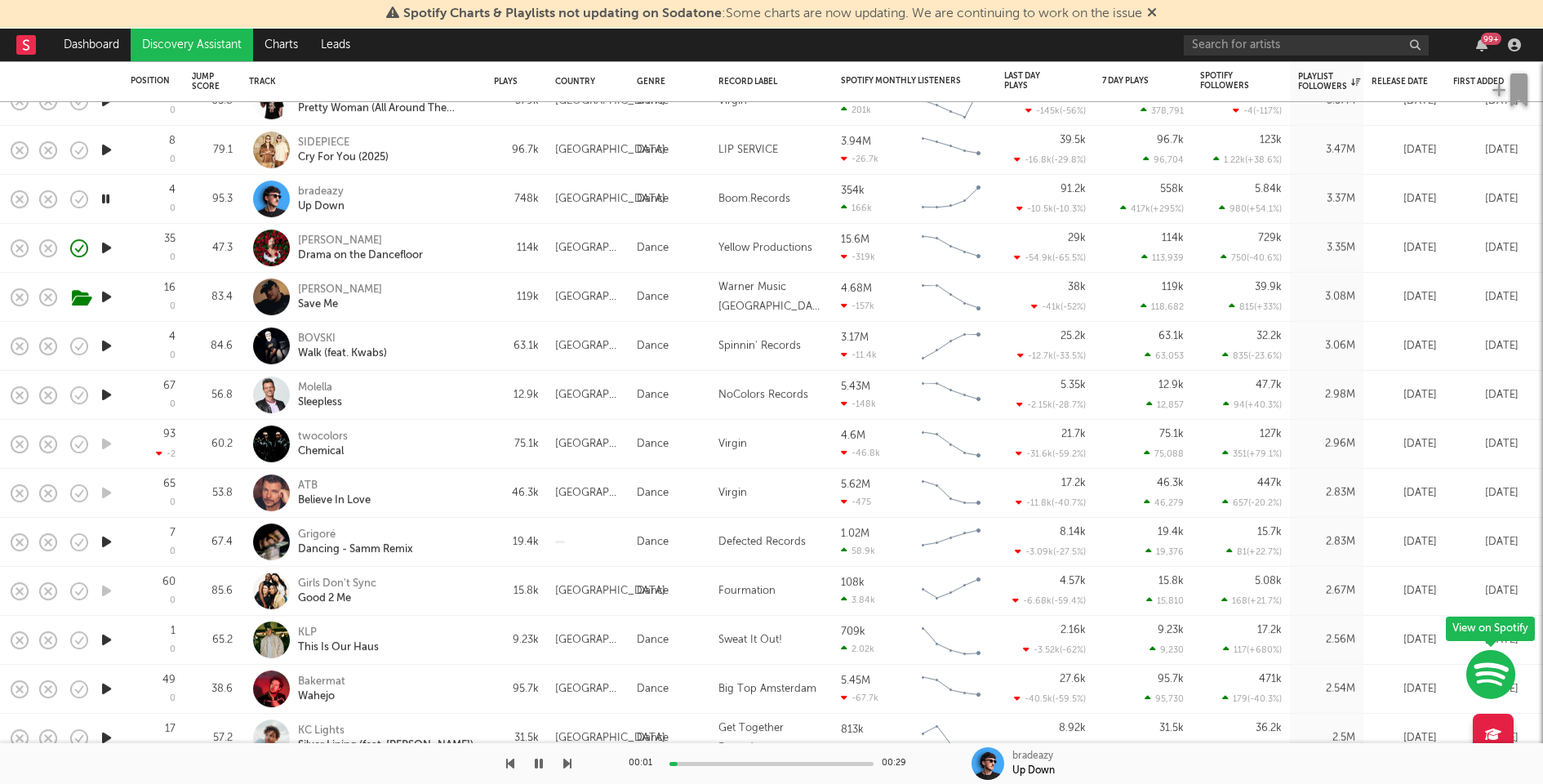
click at [107, 243] on icon "button" at bounding box center [106, 248] width 17 height 21
click at [105, 344] on icon "button" at bounding box center [106, 345] width 17 height 21
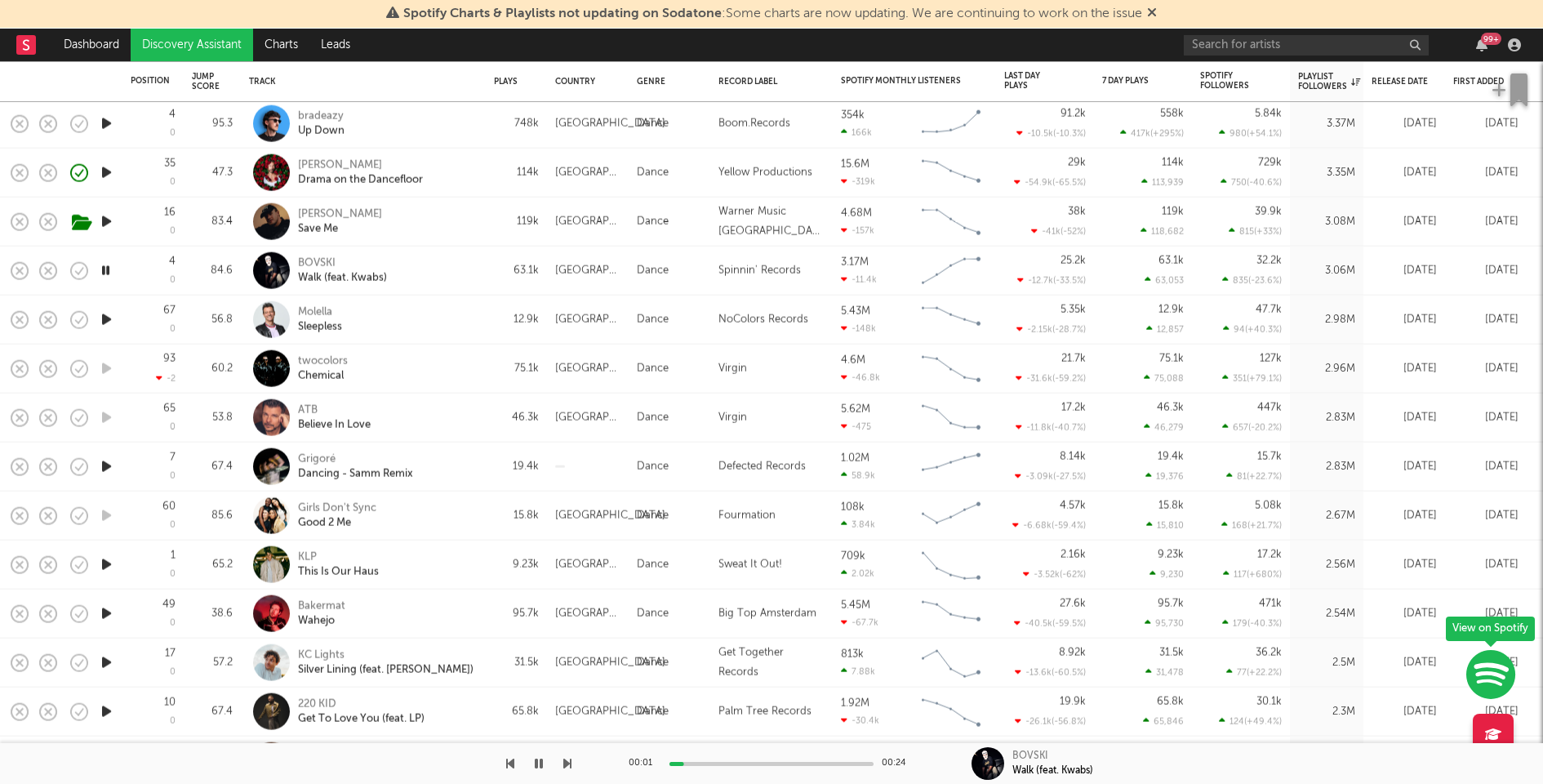
click at [106, 315] on icon "button" at bounding box center [106, 319] width 17 height 21
click at [103, 461] on icon "button" at bounding box center [106, 466] width 17 height 21
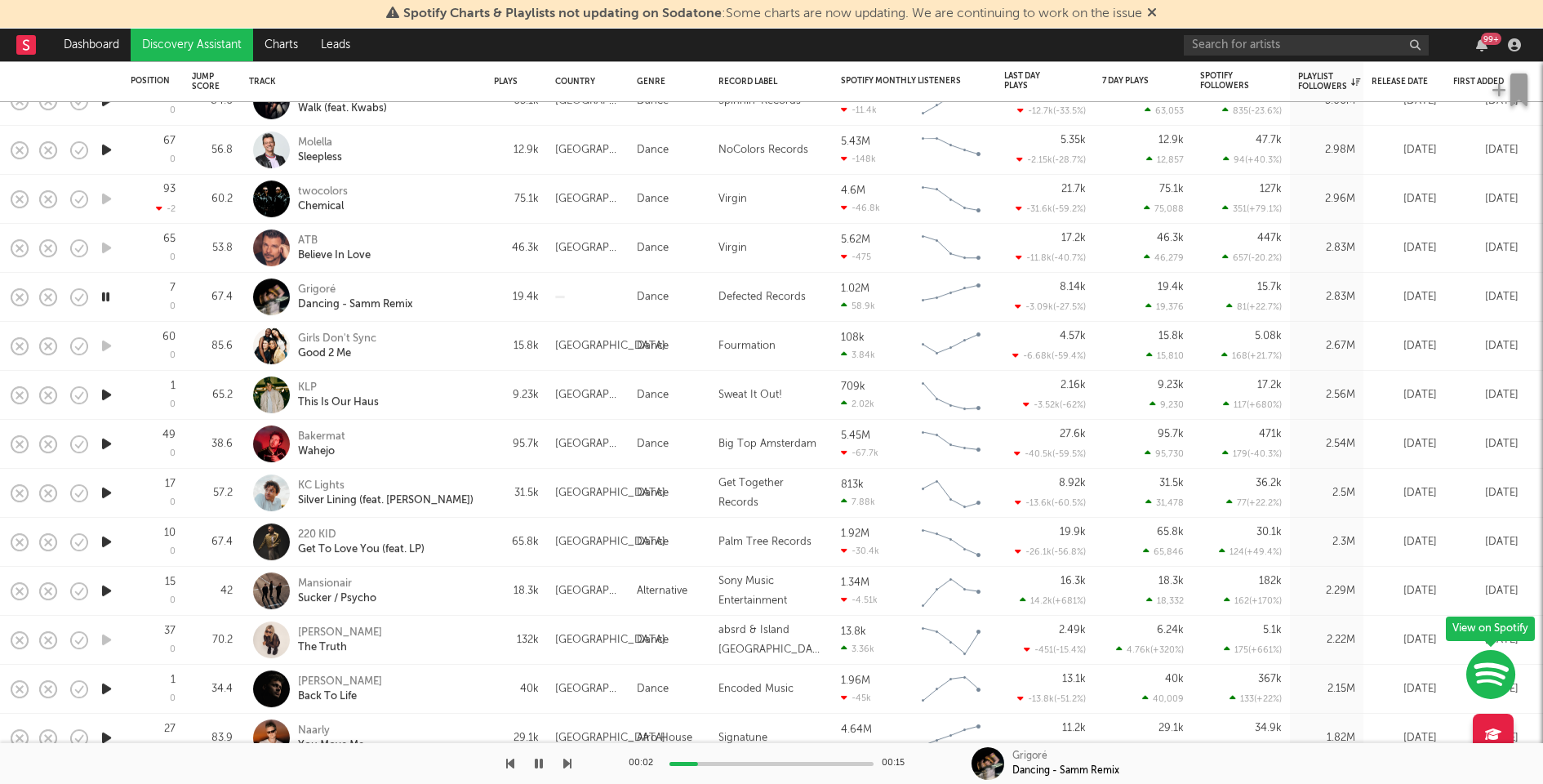
click at [105, 393] on icon "button" at bounding box center [106, 395] width 17 height 21
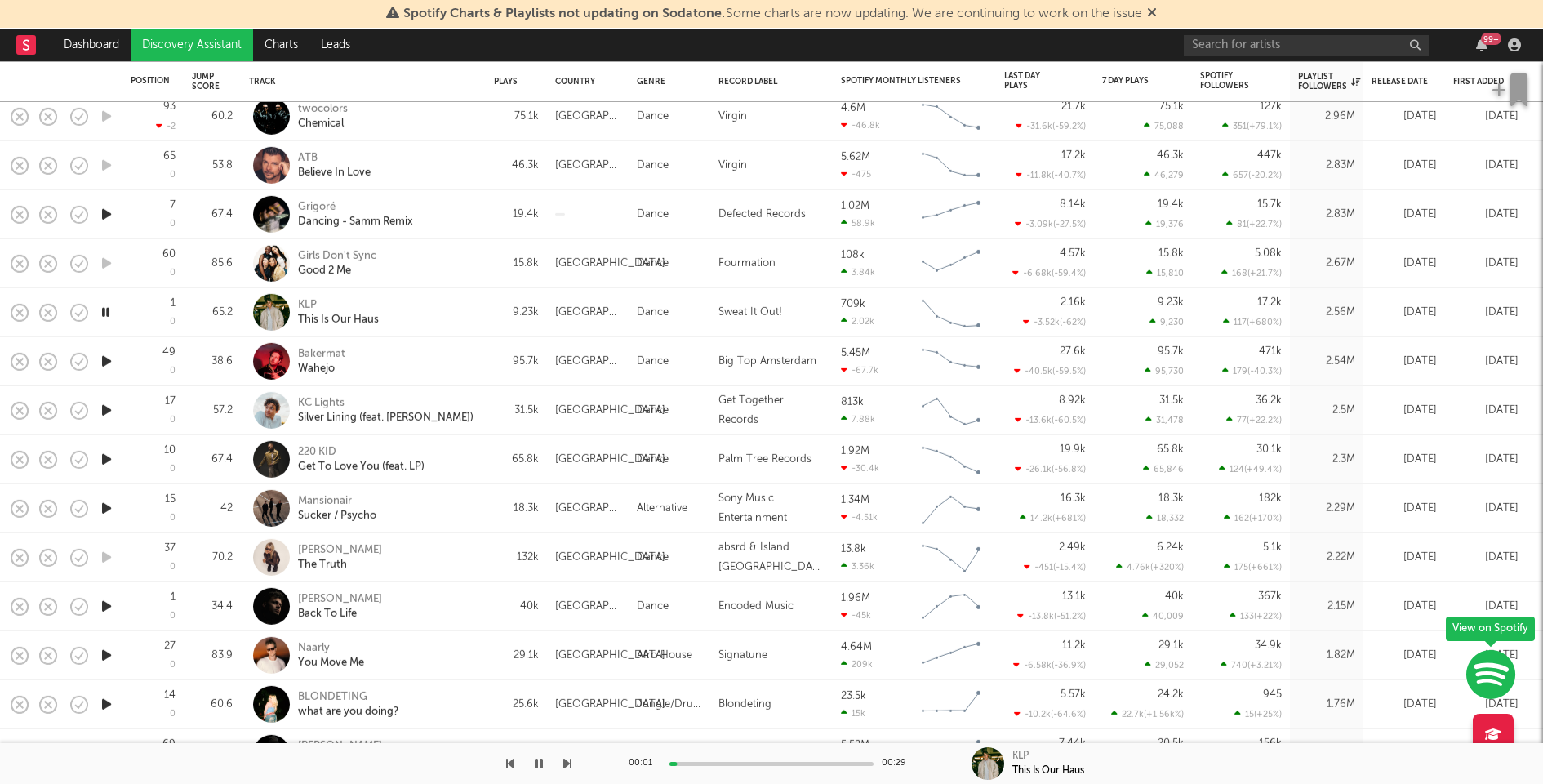
click at [106, 359] on icon "button" at bounding box center [106, 361] width 17 height 21
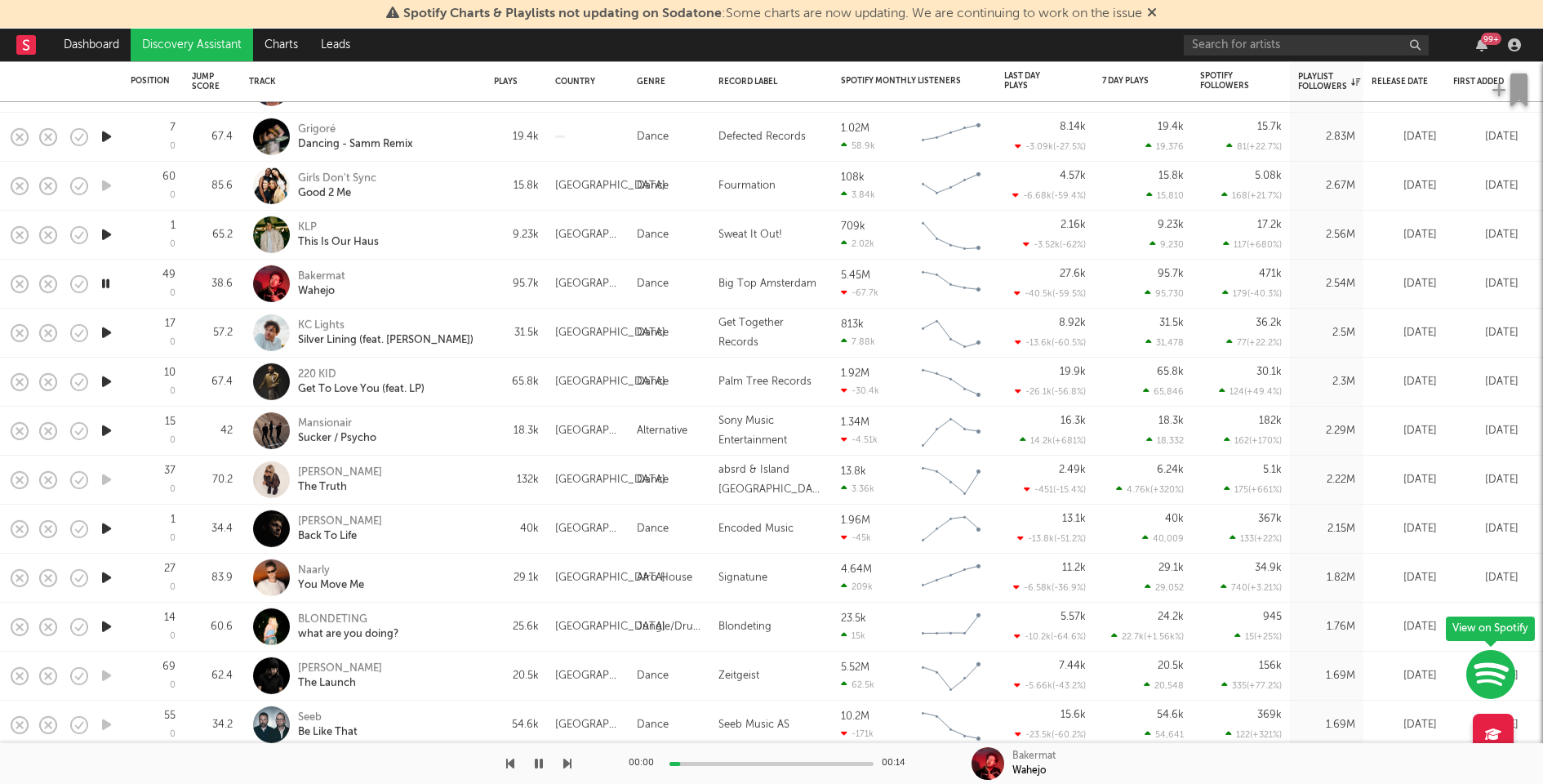
click at [104, 332] on icon "button" at bounding box center [106, 333] width 17 height 21
click at [106, 379] on icon "button" at bounding box center [106, 381] width 17 height 21
click at [103, 431] on icon "button" at bounding box center [106, 431] width 17 height 21
click at [104, 521] on icon "button" at bounding box center [106, 528] width 17 height 21
click at [102, 575] on icon "button" at bounding box center [106, 578] width 17 height 21
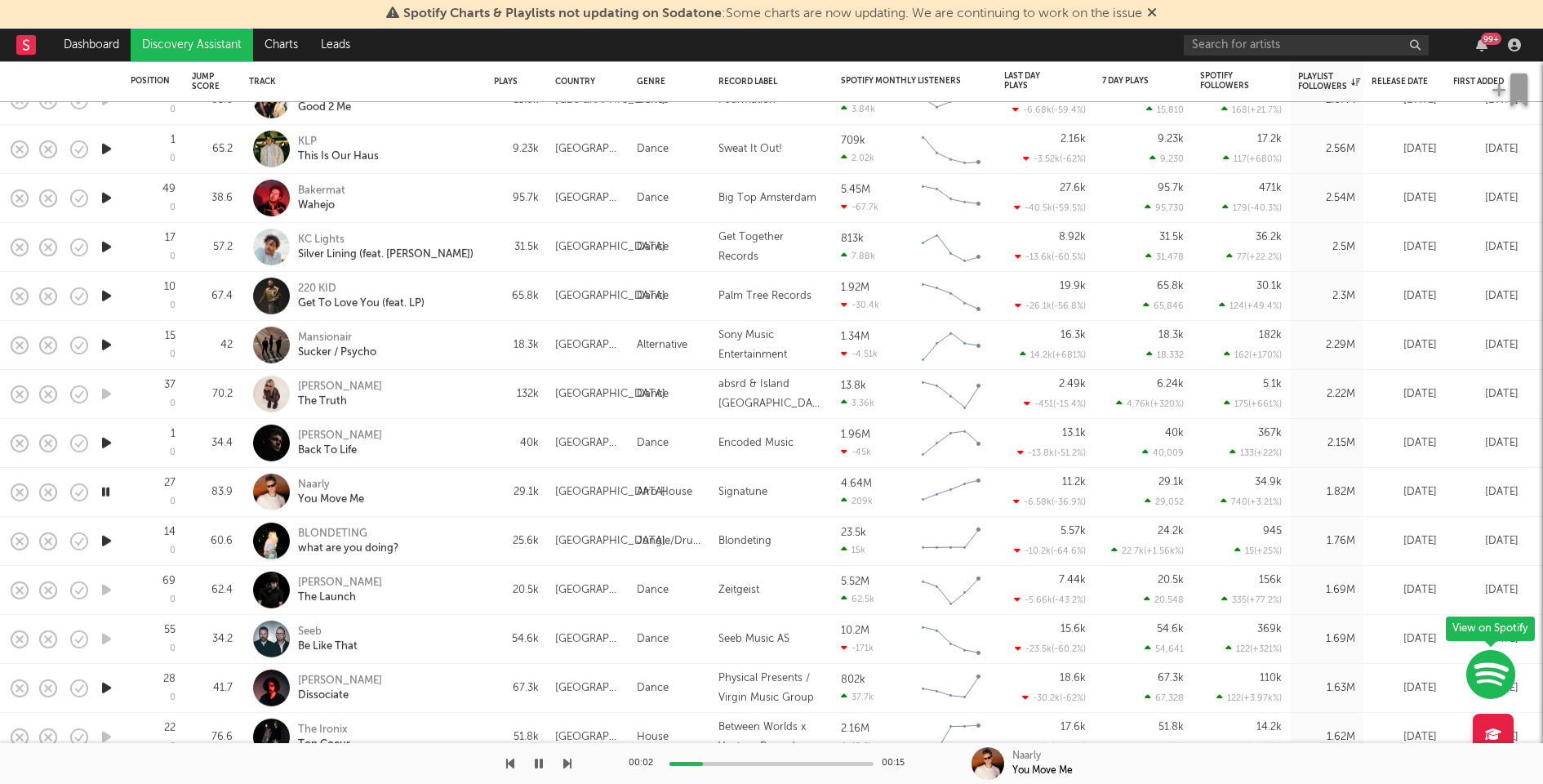
click at [102, 541] on icon "button" at bounding box center [106, 541] width 17 height 21
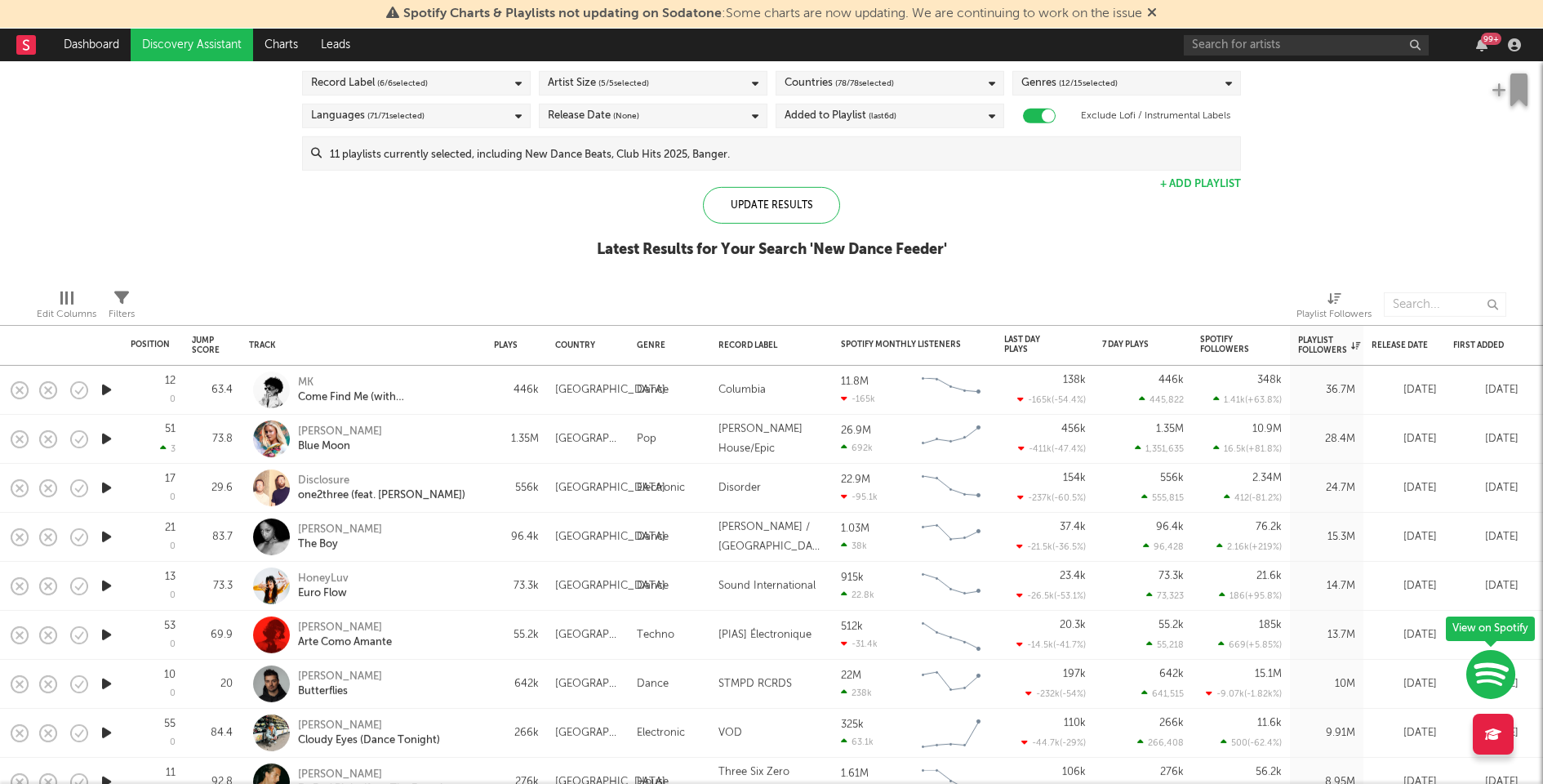
click at [105, 587] on icon "button" at bounding box center [106, 586] width 17 height 21
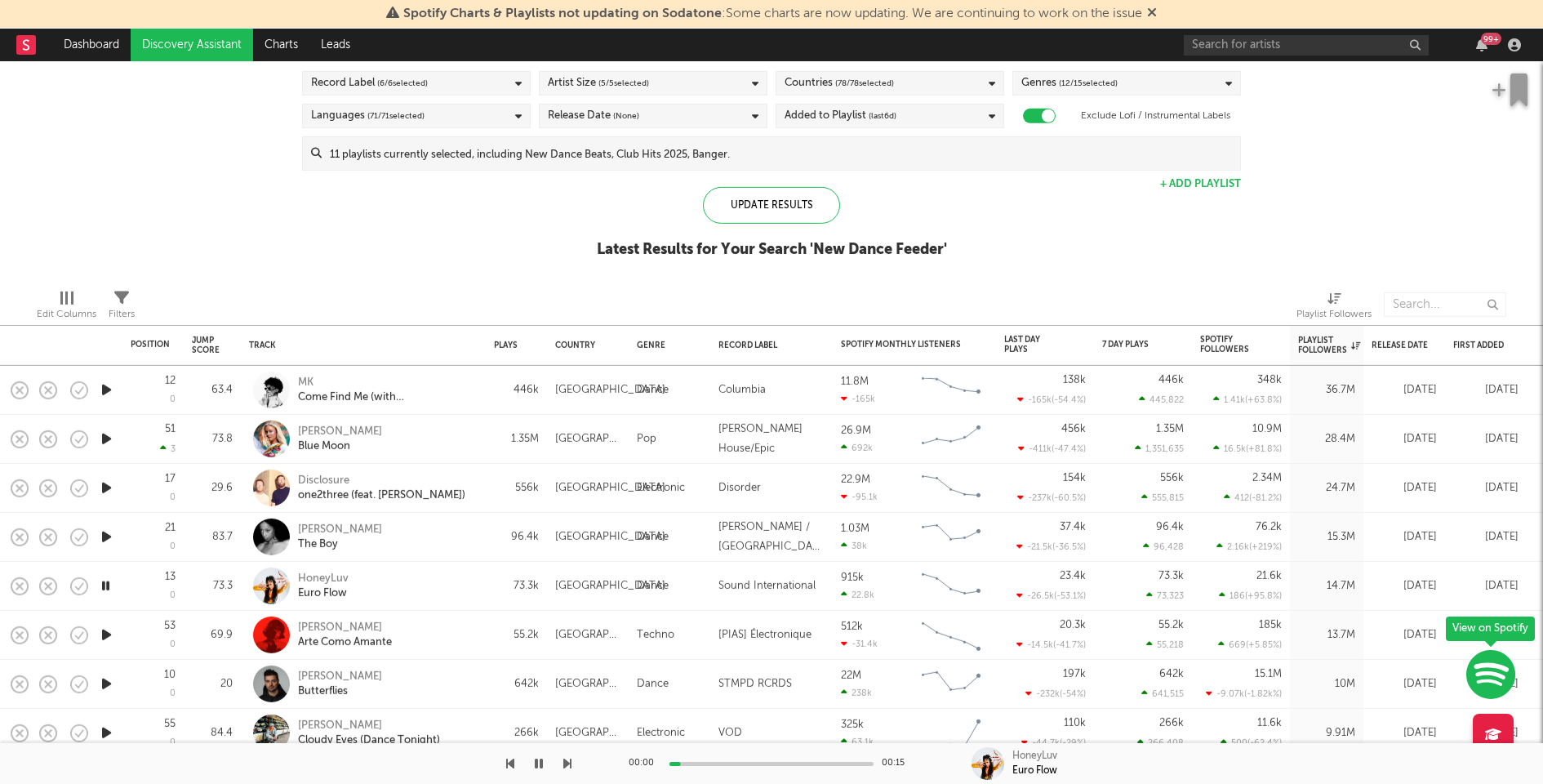
click at [105, 587] on icon "button" at bounding box center [105, 586] width 15 height 21
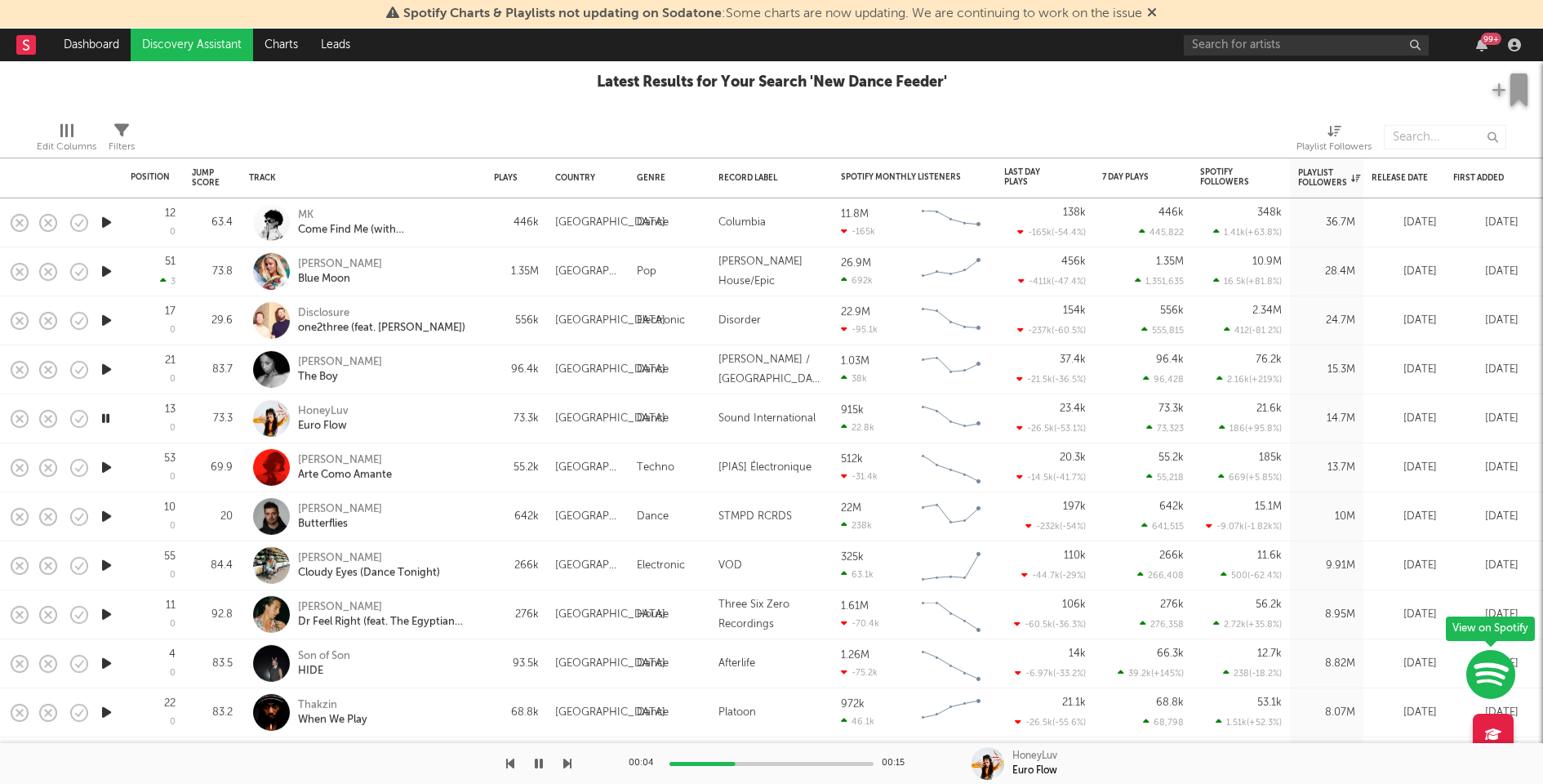
click at [108, 519] on icon "button" at bounding box center [106, 516] width 17 height 21
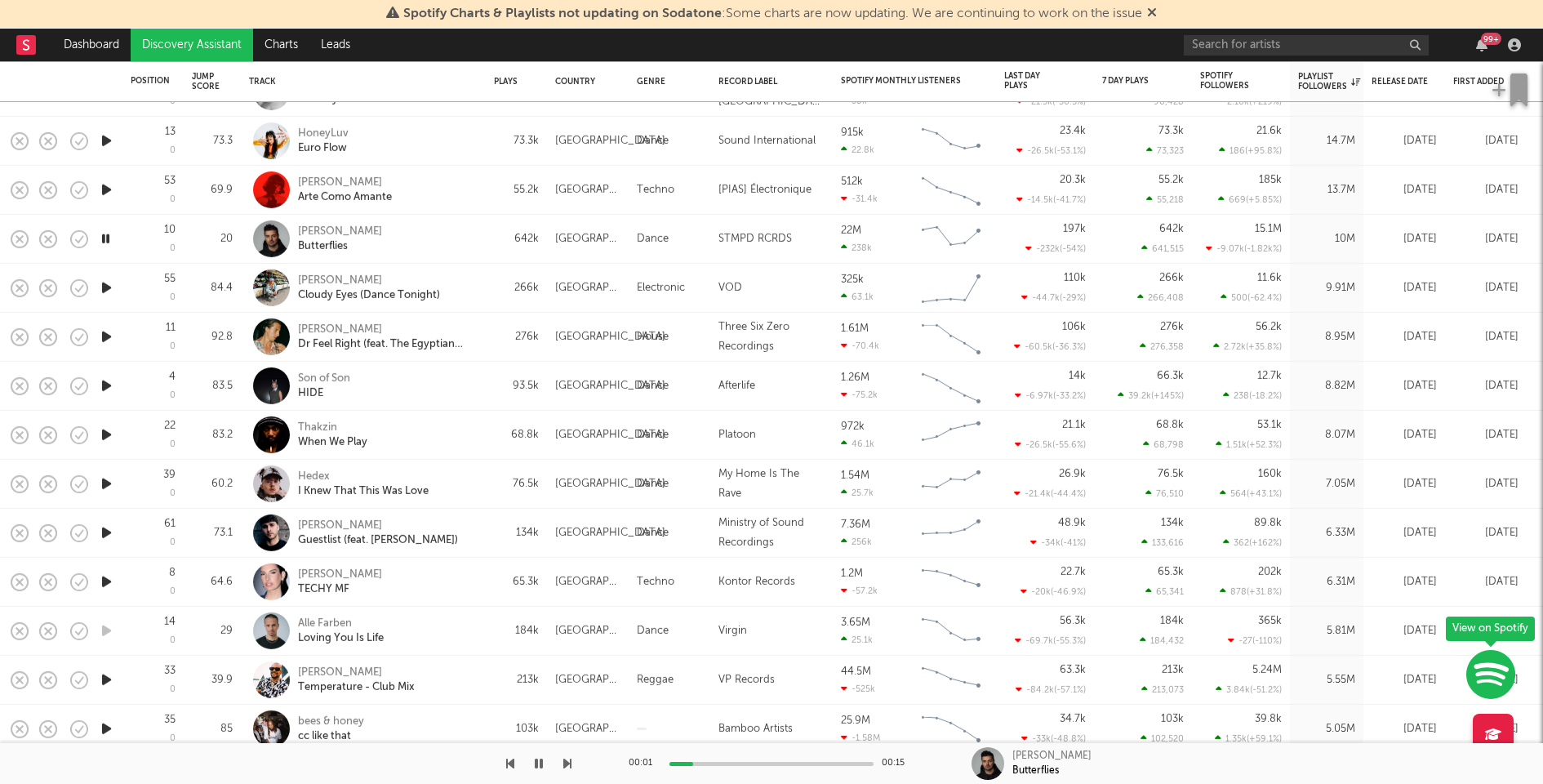
click at [101, 431] on icon "button" at bounding box center [106, 434] width 17 height 21
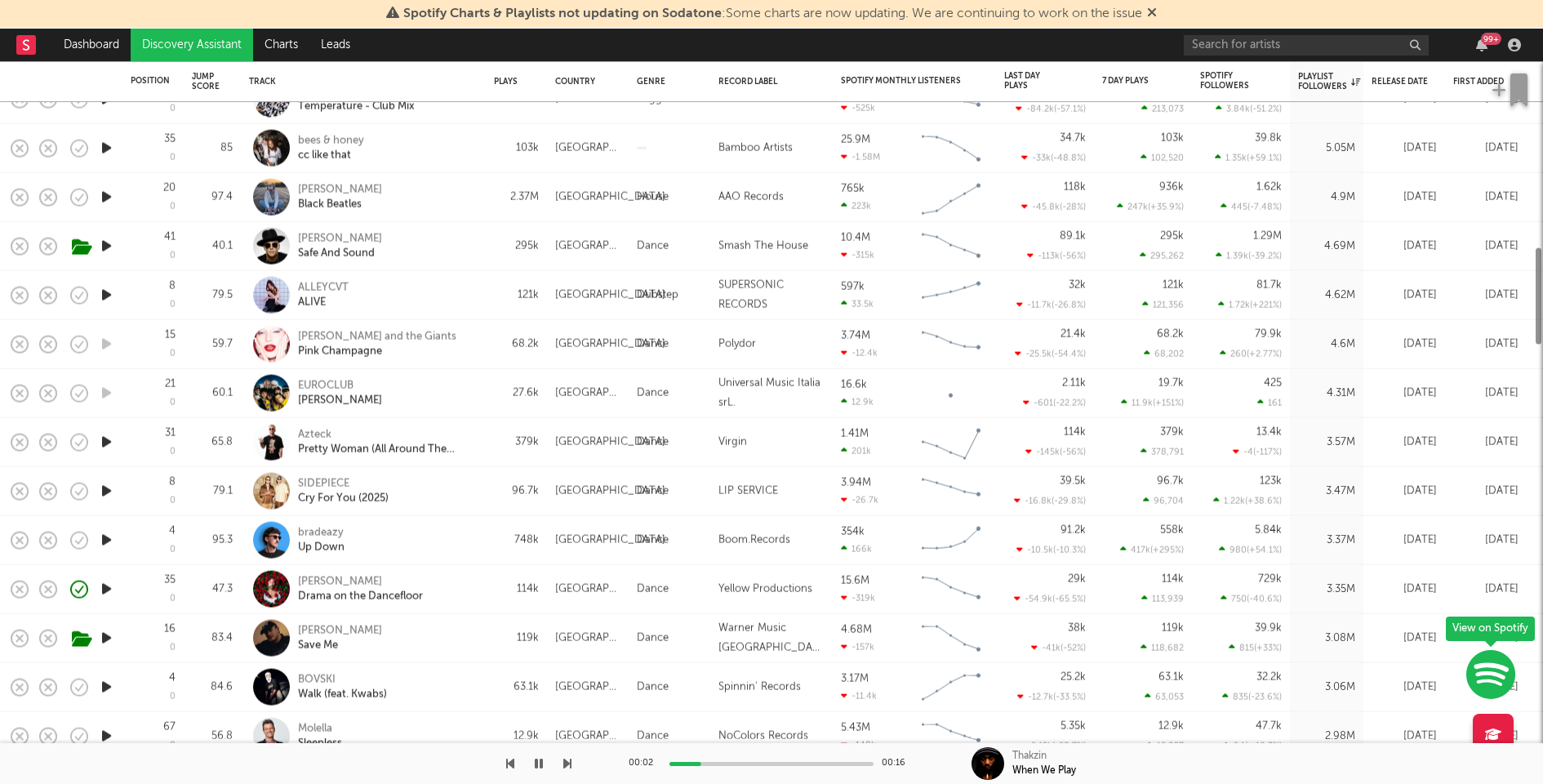
click at [101, 431] on icon "button" at bounding box center [106, 441] width 17 height 21
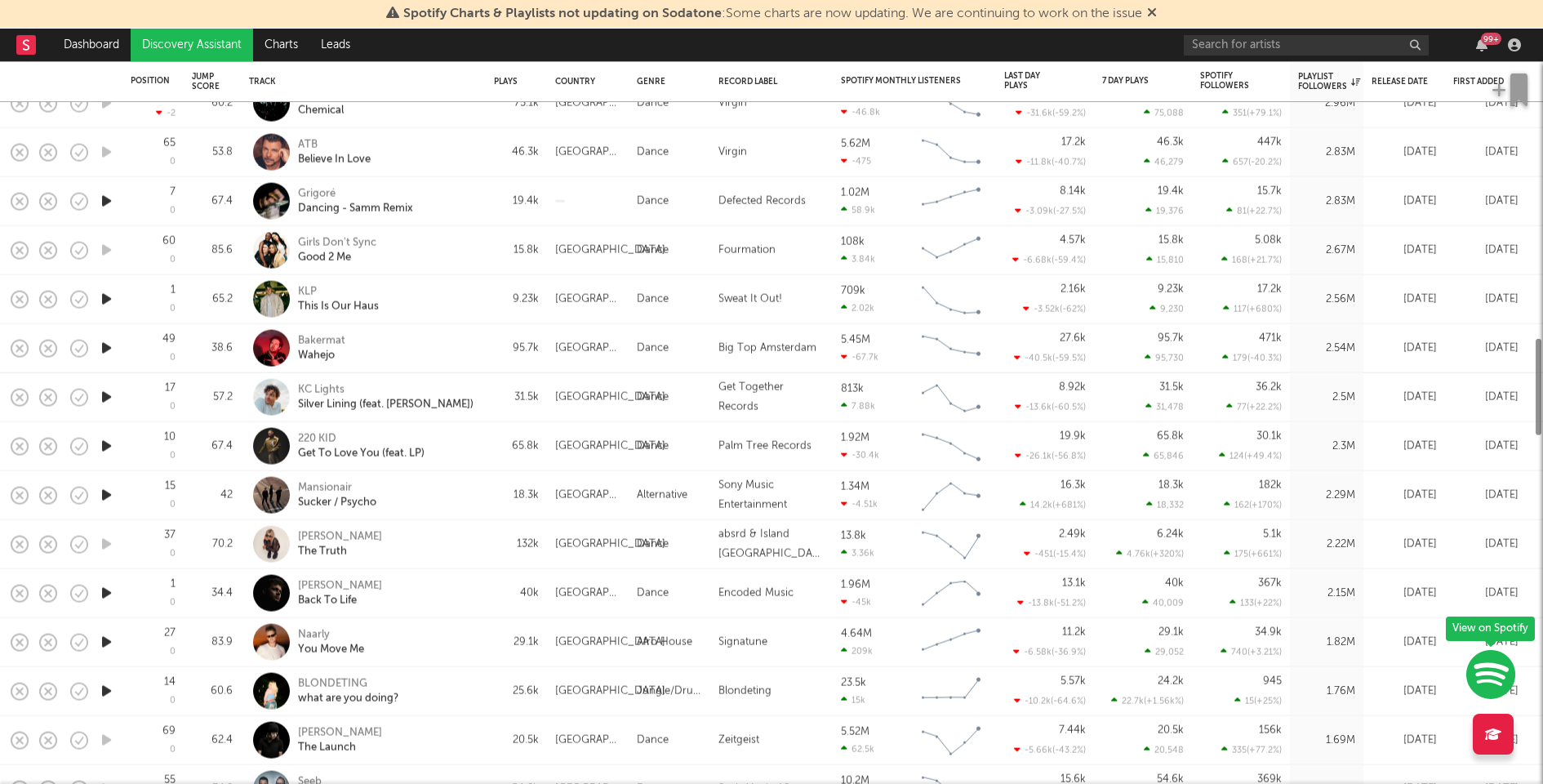
click at [111, 487] on icon "button" at bounding box center [106, 495] width 17 height 21
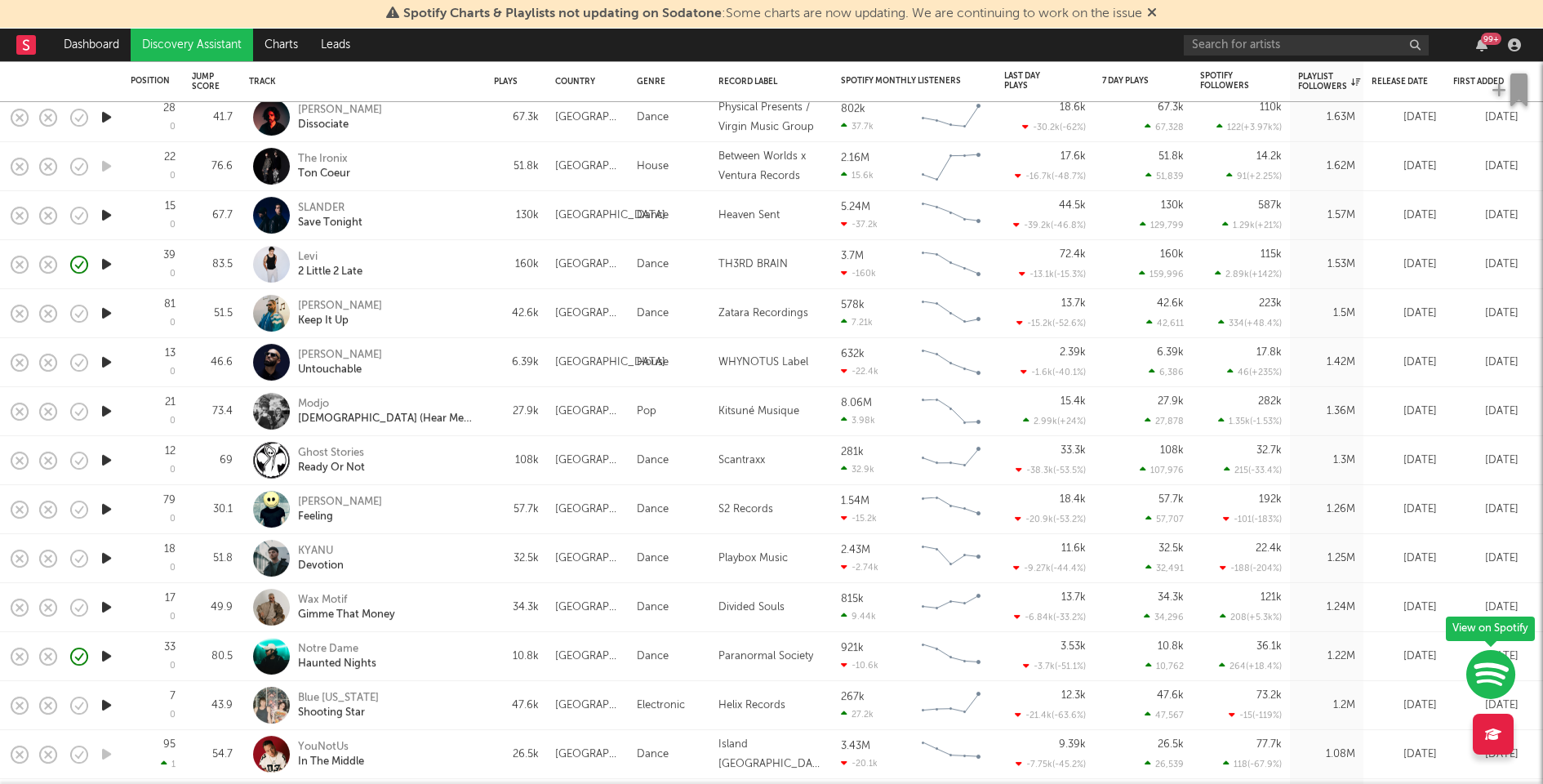
click at [104, 652] on icon "button" at bounding box center [106, 656] width 17 height 21
click at [759, 762] on div at bounding box center [772, 763] width 205 height 4
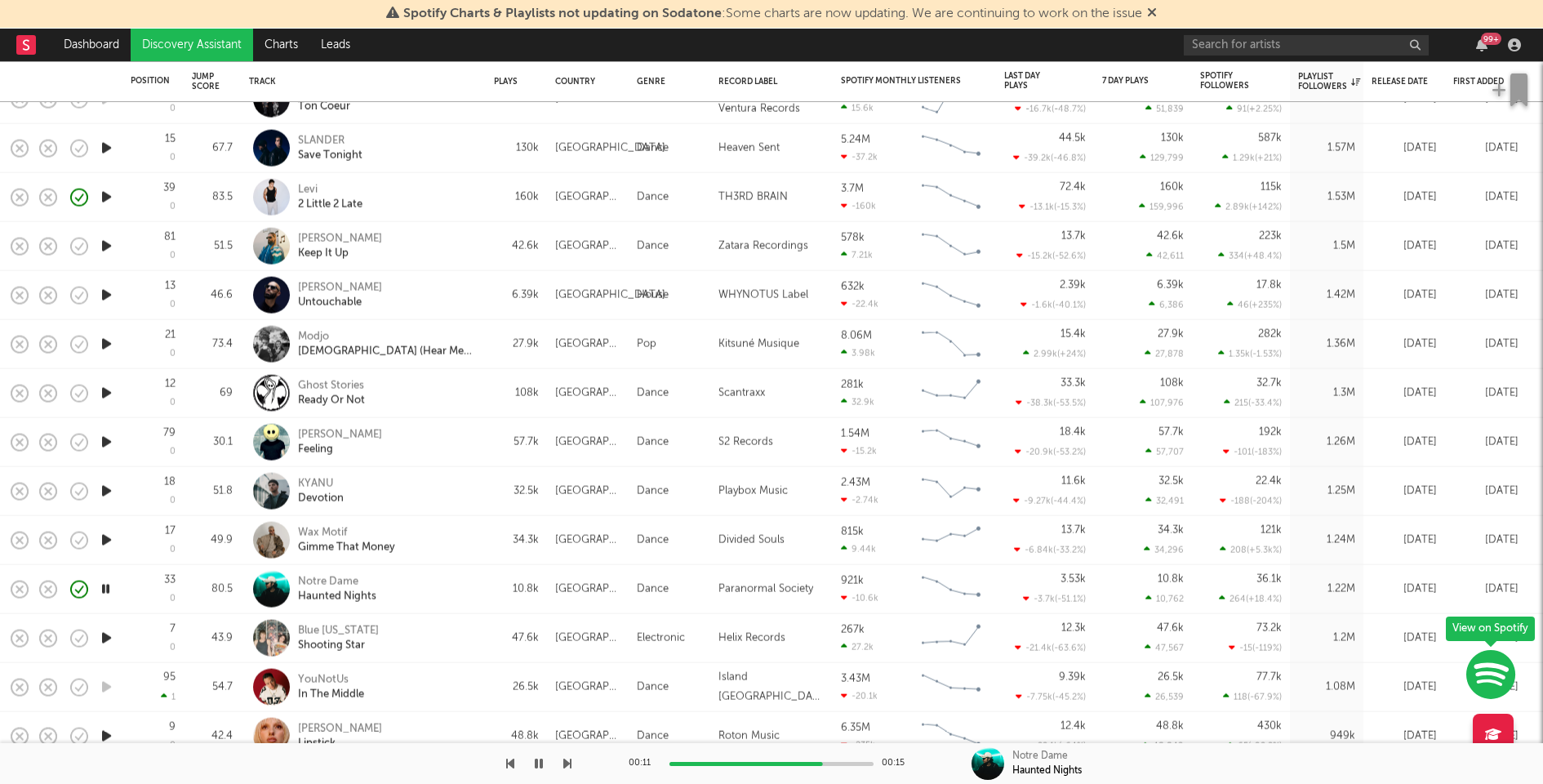
click at [467, 585] on div "Notre Dame Haunted Nights" at bounding box center [386, 588] width 176 height 30
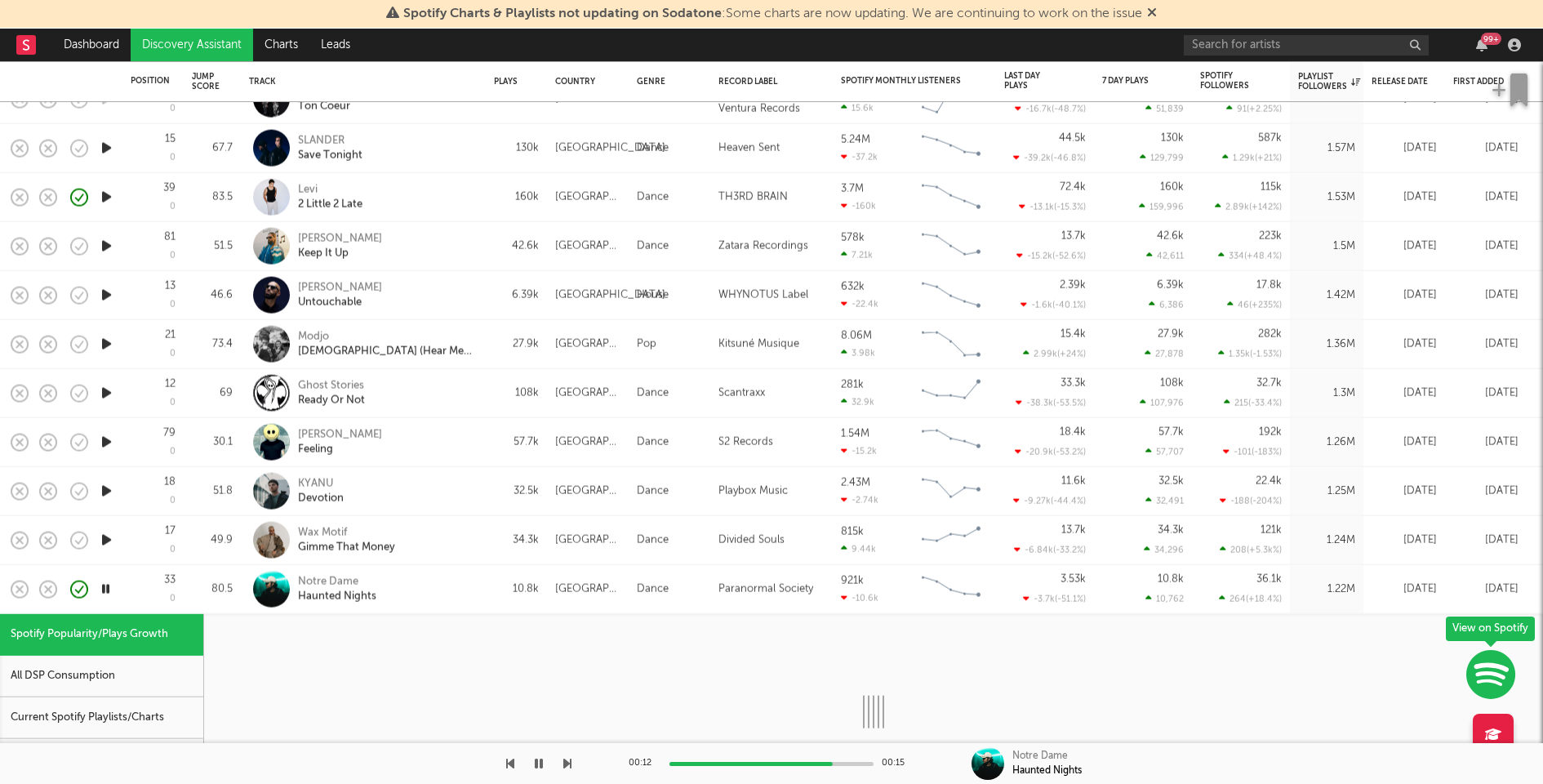
click at [97, 717] on div "Current Spotify Playlists/Charts" at bounding box center [101, 718] width 204 height 41
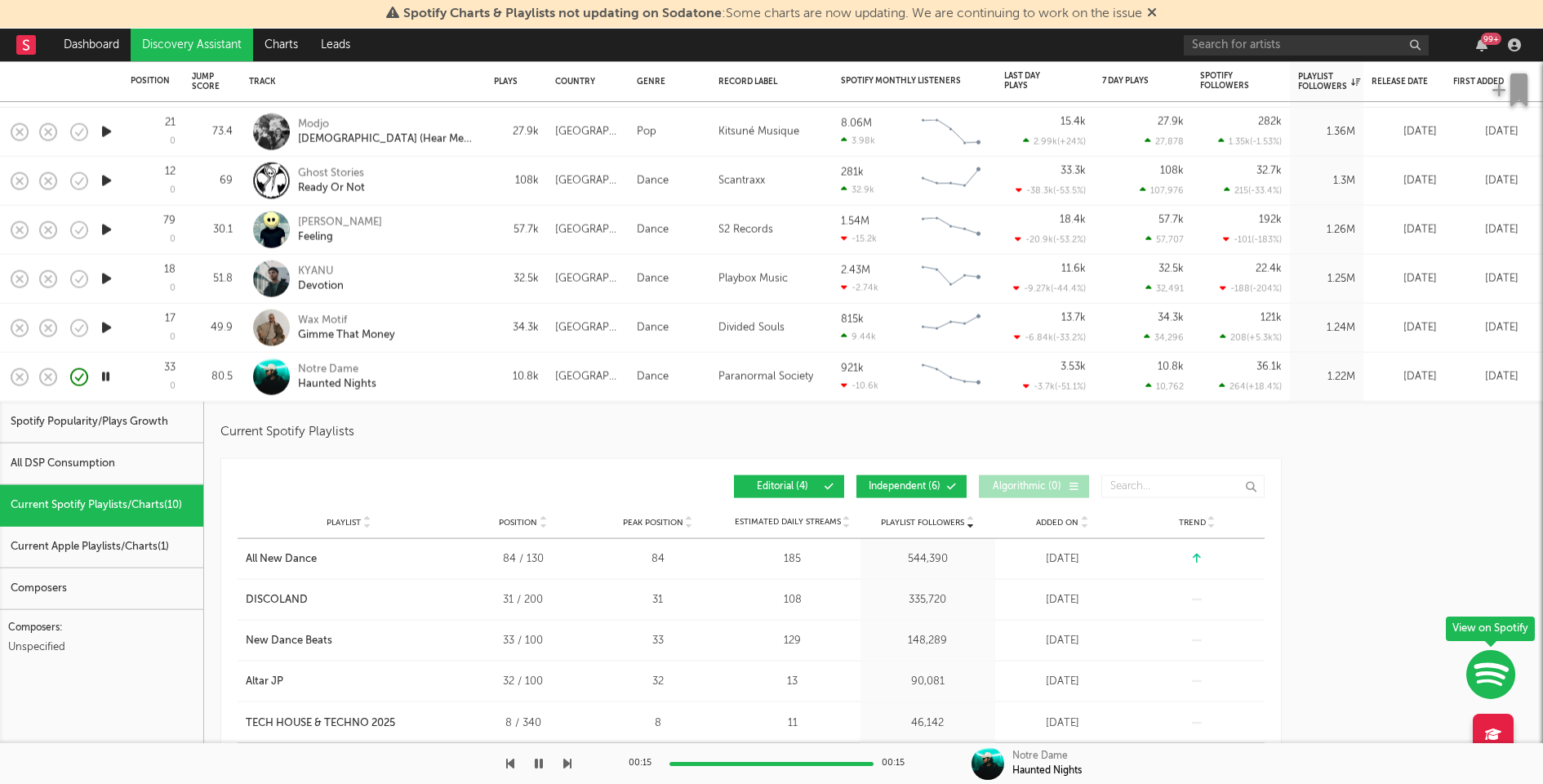
click at [886, 484] on span "Independent ( 6 )" at bounding box center [905, 486] width 75 height 10
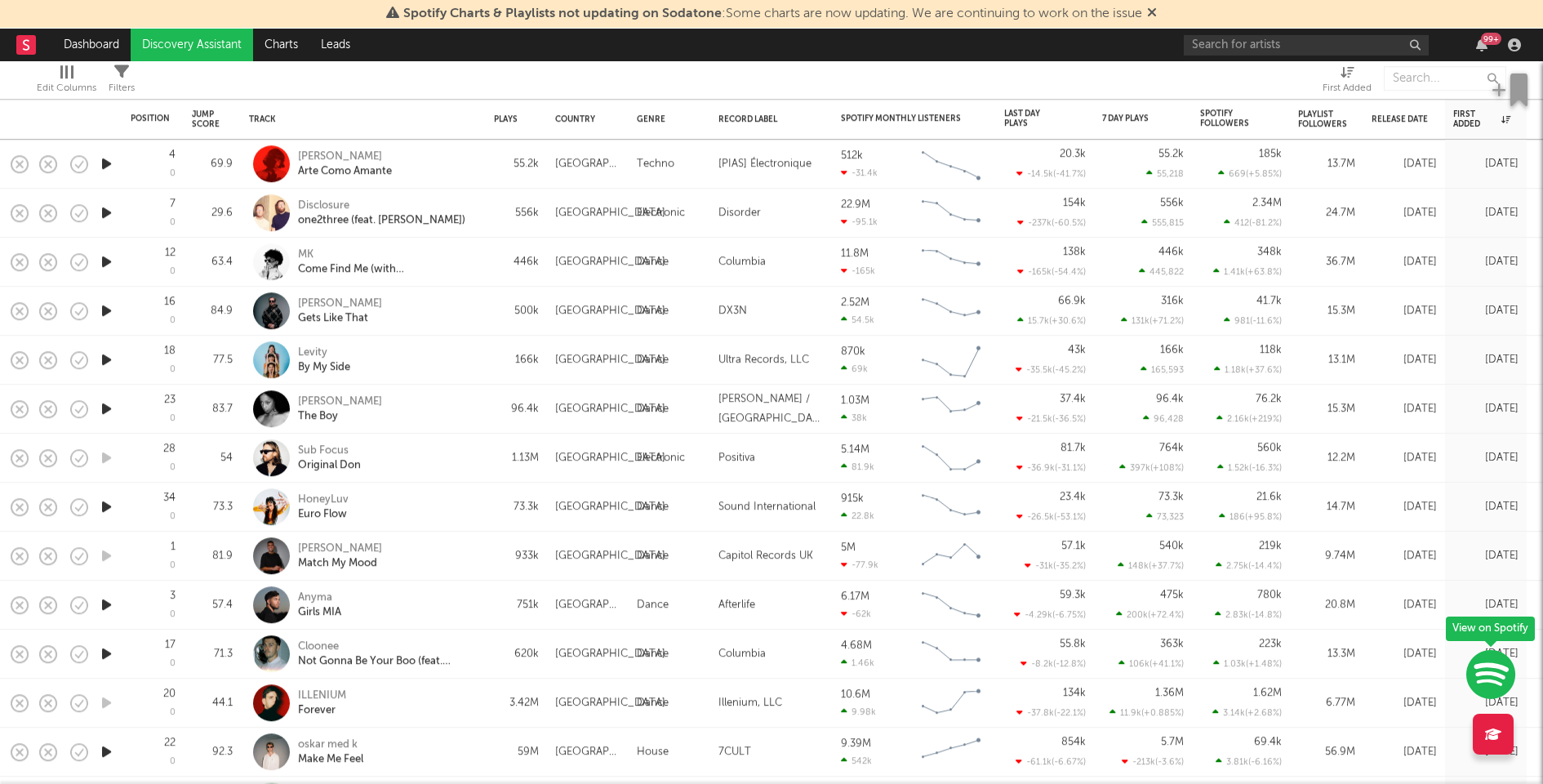
click at [107, 503] on icon "button" at bounding box center [106, 506] width 17 height 21
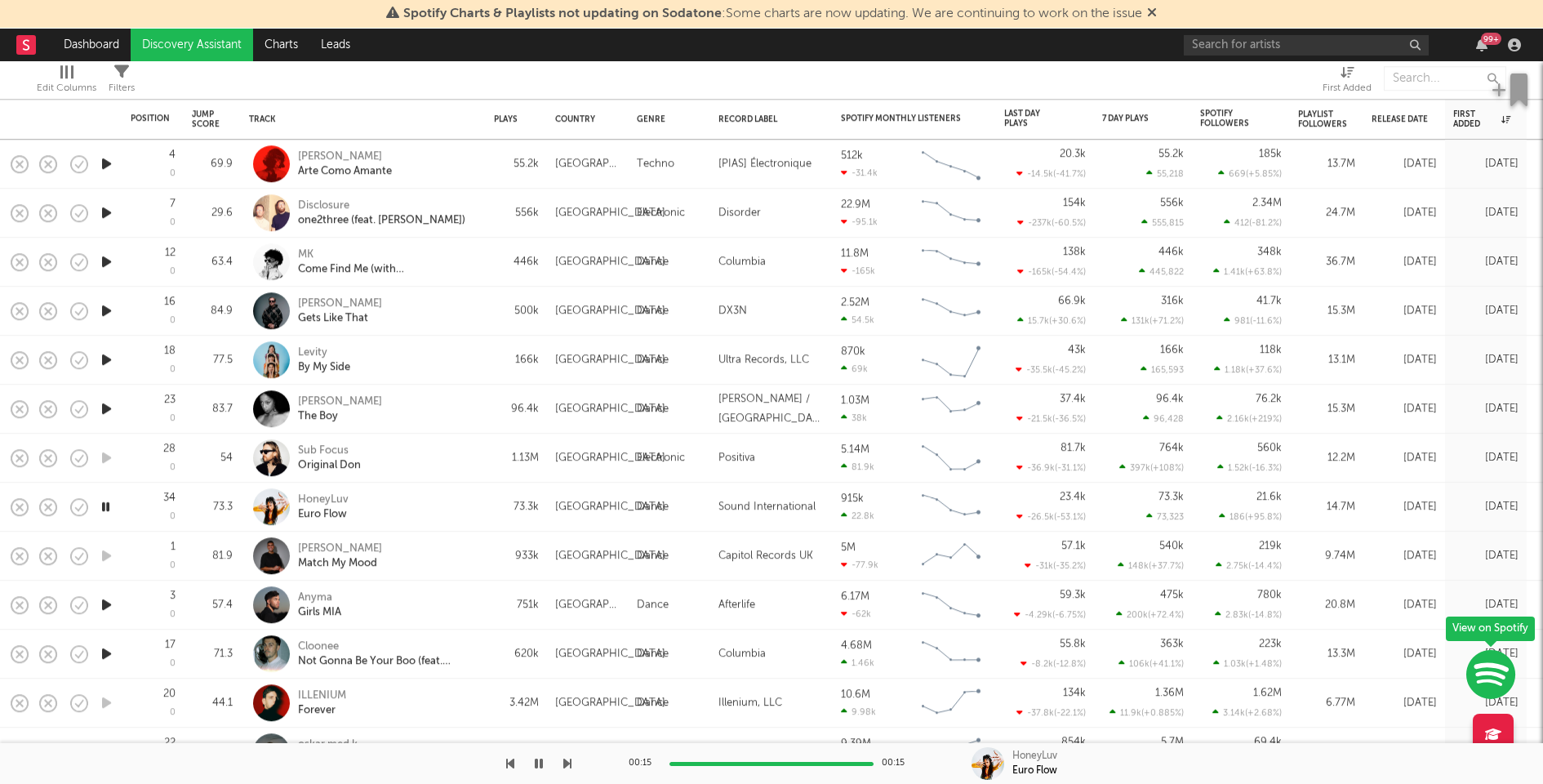
click at [105, 361] on icon "button" at bounding box center [106, 360] width 17 height 21
click at [103, 314] on icon "button" at bounding box center [106, 310] width 17 height 21
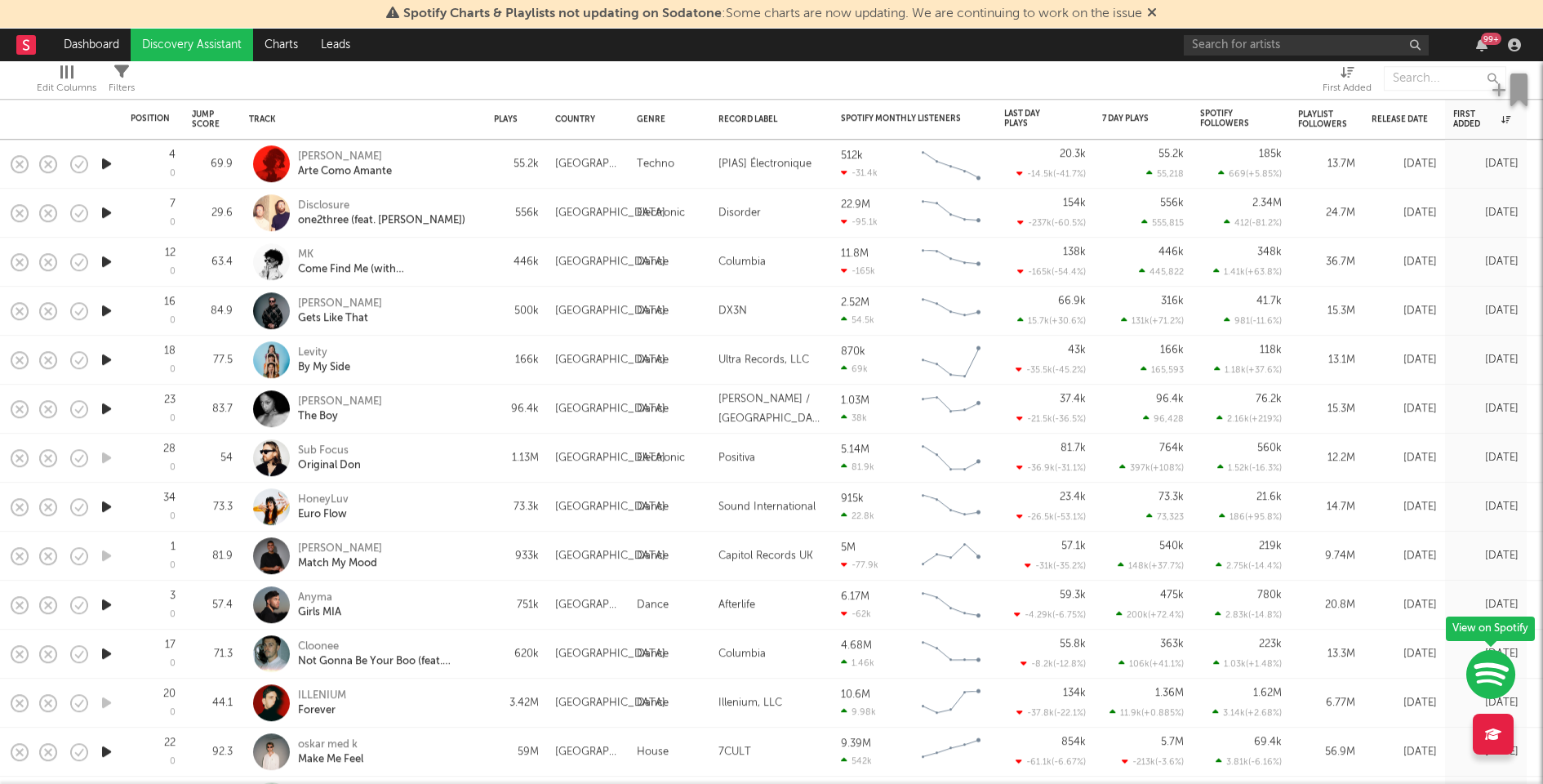
click at [105, 261] on icon "button" at bounding box center [106, 261] width 17 height 21
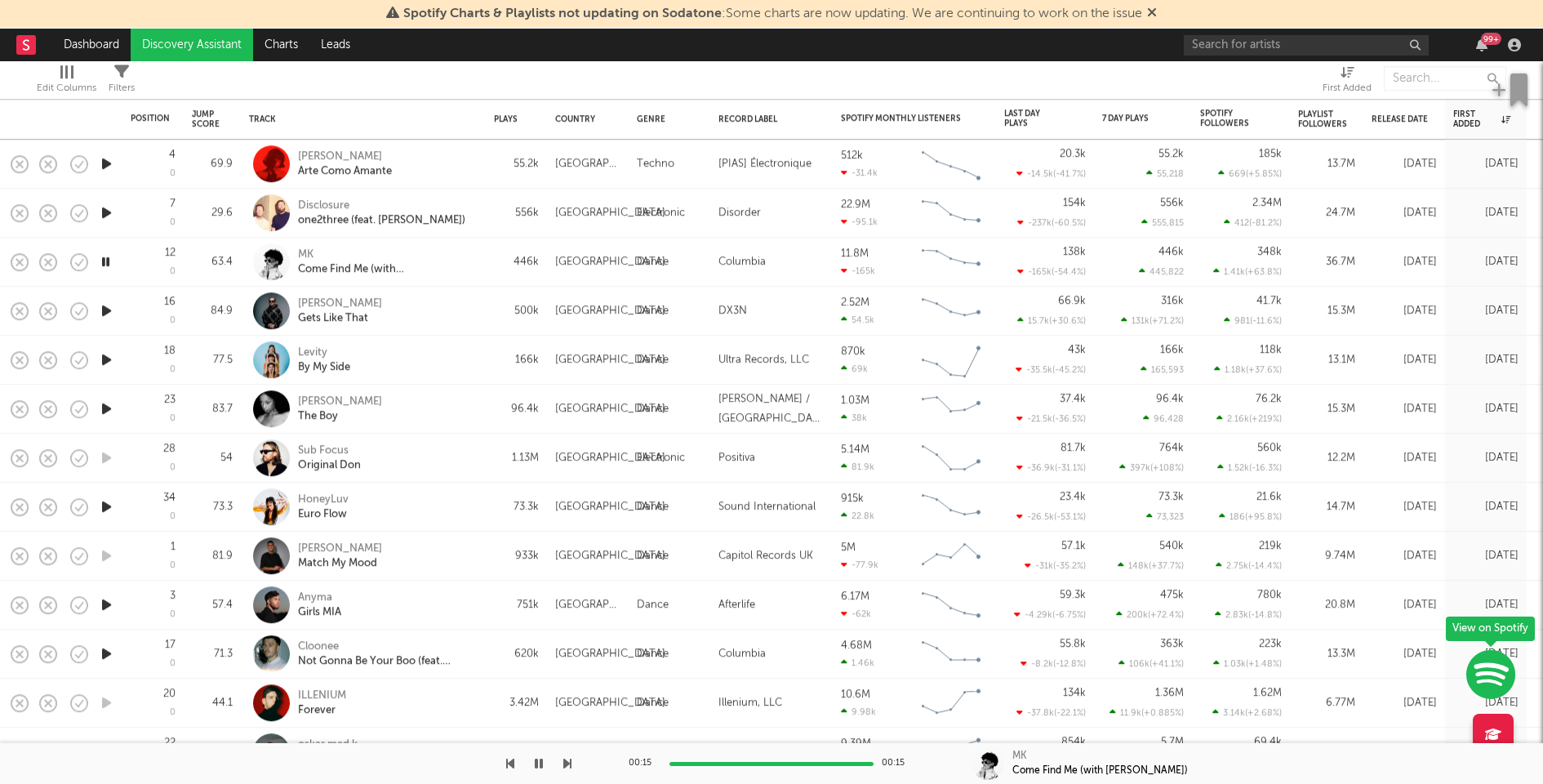
click at [102, 170] on icon "button" at bounding box center [106, 163] width 17 height 21
click at [104, 167] on icon "button" at bounding box center [105, 163] width 15 height 21
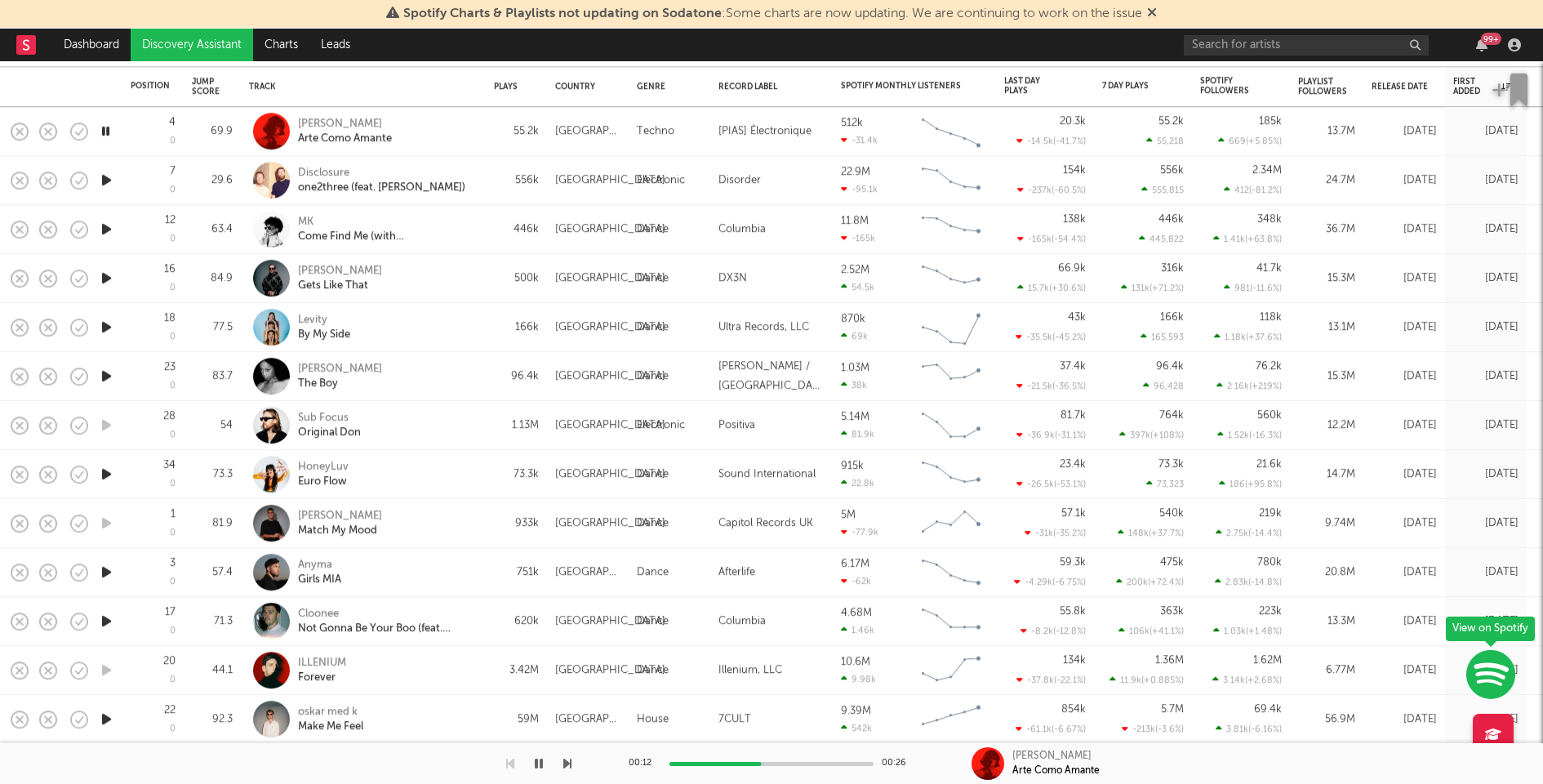
click at [108, 620] on icon "button" at bounding box center [106, 621] width 17 height 21
click at [108, 620] on icon "button" at bounding box center [105, 621] width 15 height 21
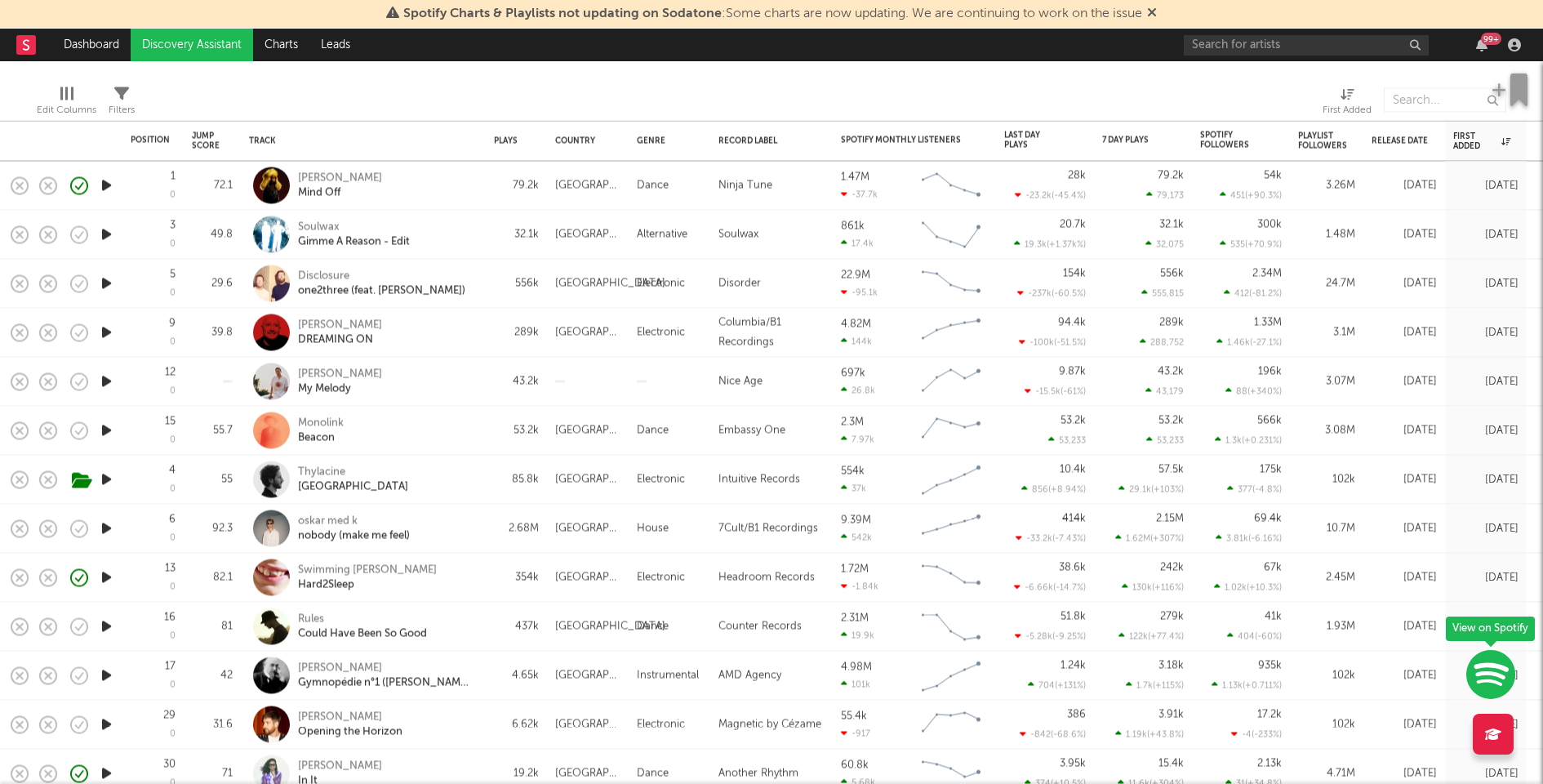
click at [105, 382] on icon "button" at bounding box center [106, 381] width 17 height 21
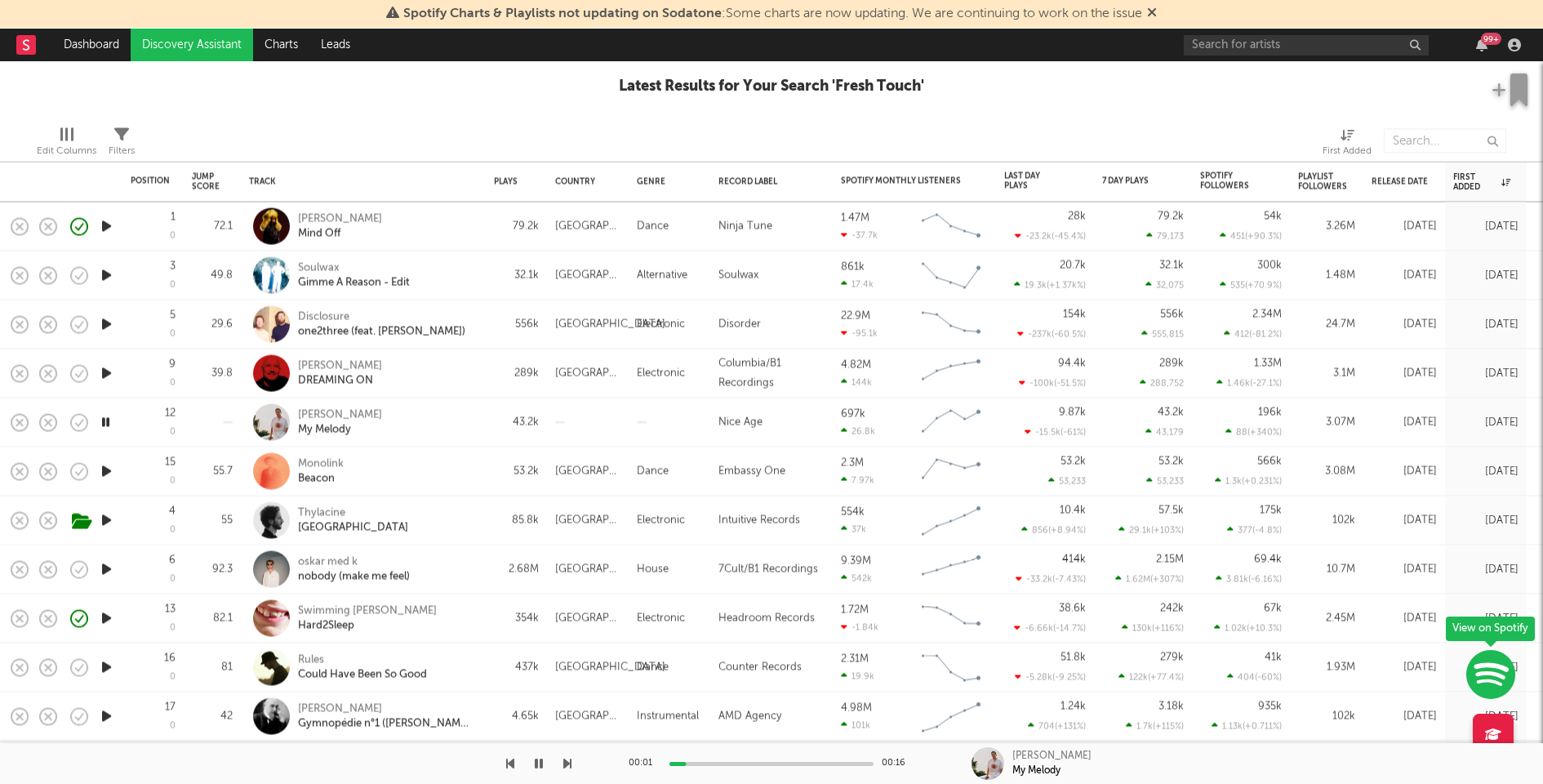
click at [109, 318] on icon "button" at bounding box center [106, 324] width 17 height 21
click at [110, 274] on icon "button" at bounding box center [106, 275] width 17 height 21
click at [106, 367] on icon "button" at bounding box center [106, 373] width 17 height 21
click at [757, 762] on div at bounding box center [772, 763] width 205 height 4
click at [799, 765] on div at bounding box center [772, 763] width 205 height 4
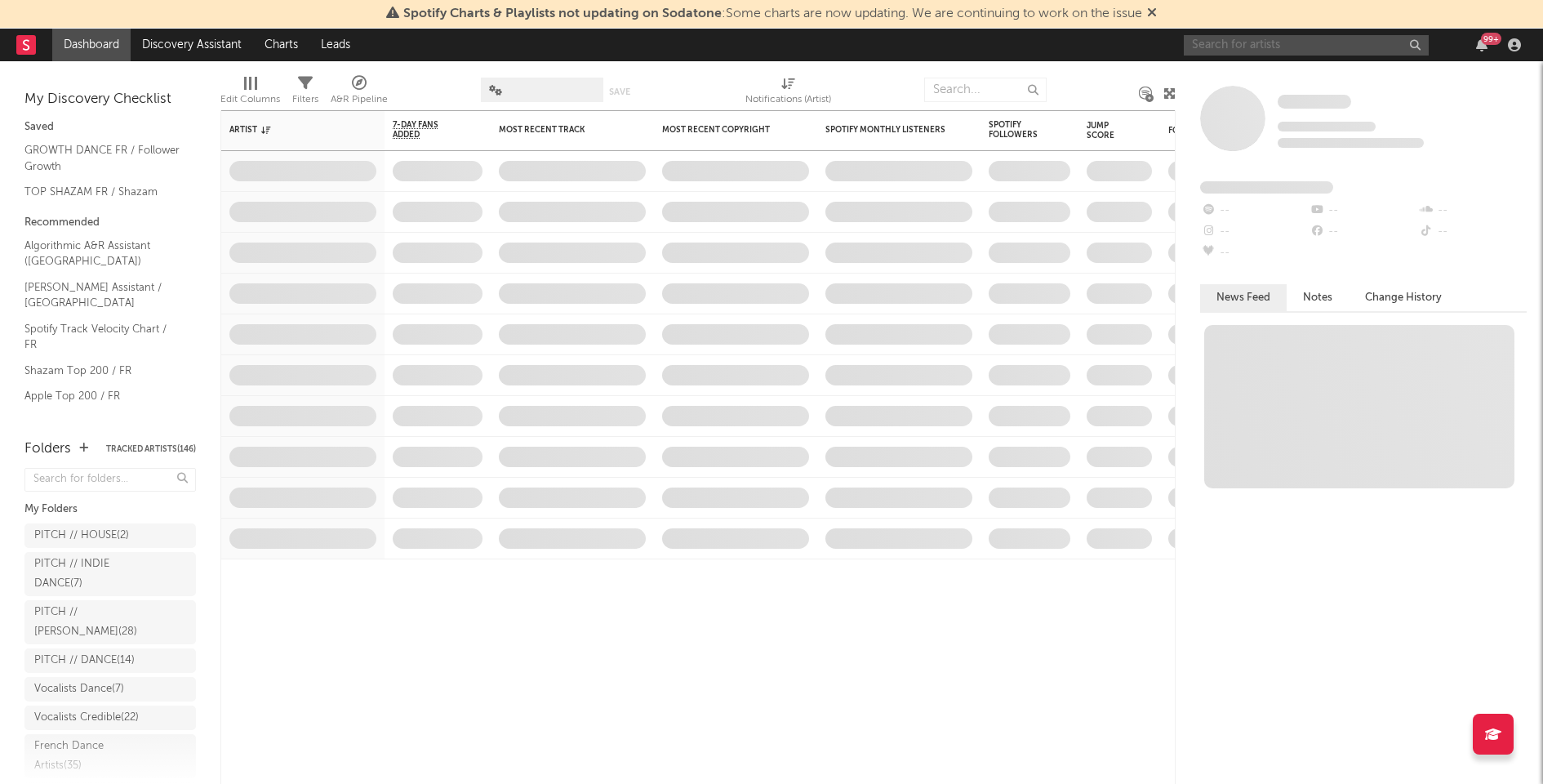
click at [1225, 42] on input "text" at bounding box center [1306, 45] width 245 height 21
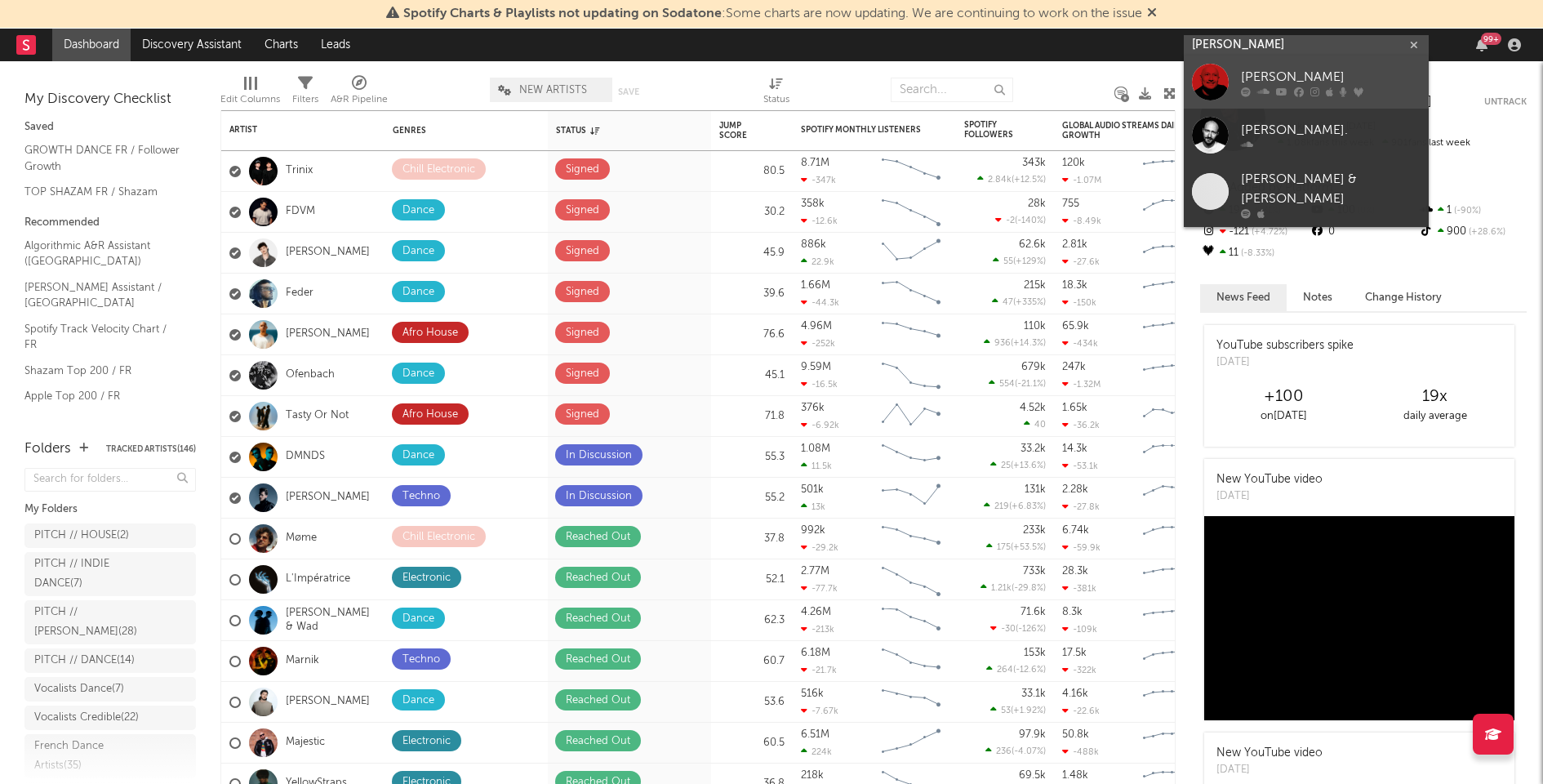
type input "[PERSON_NAME]"
click at [1220, 65] on div at bounding box center [1210, 82] width 37 height 37
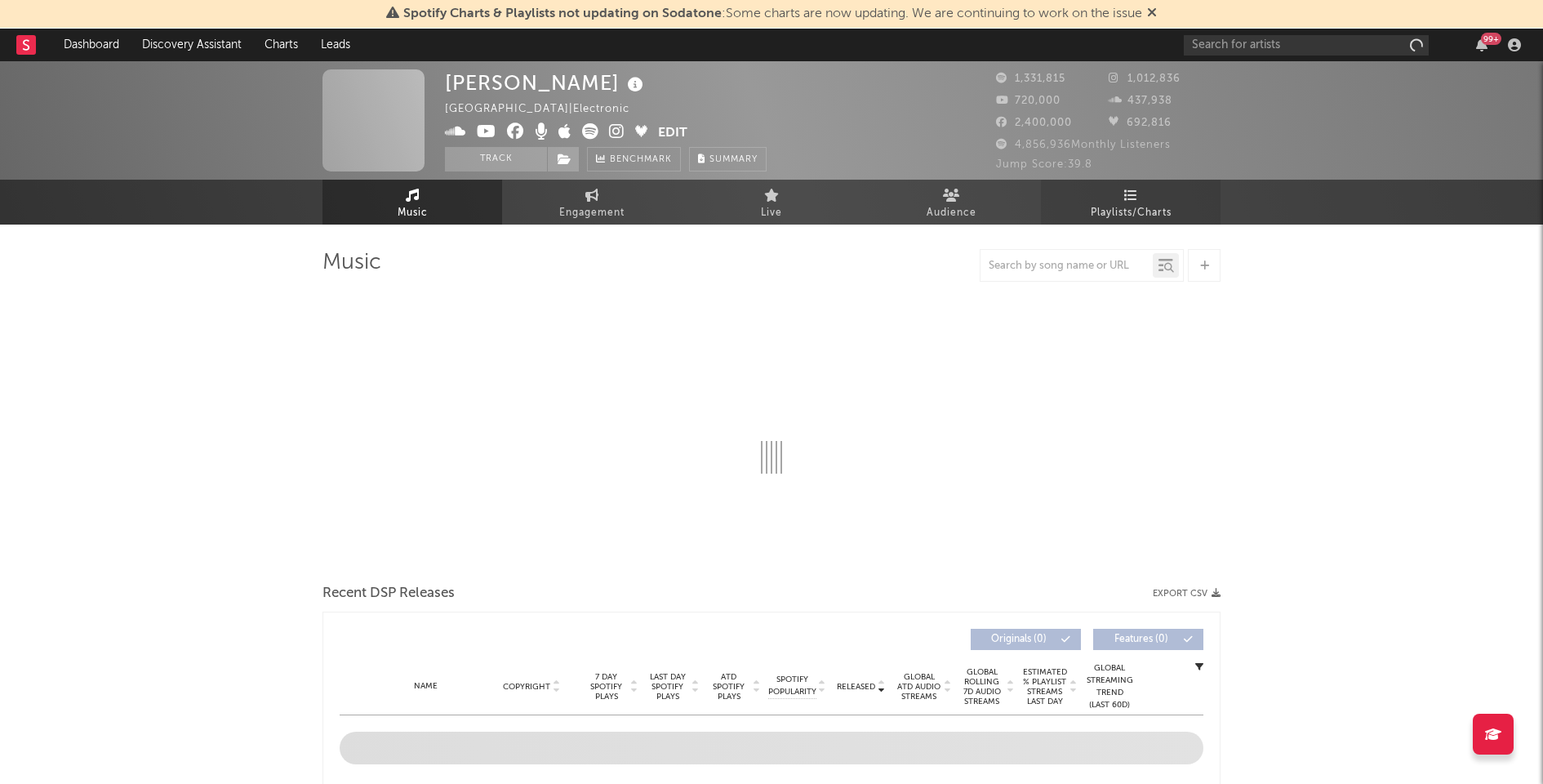
click at [1154, 208] on span "Playlists/Charts" at bounding box center [1131, 213] width 81 height 20
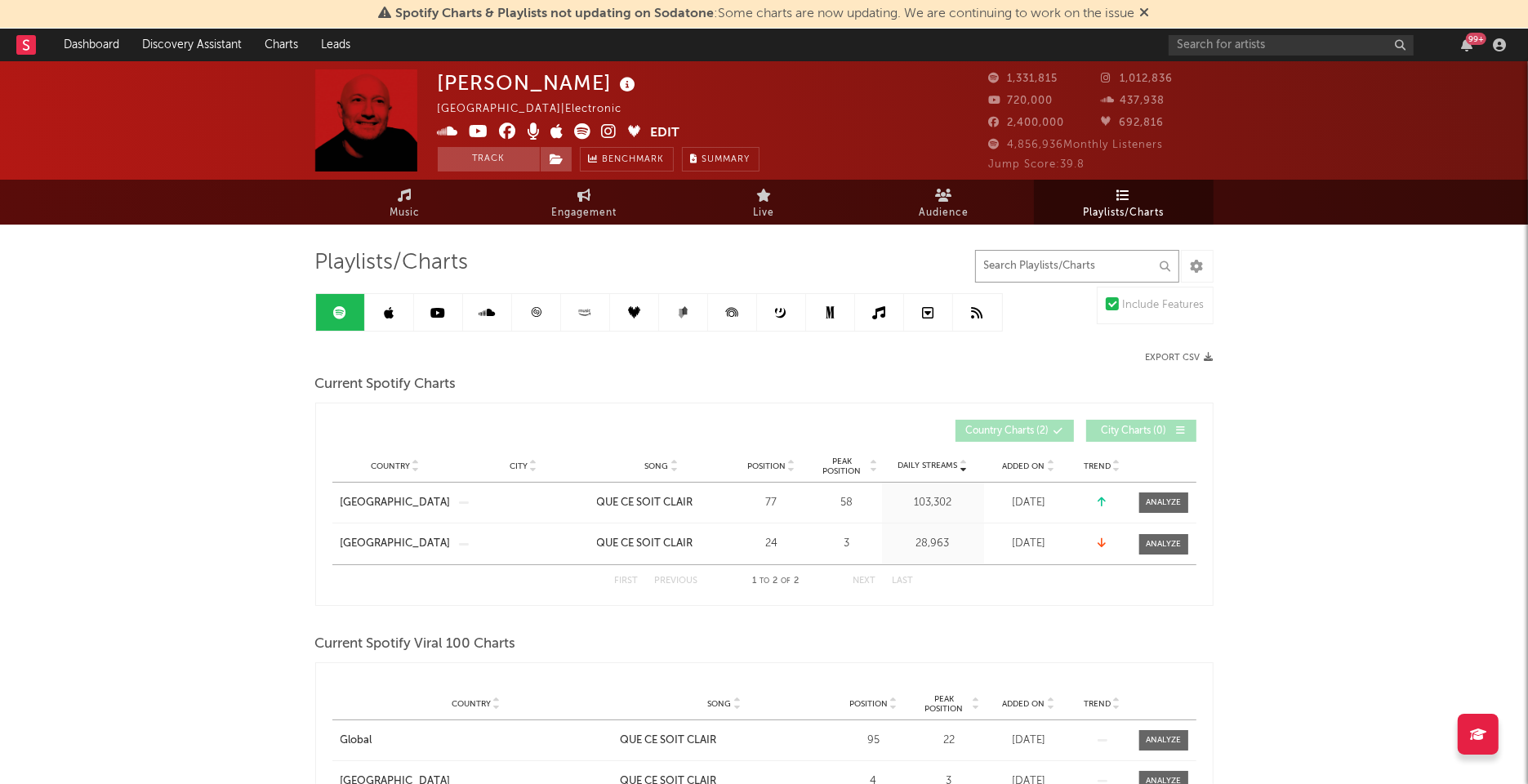
click at [1069, 250] on input "text" at bounding box center [1078, 266] width 205 height 32
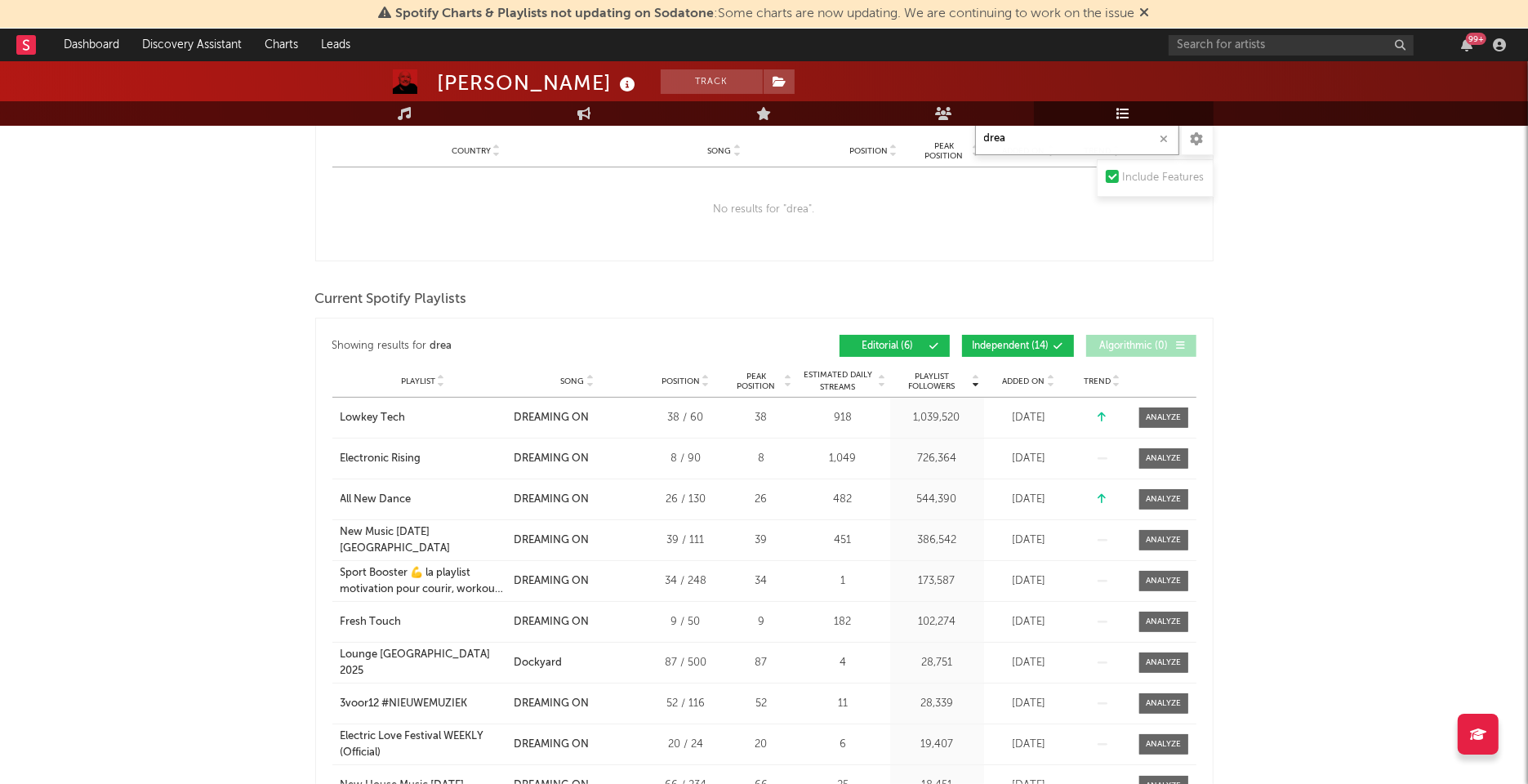
scroll to position [577, 0]
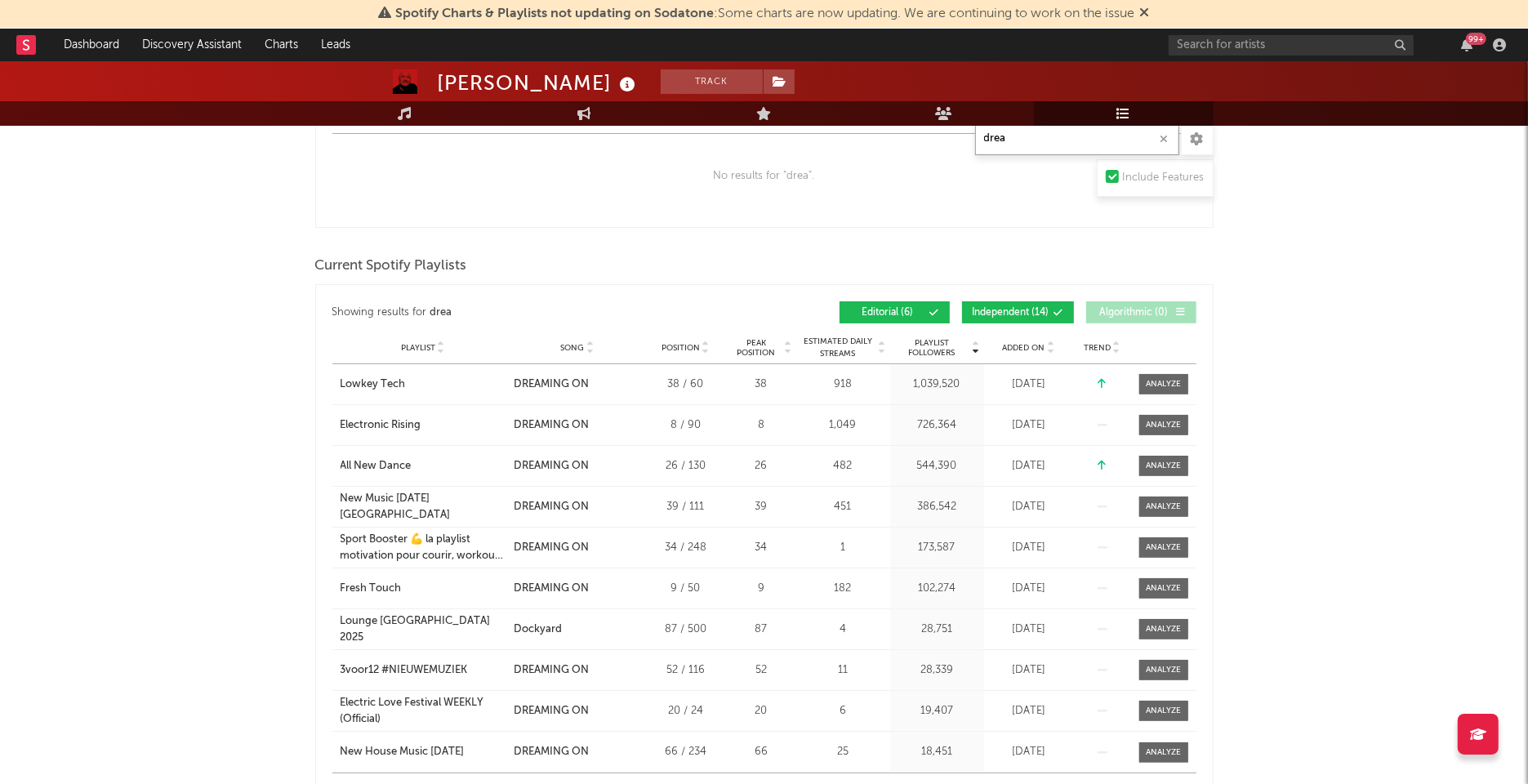
type input "drea"
click at [1013, 316] on button "Independent ( 14 )" at bounding box center [1017, 312] width 112 height 22
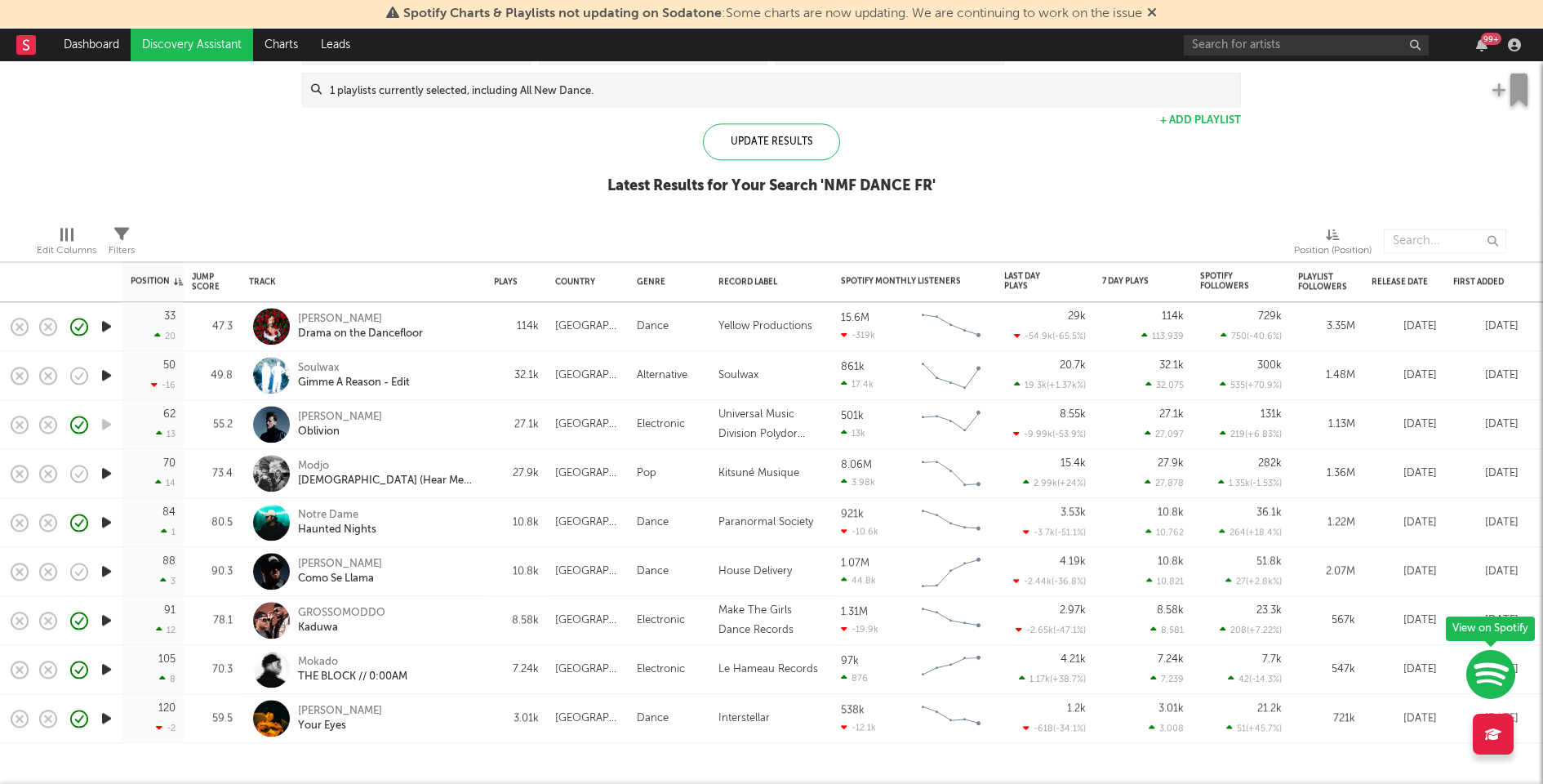
click at [103, 372] on icon "button" at bounding box center [106, 375] width 17 height 21
click at [805, 762] on div at bounding box center [772, 763] width 205 height 4
click at [113, 718] on icon "button" at bounding box center [106, 718] width 17 height 21
click at [762, 763] on div at bounding box center [772, 763] width 205 height 4
click at [105, 569] on icon "button" at bounding box center [106, 571] width 17 height 21
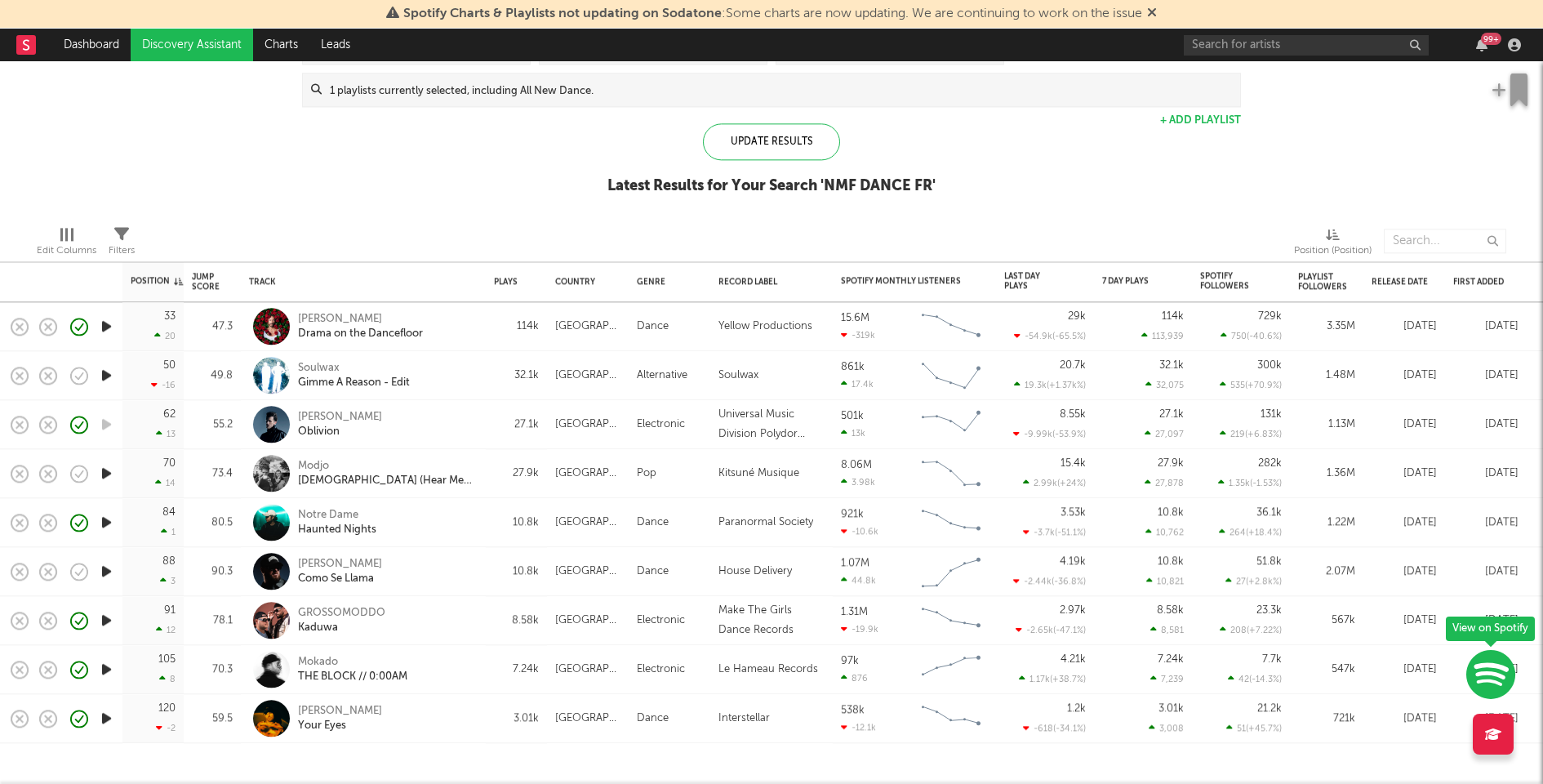
click at [110, 523] on icon "button" at bounding box center [106, 522] width 17 height 21
click at [832, 764] on div at bounding box center [772, 763] width 205 height 4
click at [745, 762] on div at bounding box center [772, 763] width 205 height 4
click at [113, 570] on icon "button" at bounding box center [106, 571] width 17 height 21
click at [113, 570] on icon "button" at bounding box center [105, 571] width 15 height 21
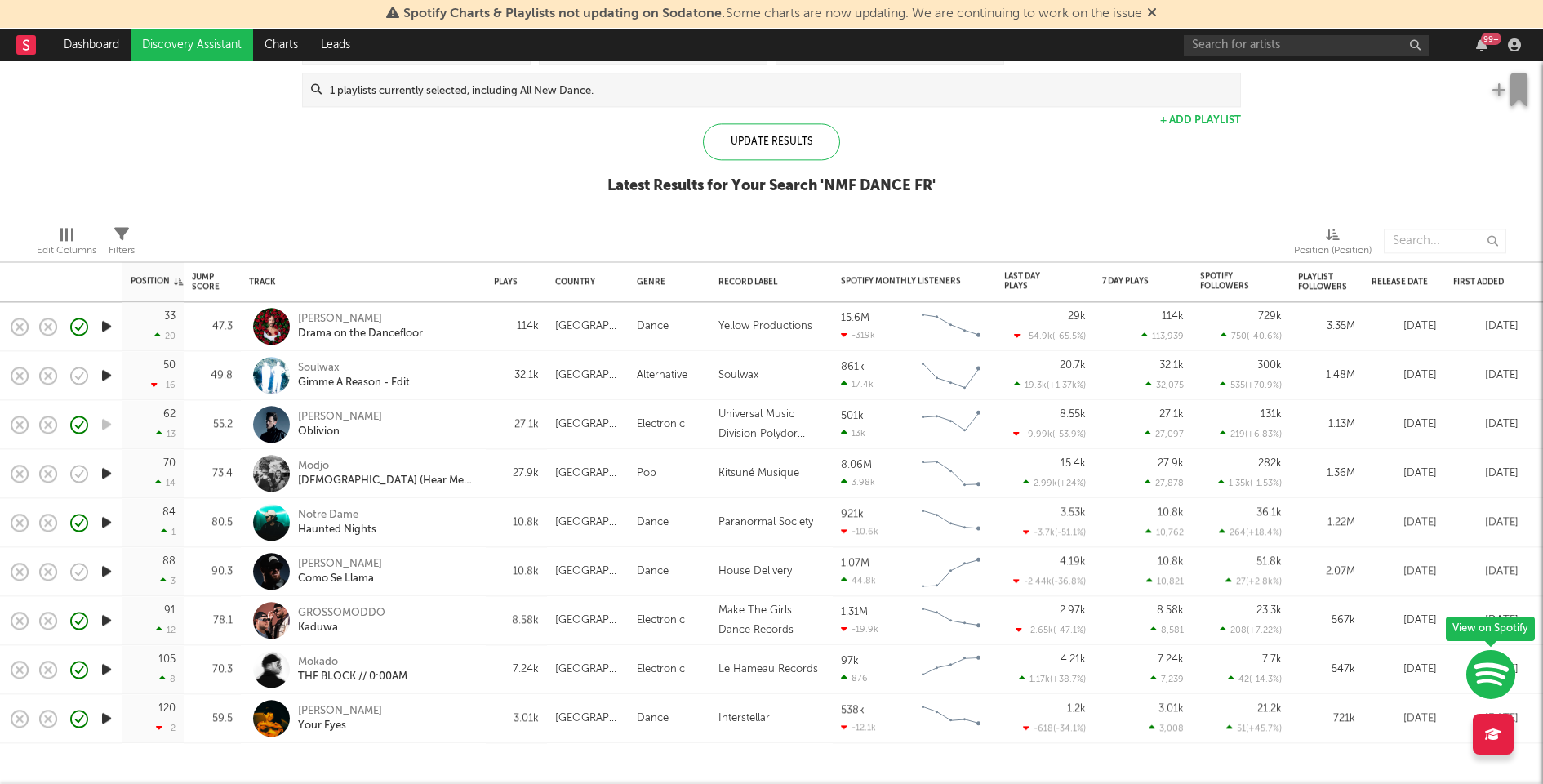
click at [100, 666] on icon "button" at bounding box center [106, 669] width 17 height 21
click at [104, 666] on icon "button" at bounding box center [105, 669] width 15 height 21
click at [104, 623] on icon "button" at bounding box center [106, 620] width 17 height 21
click at [470, 614] on div "GROSSOMODDO Kaduwa" at bounding box center [386, 620] width 176 height 30
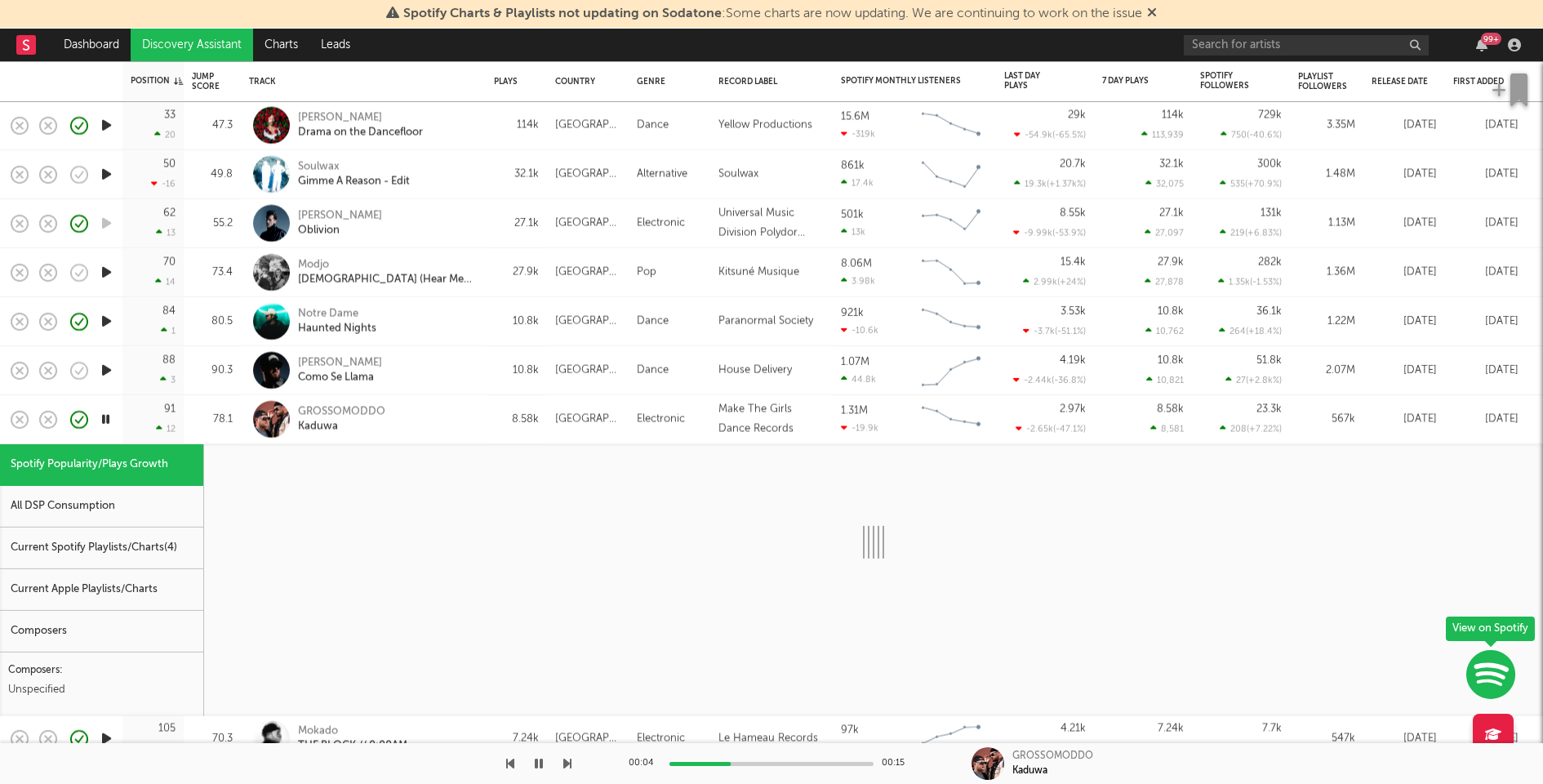
click at [195, 551] on div "Current Spotify Playlists/Charts ( 4 )" at bounding box center [101, 548] width 204 height 41
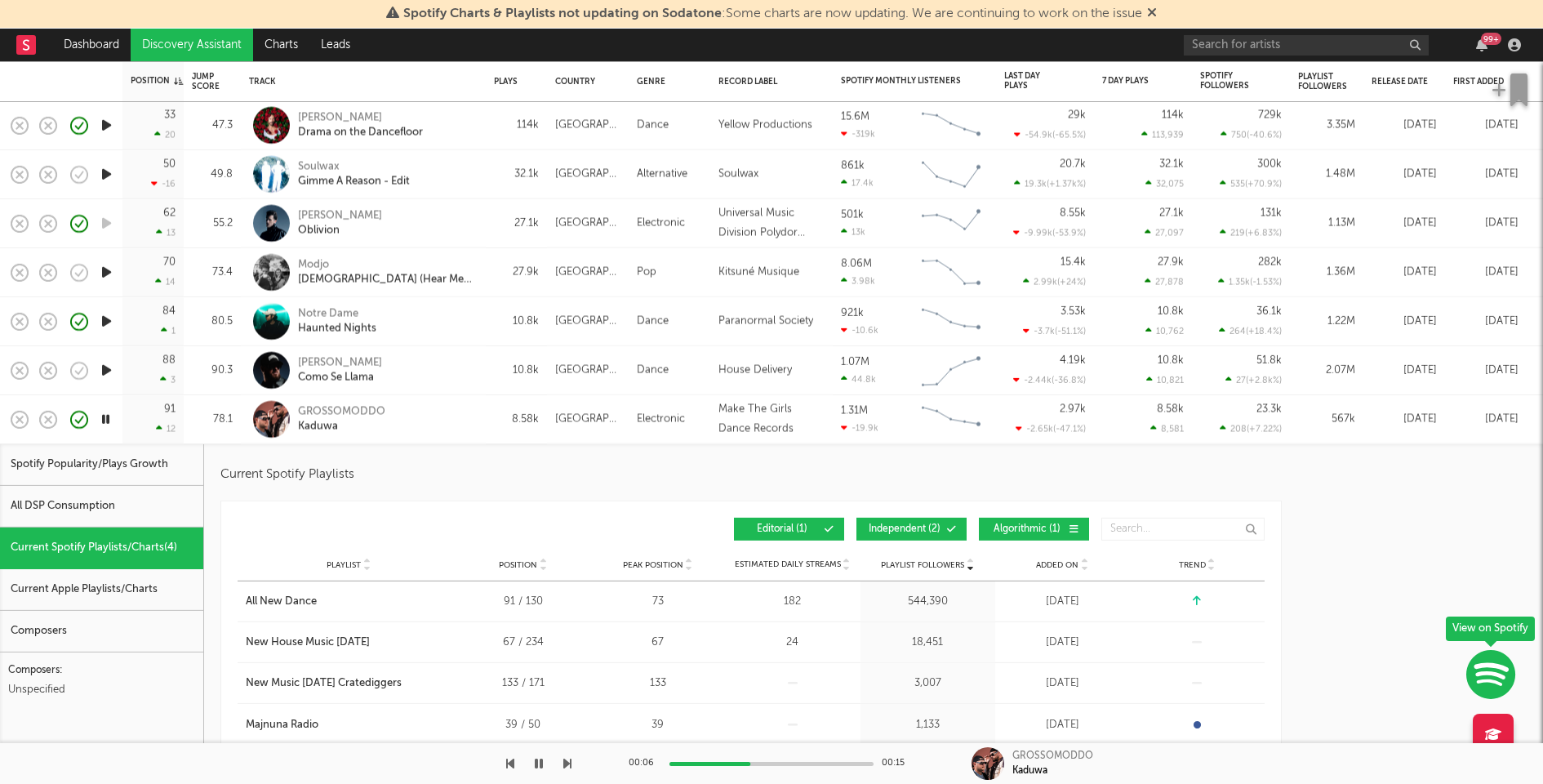
click at [881, 524] on span "Independent ( 2 )" at bounding box center [905, 528] width 75 height 10
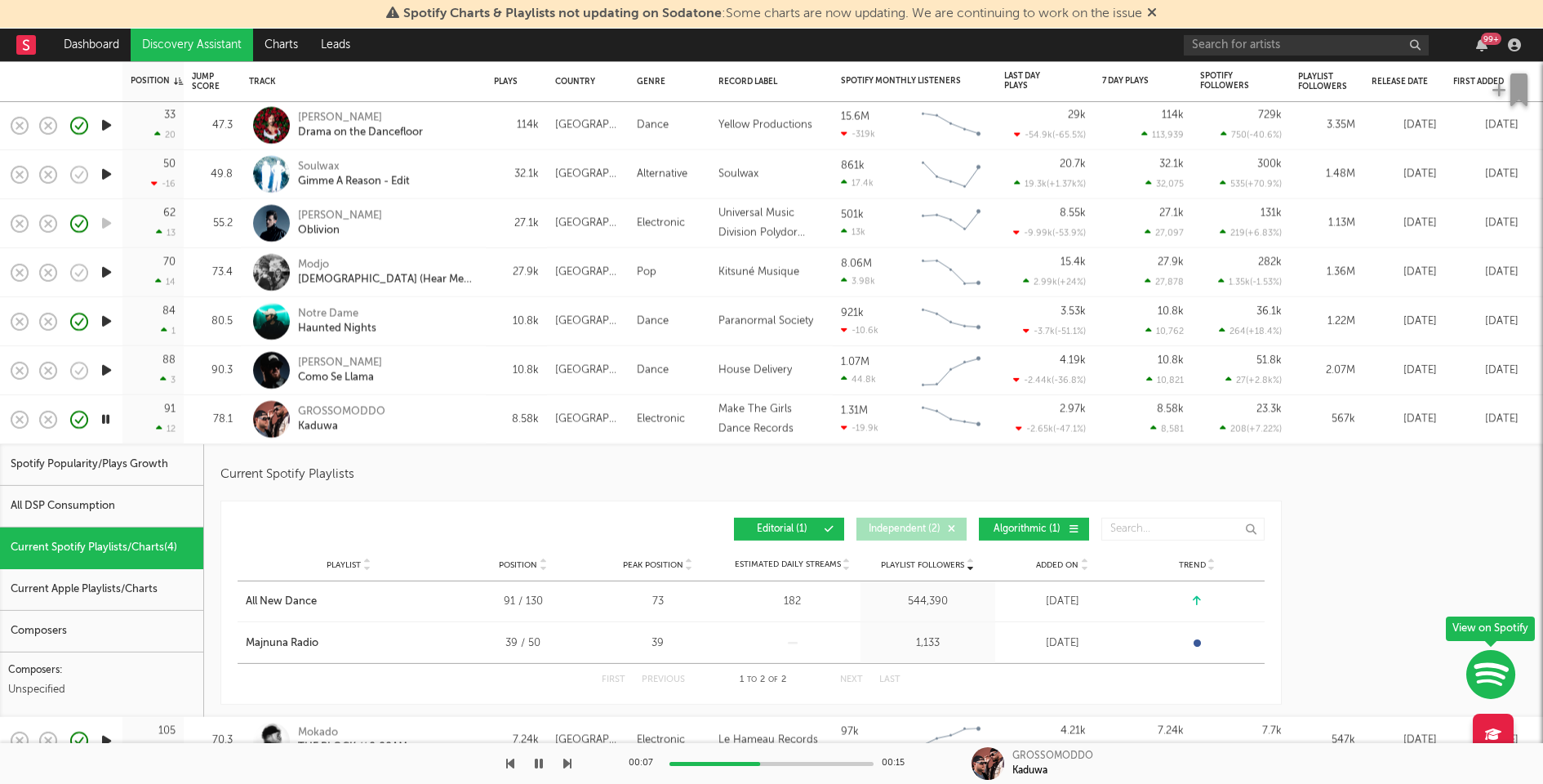
click at [1027, 530] on span "Algorithmic ( 1 )" at bounding box center [1027, 528] width 75 height 10
click at [433, 407] on div "GROSSOMODDO Kaduwa" at bounding box center [386, 419] width 176 height 30
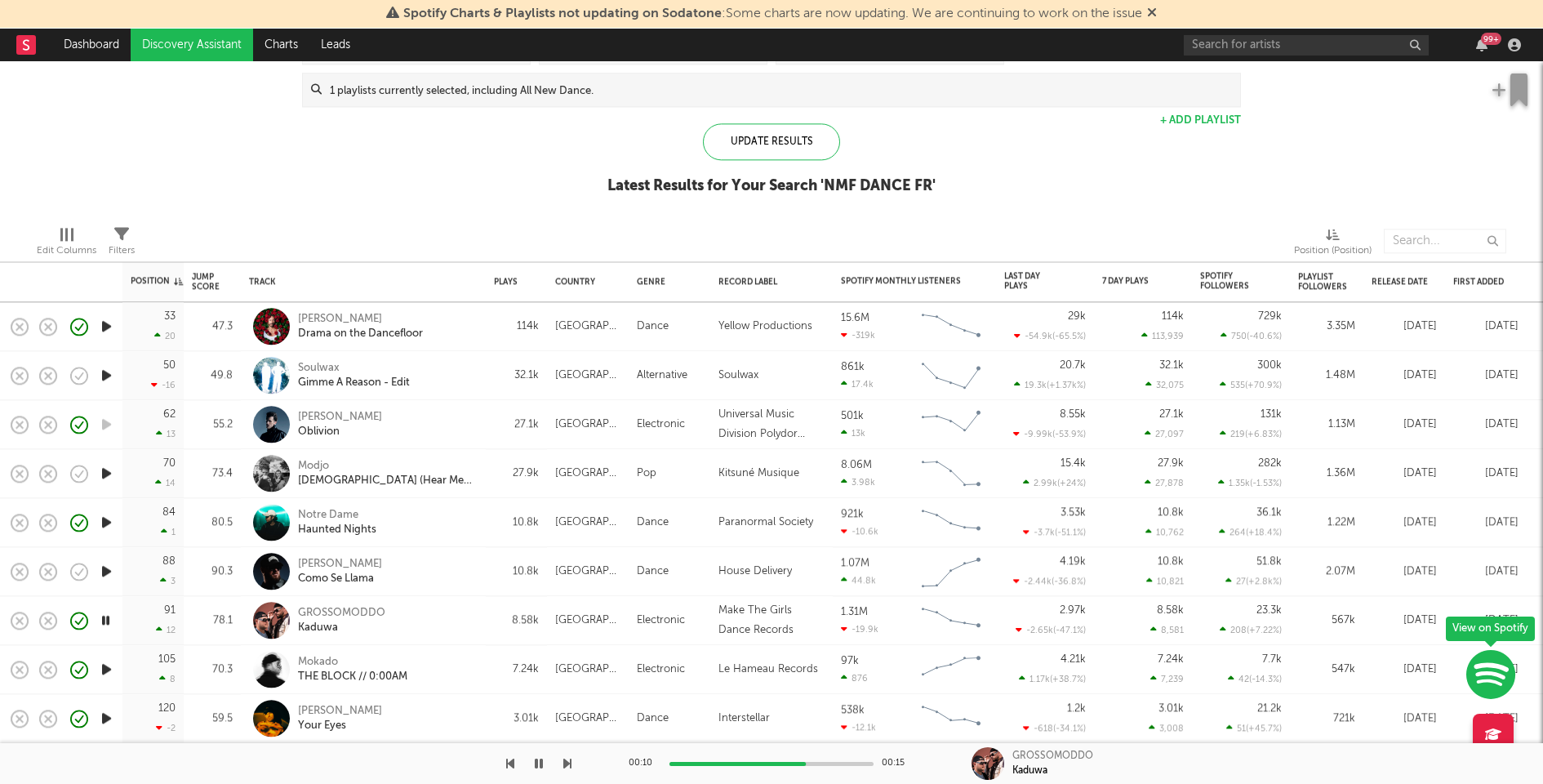
click at [541, 758] on icon "button" at bounding box center [538, 763] width 8 height 13
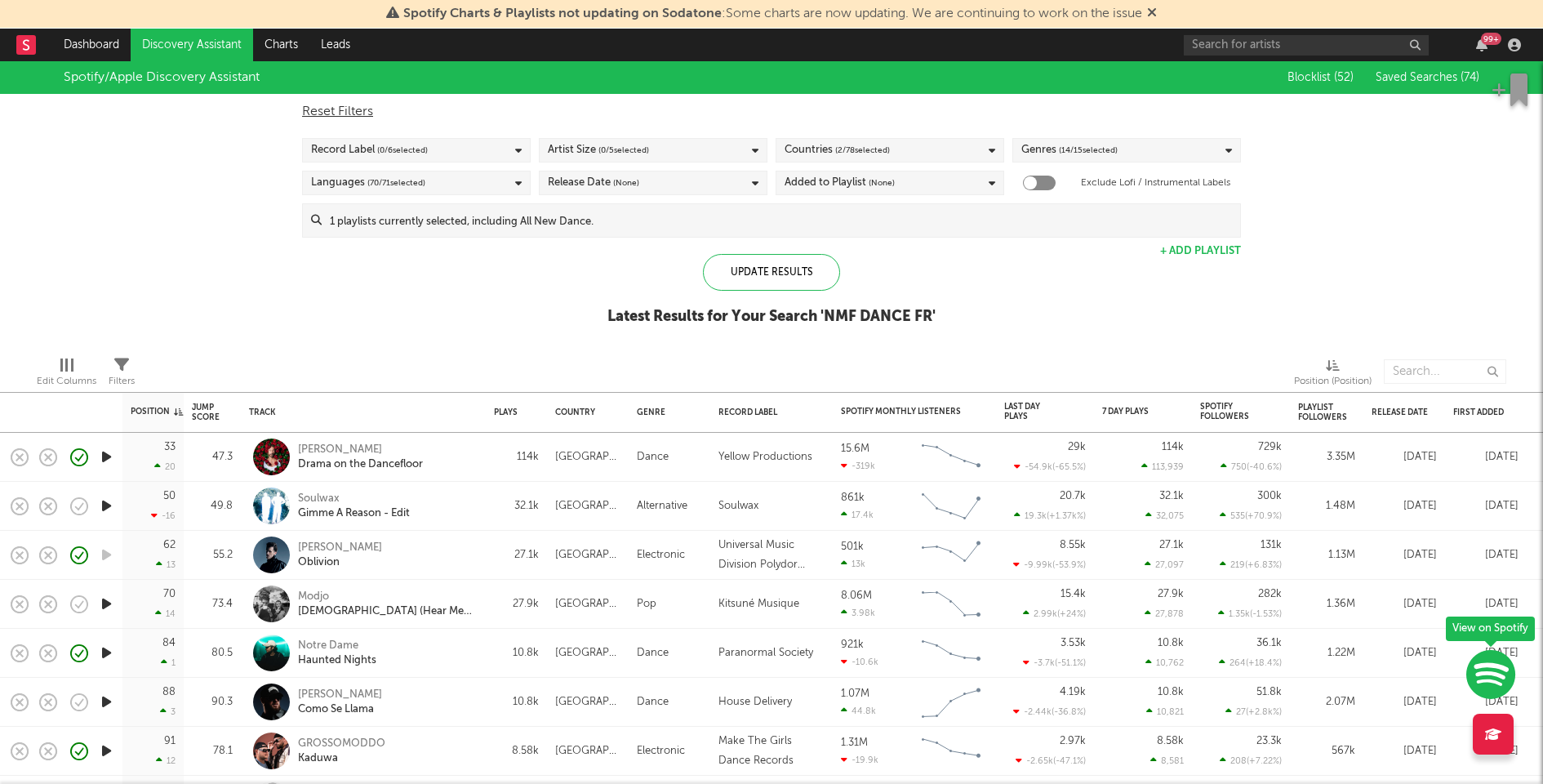
click at [901, 153] on div "Countries ( 2 / 78 selected)" at bounding box center [890, 150] width 229 height 24
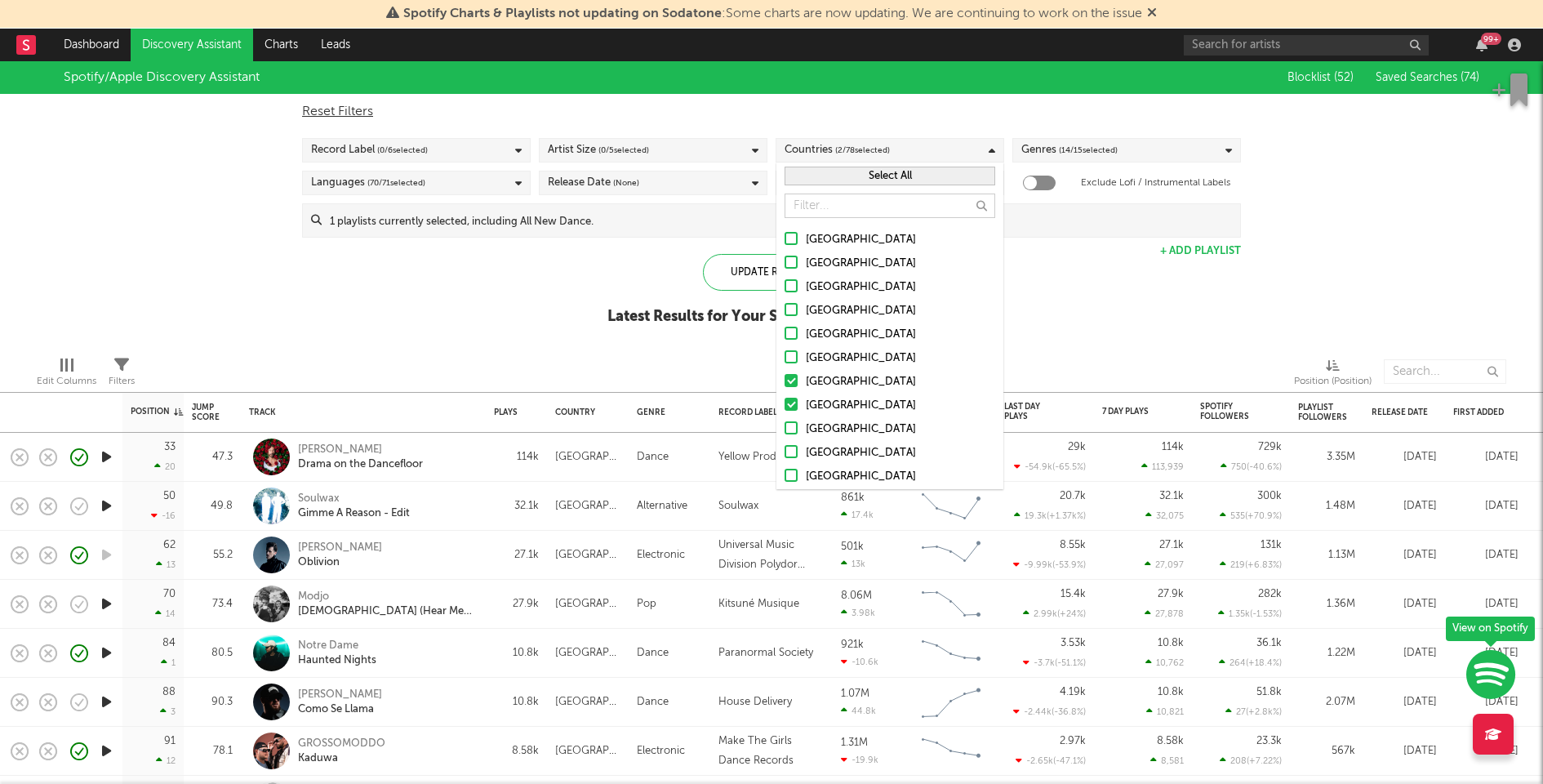
click at [867, 178] on button "Select All" at bounding box center [890, 176] width 211 height 19
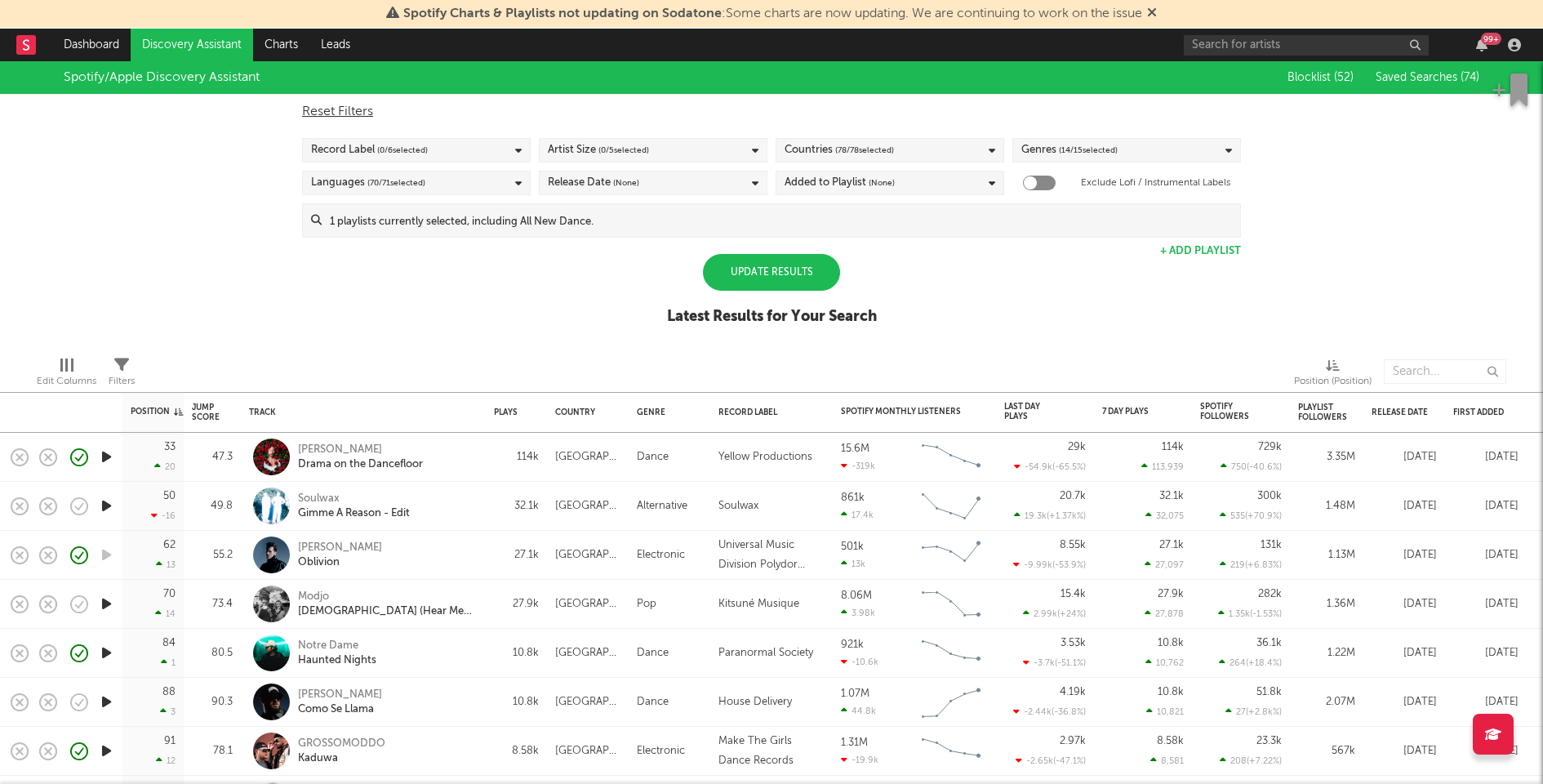
click at [756, 273] on div "Update Results" at bounding box center [772, 272] width 137 height 37
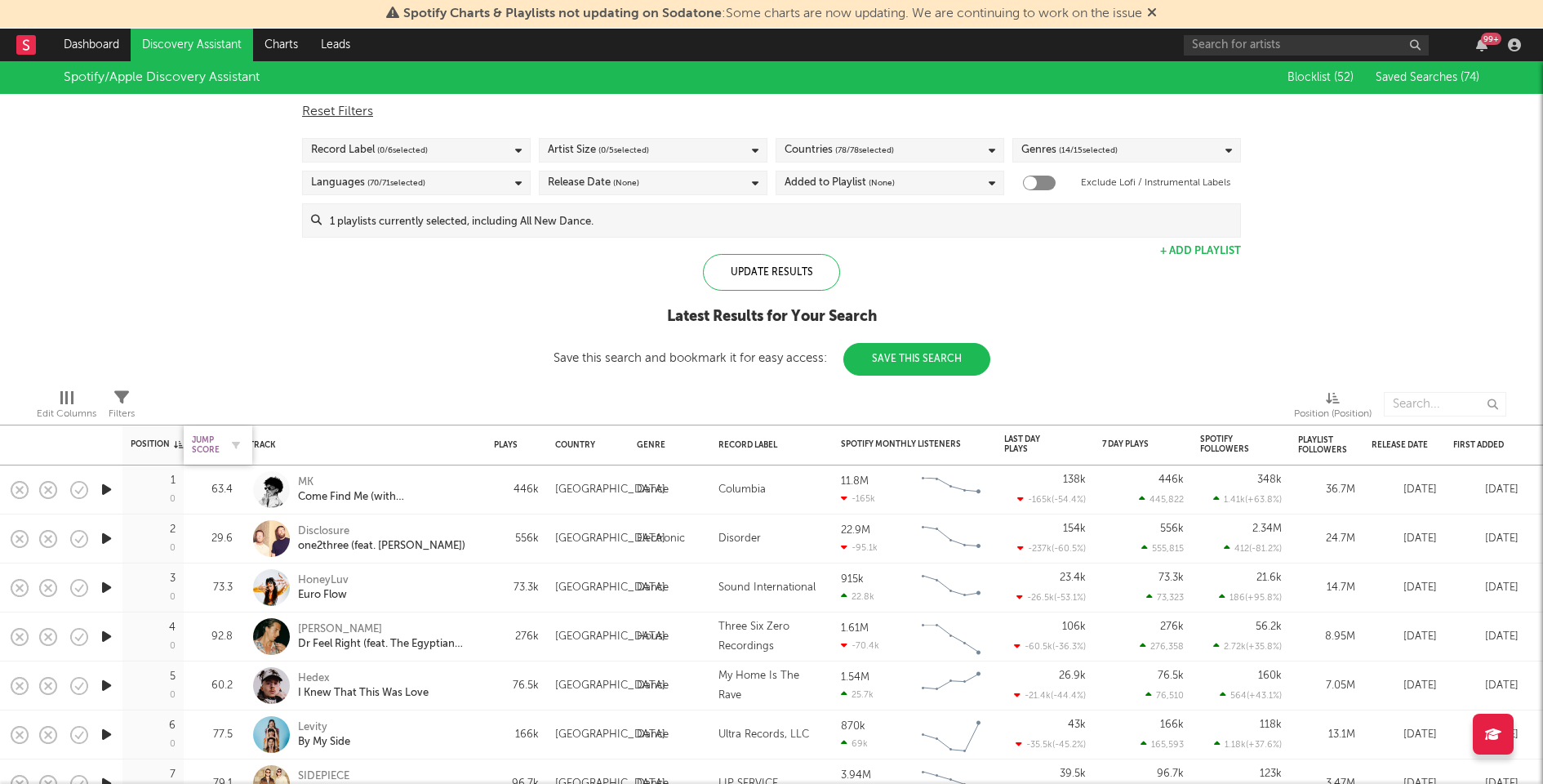
click at [212, 450] on div "Jump Score" at bounding box center [205, 445] width 28 height 20
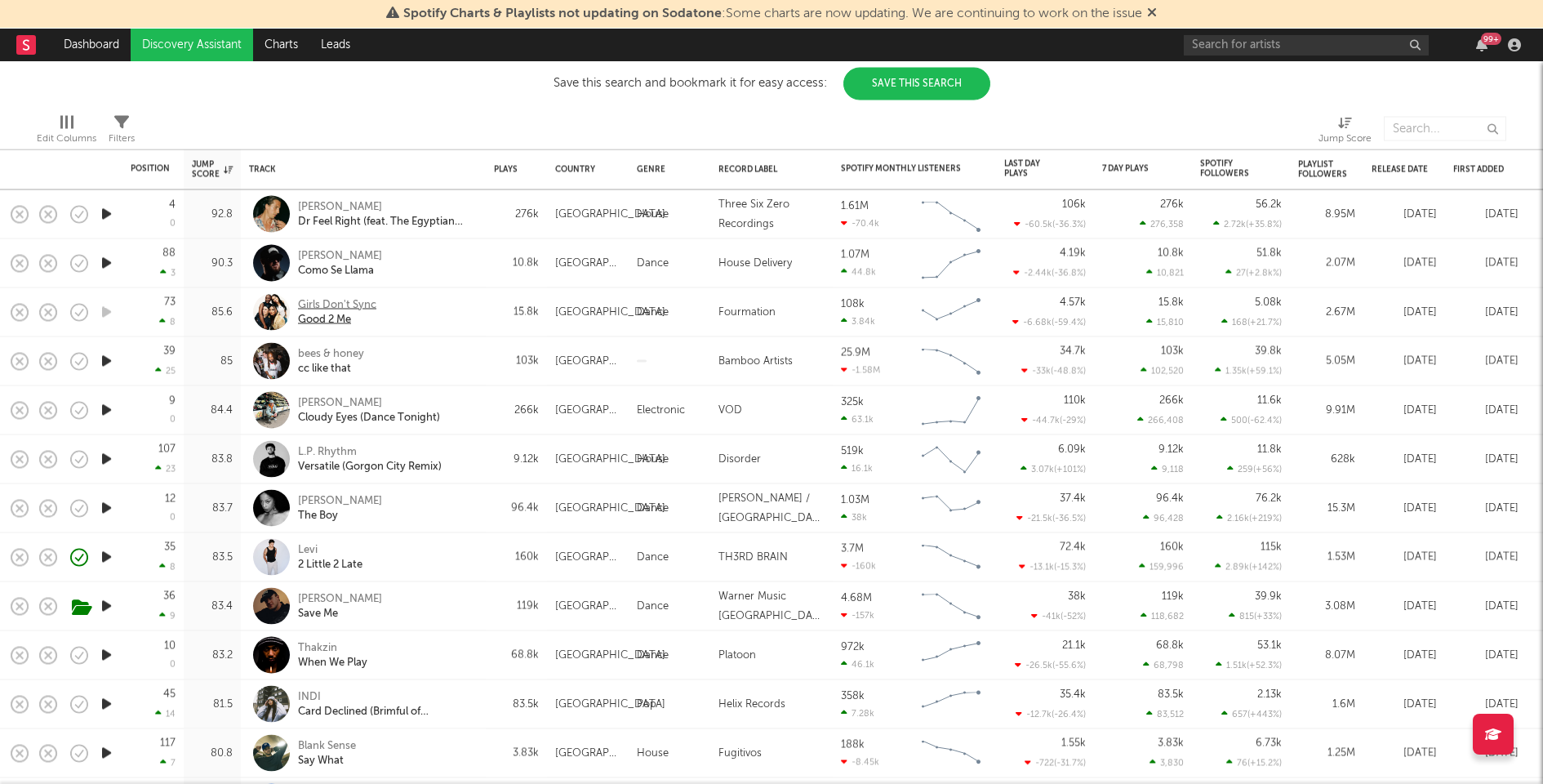
click at [344, 300] on div "Girls Don't Sync" at bounding box center [336, 304] width 78 height 14
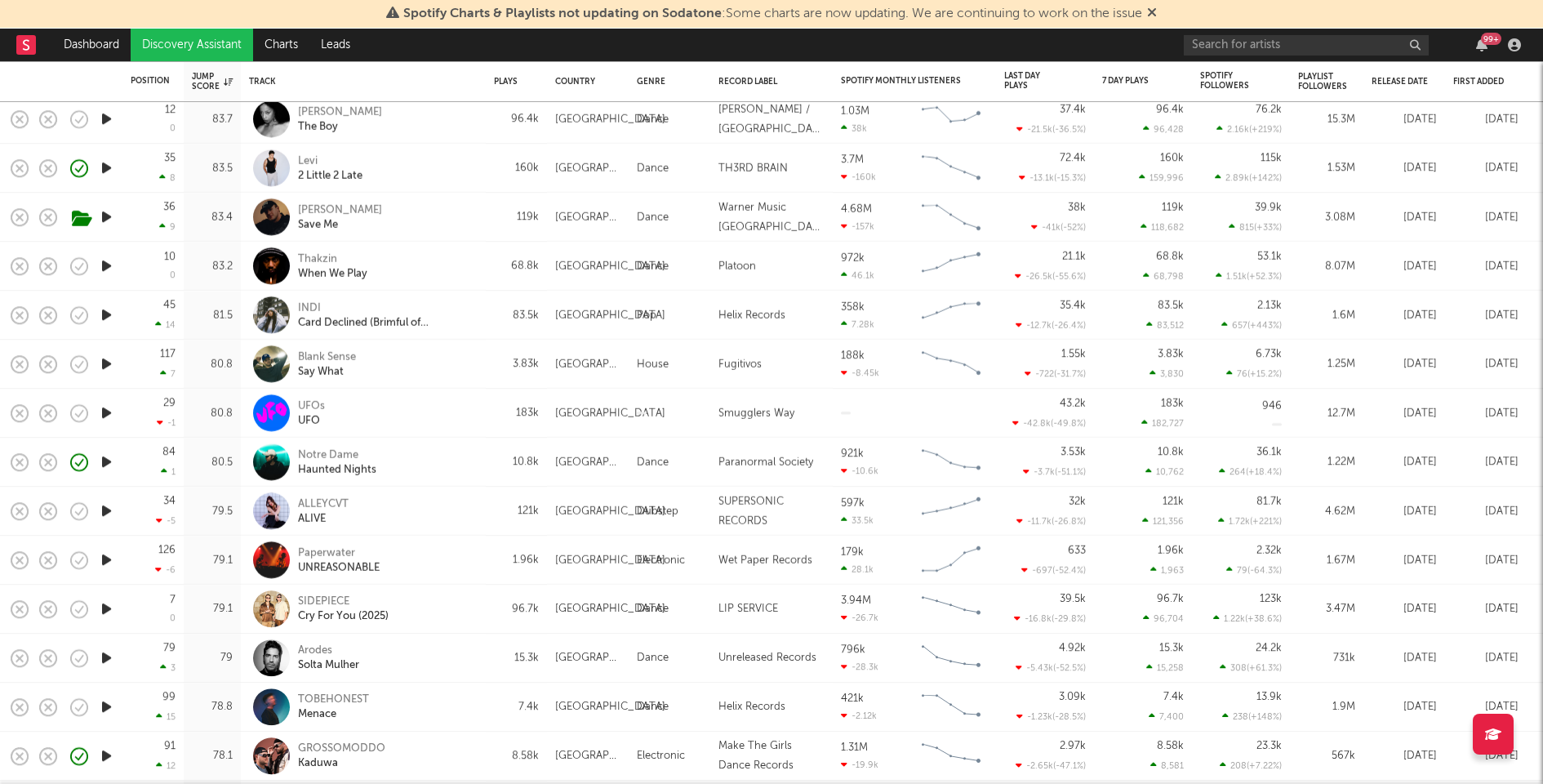
click at [106, 655] on icon "button" at bounding box center [106, 658] width 17 height 21
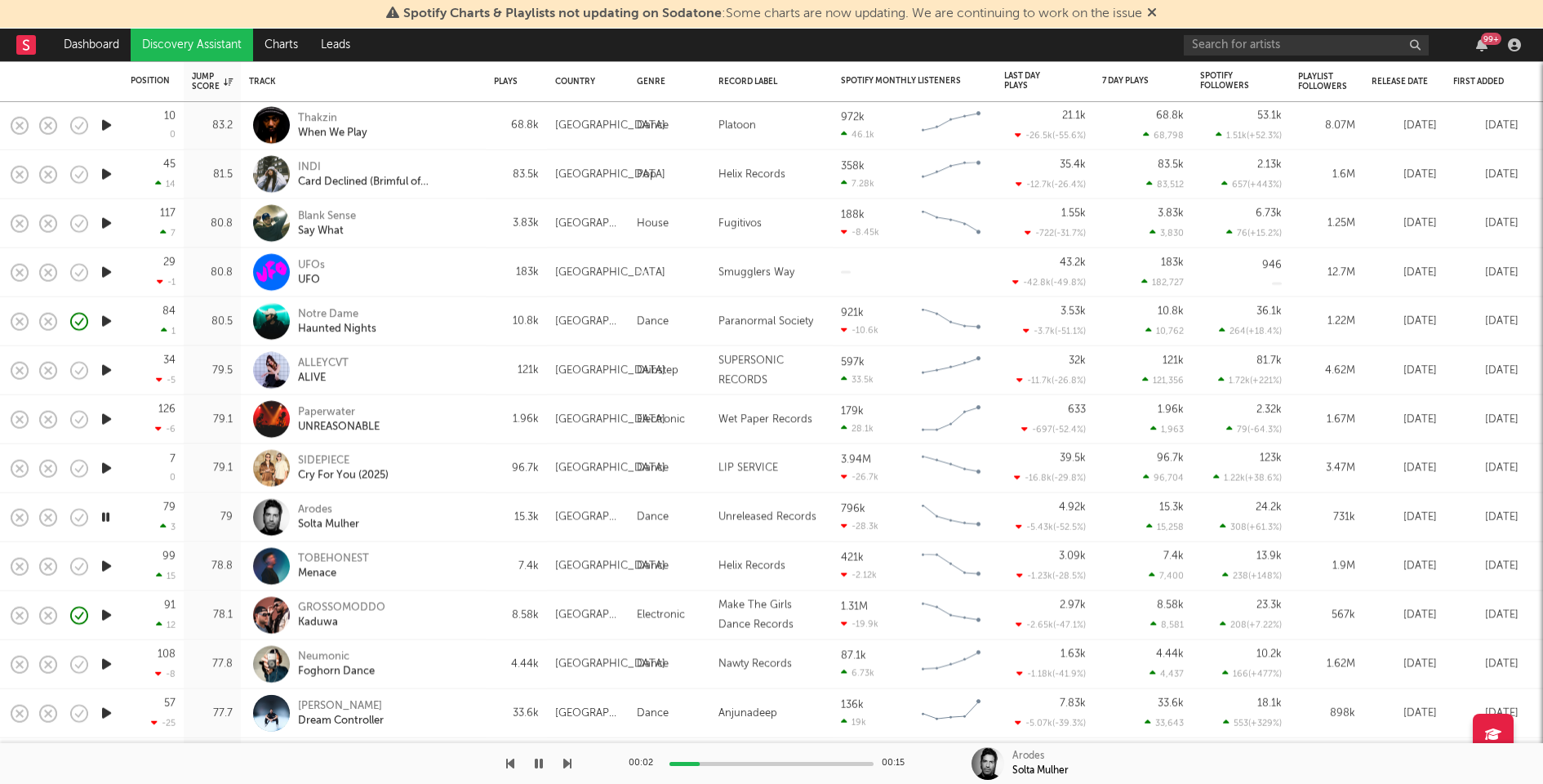
click at [758, 763] on div at bounding box center [772, 763] width 205 height 4
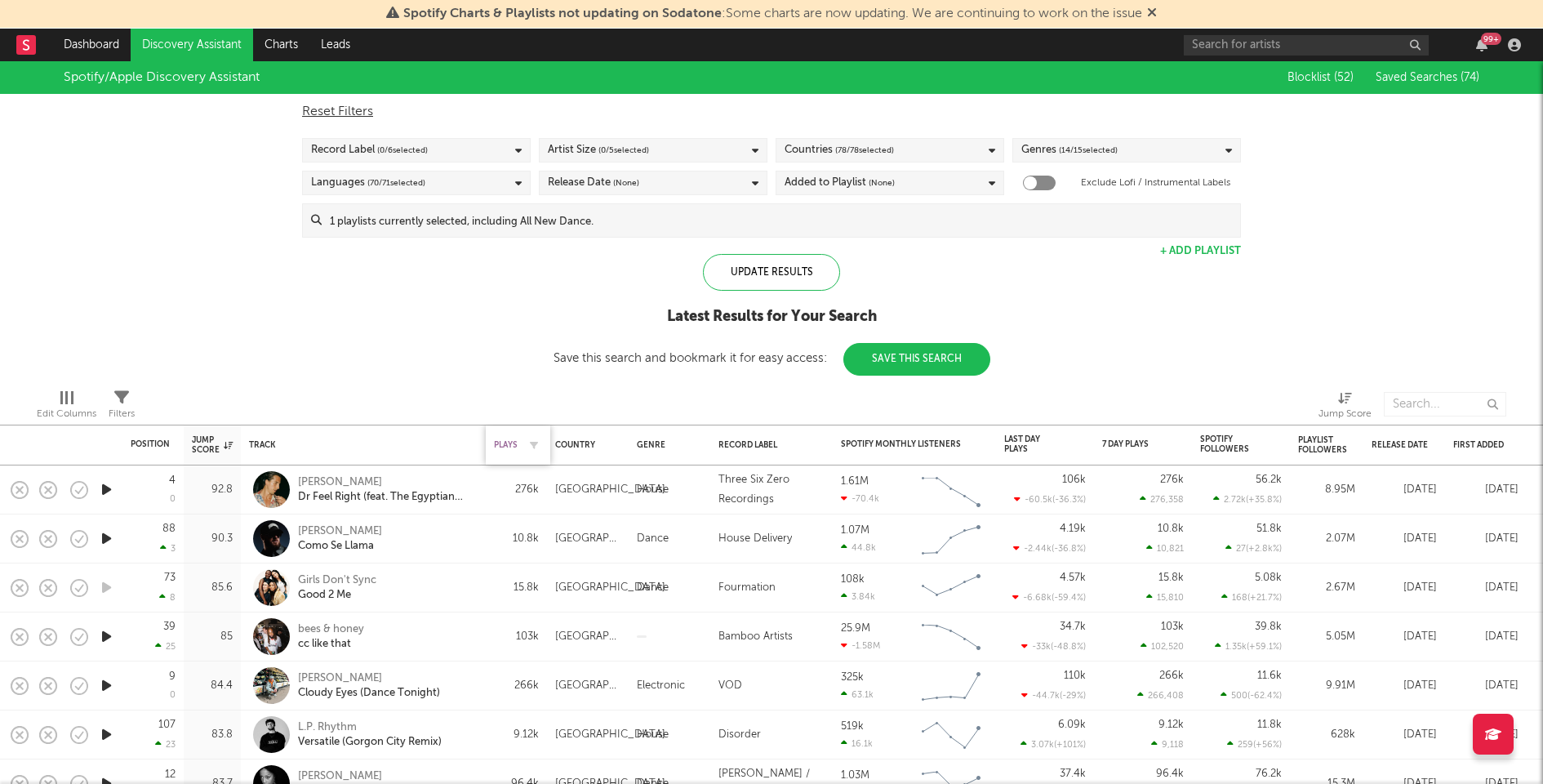
click at [509, 442] on div "Plays" at bounding box center [506, 445] width 23 height 10
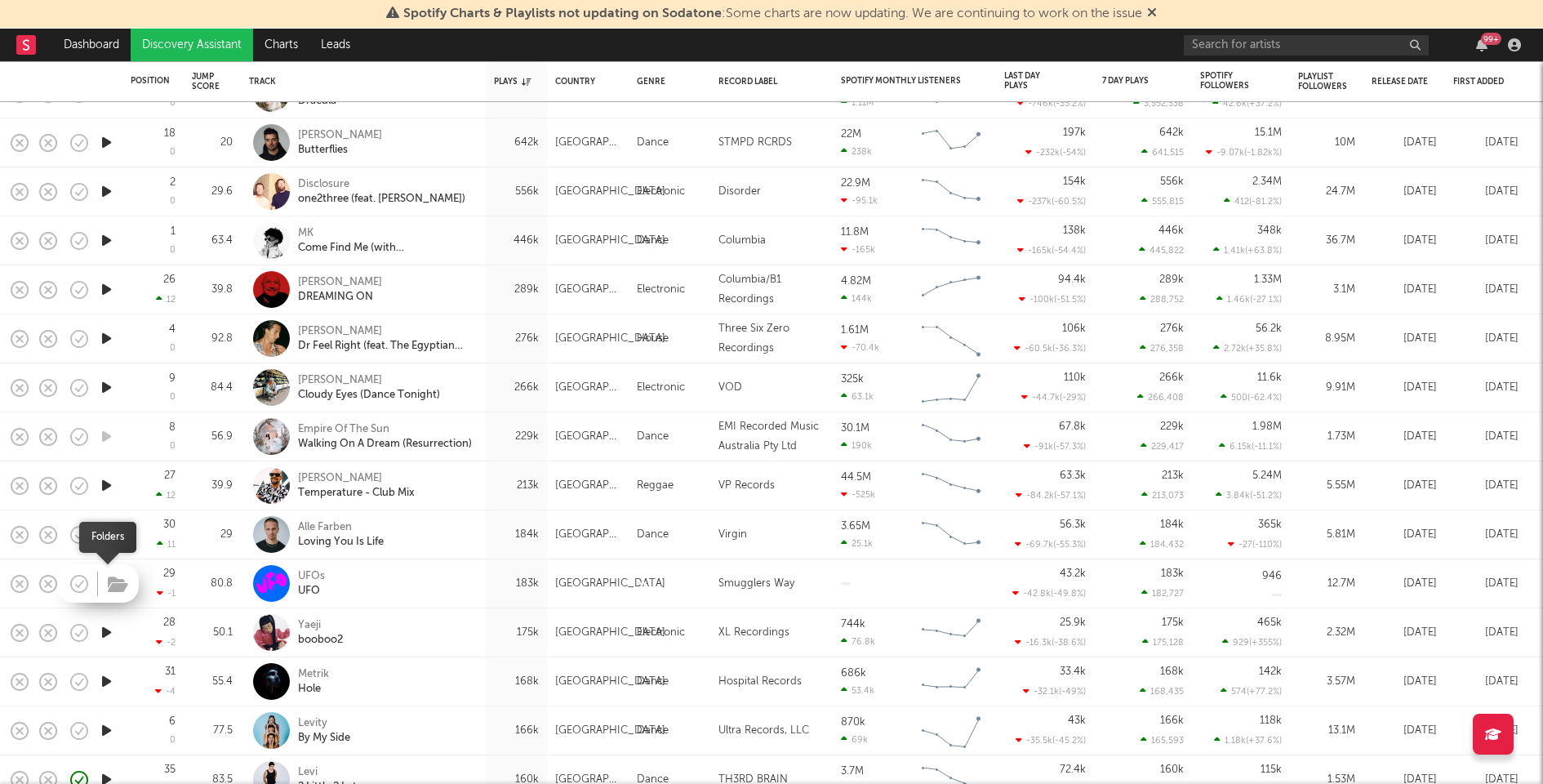
click at [108, 587] on icon "button" at bounding box center [118, 585] width 21 height 18
click at [105, 632] on icon "button" at bounding box center [106, 632] width 17 height 21
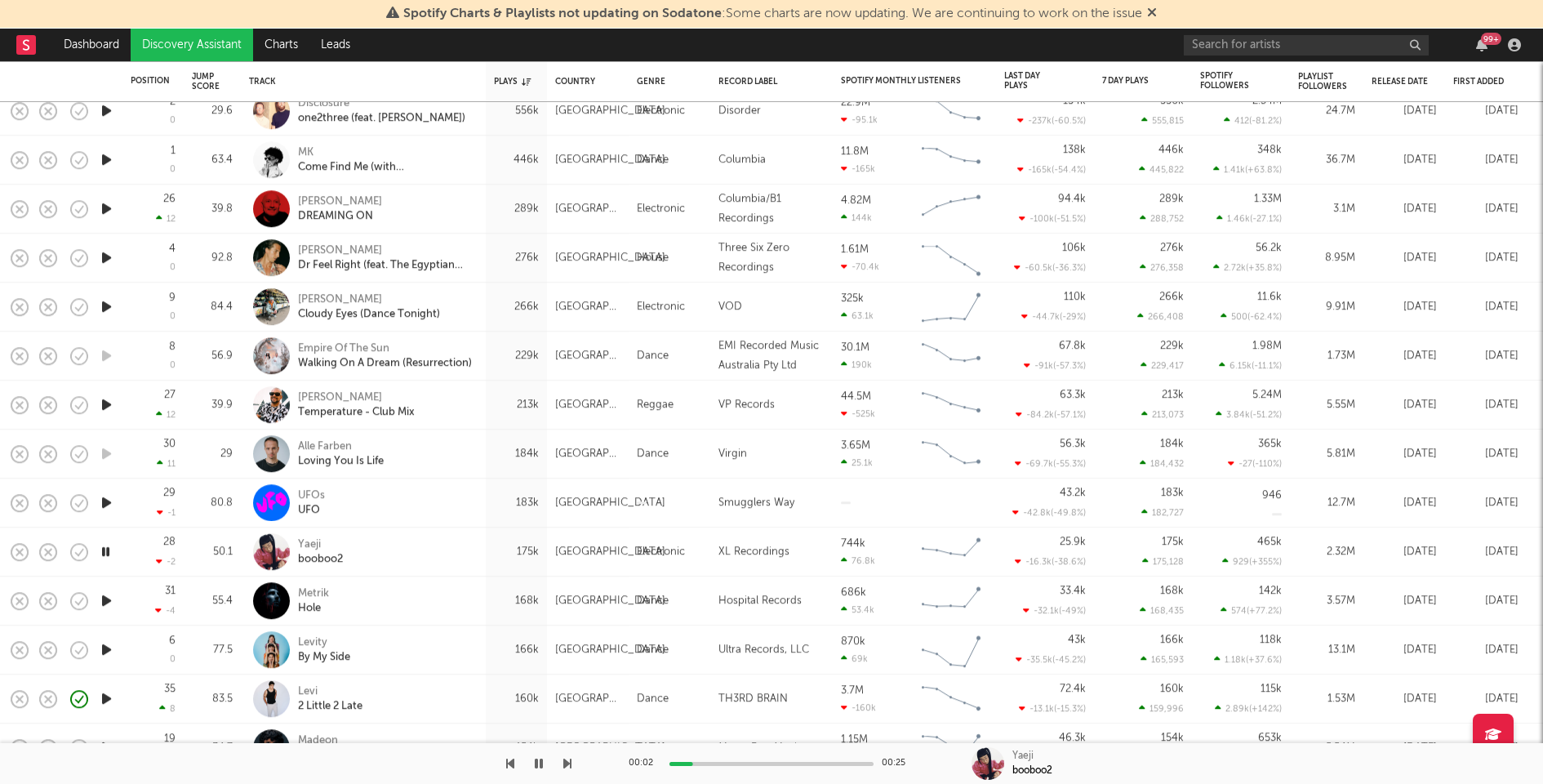
click at [108, 504] on icon "button" at bounding box center [106, 502] width 17 height 21
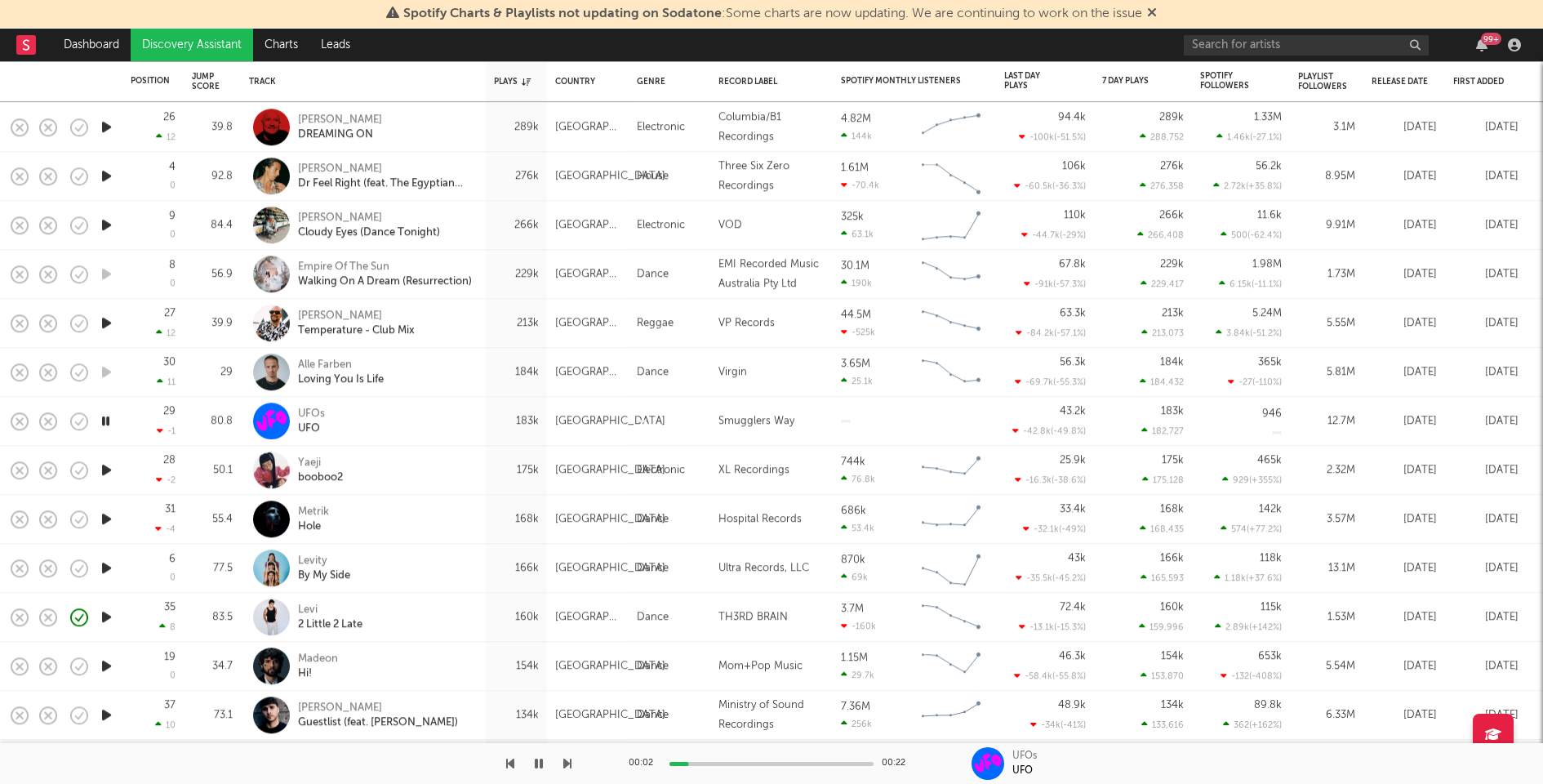
click at [108, 518] on icon "button" at bounding box center [106, 518] width 17 height 21
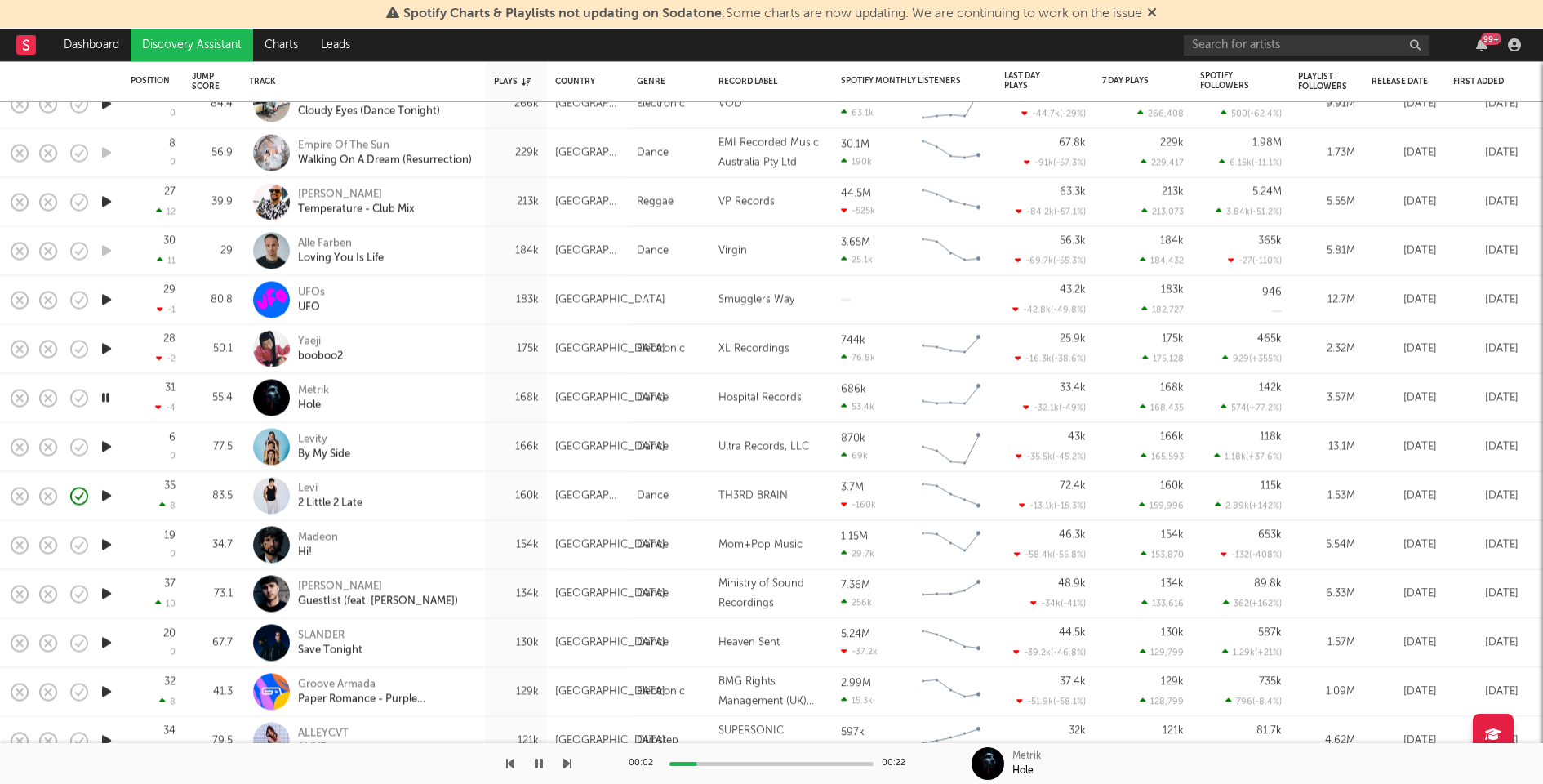
click at [103, 541] on icon "button" at bounding box center [106, 544] width 17 height 21
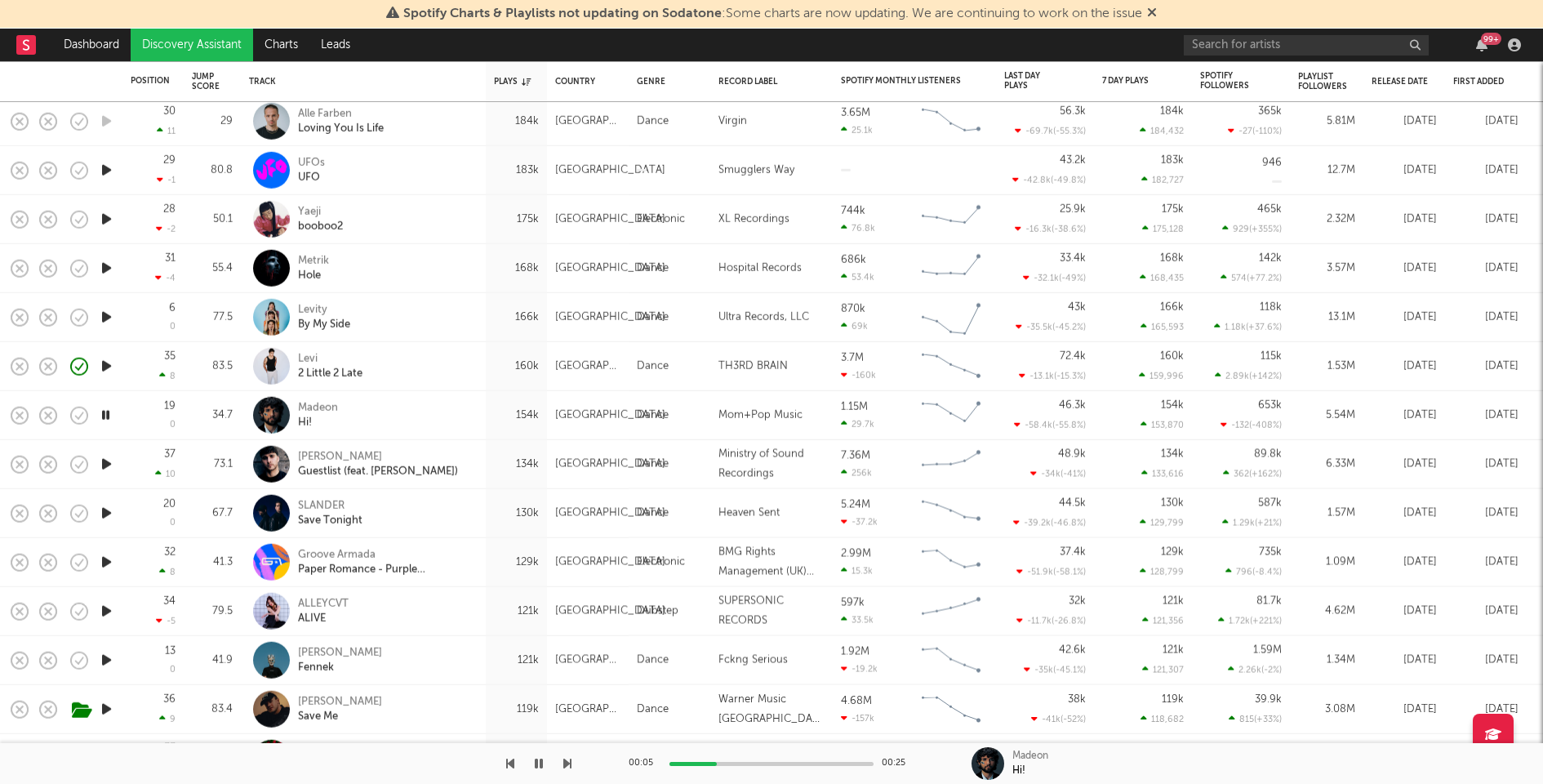
click at [110, 508] on icon "button" at bounding box center [106, 513] width 17 height 21
click at [108, 560] on icon "button" at bounding box center [106, 562] width 17 height 21
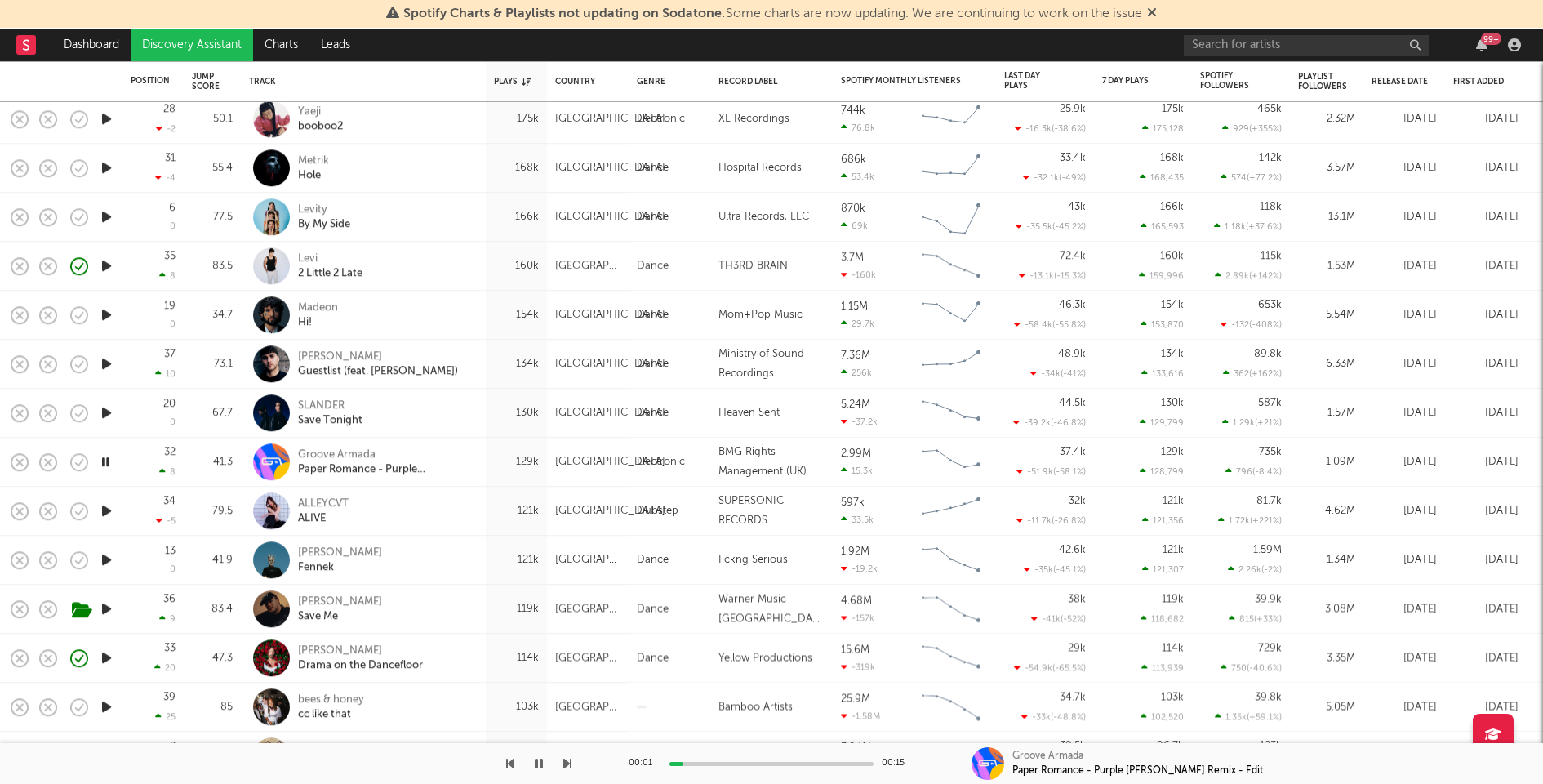
click at [106, 512] on icon "button" at bounding box center [106, 510] width 17 height 21
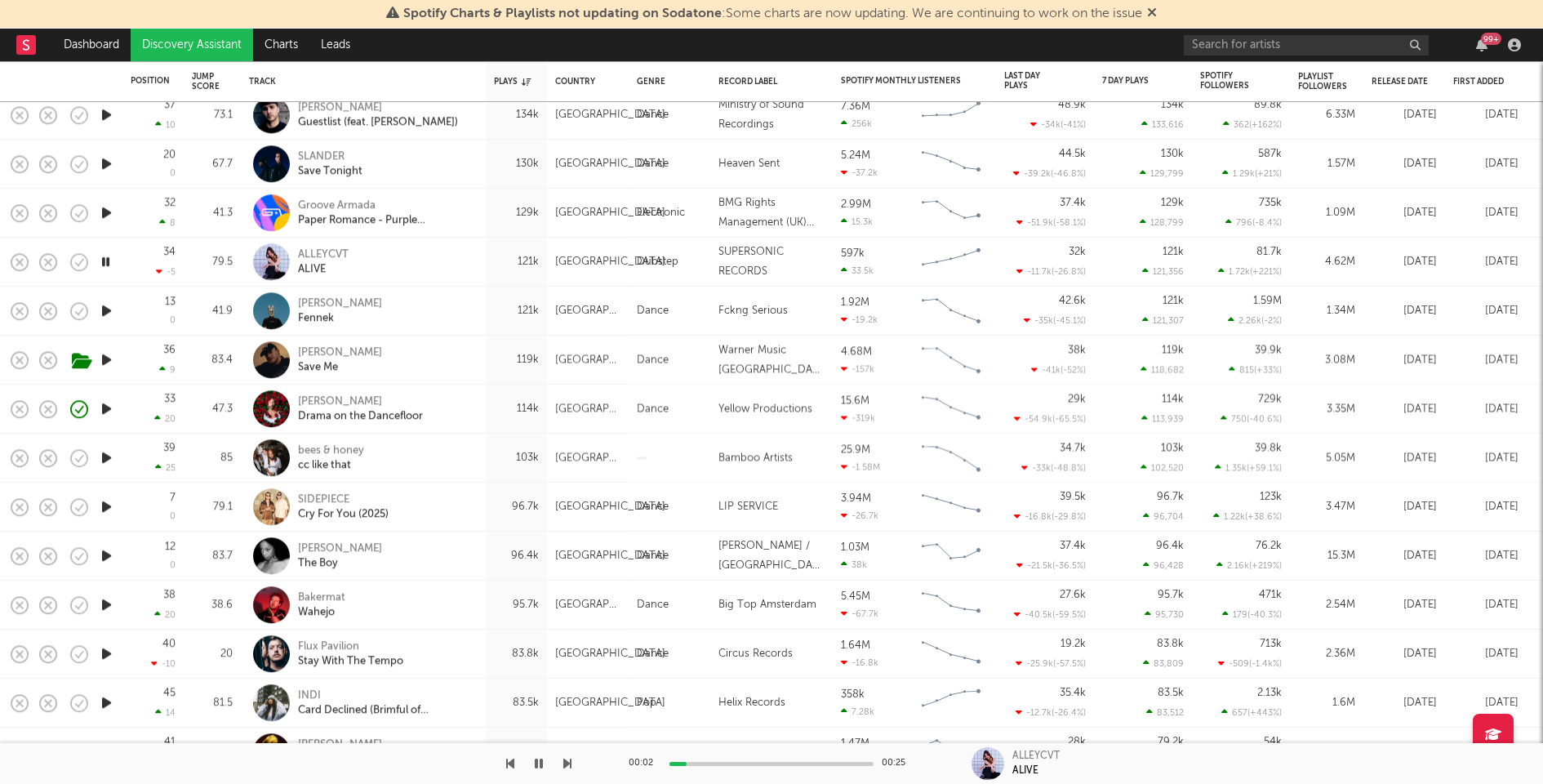
click at [106, 507] on icon "button" at bounding box center [106, 506] width 17 height 21
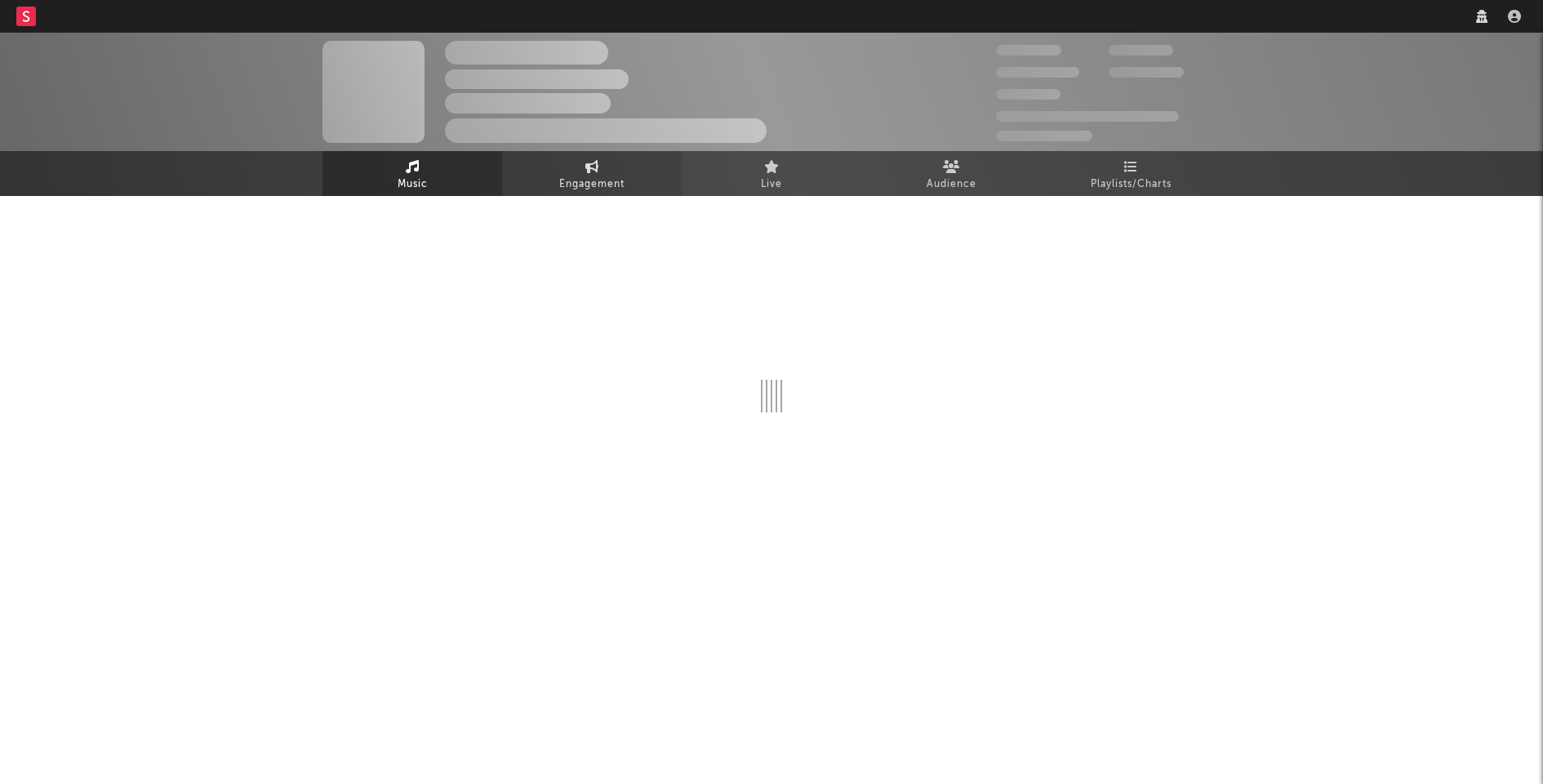
click at [566, 143] on span "Track Benchmark Summary" at bounding box center [606, 130] width 322 height 24
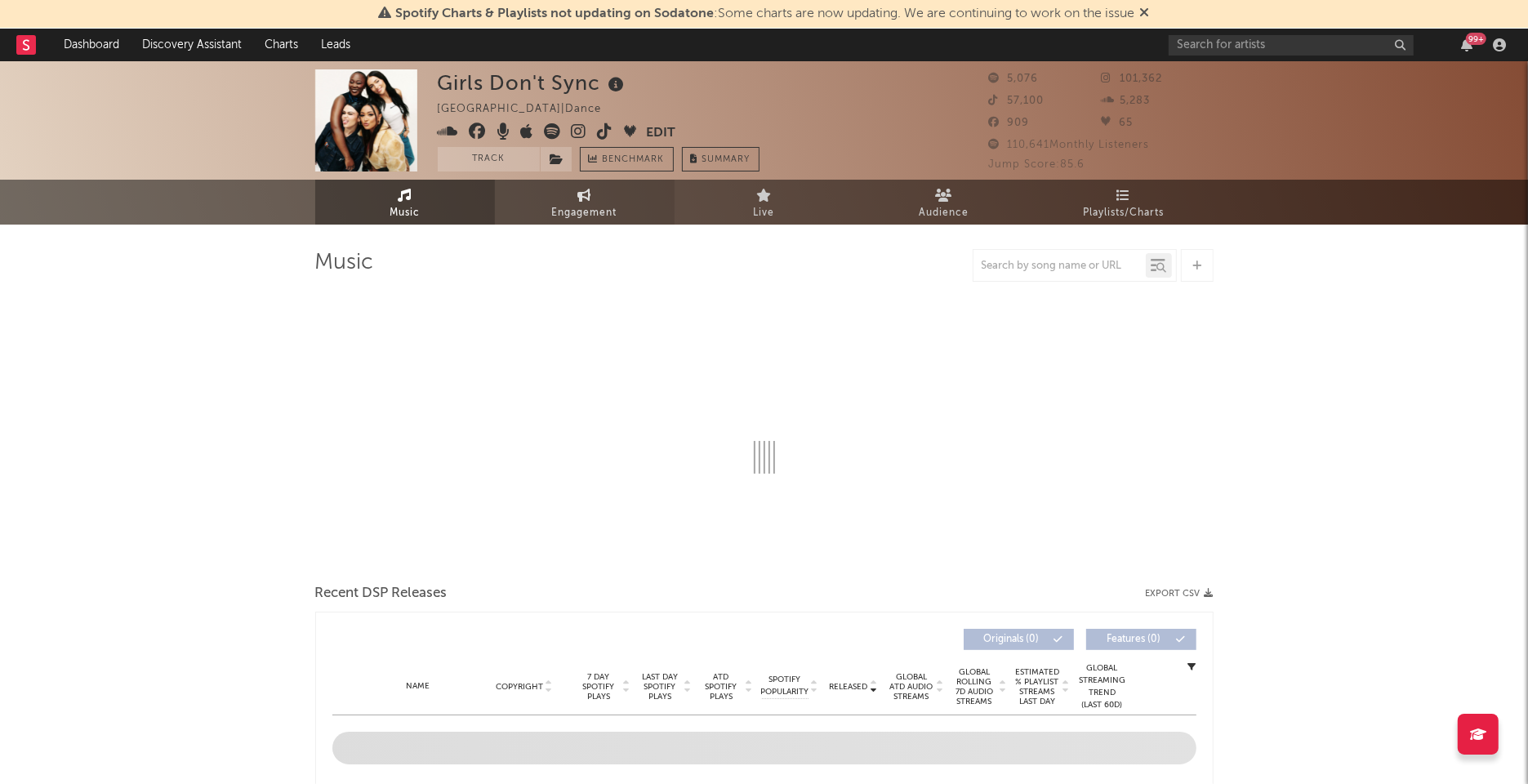
click at [571, 182] on link "Engagement" at bounding box center [585, 202] width 179 height 45
select select "1w"
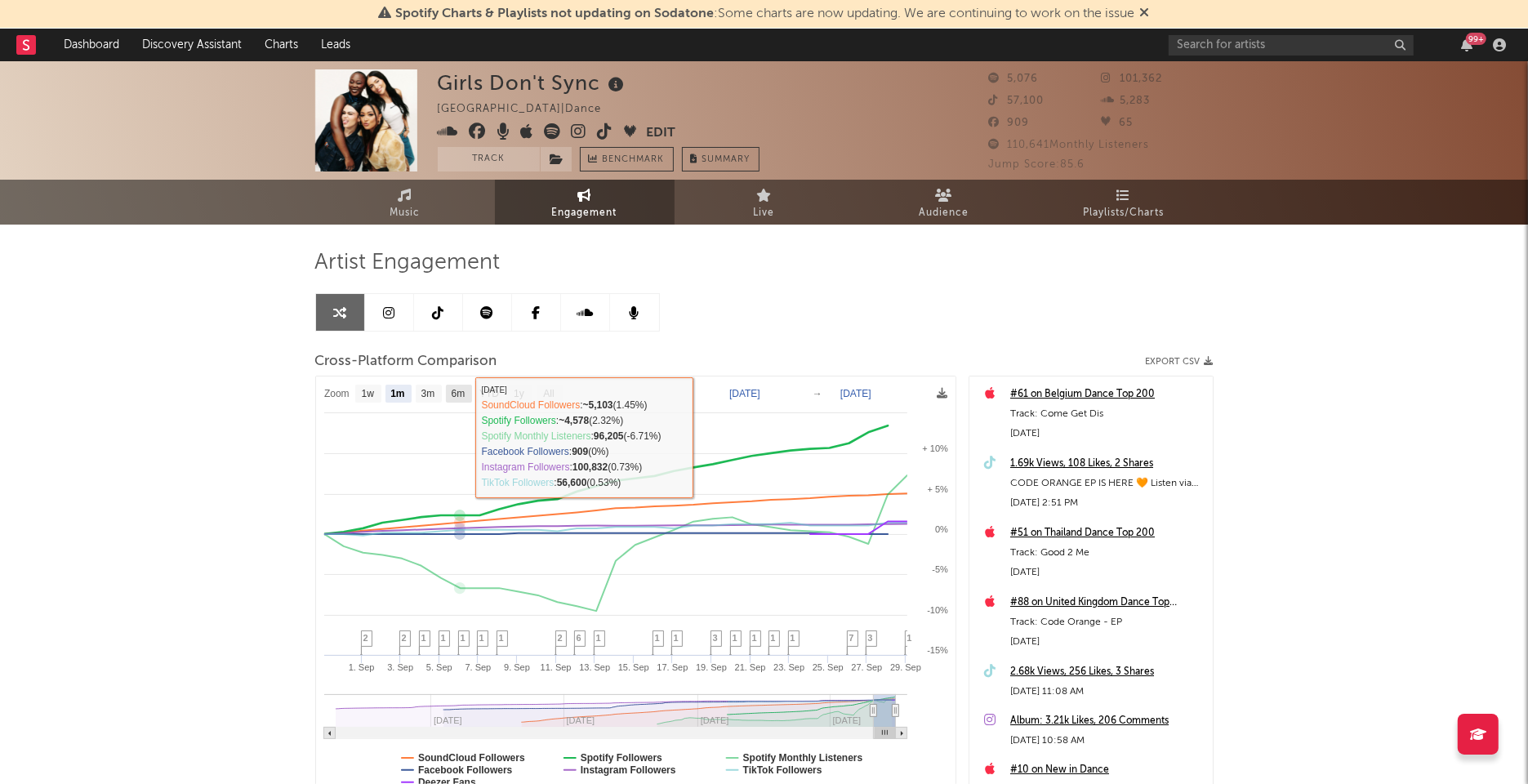
click at [454, 390] on text "6m" at bounding box center [457, 394] width 13 height 12
select select "6m"
type input "[DATE]"
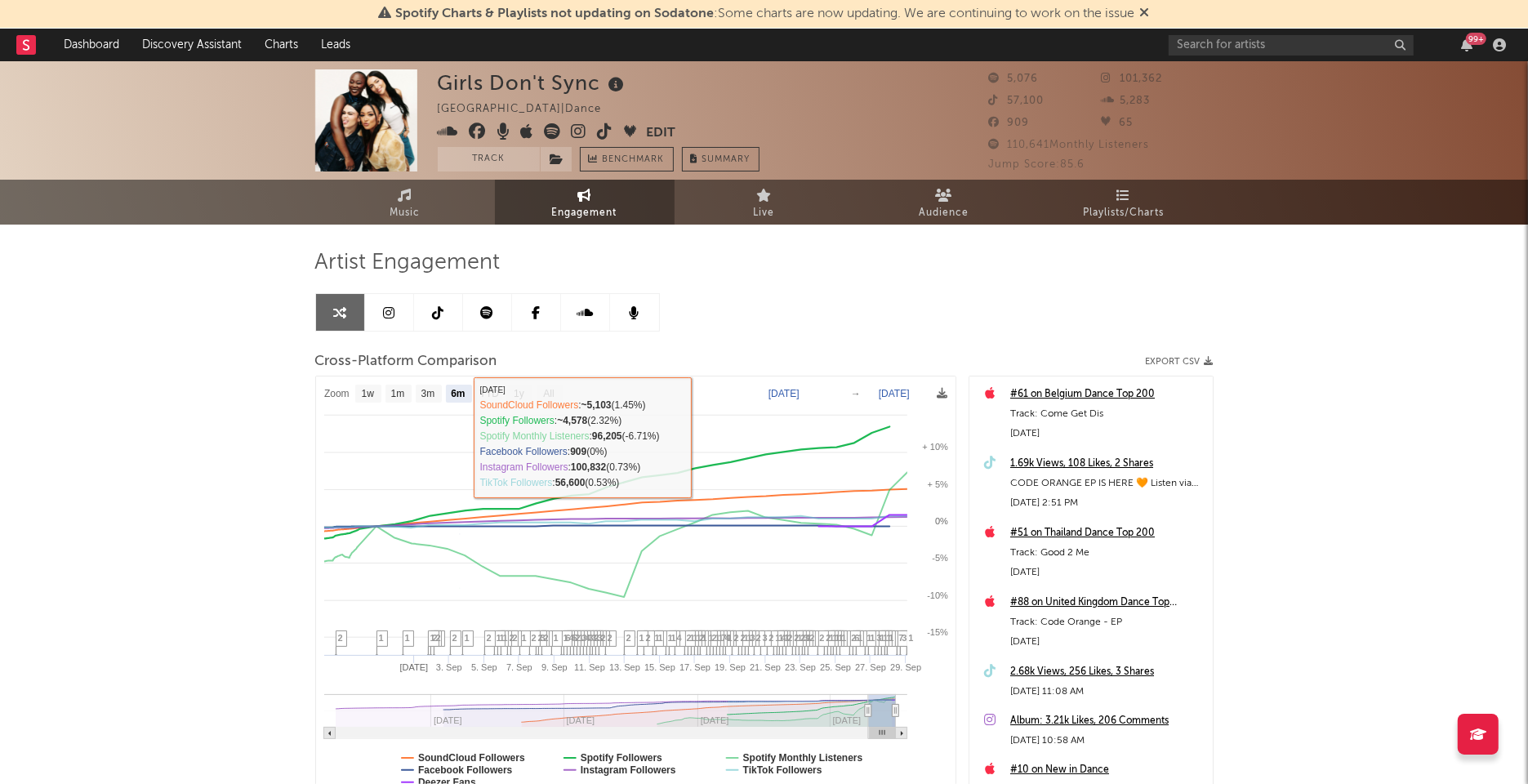
select select "6m"
